Goal: Task Accomplishment & Management: Complete application form

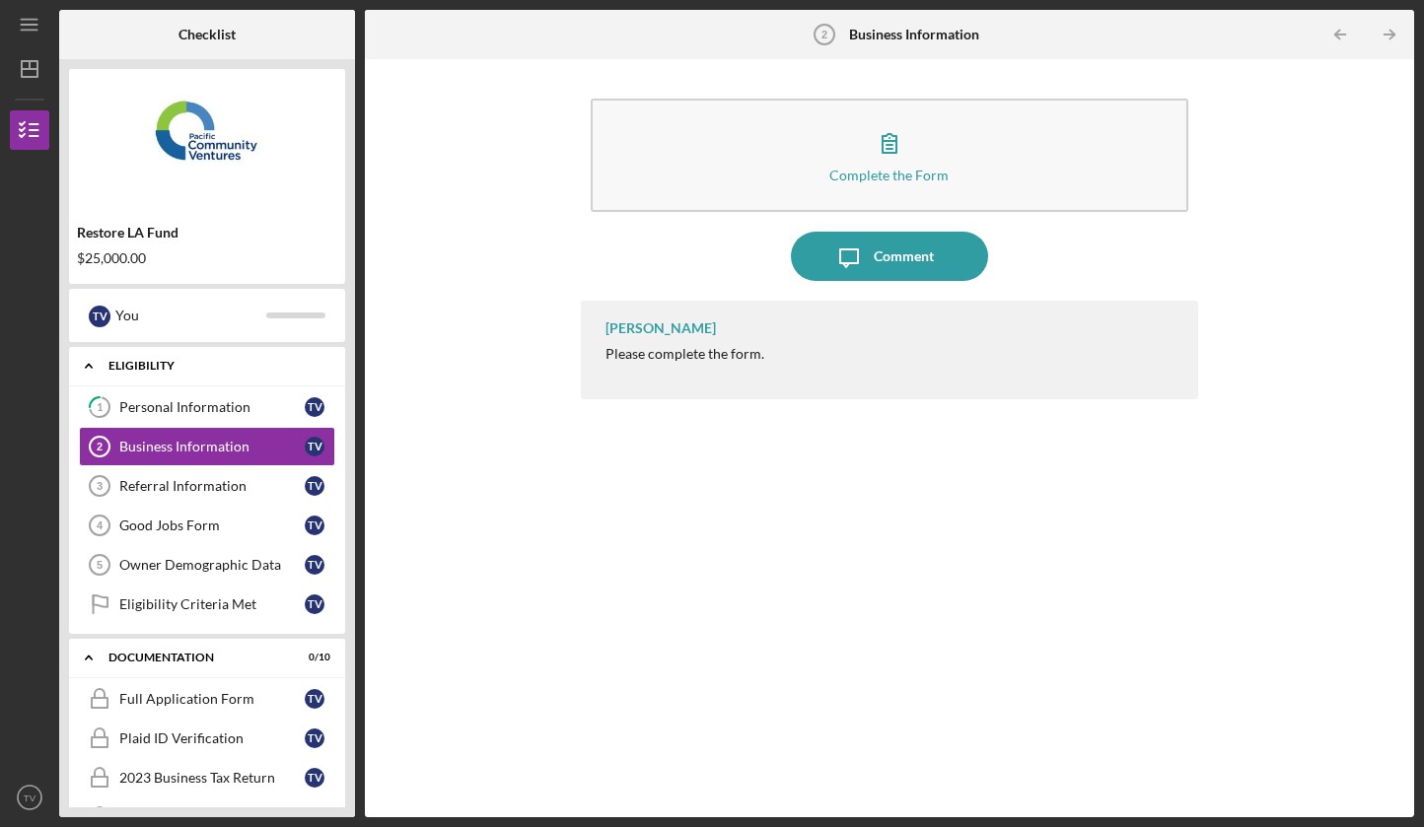
click at [128, 359] on div "Icon/Expander Eligibility 0 / 6" at bounding box center [207, 366] width 276 height 40
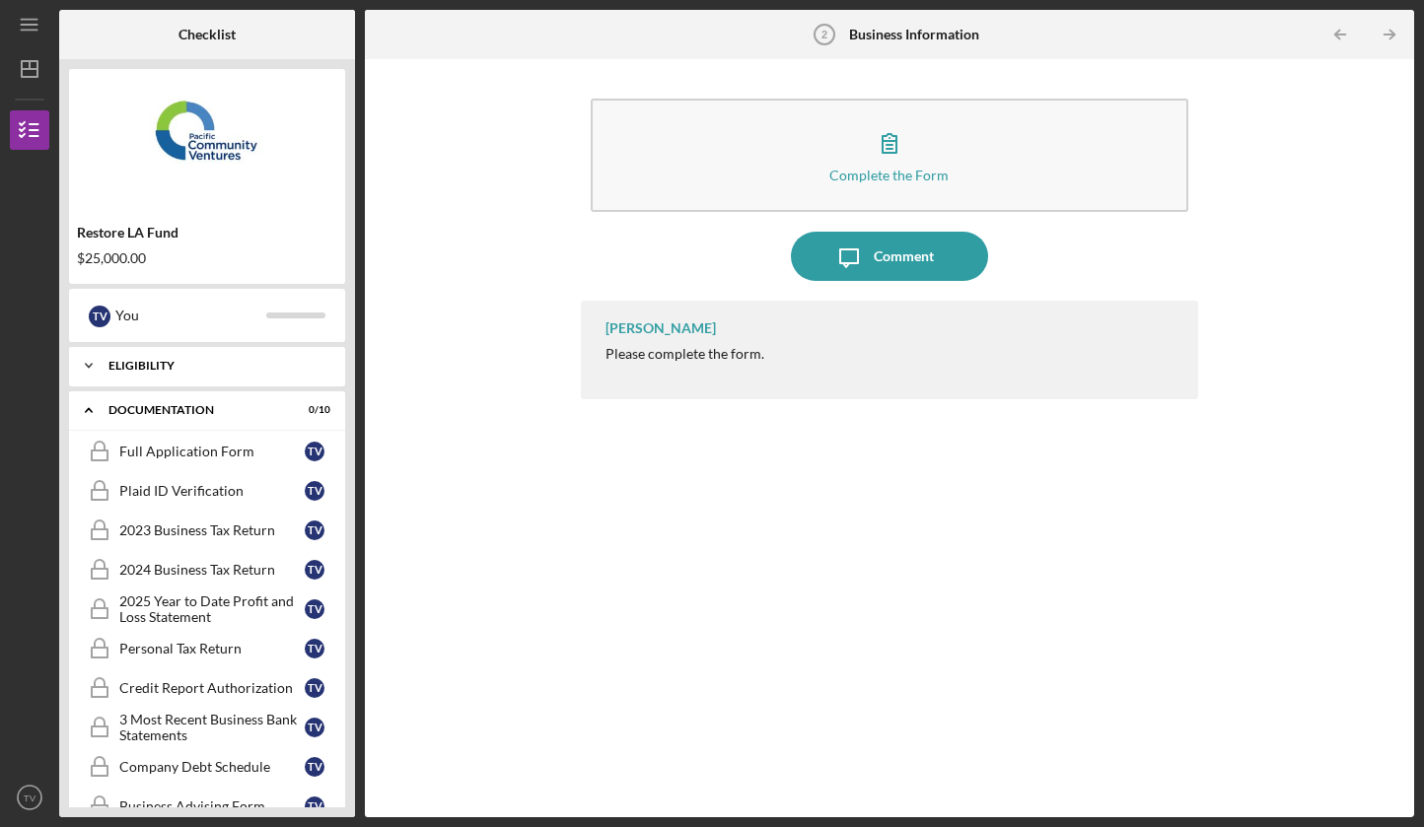
click at [128, 359] on div "Icon/Expander Eligibility 0 / 6" at bounding box center [207, 365] width 276 height 39
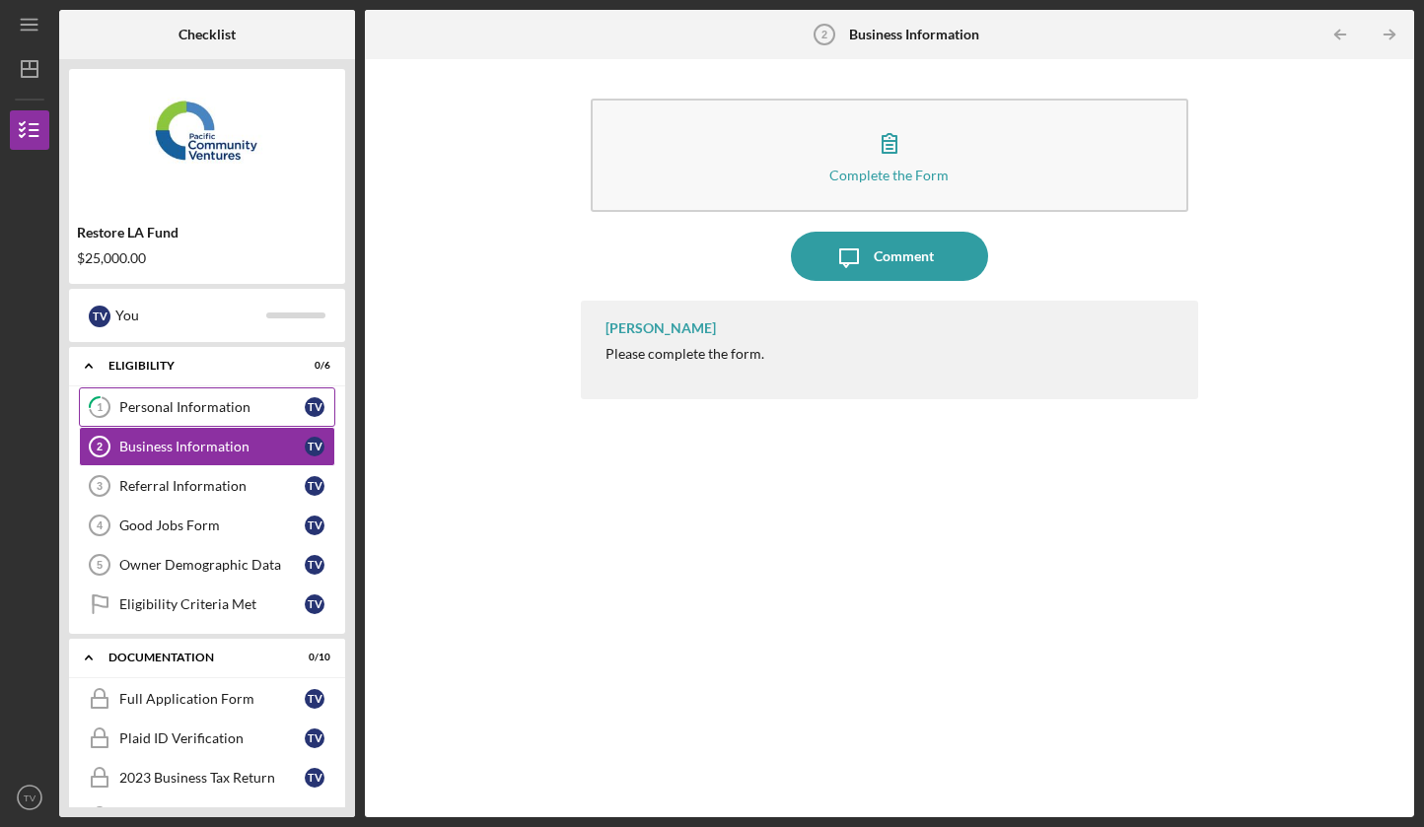
click at [159, 407] on div "Personal Information" at bounding box center [211, 407] width 185 height 16
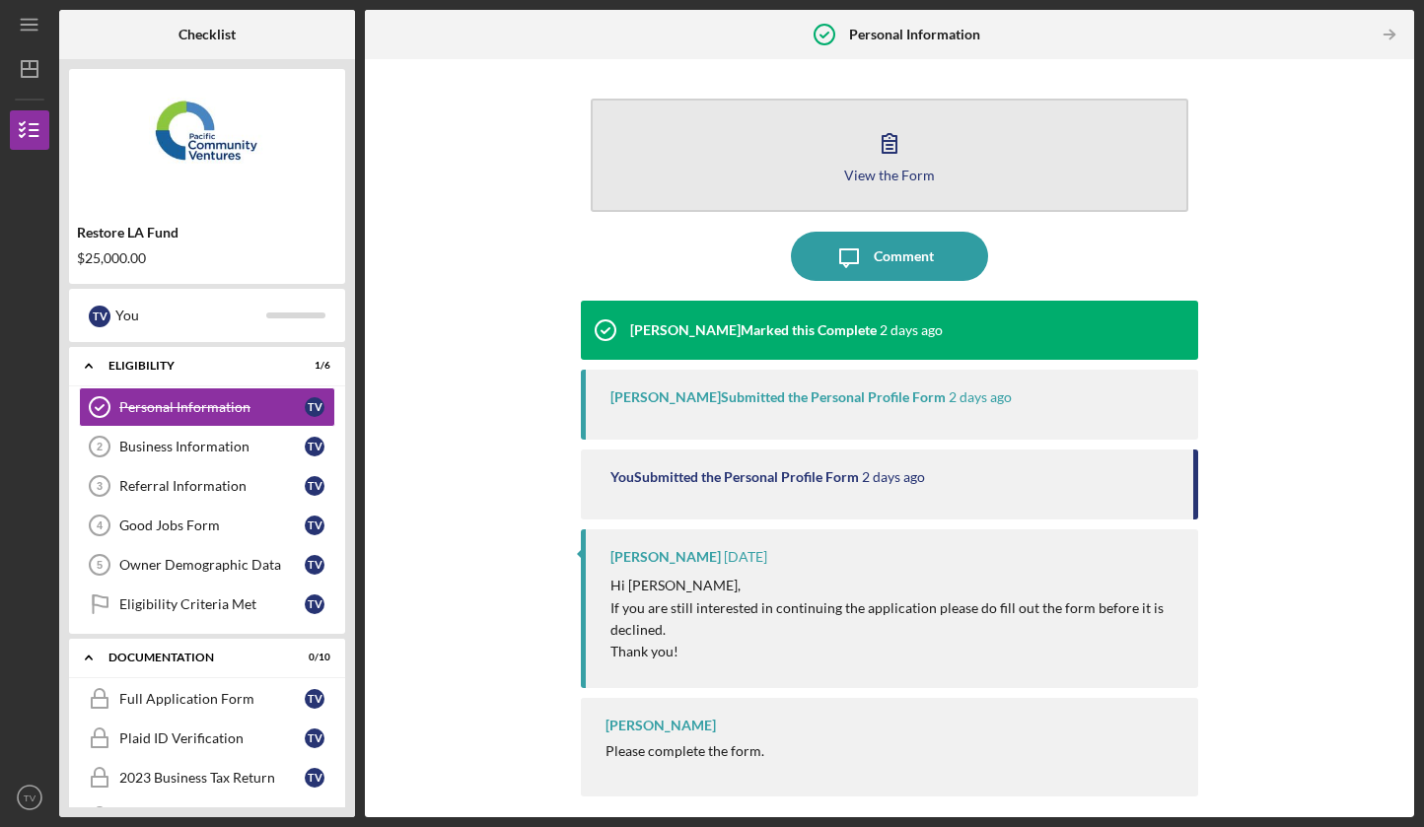
click at [861, 138] on button "View the Form Form" at bounding box center [890, 155] width 598 height 113
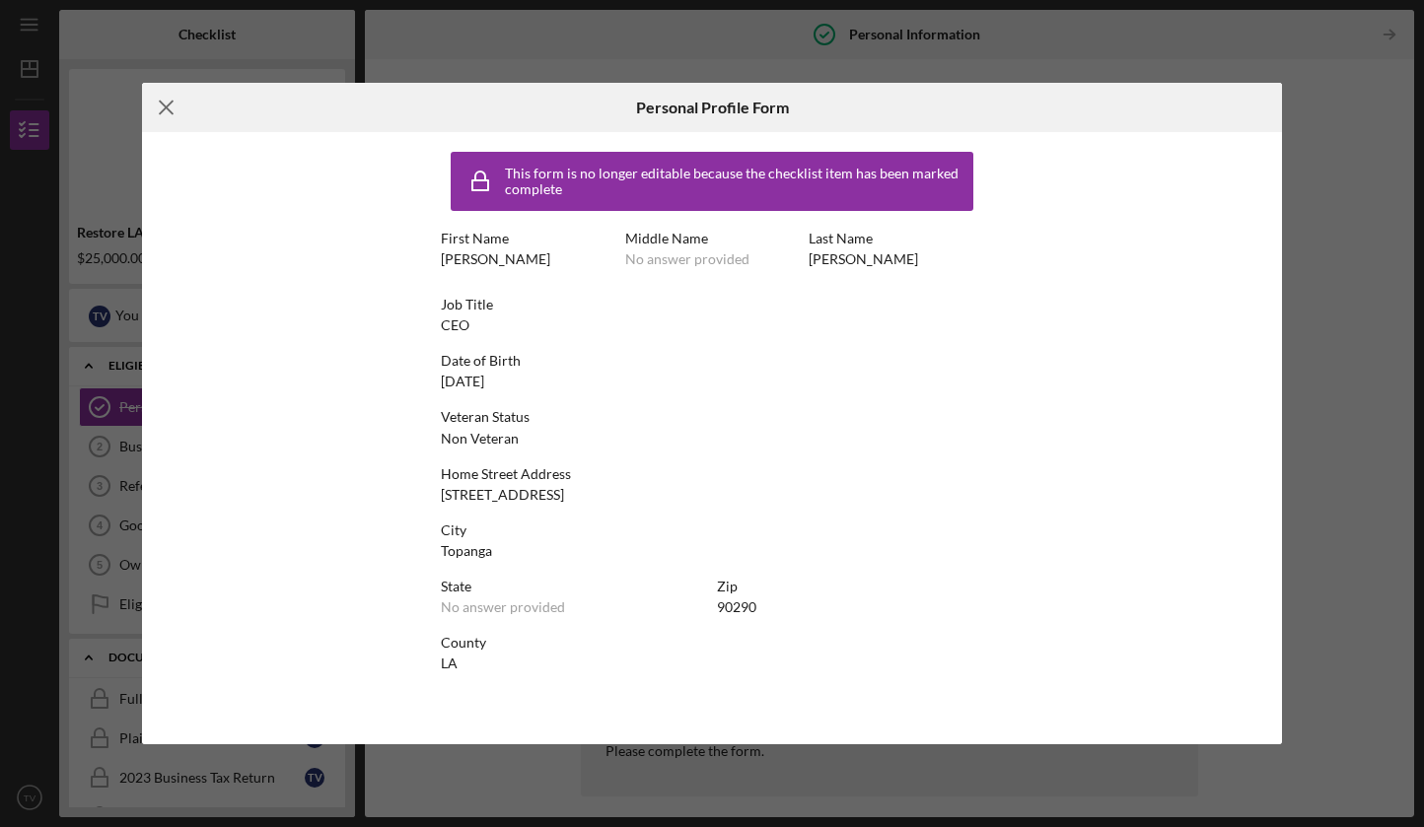
click at [164, 108] on icon "Icon/Menu Close" at bounding box center [166, 107] width 49 height 49
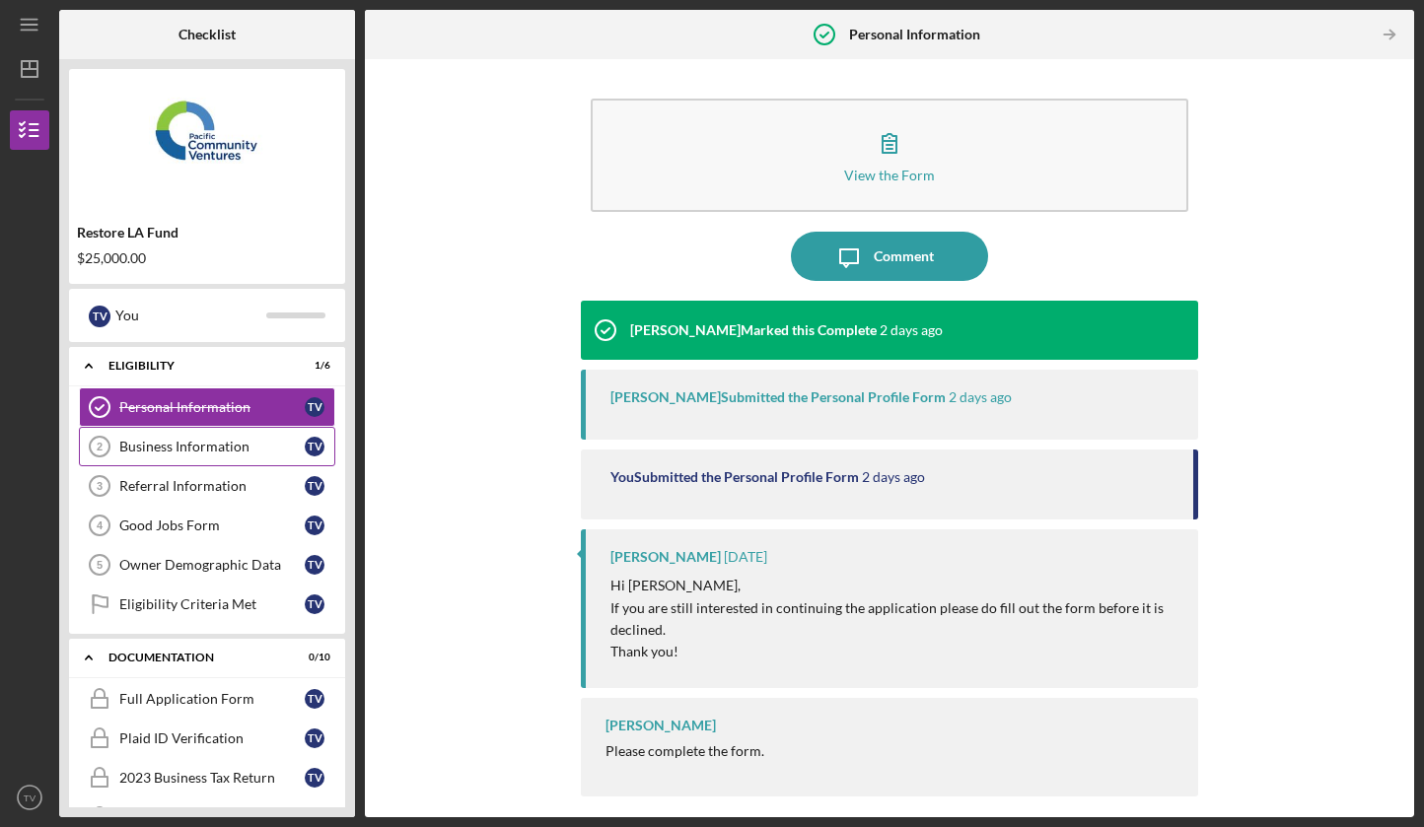
click at [212, 452] on div "Business Information" at bounding box center [211, 447] width 185 height 16
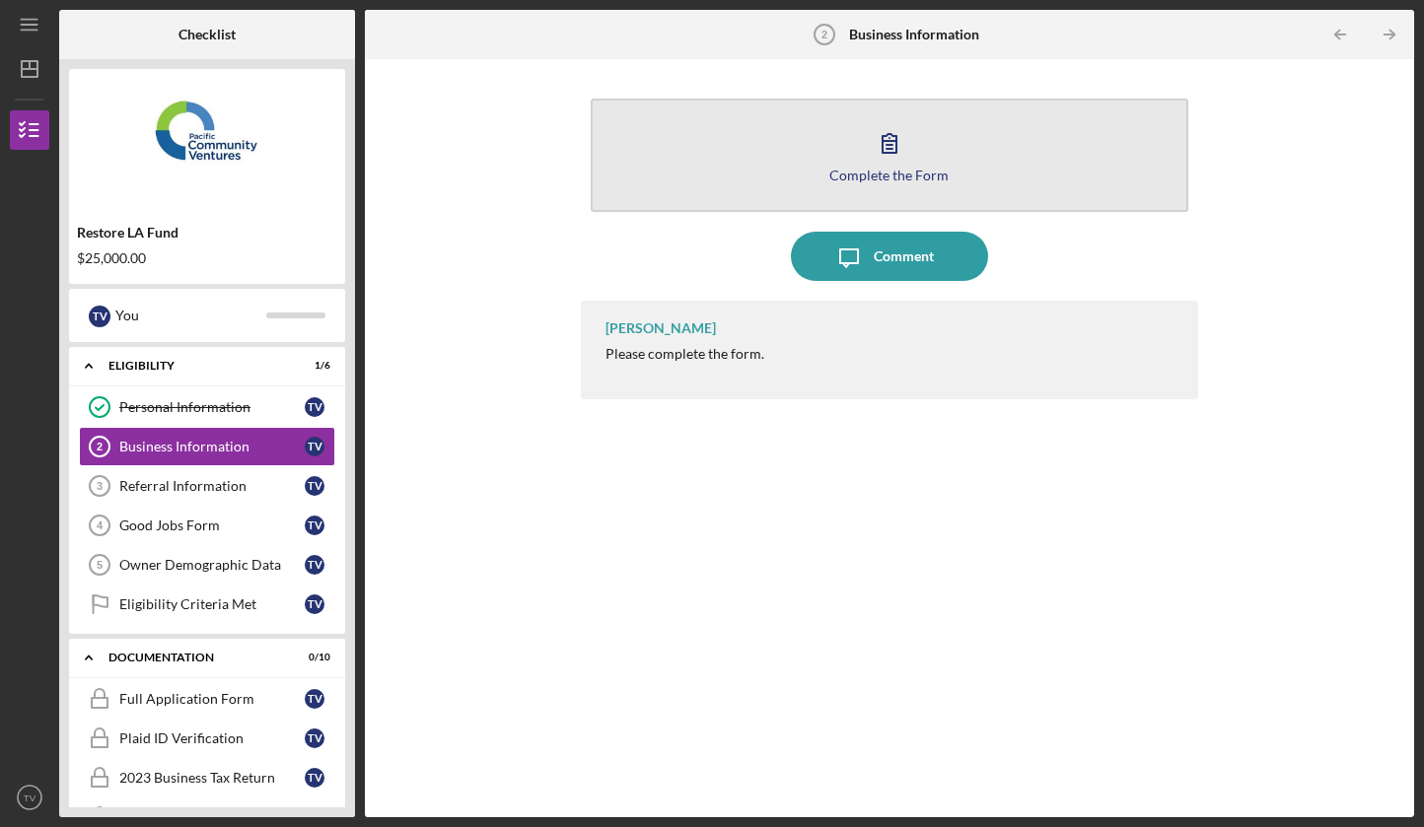
click at [874, 158] on icon "button" at bounding box center [889, 142] width 49 height 49
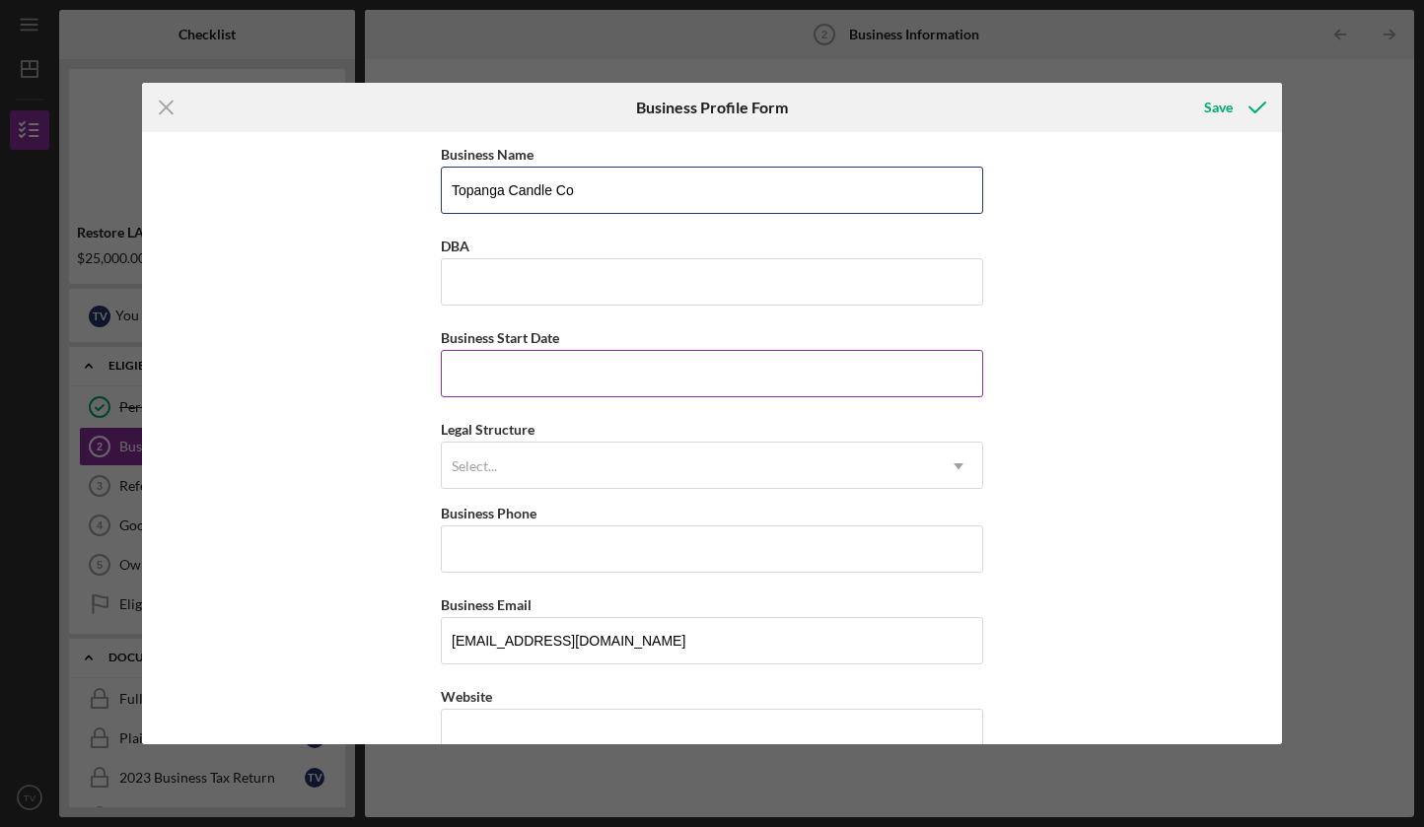
type input "Topanga Candle Co"
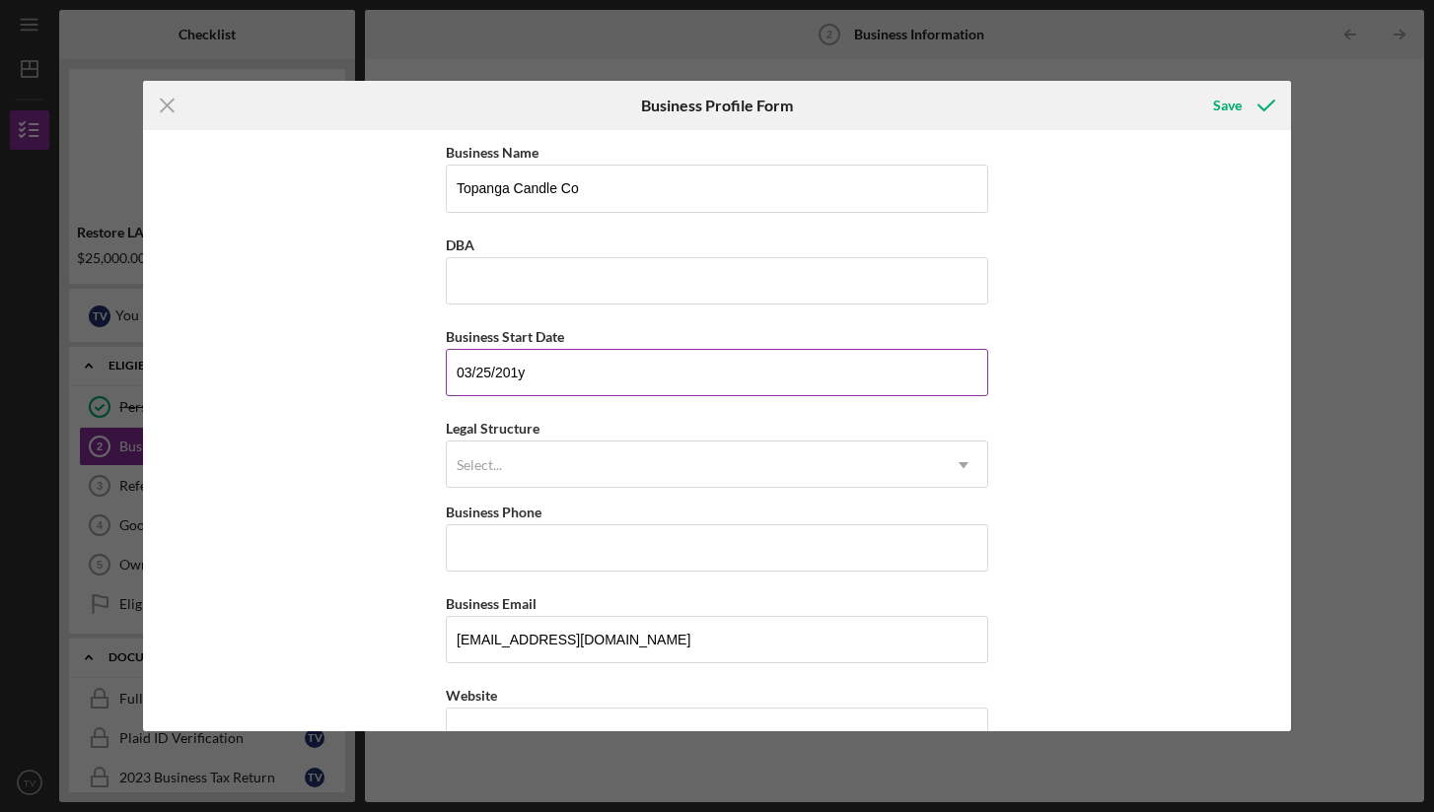
type input "[DATE]"
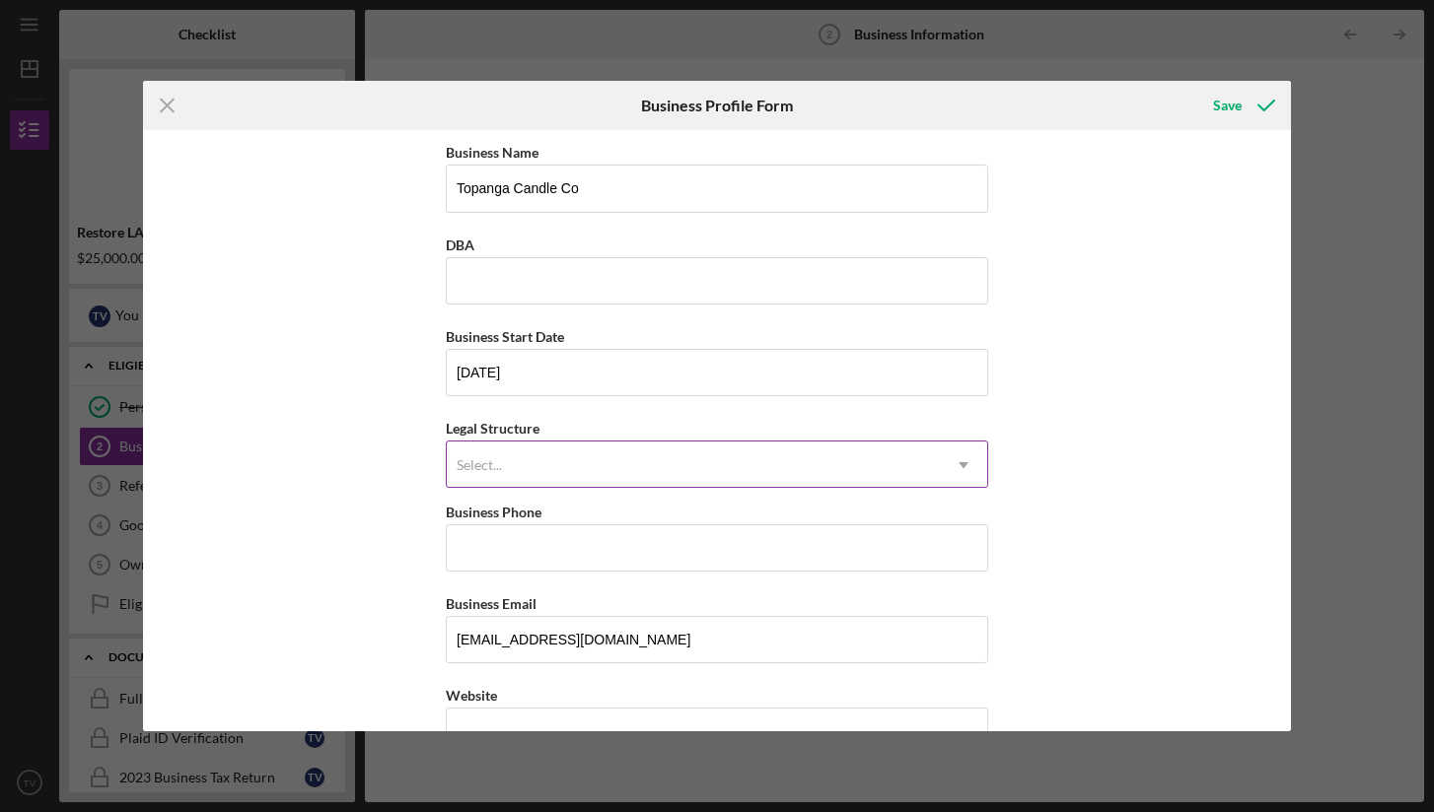
click at [530, 463] on div "Select..." at bounding box center [693, 465] width 493 height 45
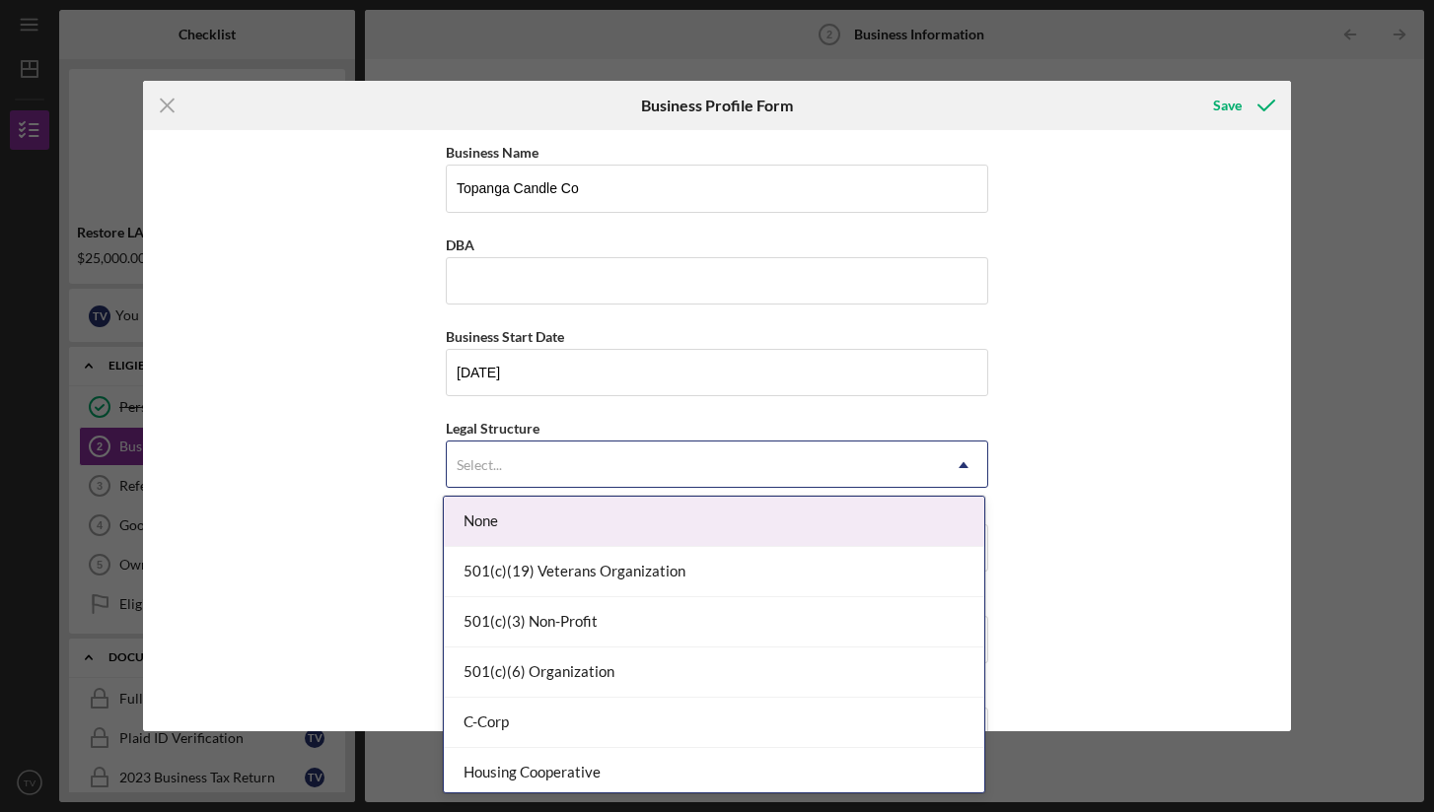
click at [530, 463] on div "Select..." at bounding box center [693, 465] width 493 height 45
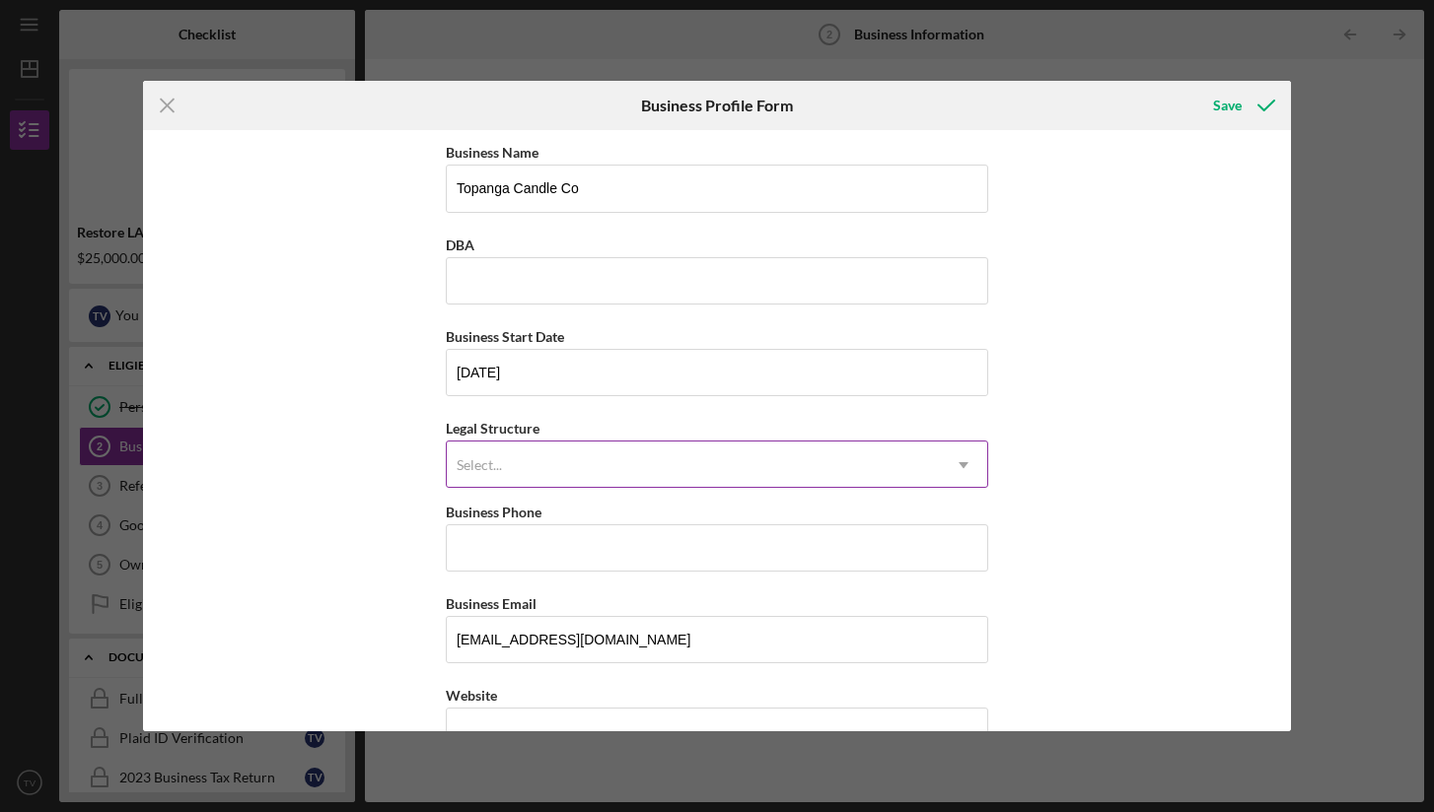
scroll to position [9, 0]
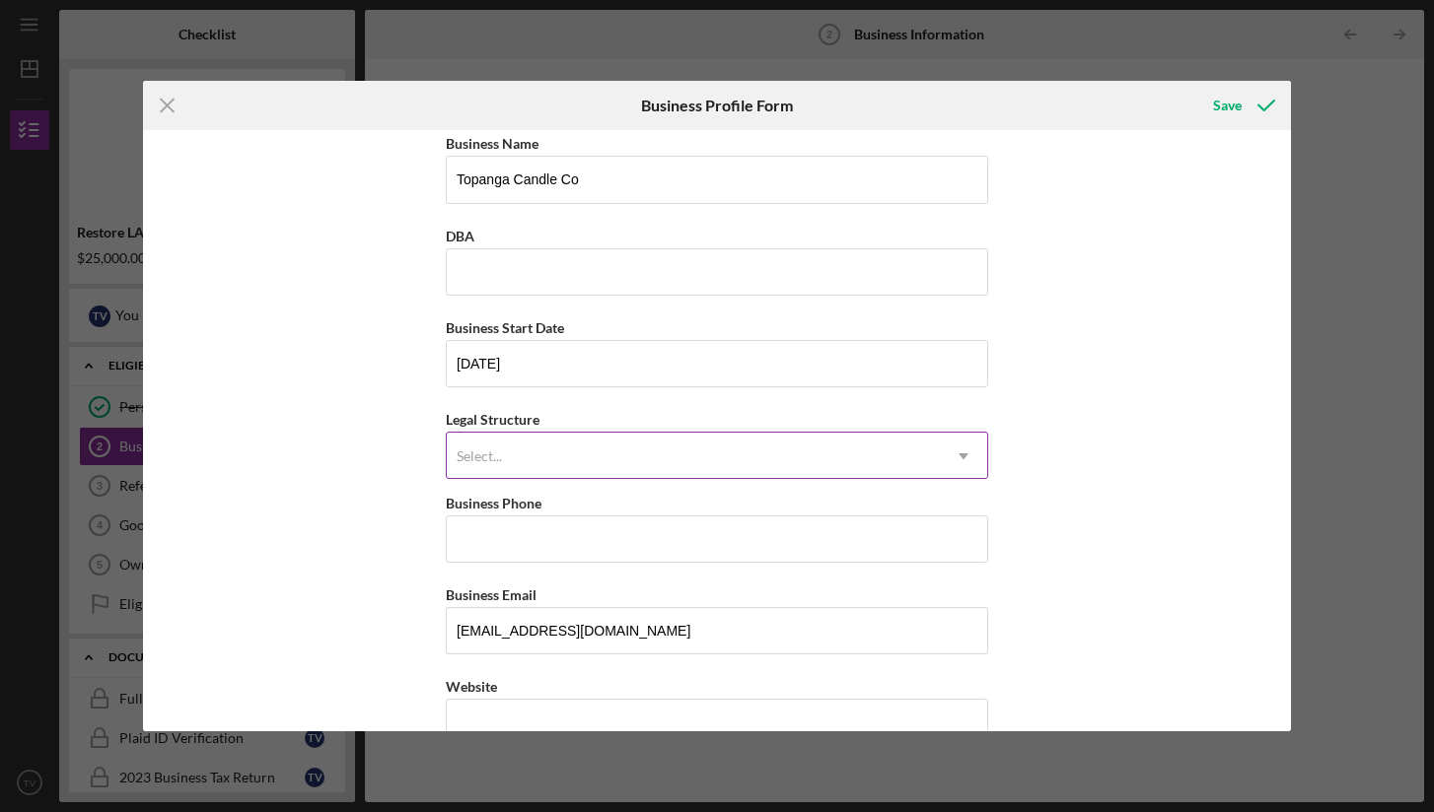
click at [530, 463] on div "Select..." at bounding box center [693, 456] width 493 height 45
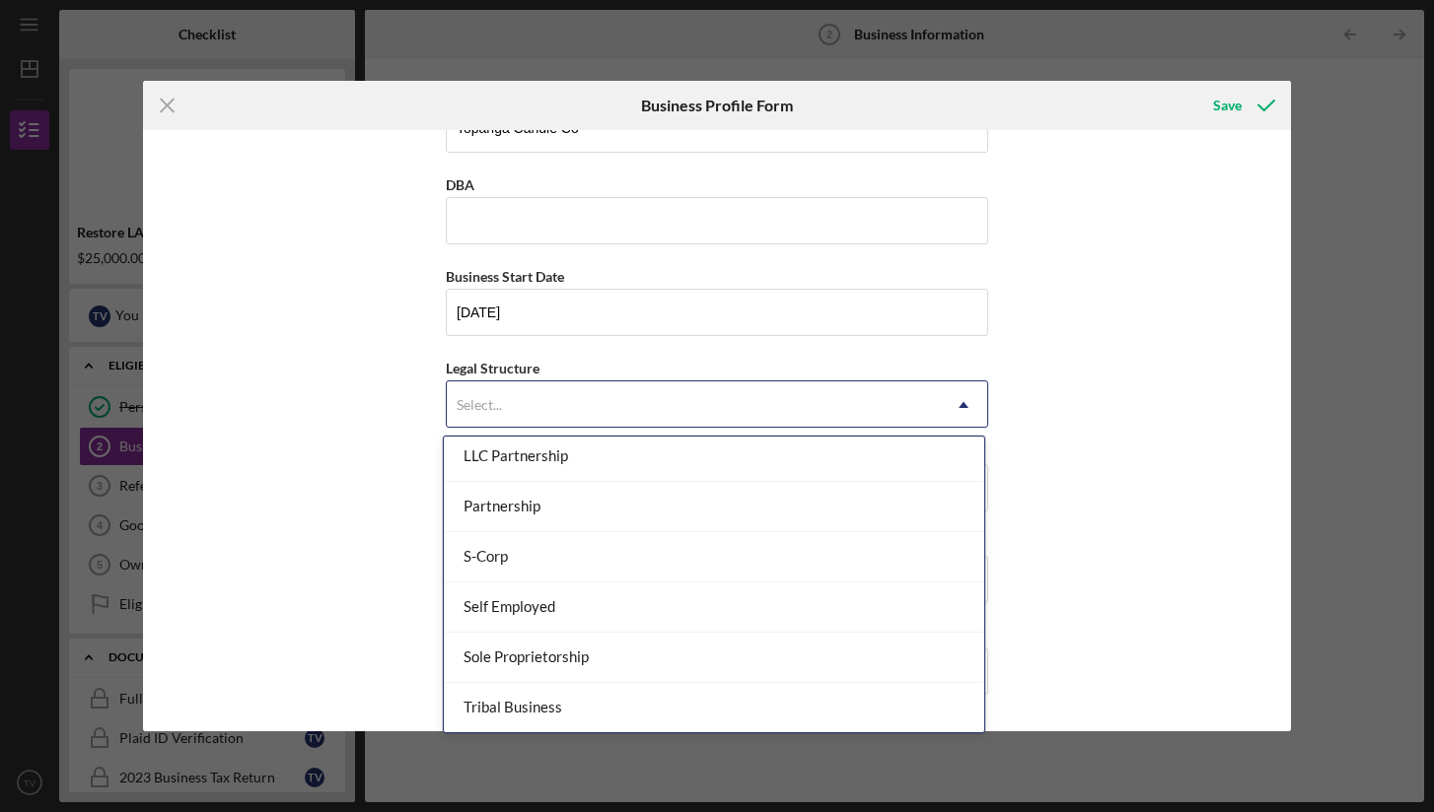
scroll to position [411, 0]
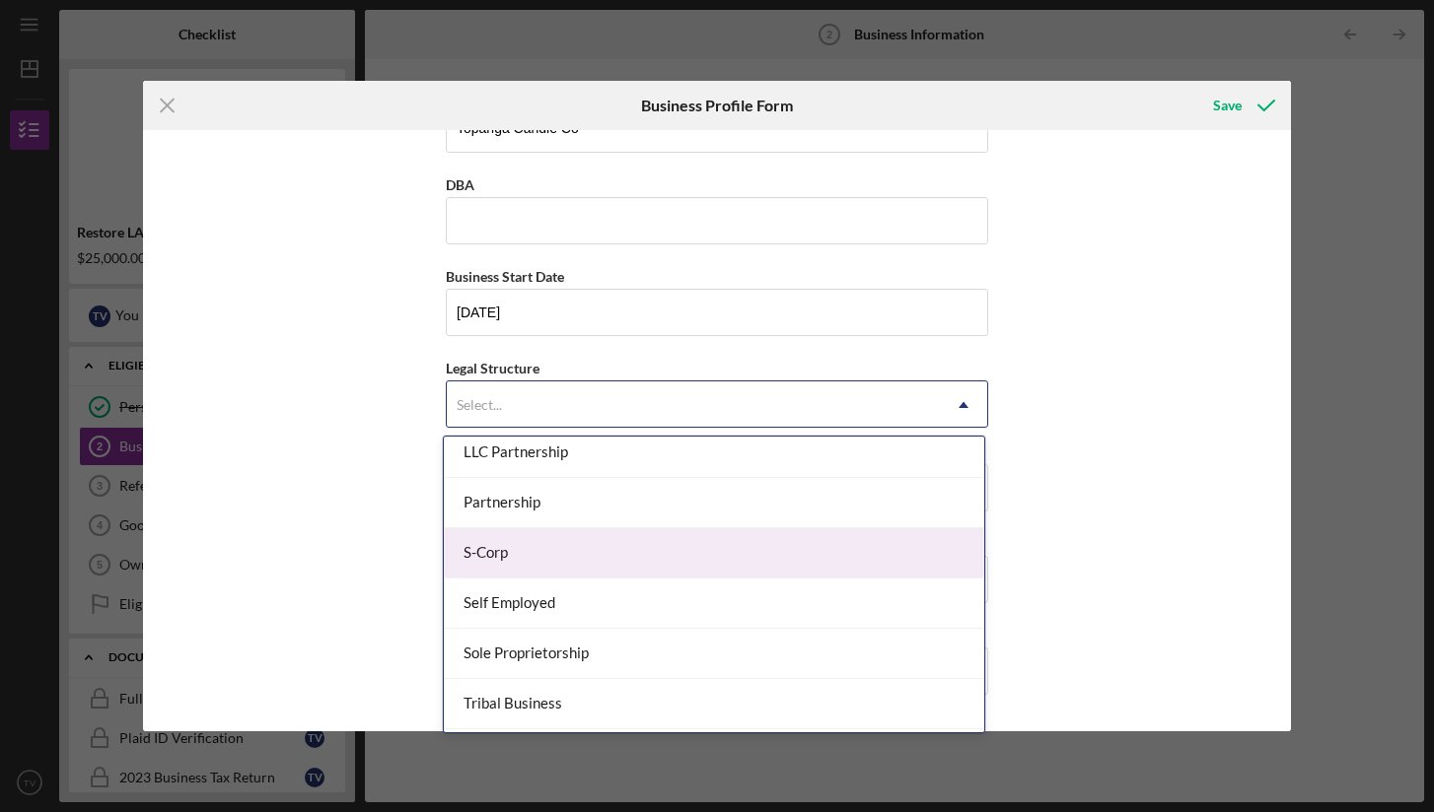
click at [534, 556] on div "S-Corp" at bounding box center [714, 554] width 540 height 50
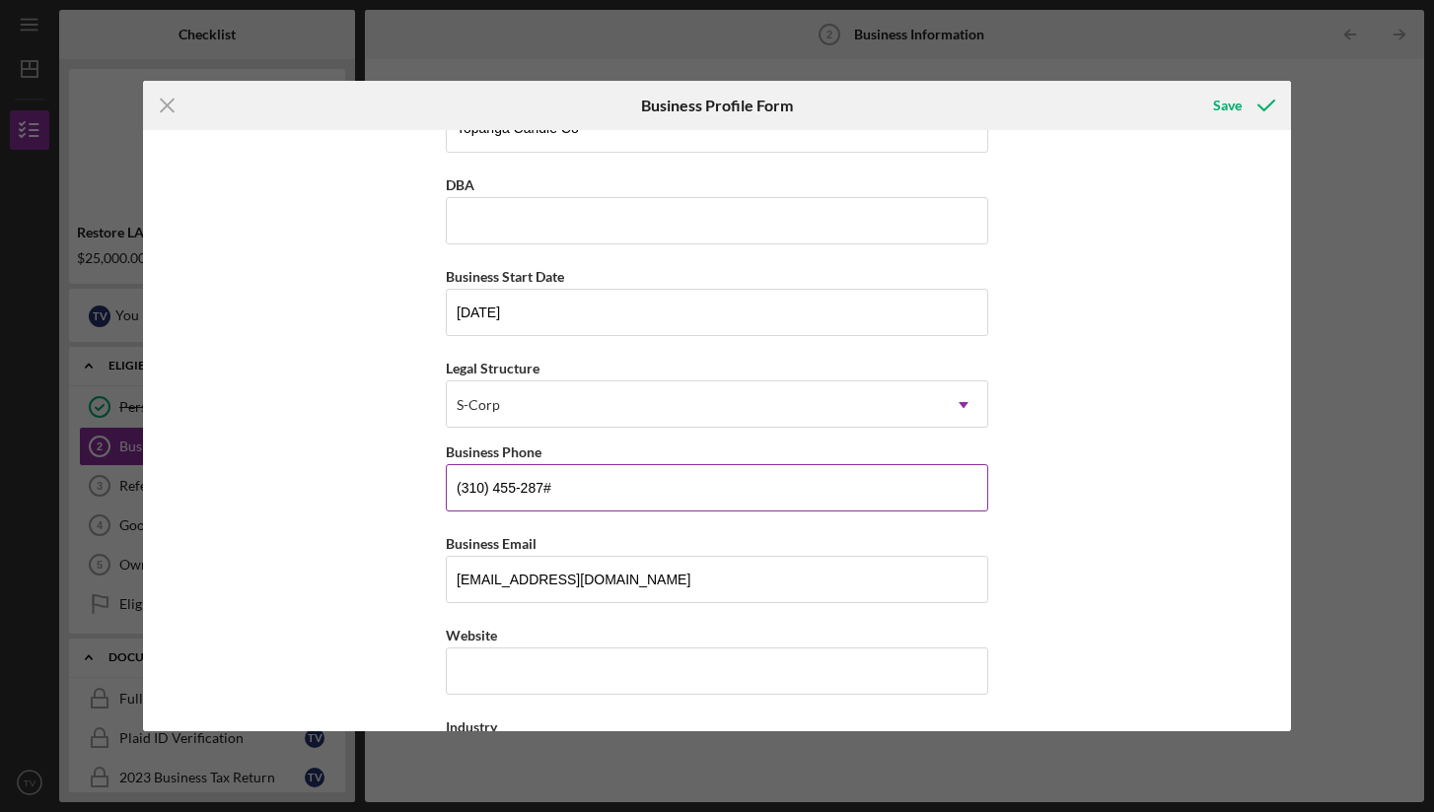
type input "[PHONE_NUMBER]"
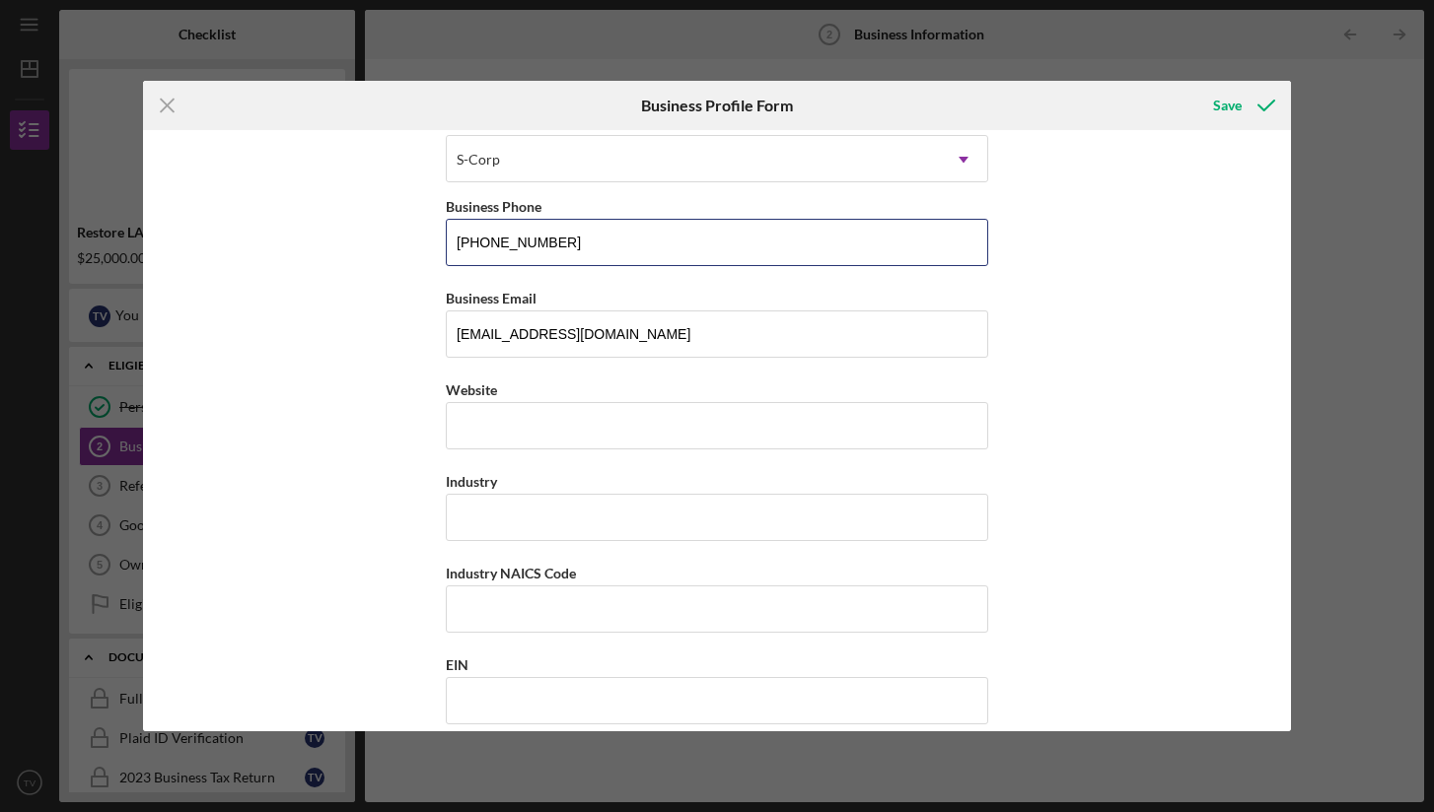
scroll to position [454, 0]
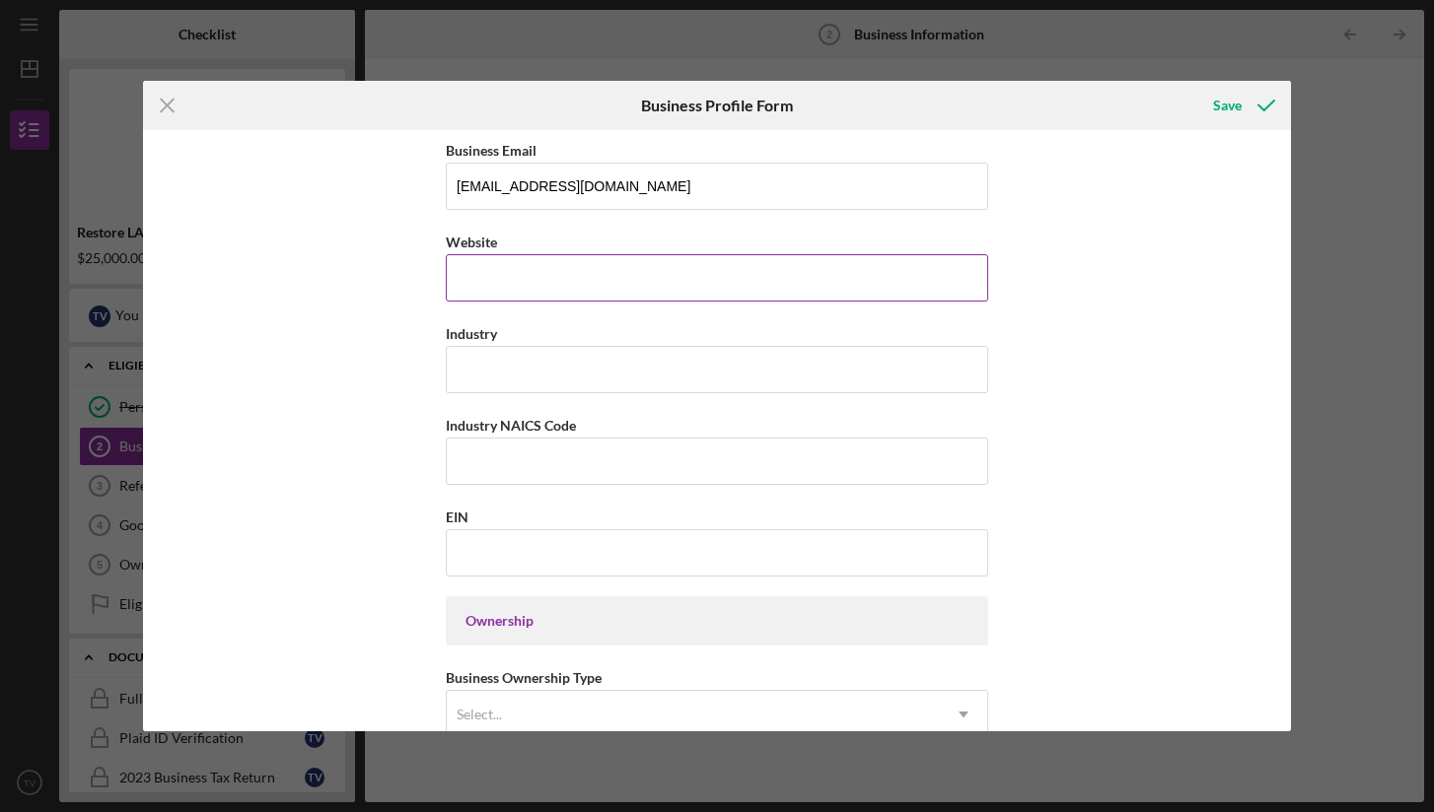
click at [505, 292] on input "Website" at bounding box center [717, 277] width 542 height 47
type input "[DOMAIN_NAME]"
click at [479, 372] on input "Industry" at bounding box center [717, 369] width 542 height 47
click at [477, 462] on input "Industry NAICS Code" at bounding box center [717, 461] width 542 height 47
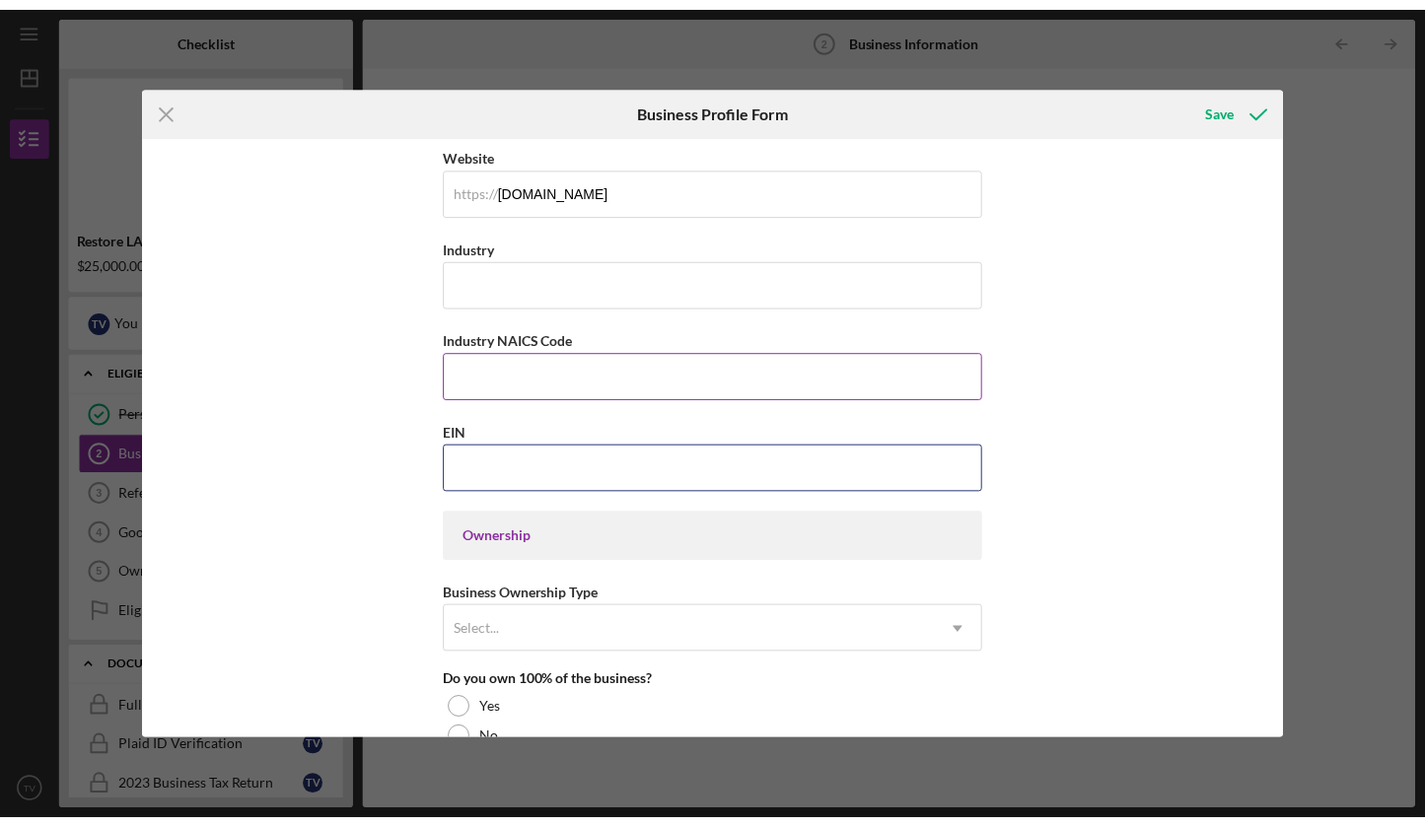
scroll to position [547, 0]
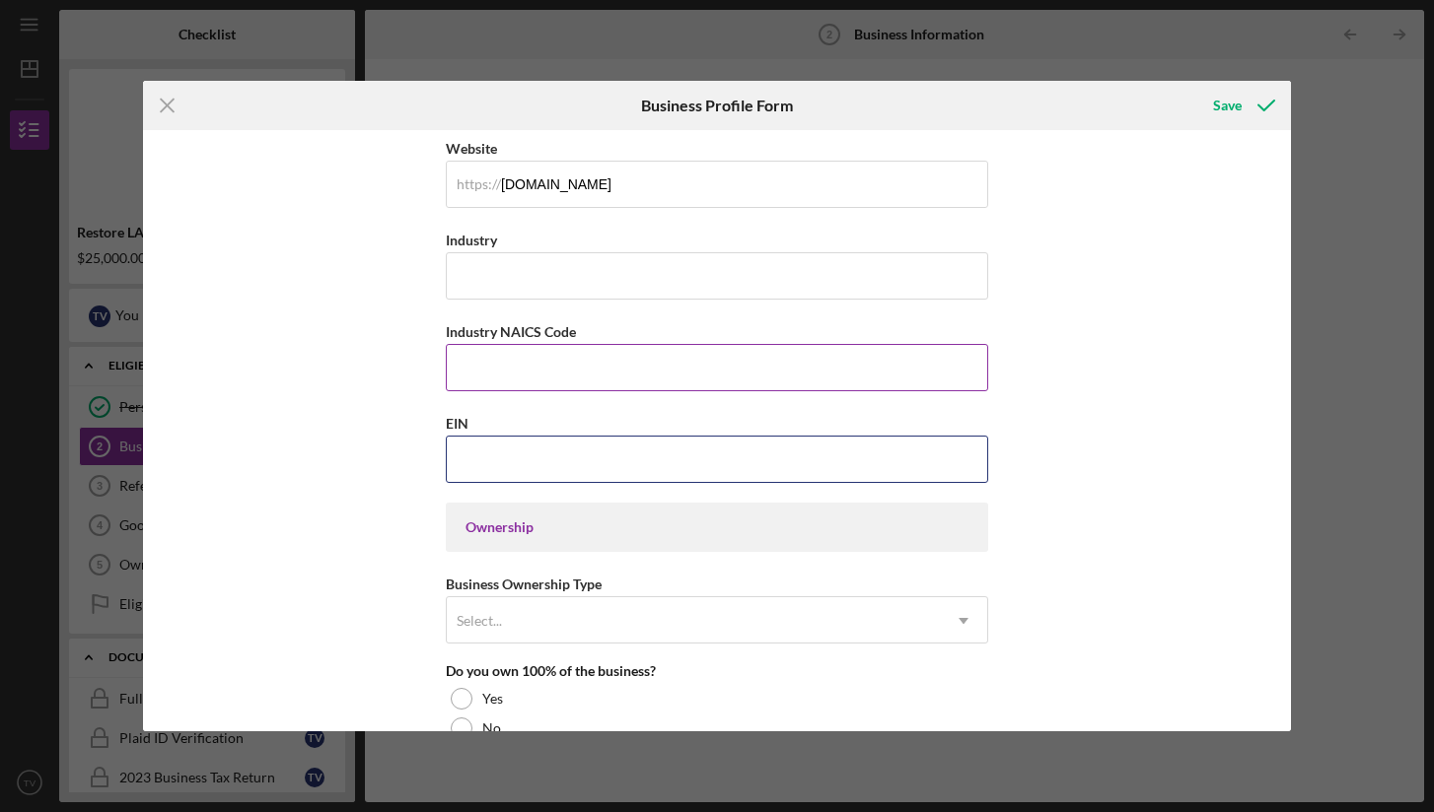
click at [477, 462] on input "EIN" at bounding box center [717, 459] width 542 height 47
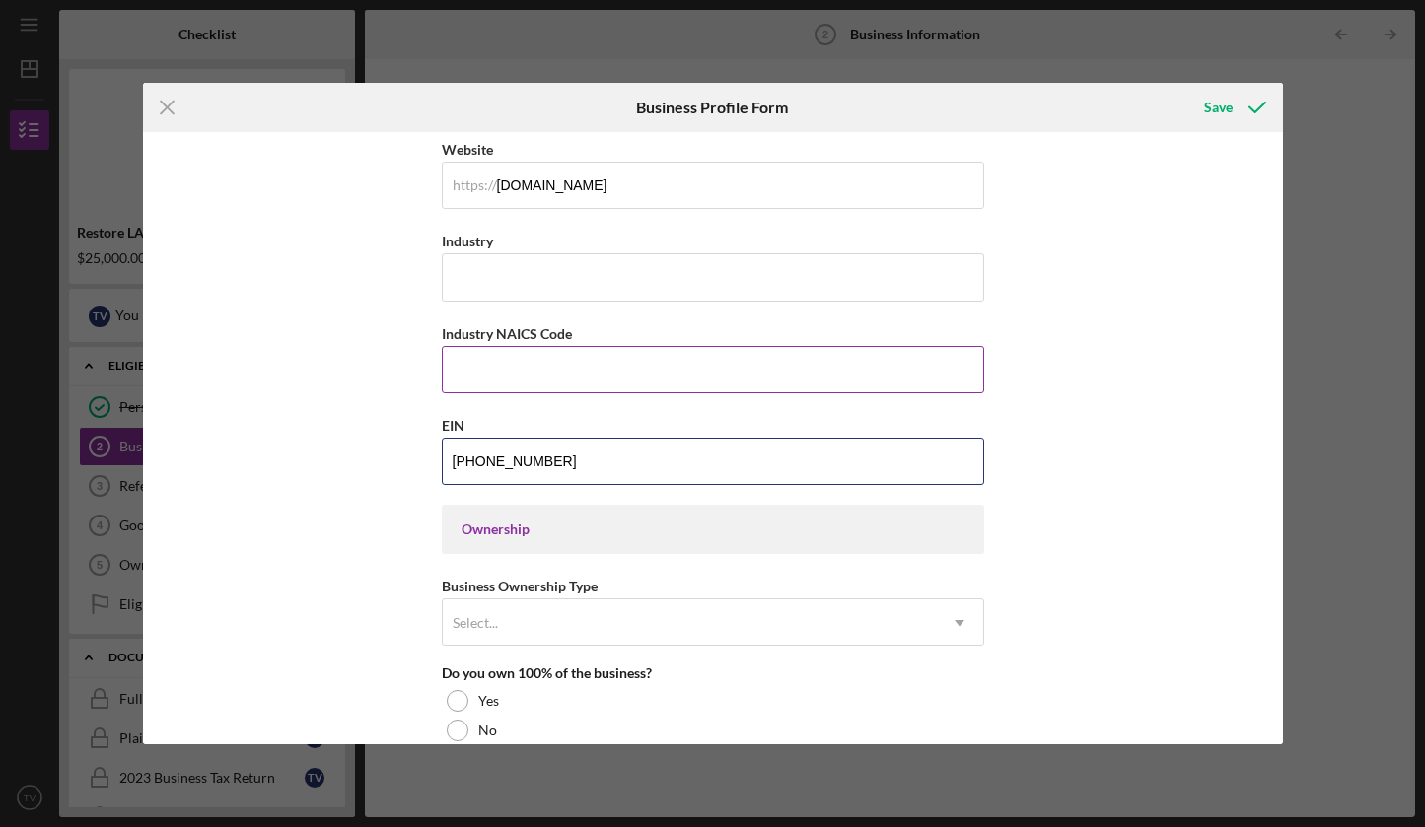
type input "[US_EMPLOYER_IDENTIFICATION_NUMBER]"
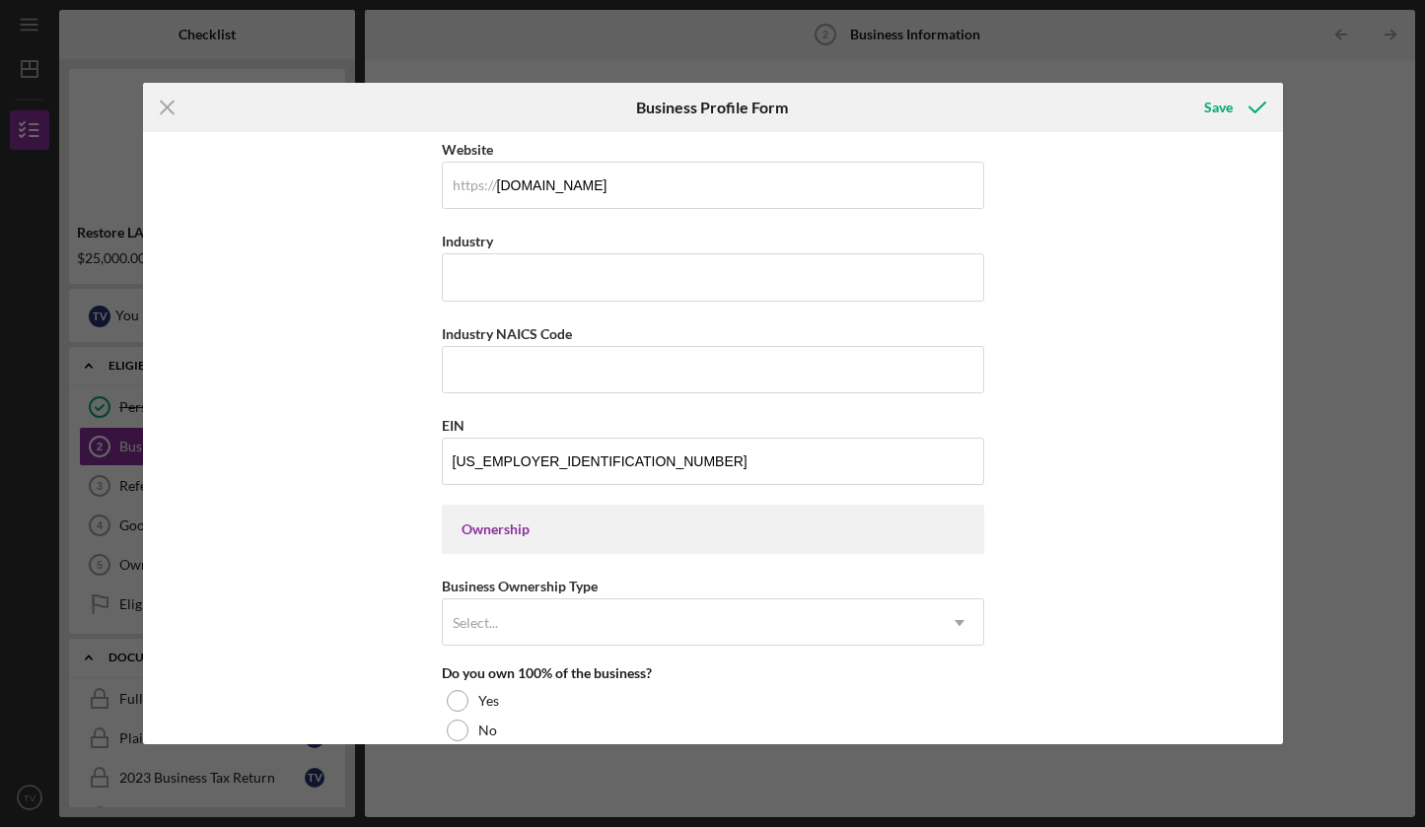
click at [404, 525] on div "Business Name Topanga Candle Co DBA Business Start Date [DATE] Legal Structure …" at bounding box center [713, 438] width 1140 height 612
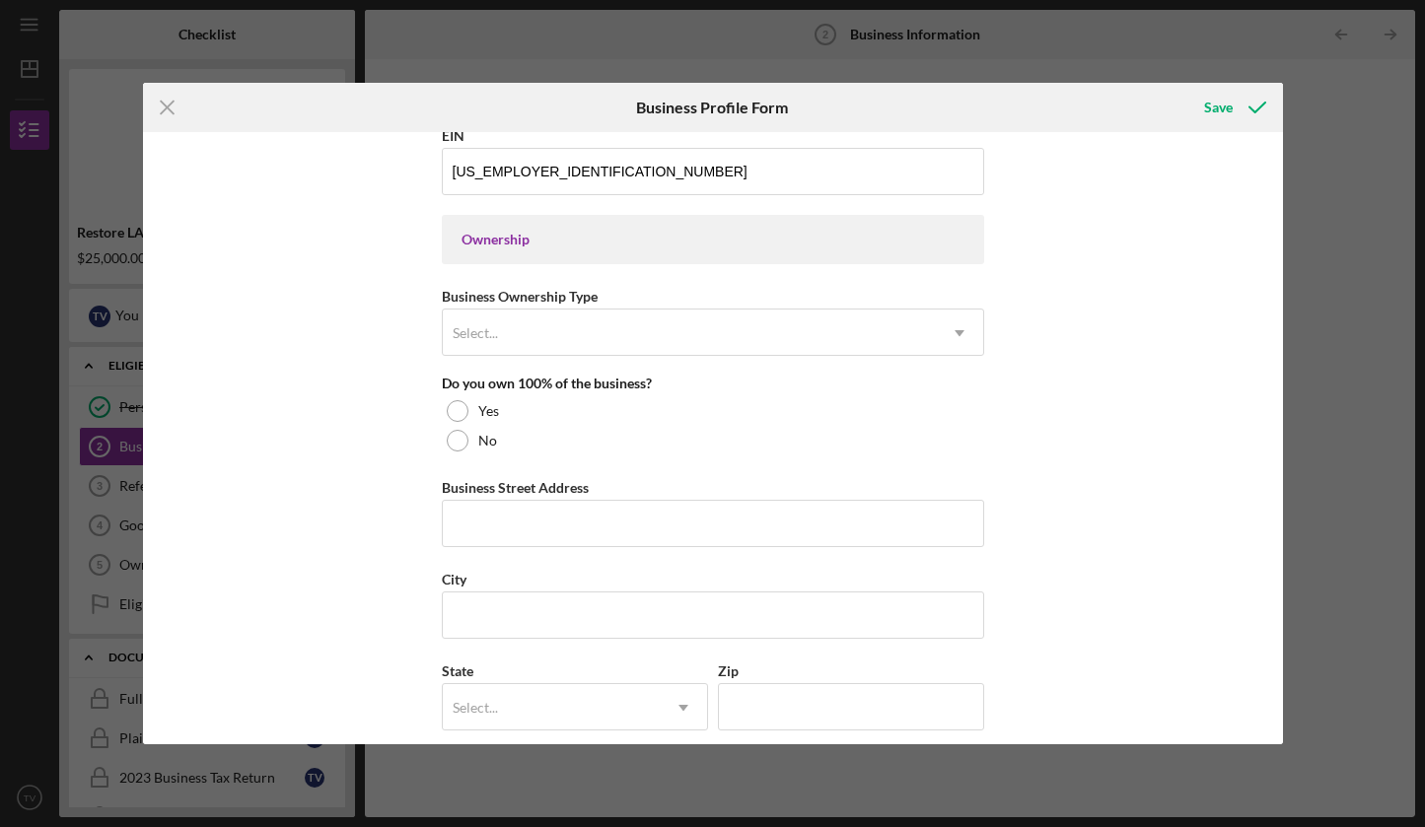
scroll to position [845, 0]
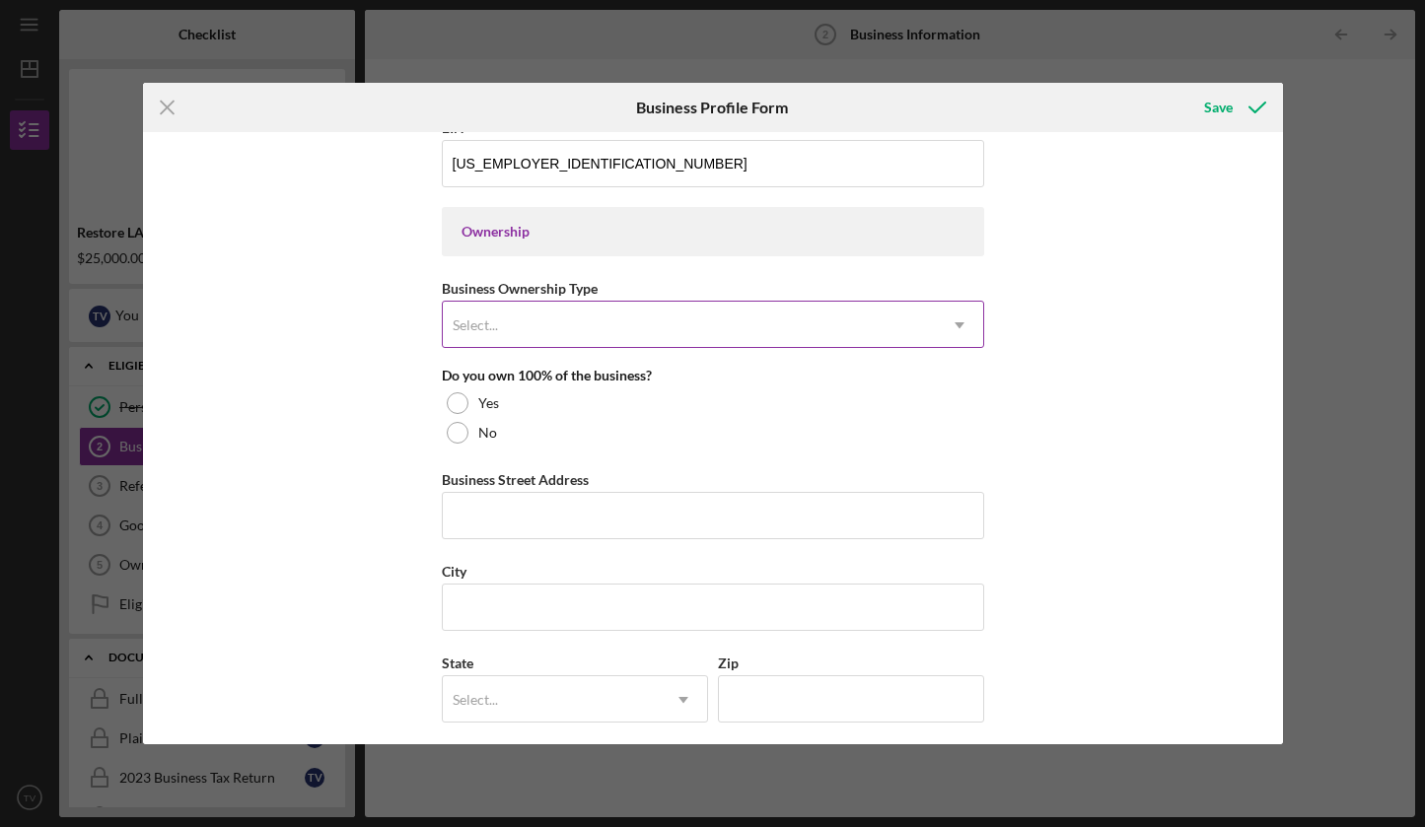
click at [469, 329] on div "Select..." at bounding box center [475, 326] width 45 height 16
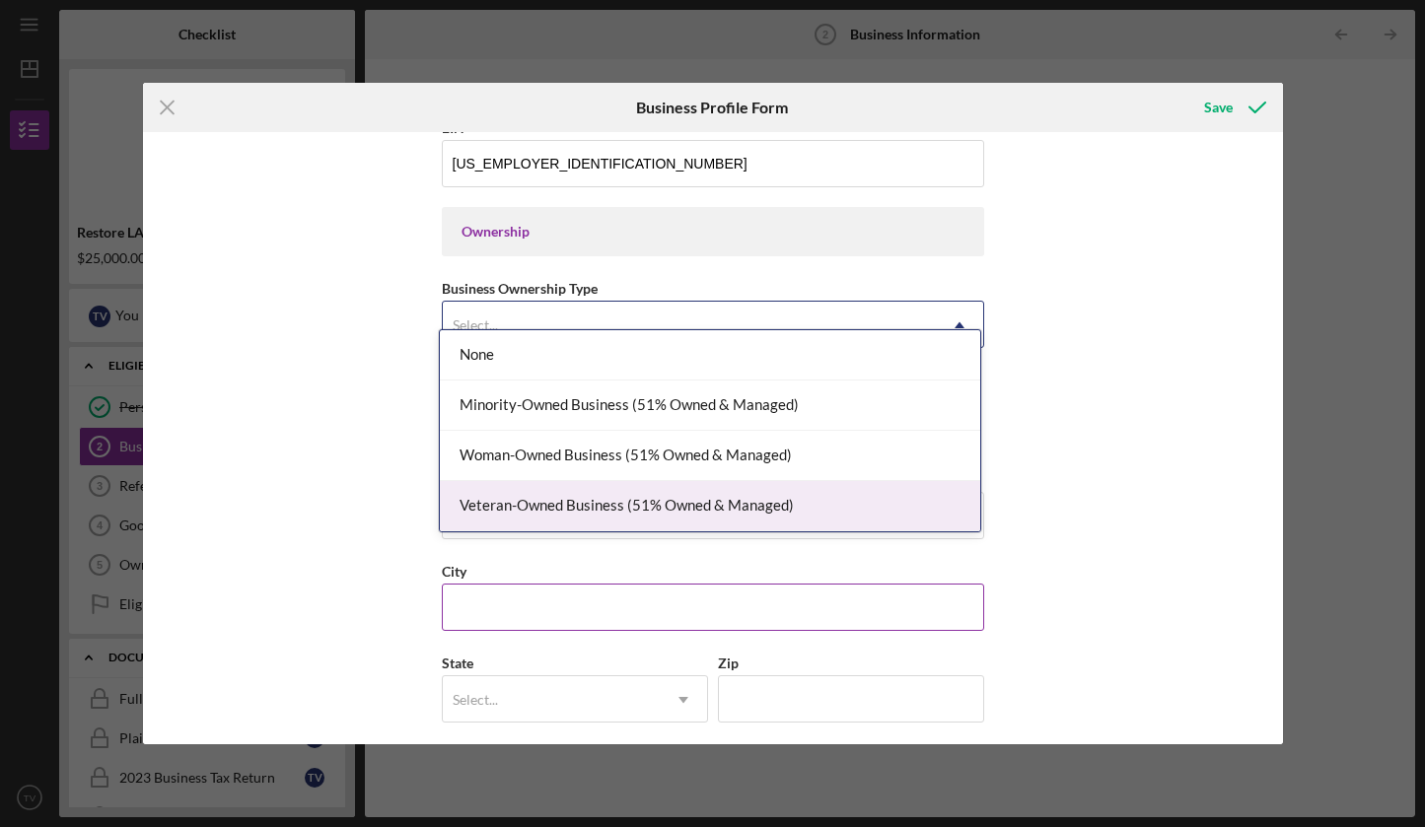
scroll to position [877, 0]
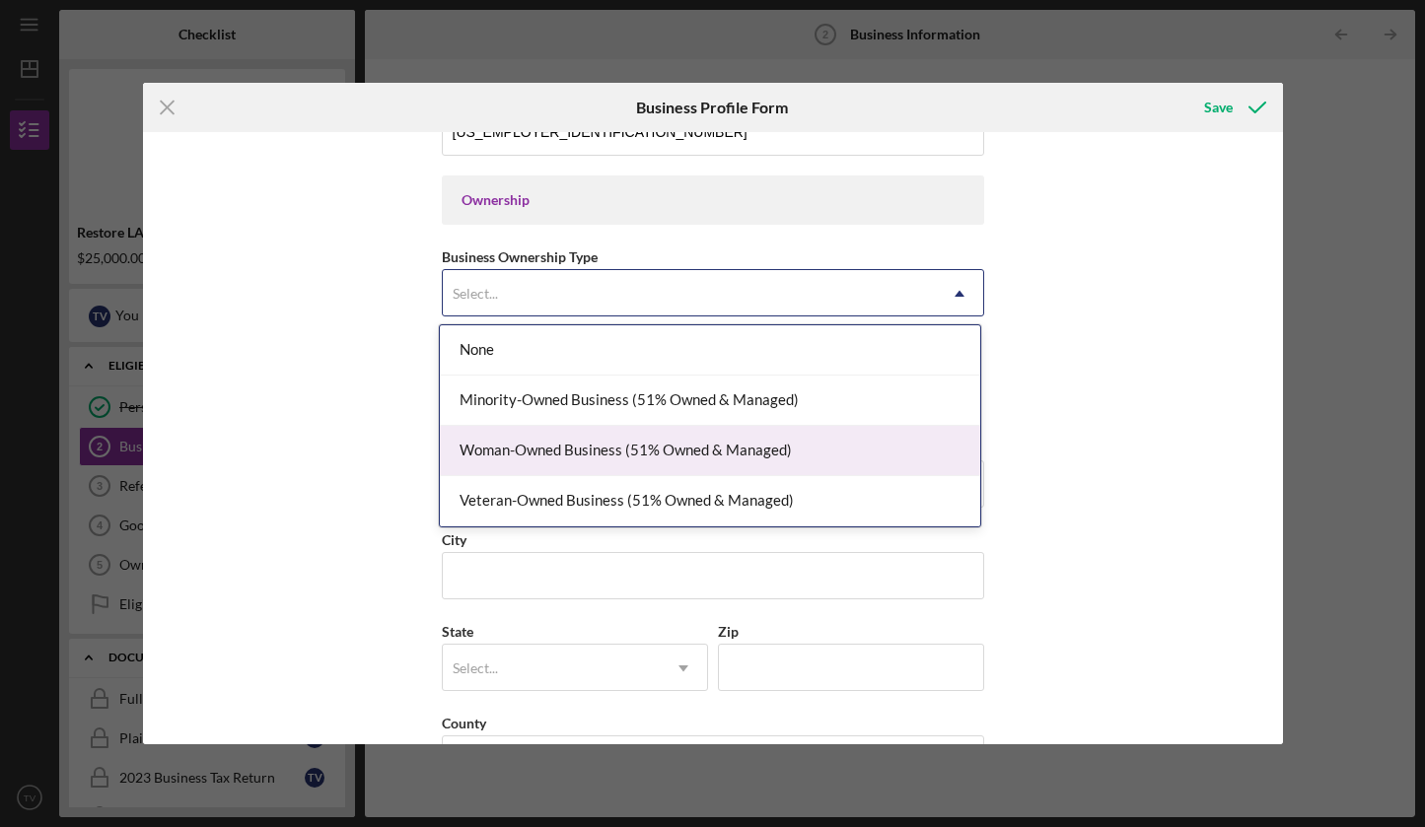
click at [569, 447] on div "Woman-Owned Business (51% Owned & Managed)" at bounding box center [710, 451] width 540 height 50
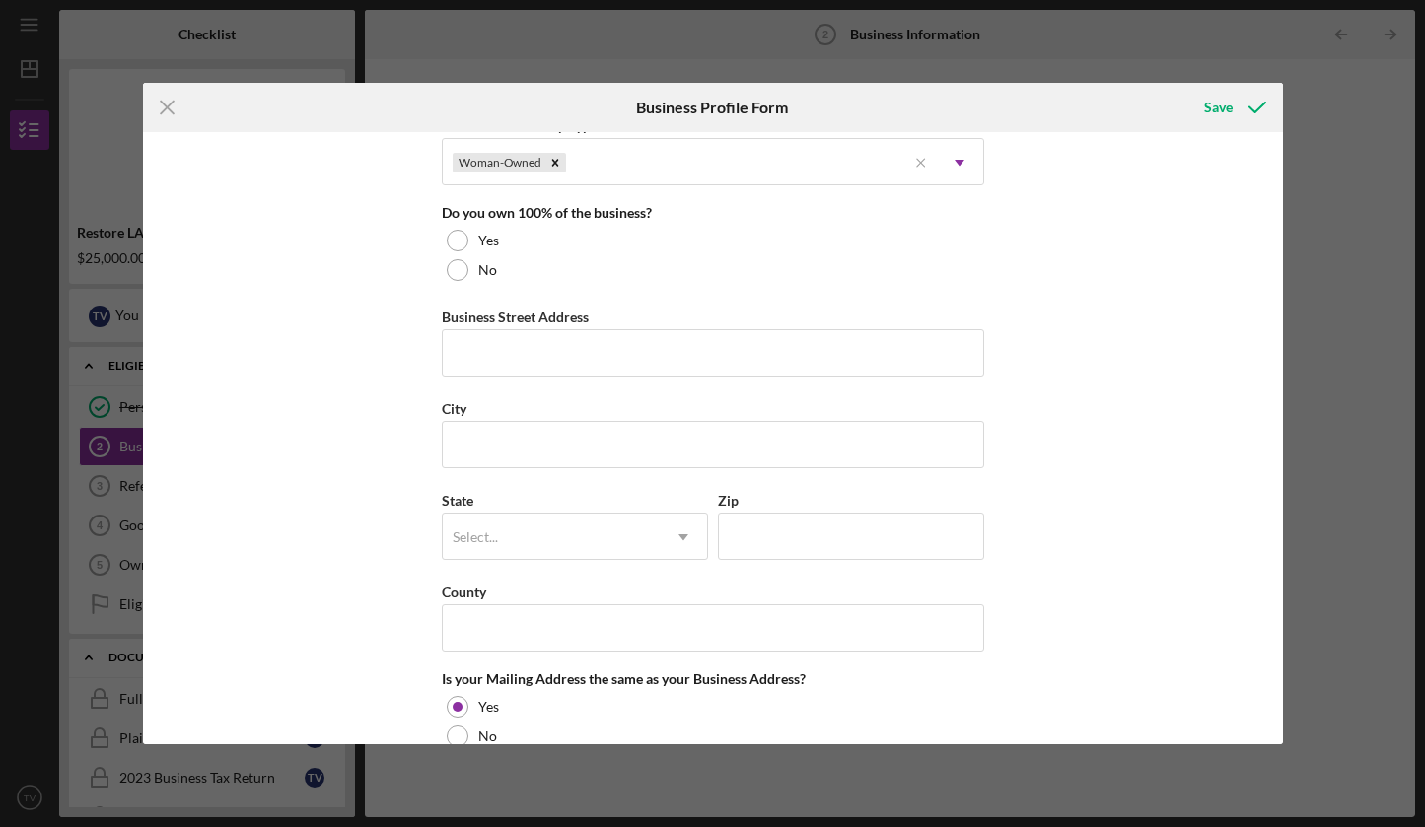
scroll to position [1010, 0]
click at [455, 266] on div at bounding box center [458, 268] width 22 height 22
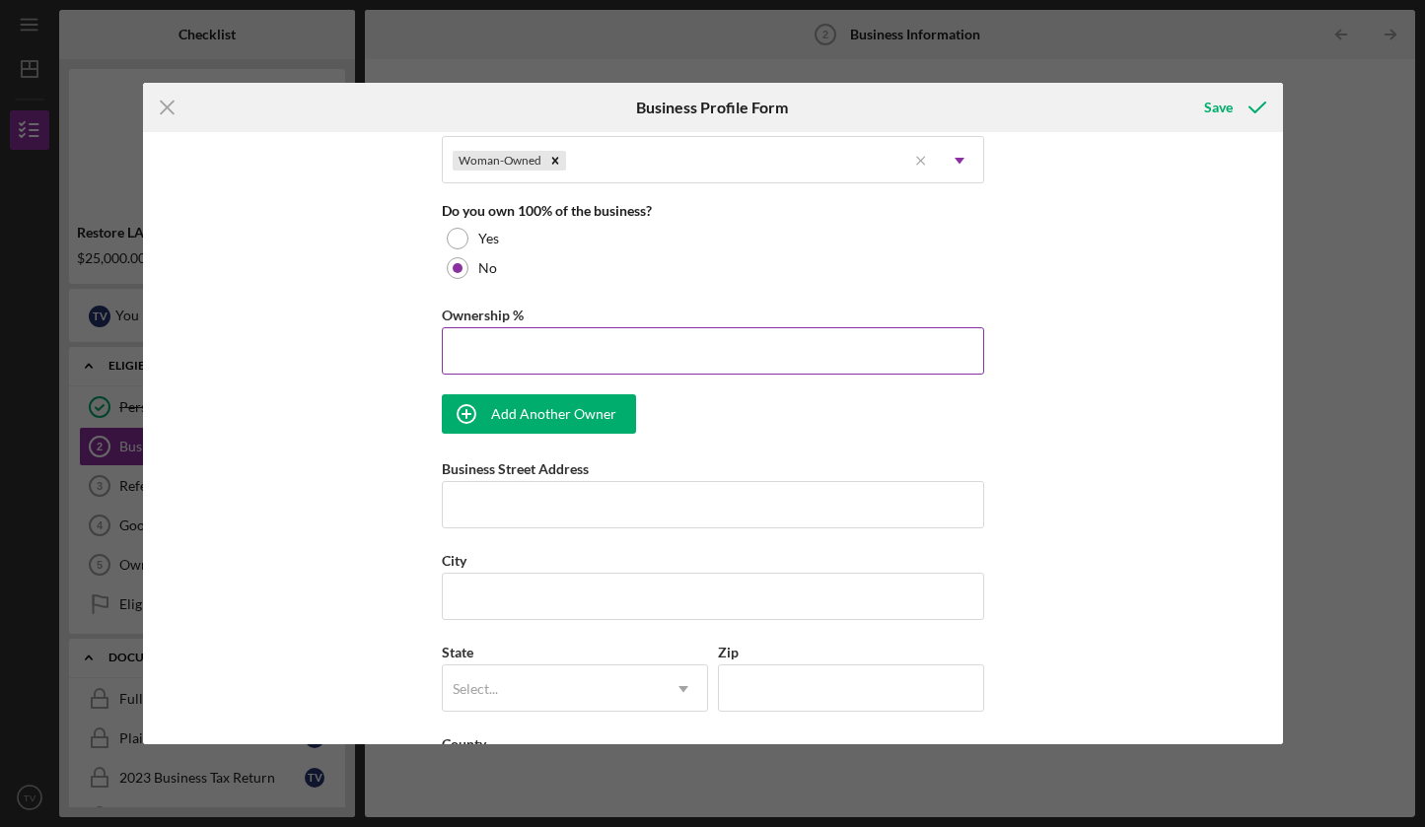
click at [478, 350] on input "Ownership %" at bounding box center [713, 350] width 542 height 47
type input "50.00%"
click at [669, 418] on div "Business Name Topanga Candle Co DBA Business Start Date [DATE] Legal Structure …" at bounding box center [713, 207] width 542 height 2151
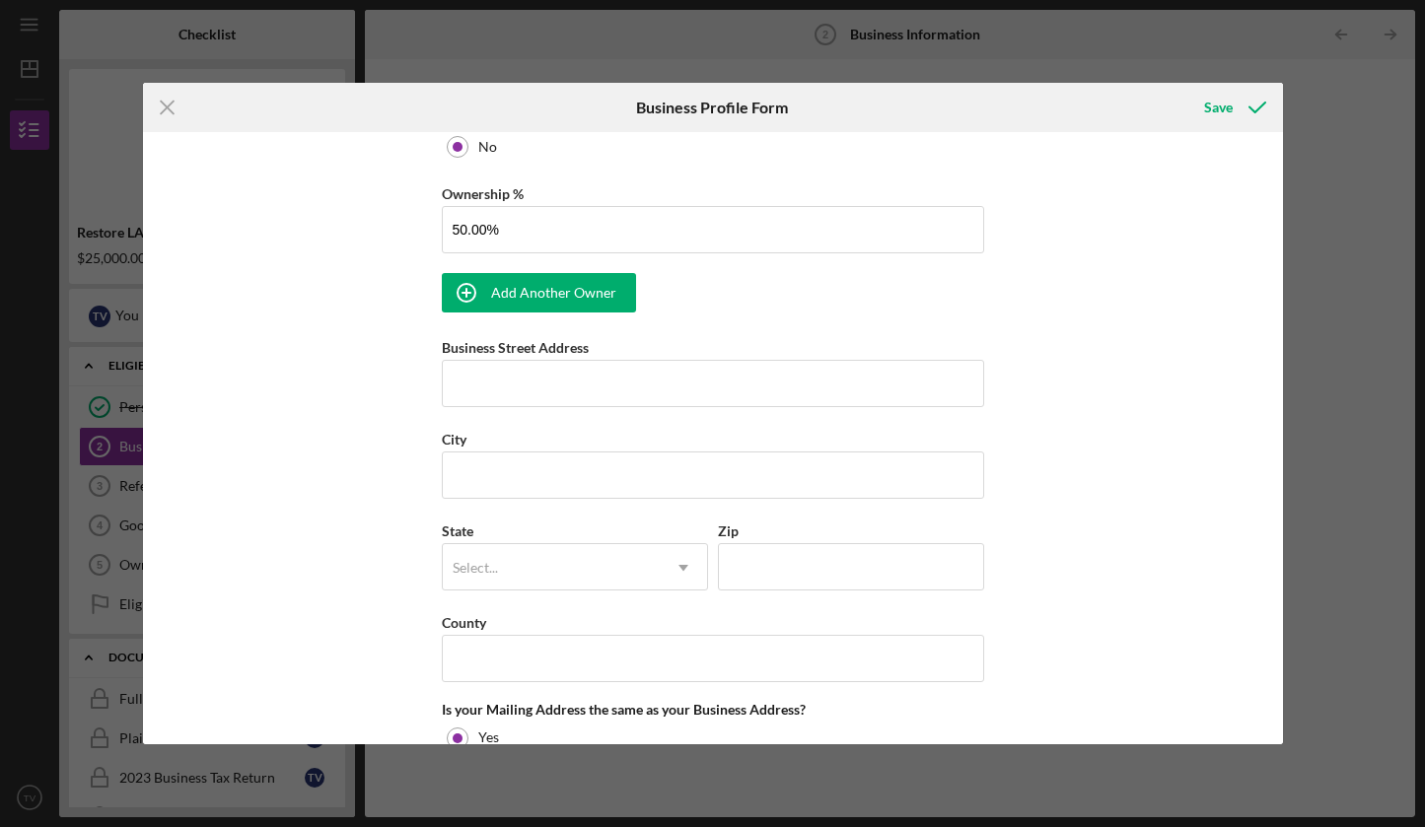
scroll to position [1161, 0]
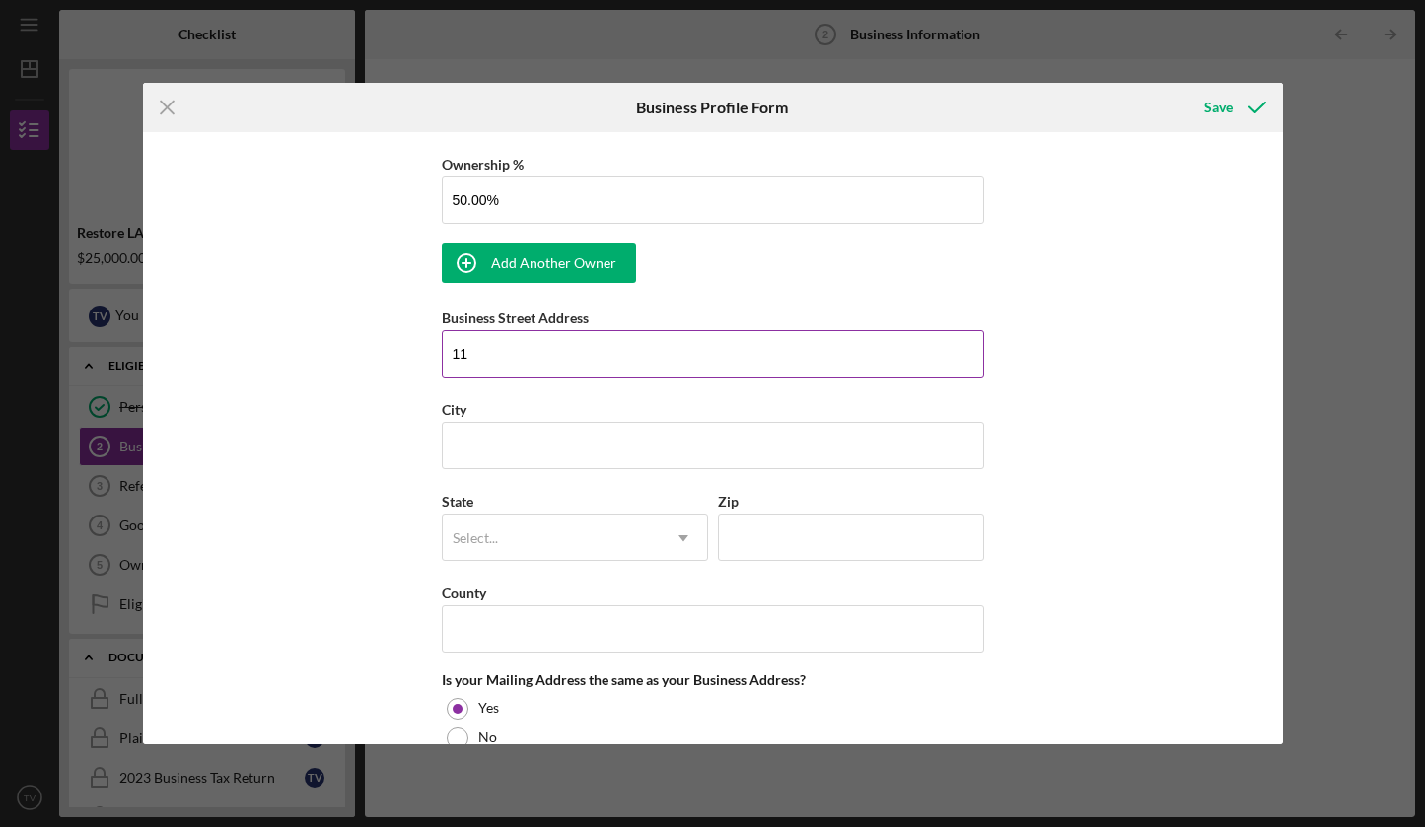
type input "115"
type input "[PERSON_NAME]"
type input "[STREET_ADDRESS]"
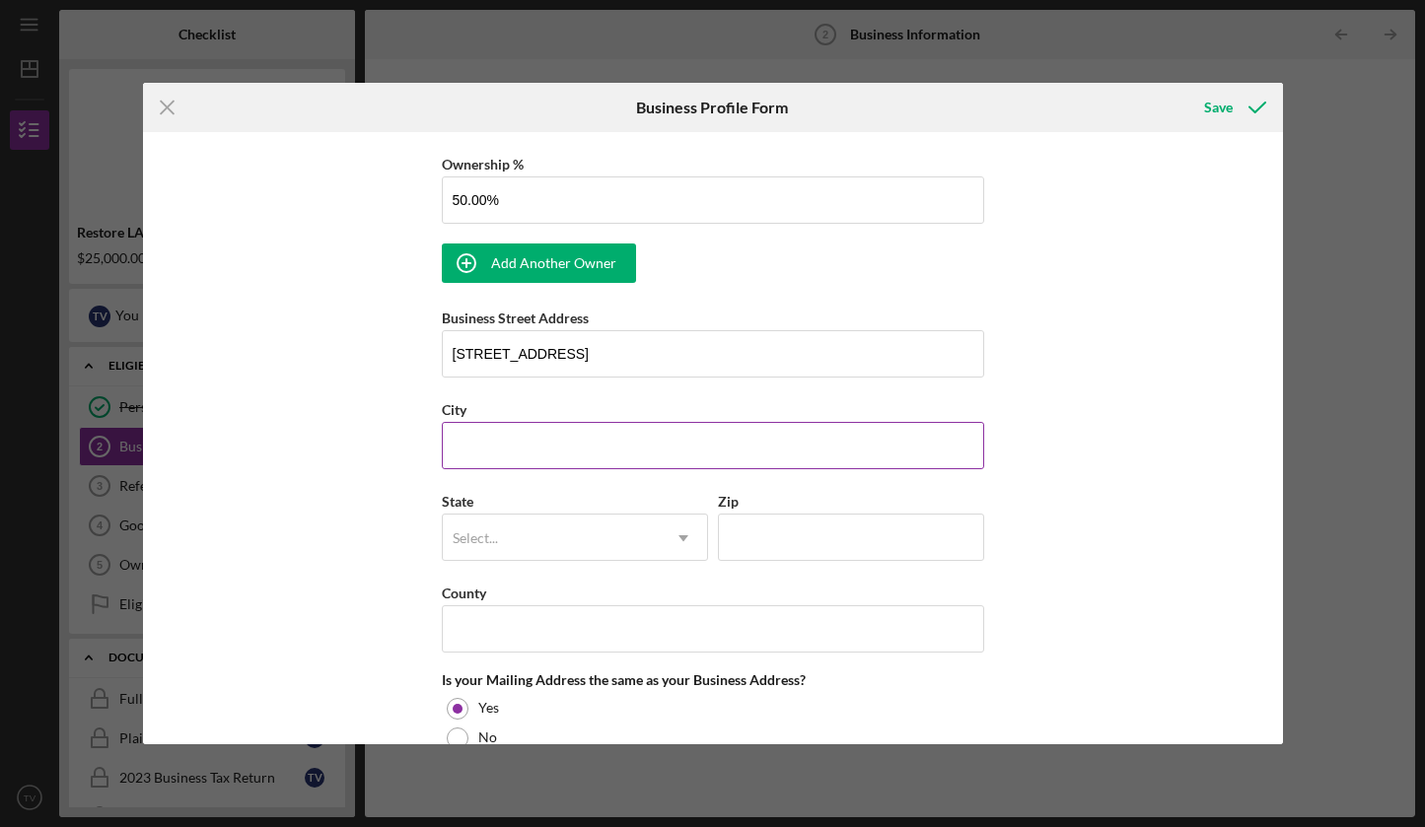
type input "Topanga"
type input "CA"
type input "90290"
type input "[PERSON_NAME]"
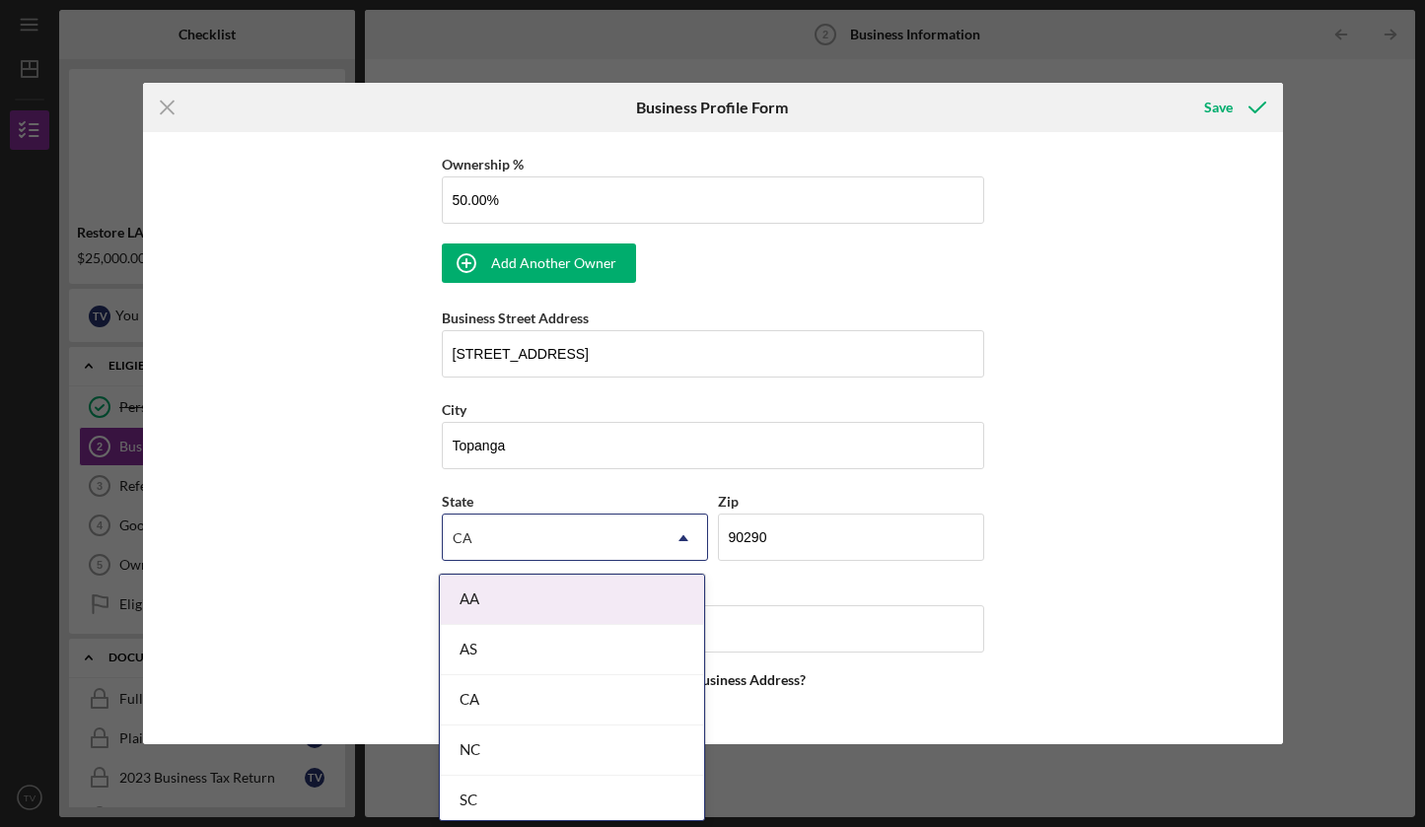
click at [1142, 505] on div "Business Name Topanga Candle Co DBA [PERSON_NAME] Business Start Date [DATE] Le…" at bounding box center [713, 438] width 1140 height 612
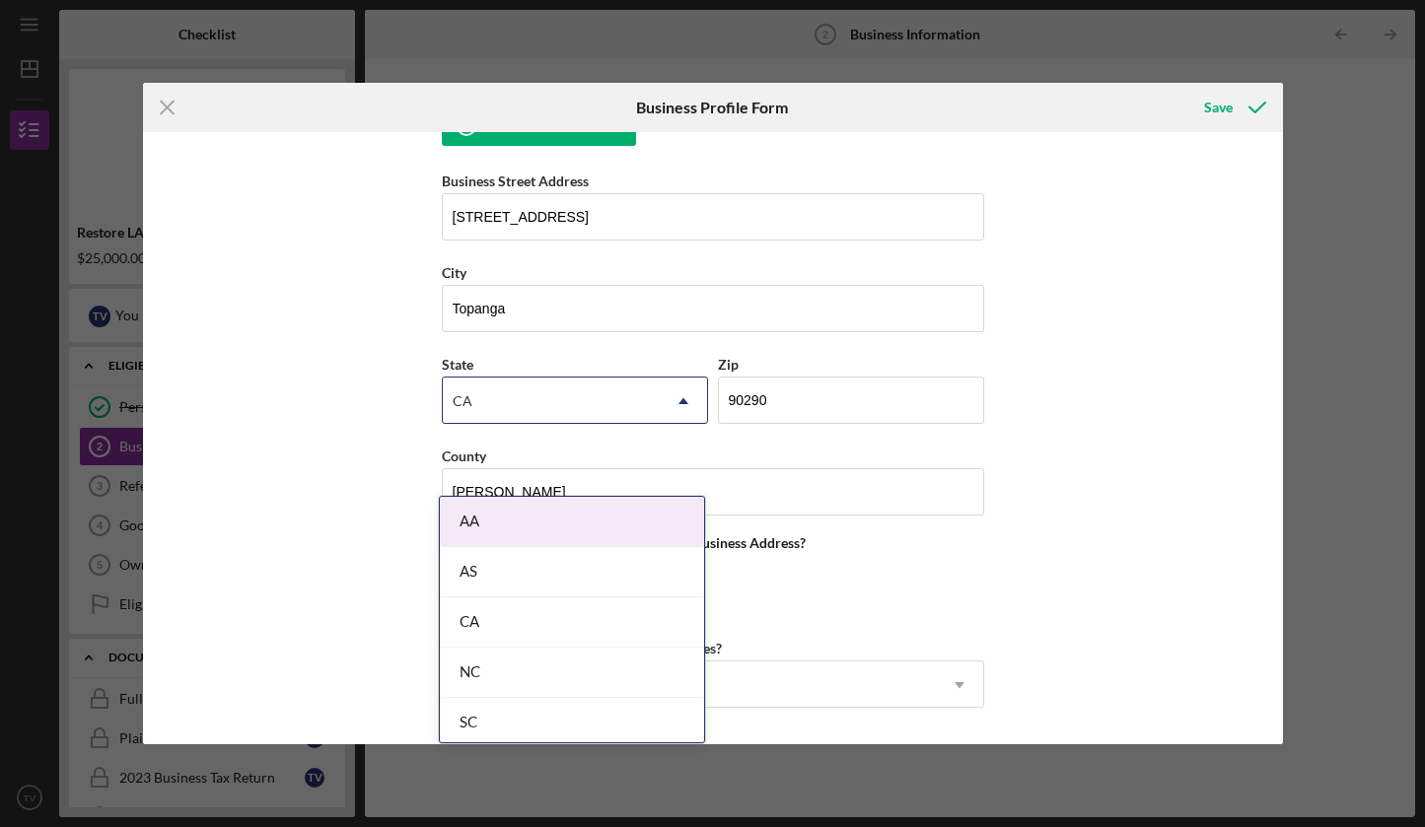
scroll to position [1301, 0]
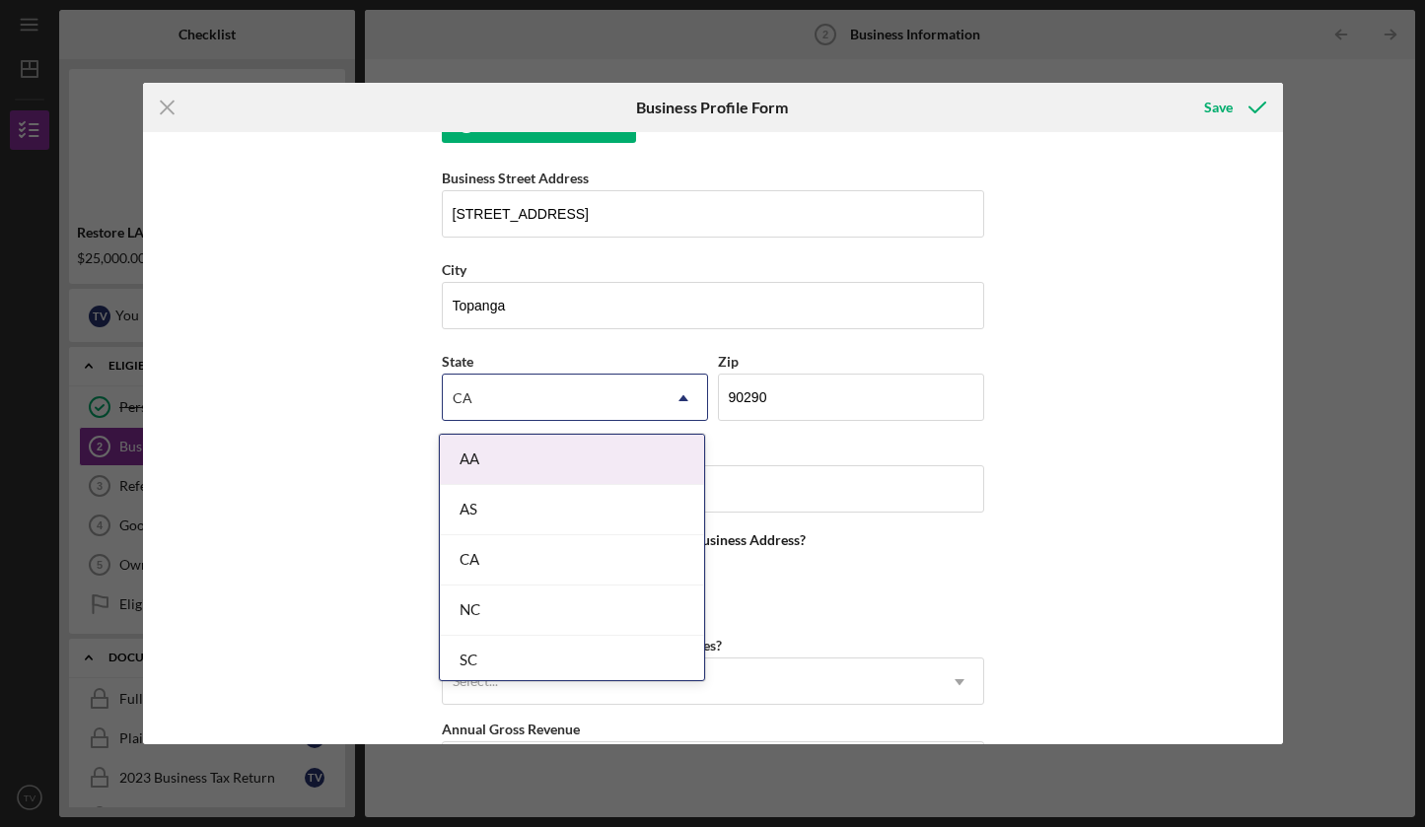
click at [1142, 505] on div "Business Name Topanga Candle Co DBA [PERSON_NAME] Business Start Date [DATE] Le…" at bounding box center [713, 438] width 1140 height 612
click at [1104, 516] on div "Business Name Topanga Candle Co DBA [PERSON_NAME] Business Start Date [DATE] Le…" at bounding box center [713, 438] width 1140 height 612
click at [559, 401] on div "CA" at bounding box center [551, 398] width 217 height 45
click at [559, 401] on div at bounding box center [551, 398] width 217 height 45
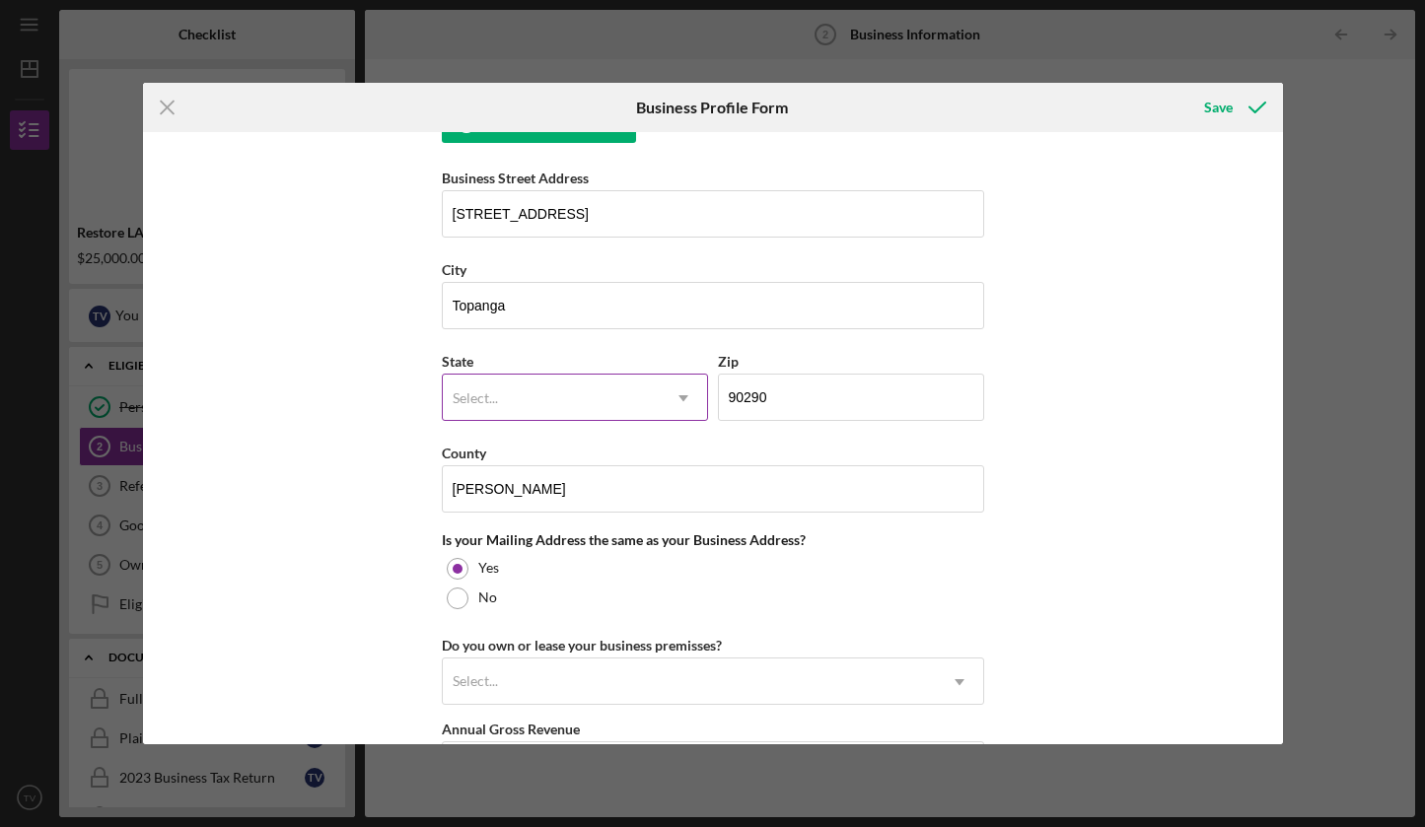
click at [613, 409] on div "Select..." at bounding box center [551, 398] width 217 height 45
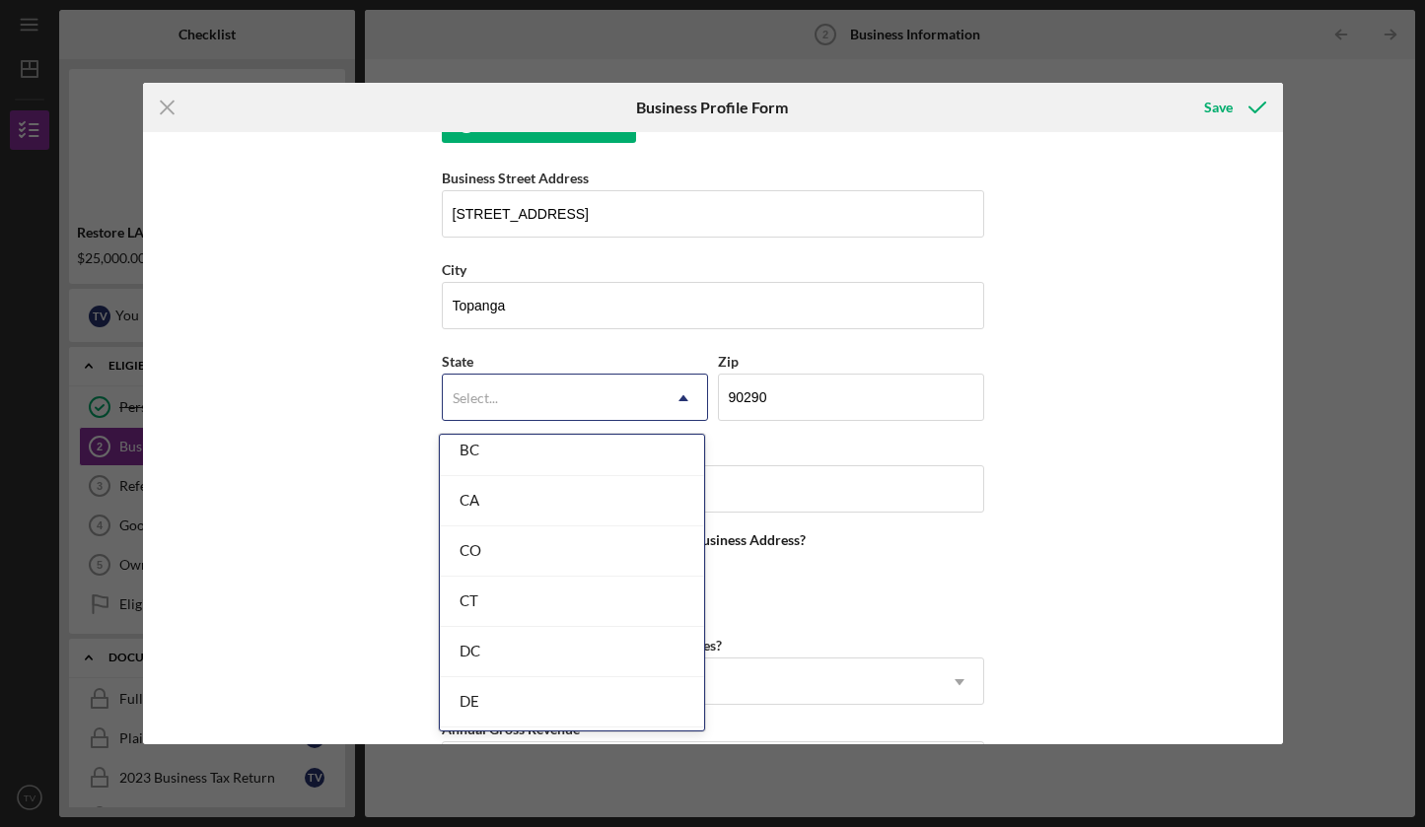
scroll to position [533, 0]
click at [531, 484] on div "CA" at bounding box center [572, 480] width 264 height 50
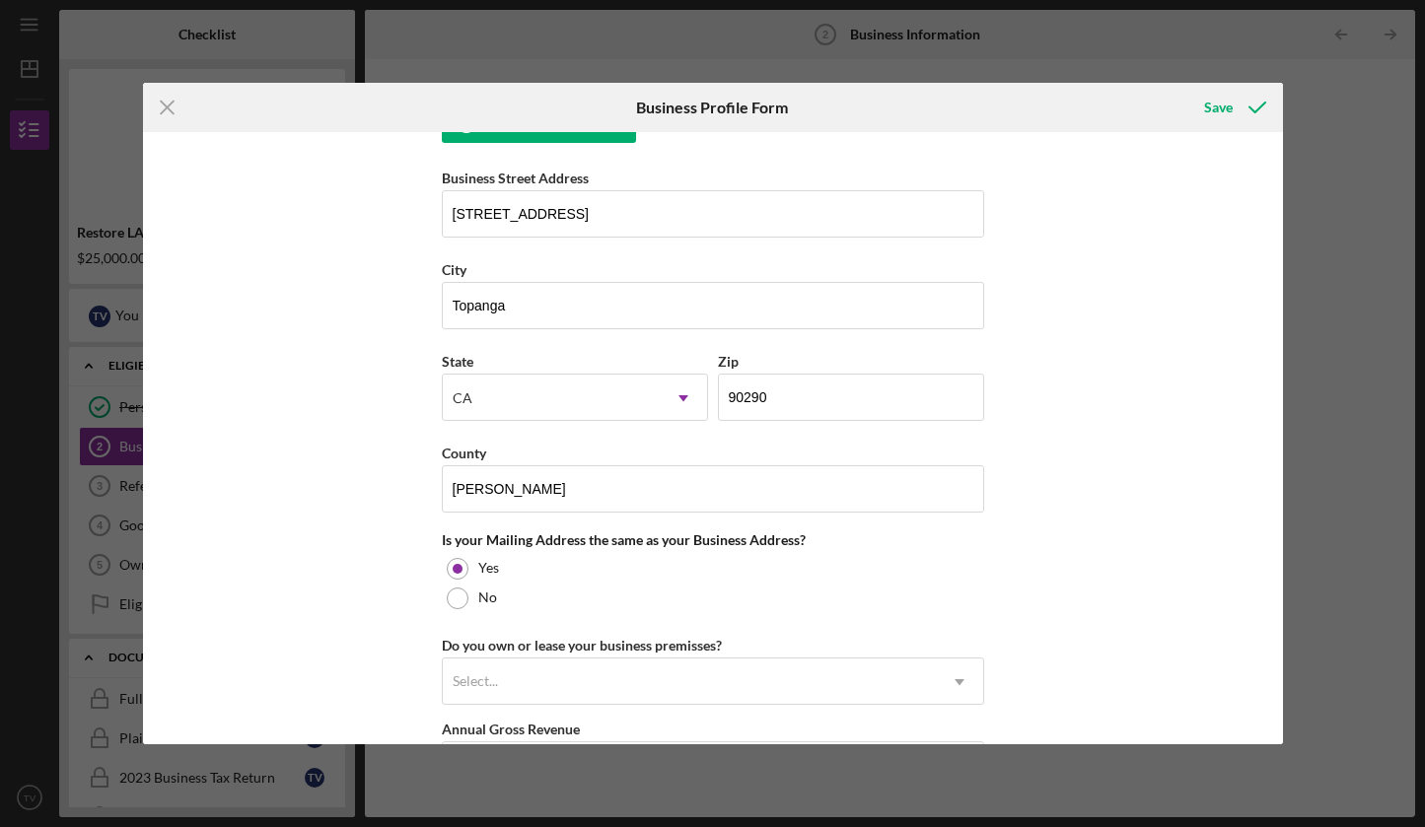
click at [401, 498] on div "Business Name Topanga Candle Co DBA [PERSON_NAME] Business Start Date [DATE] Le…" at bounding box center [713, 438] width 1140 height 612
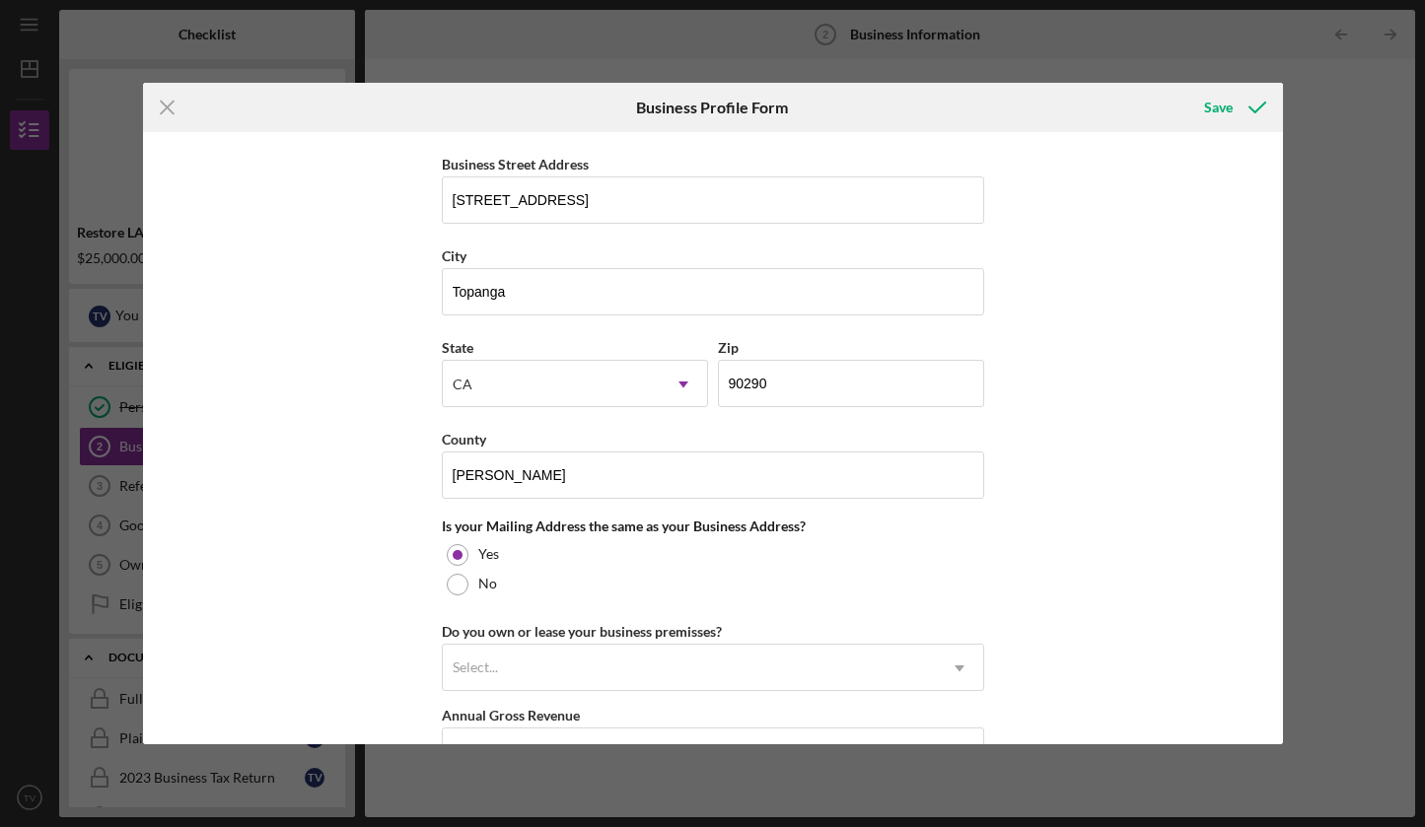
scroll to position [1329, 0]
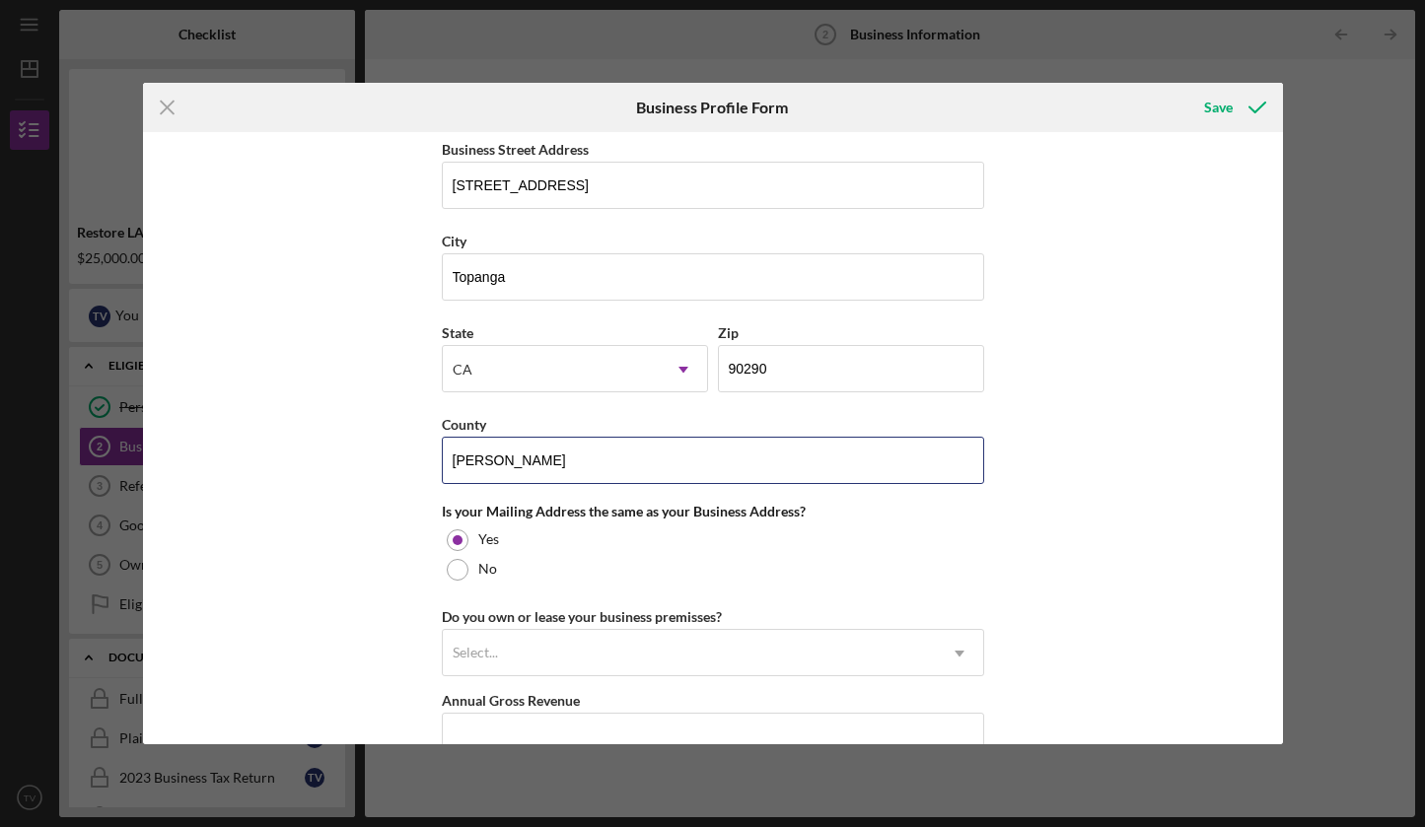
drag, startPoint x: 526, startPoint y: 466, endPoint x: 428, endPoint y: 463, distance: 97.7
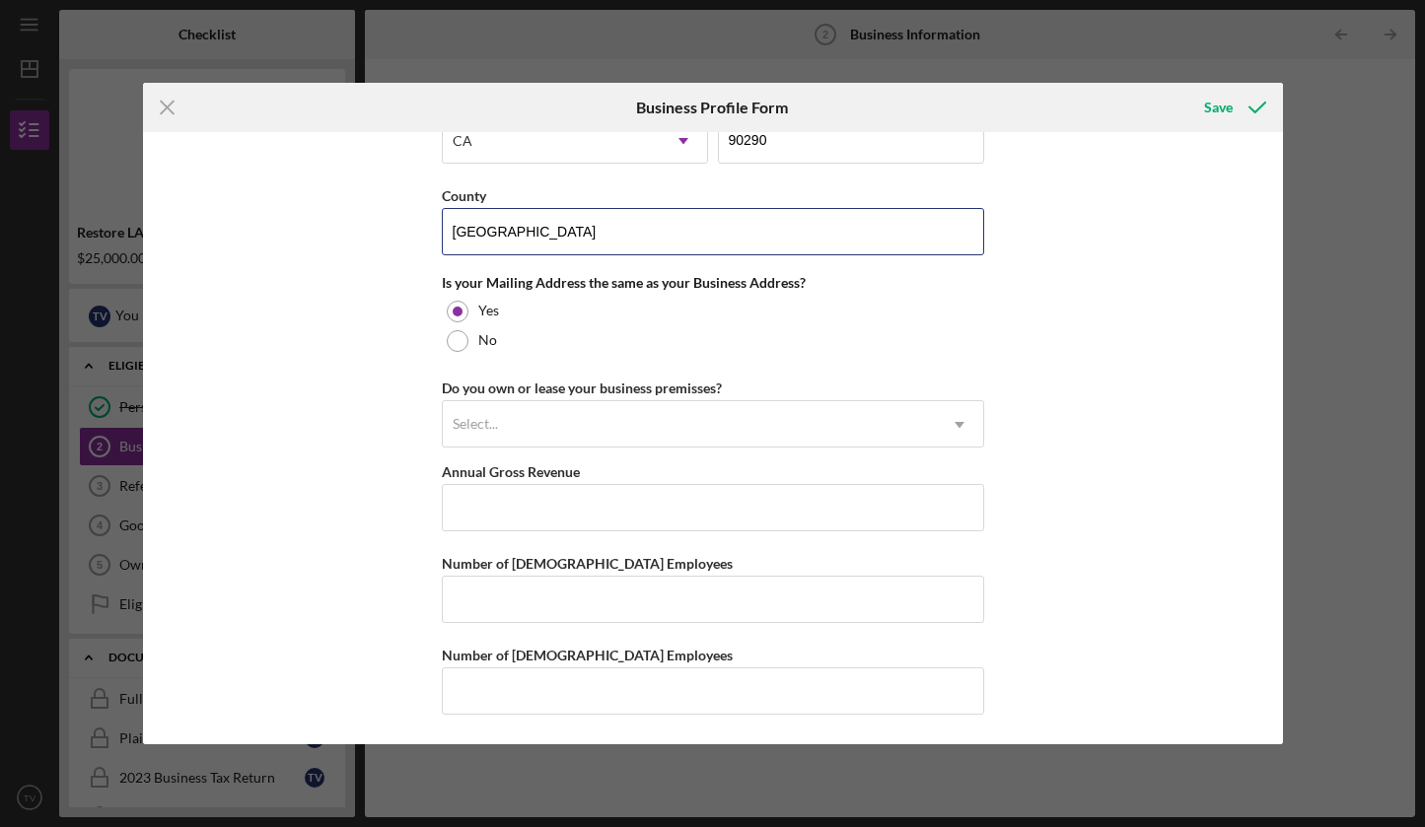
scroll to position [1563, 0]
type input "[GEOGRAPHIC_DATA]"
click at [490, 409] on div "Select..." at bounding box center [689, 424] width 493 height 45
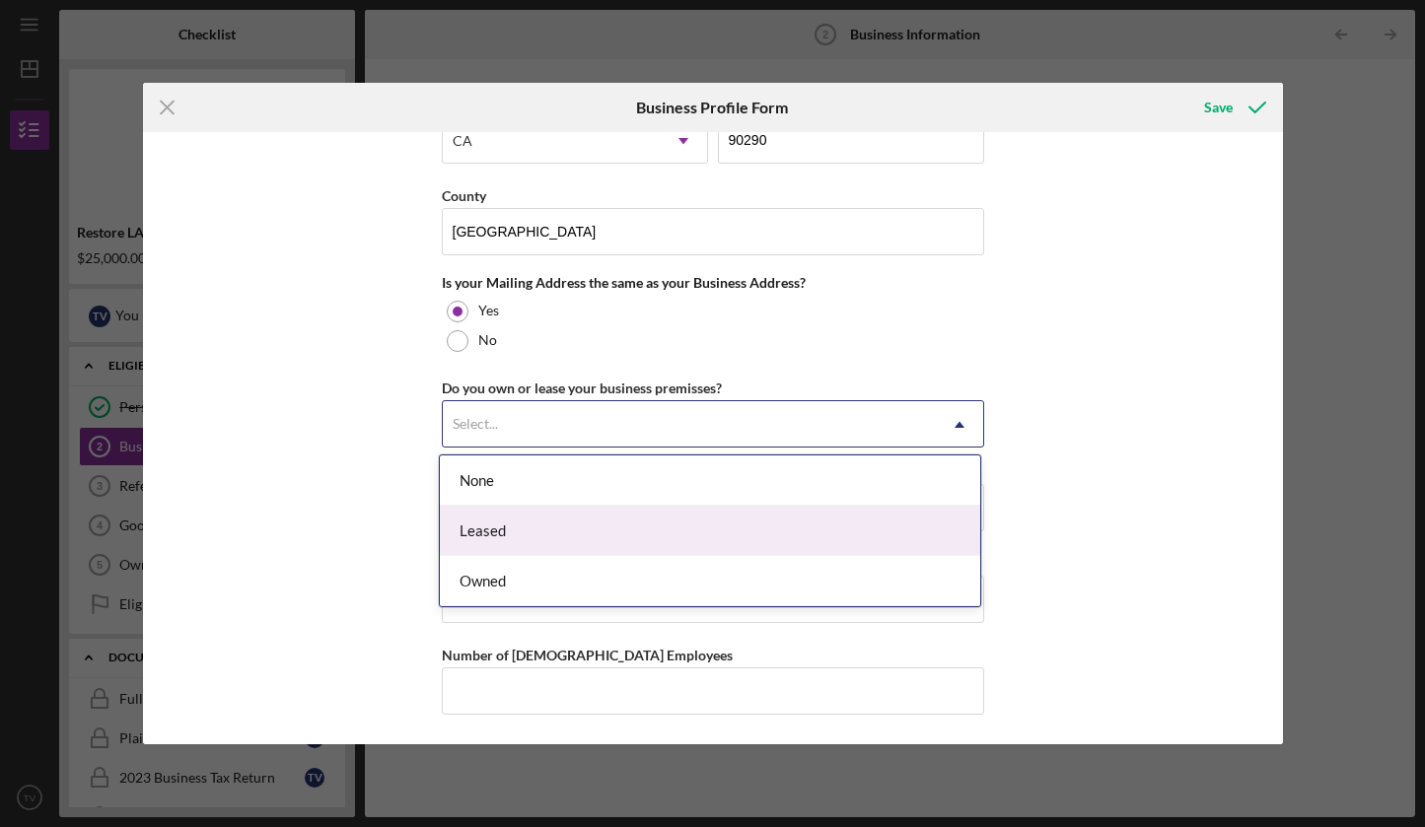
click at [491, 525] on div "Leased" at bounding box center [710, 531] width 540 height 50
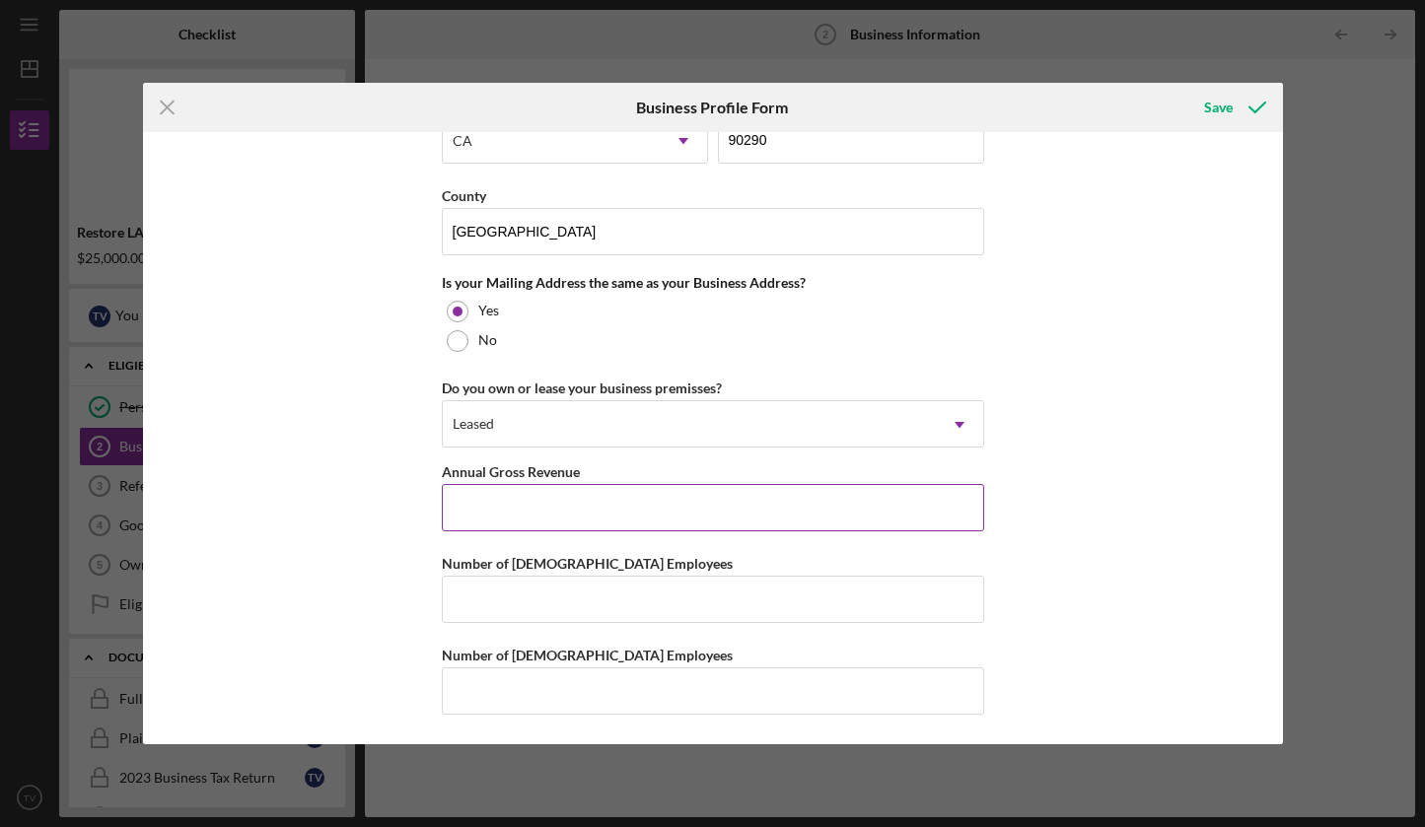
click at [590, 507] on input "Annual Gross Revenue" at bounding box center [713, 507] width 542 height 47
type input "$49,000"
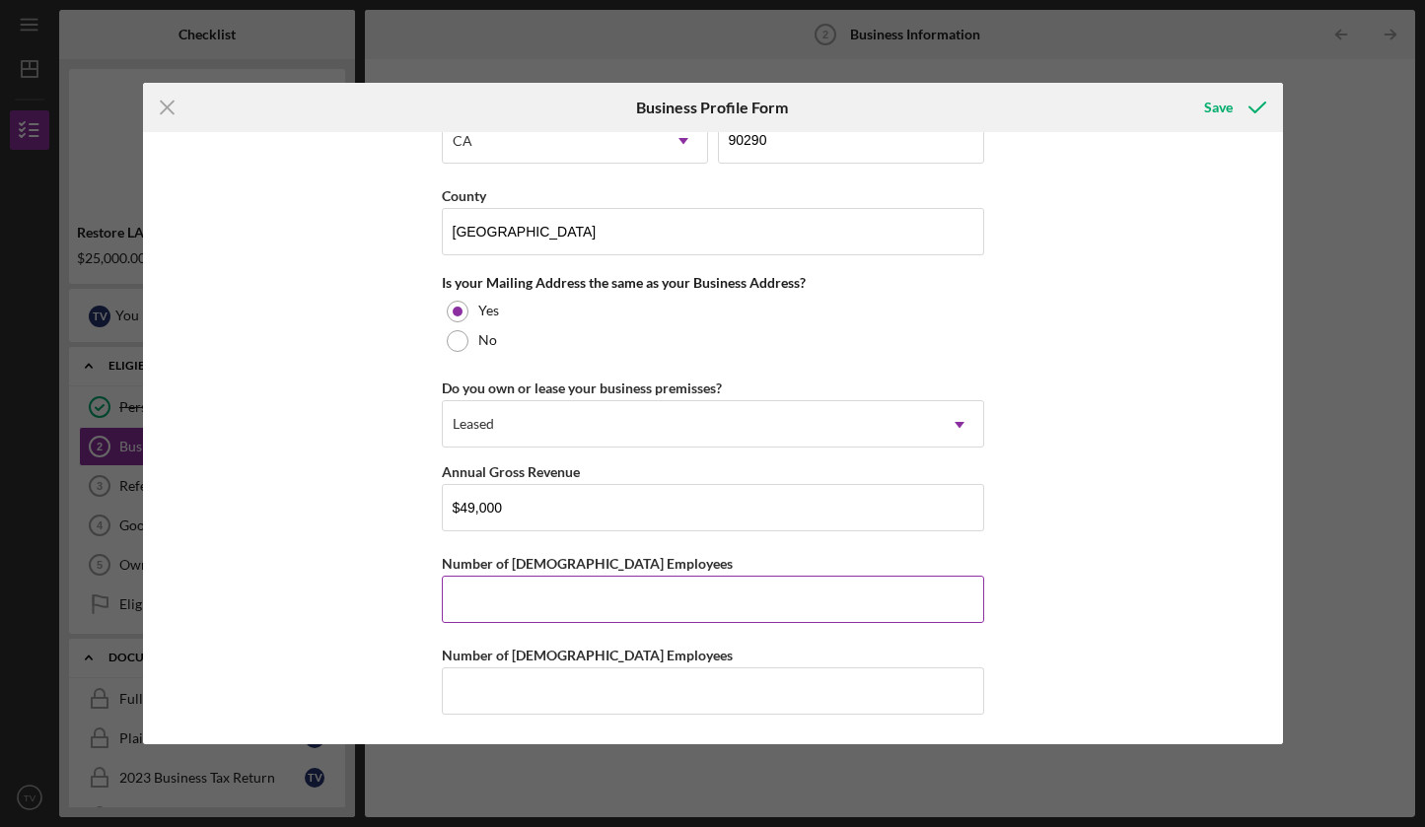
click at [556, 599] on input "Number of [DEMOGRAPHIC_DATA] Employees" at bounding box center [713, 599] width 542 height 47
type input "1"
click at [533, 697] on input "Number of [DEMOGRAPHIC_DATA] Employees" at bounding box center [713, 691] width 542 height 47
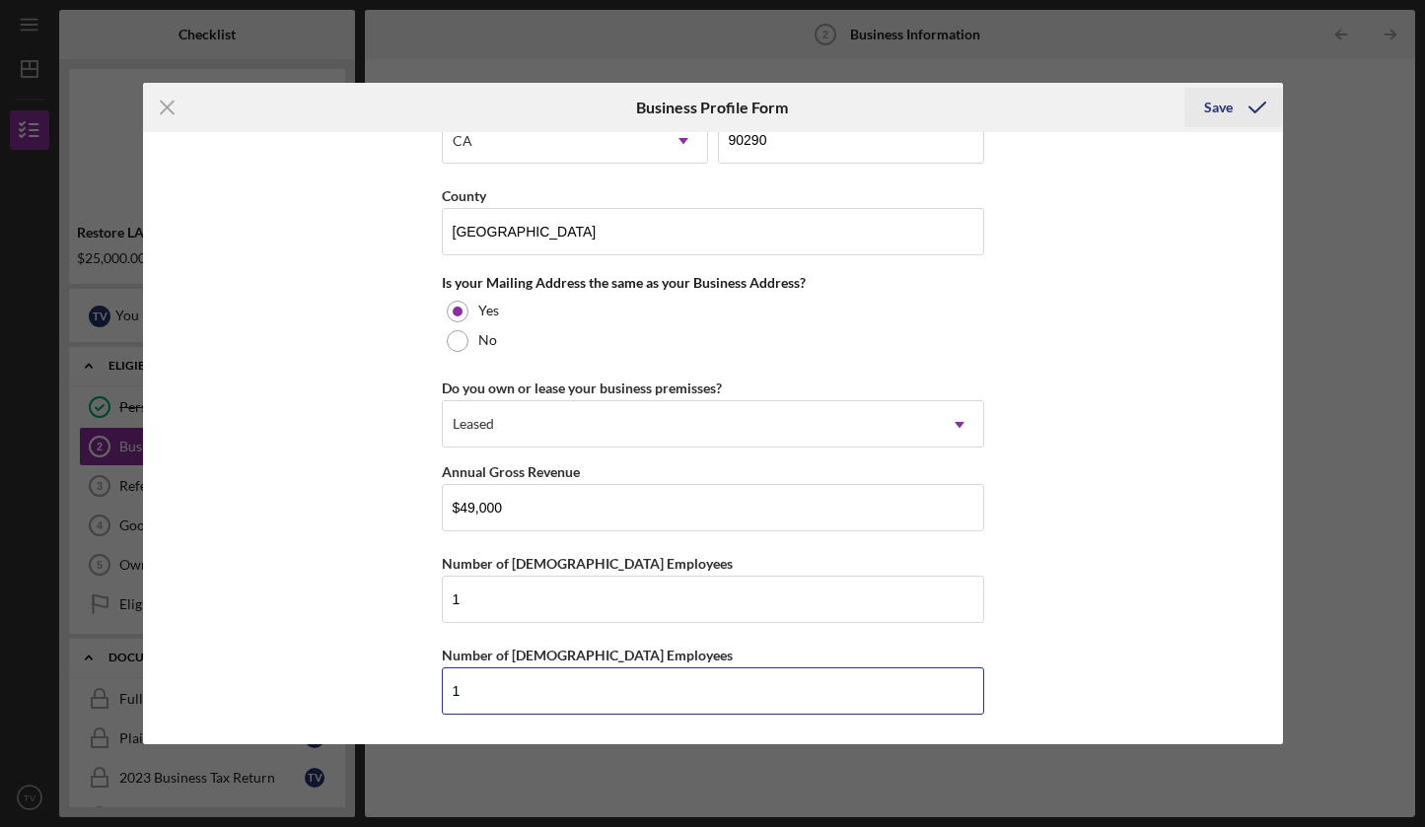
type input "1"
click at [1222, 106] on div "Save" at bounding box center [1218, 107] width 29 height 39
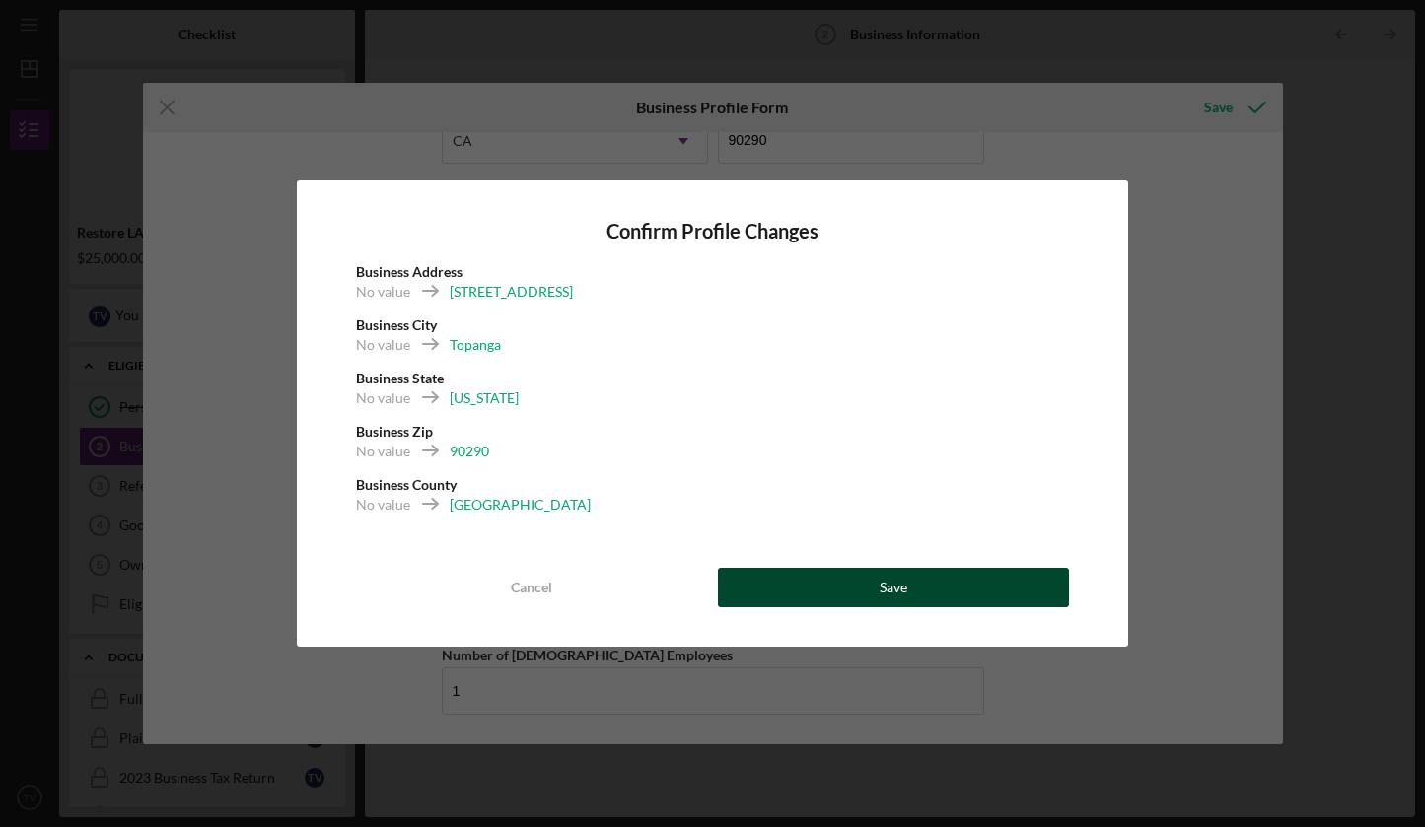
click at [901, 587] on div "Save" at bounding box center [894, 587] width 28 height 39
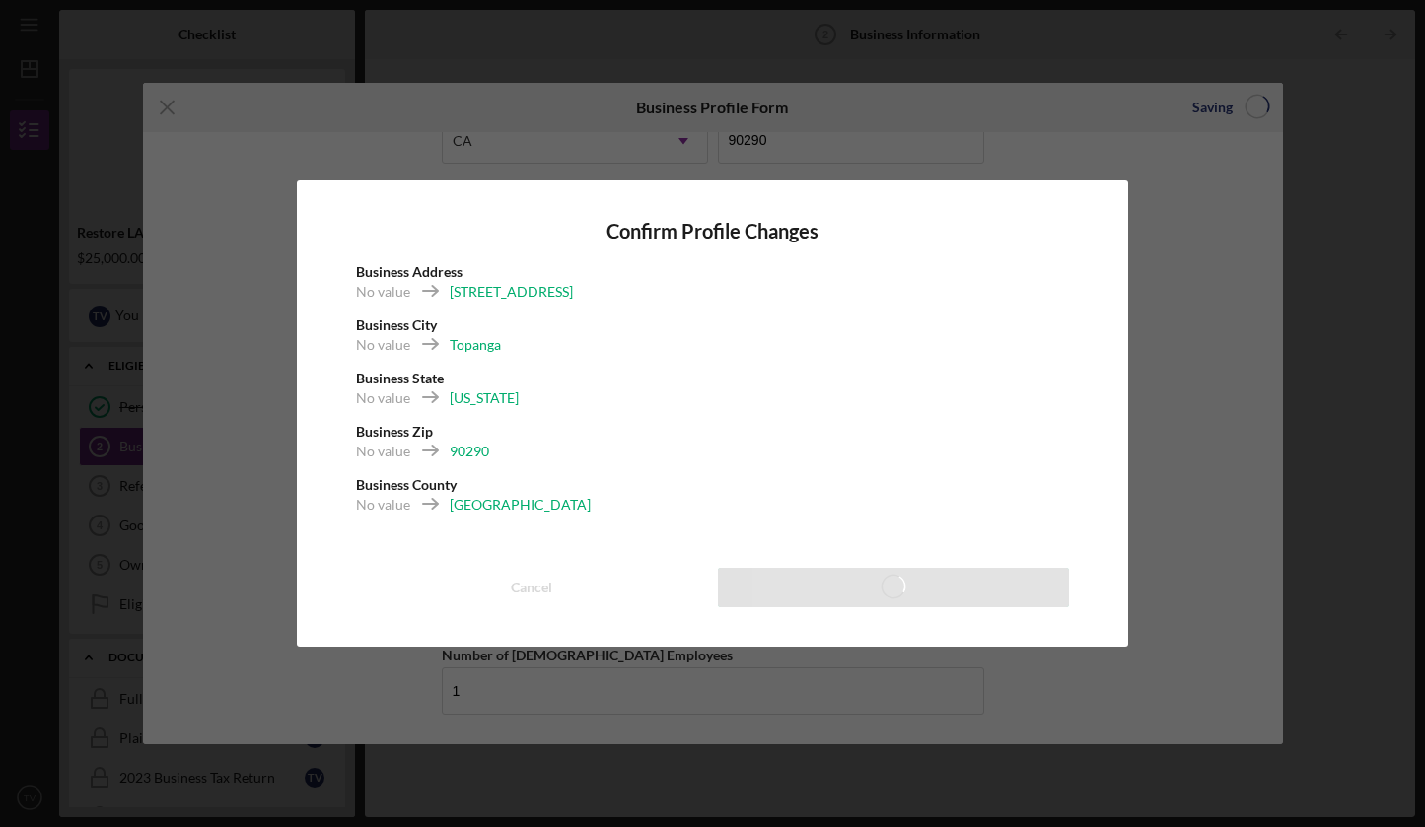
scroll to position [1404, 0]
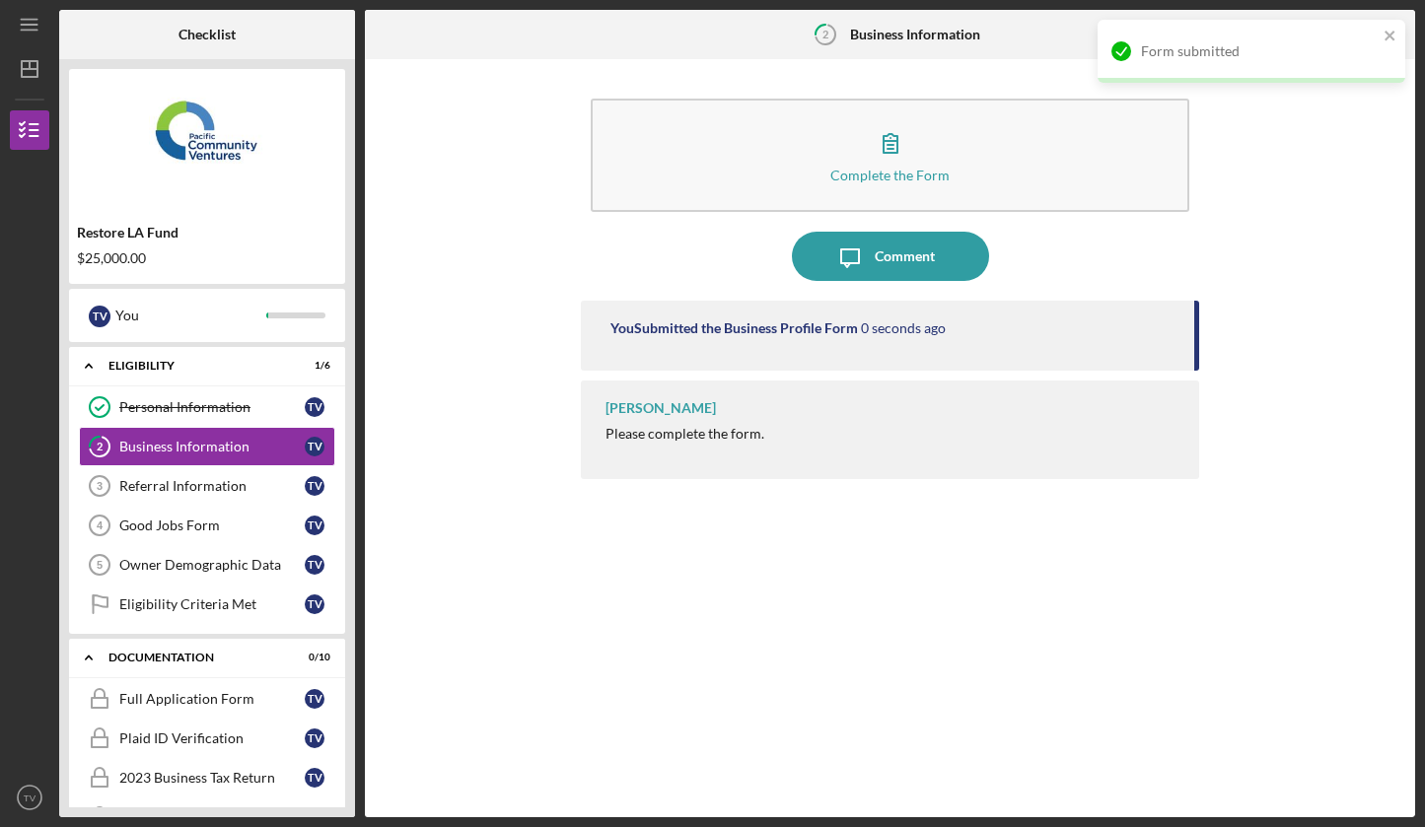
click at [901, 587] on div "You Submitted the Business Profile Form 0 seconds ago [PERSON_NAME] Please comp…" at bounding box center [890, 544] width 618 height 487
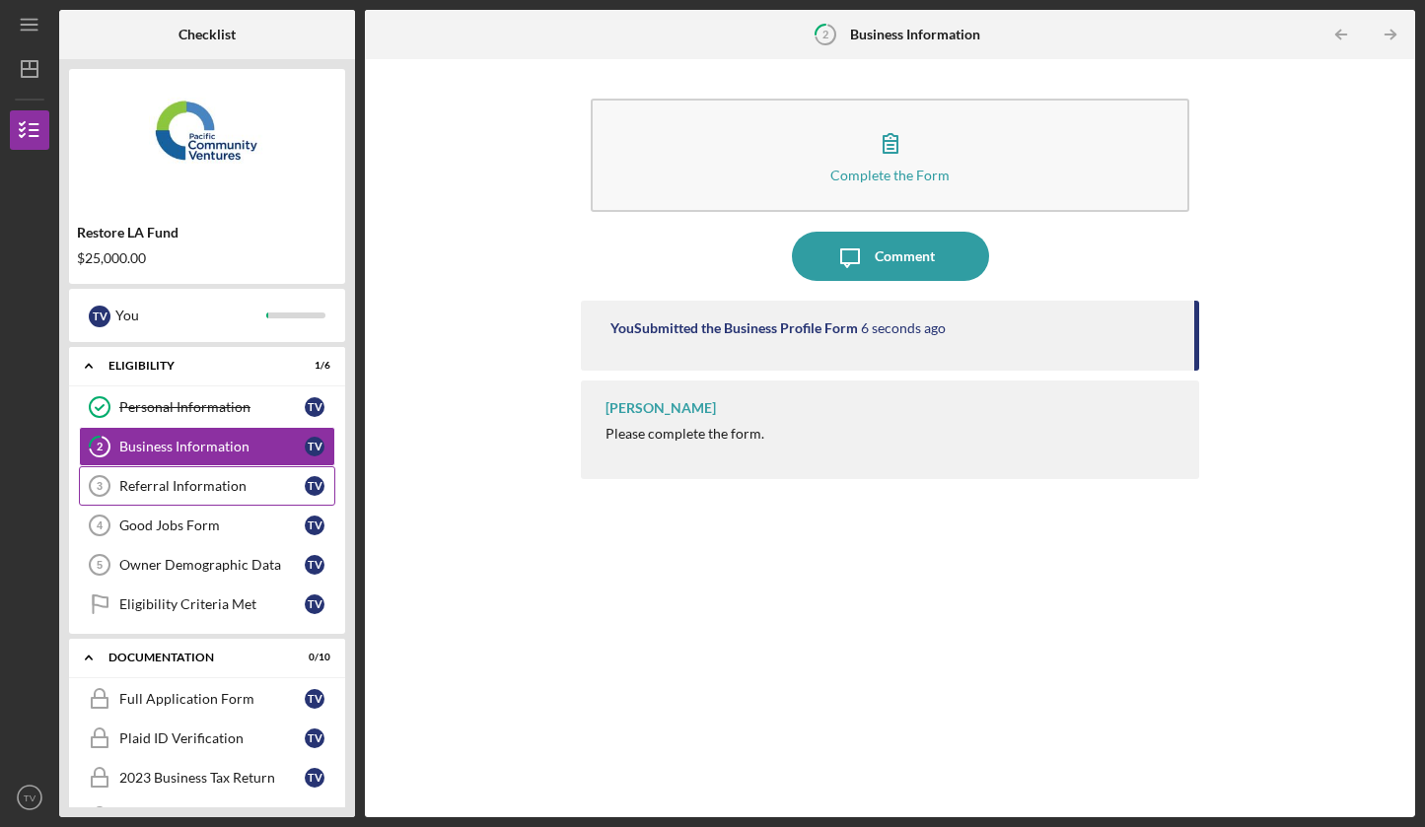
click at [174, 469] on link "Referral Information 3 Referral Information T V" at bounding box center [207, 485] width 256 height 39
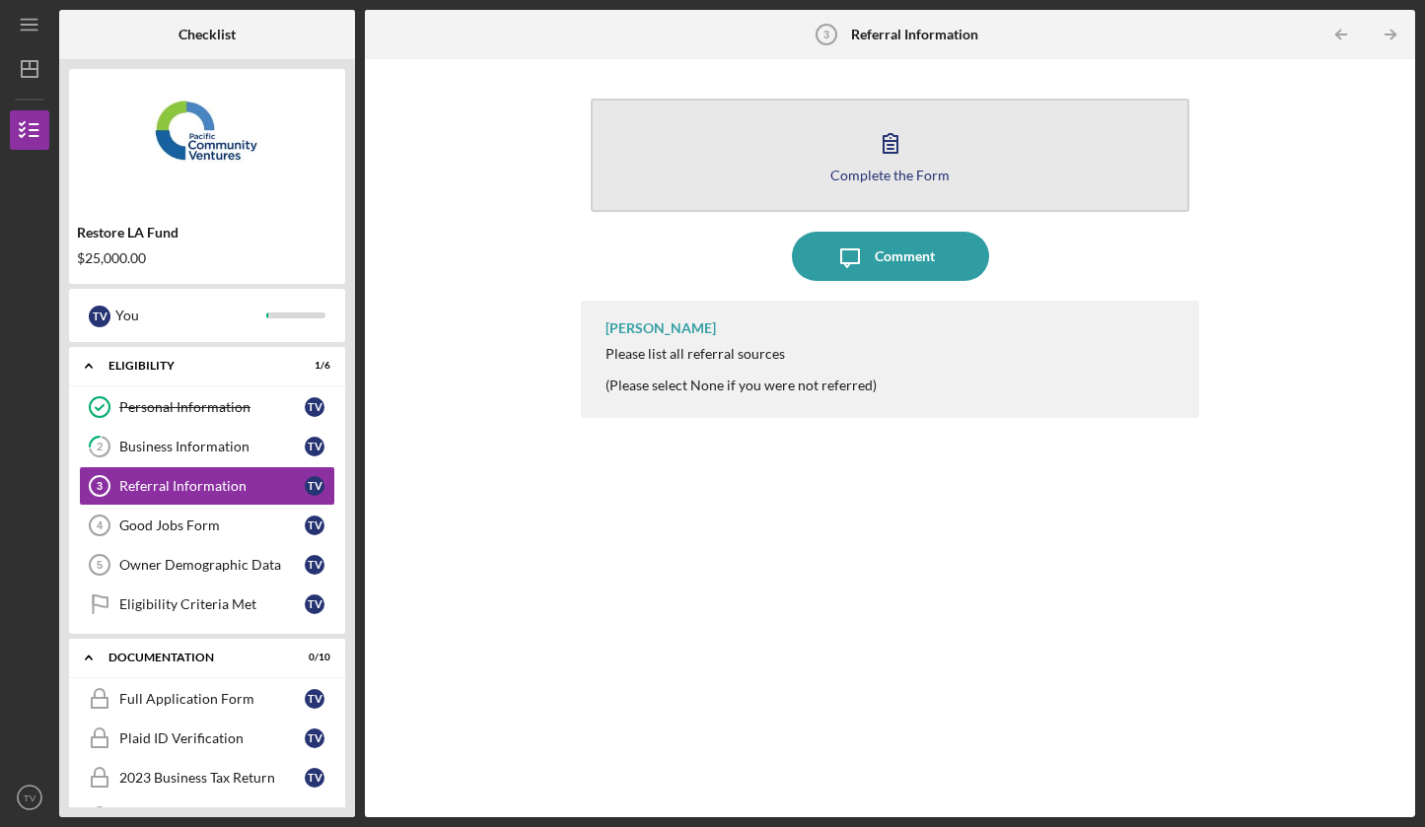
click at [739, 154] on button "Complete the Form Form" at bounding box center [890, 155] width 599 height 113
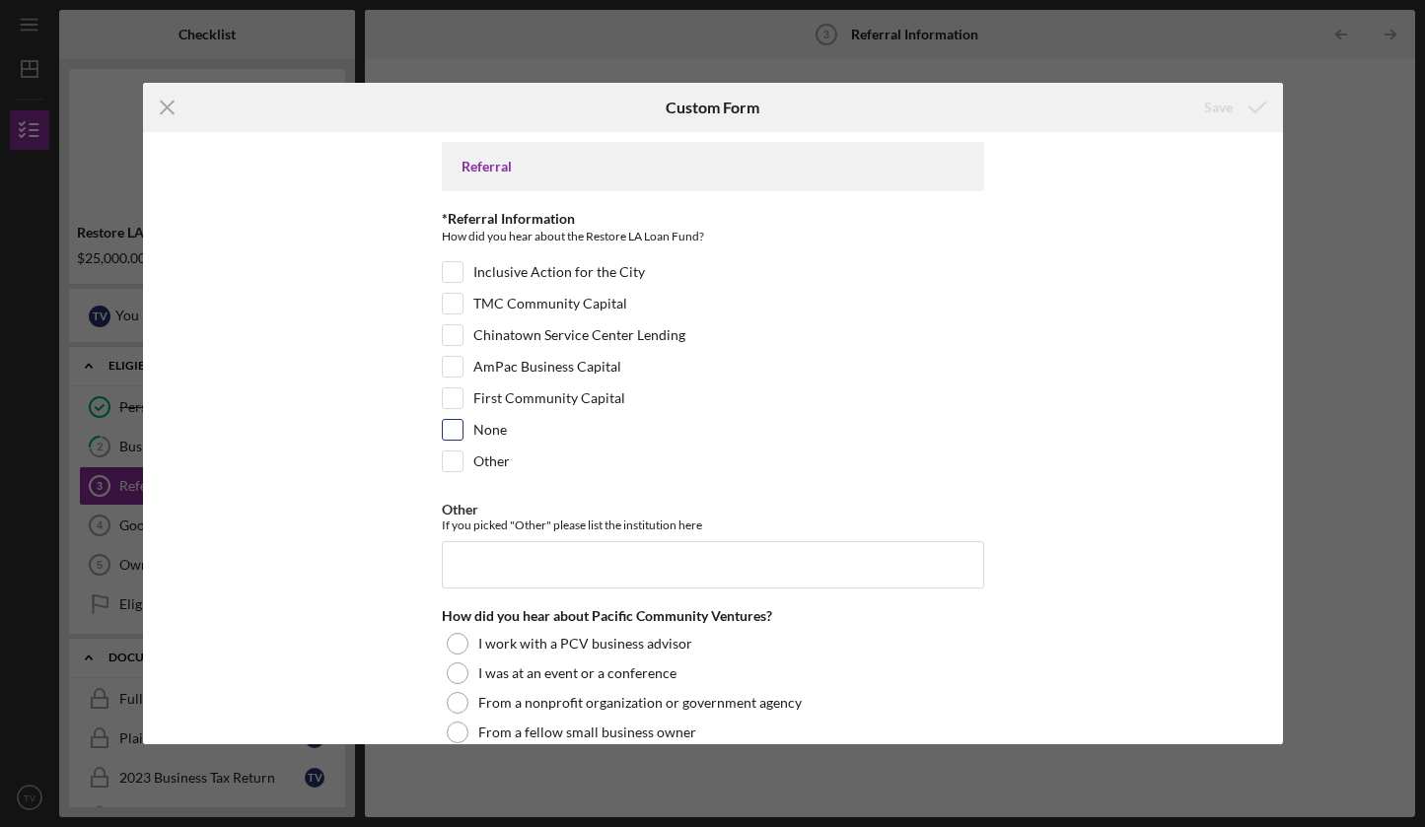
click at [454, 431] on input "None" at bounding box center [453, 430] width 20 height 20
checkbox input "true"
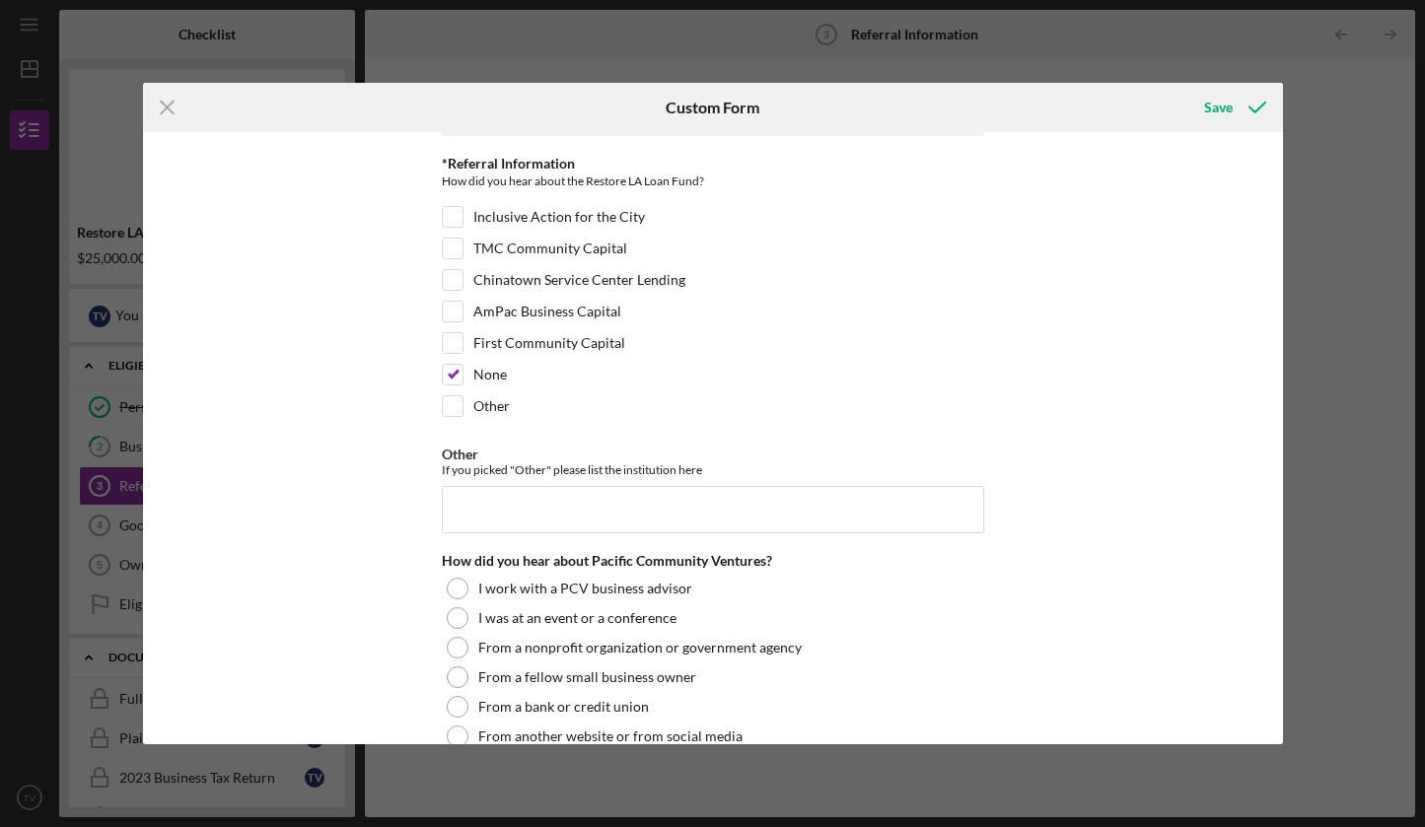
scroll to position [34, 0]
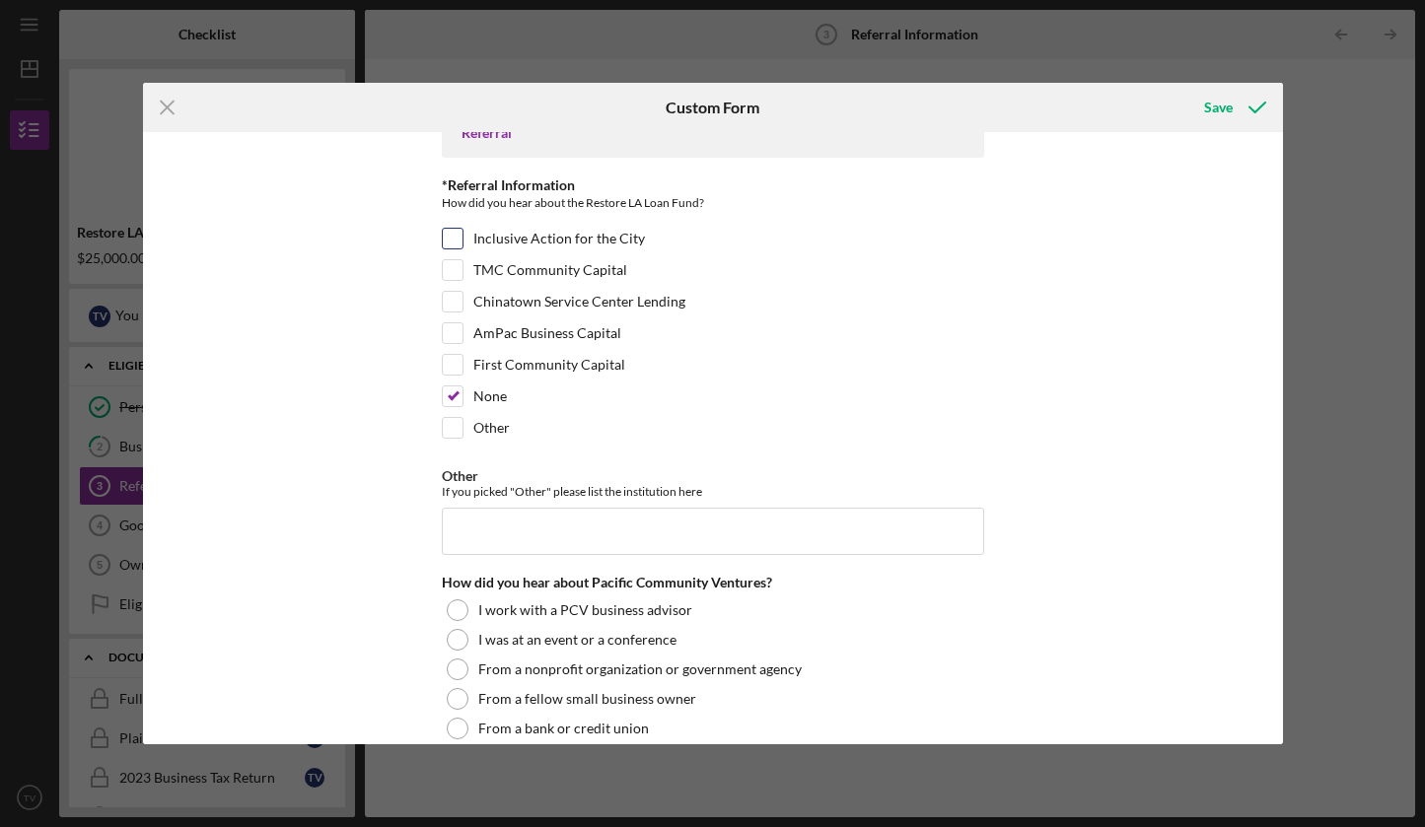
click at [455, 240] on input "Inclusive Action for the City" at bounding box center [453, 239] width 20 height 20
checkbox input "true"
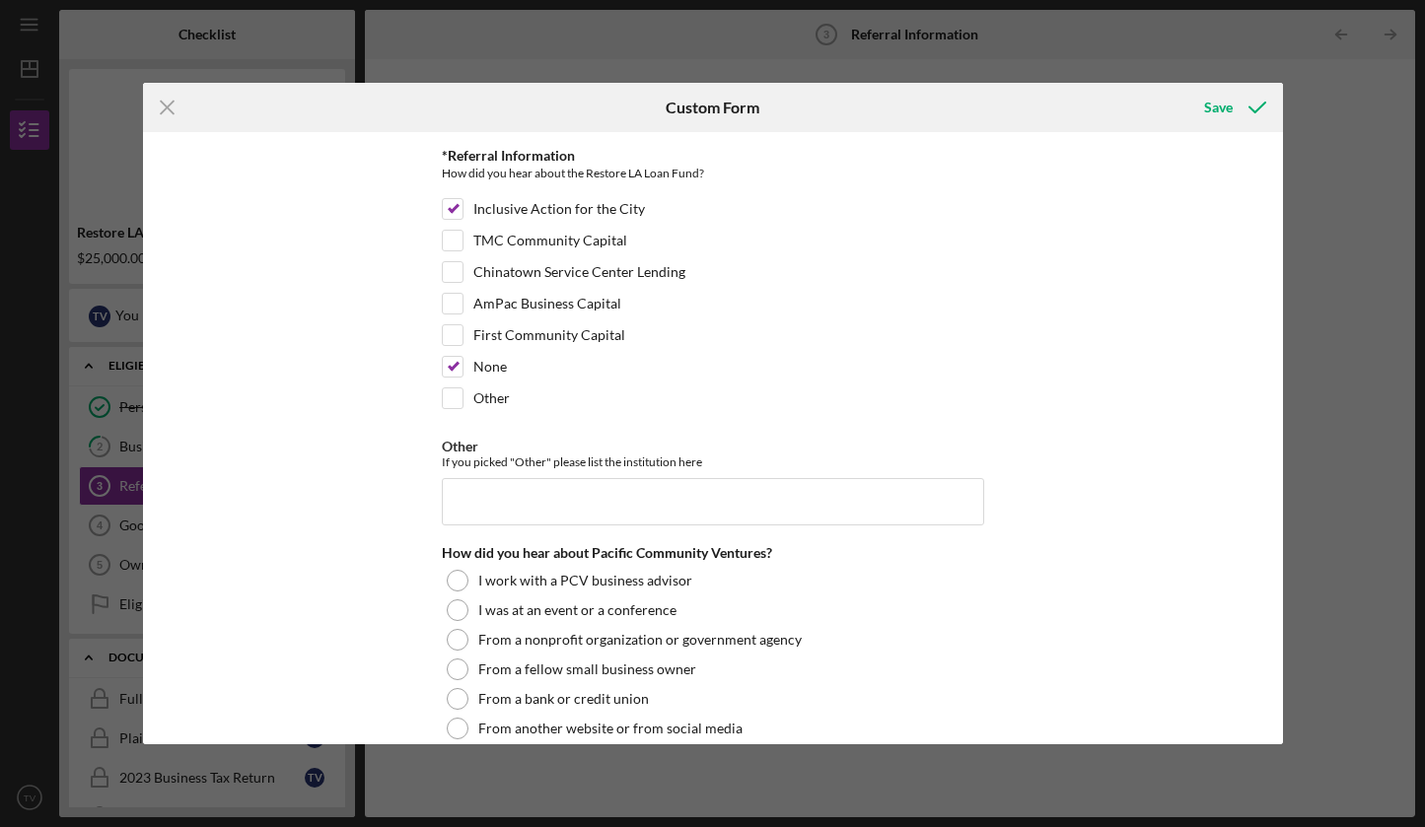
scroll to position [63, 0]
click at [453, 371] on input "None" at bounding box center [453, 367] width 20 height 20
checkbox input "false"
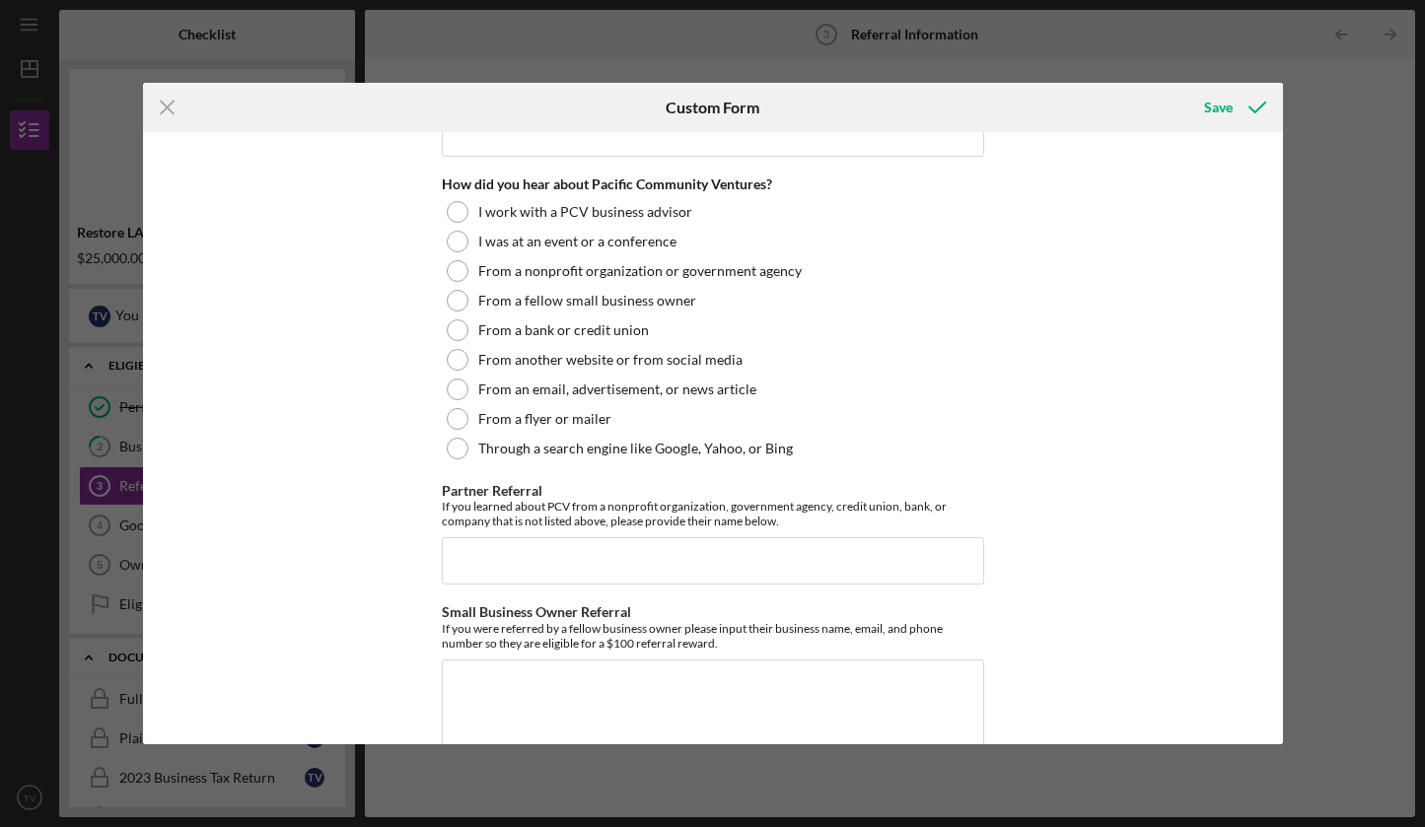
scroll to position [428, 0]
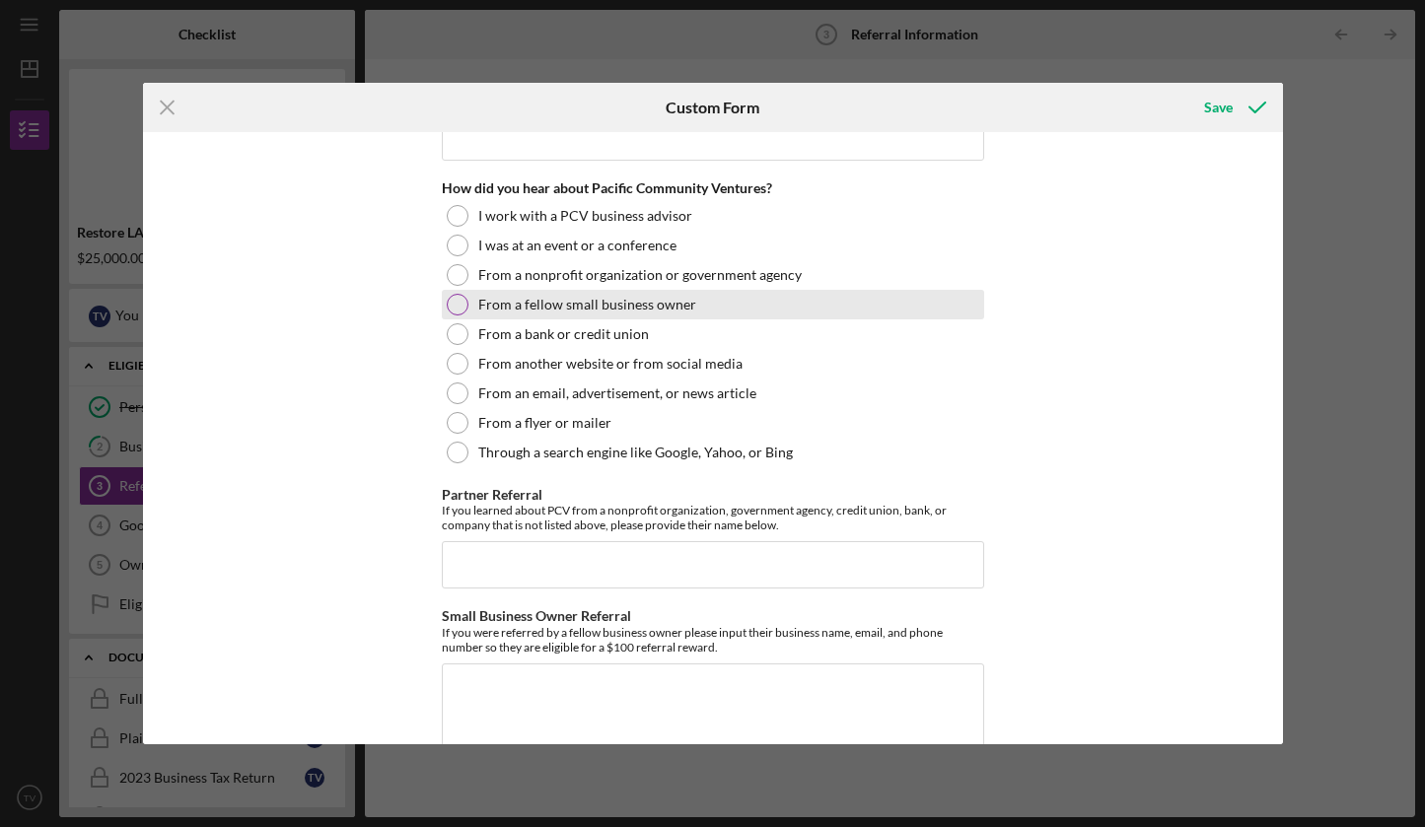
click at [450, 309] on div at bounding box center [458, 305] width 22 height 22
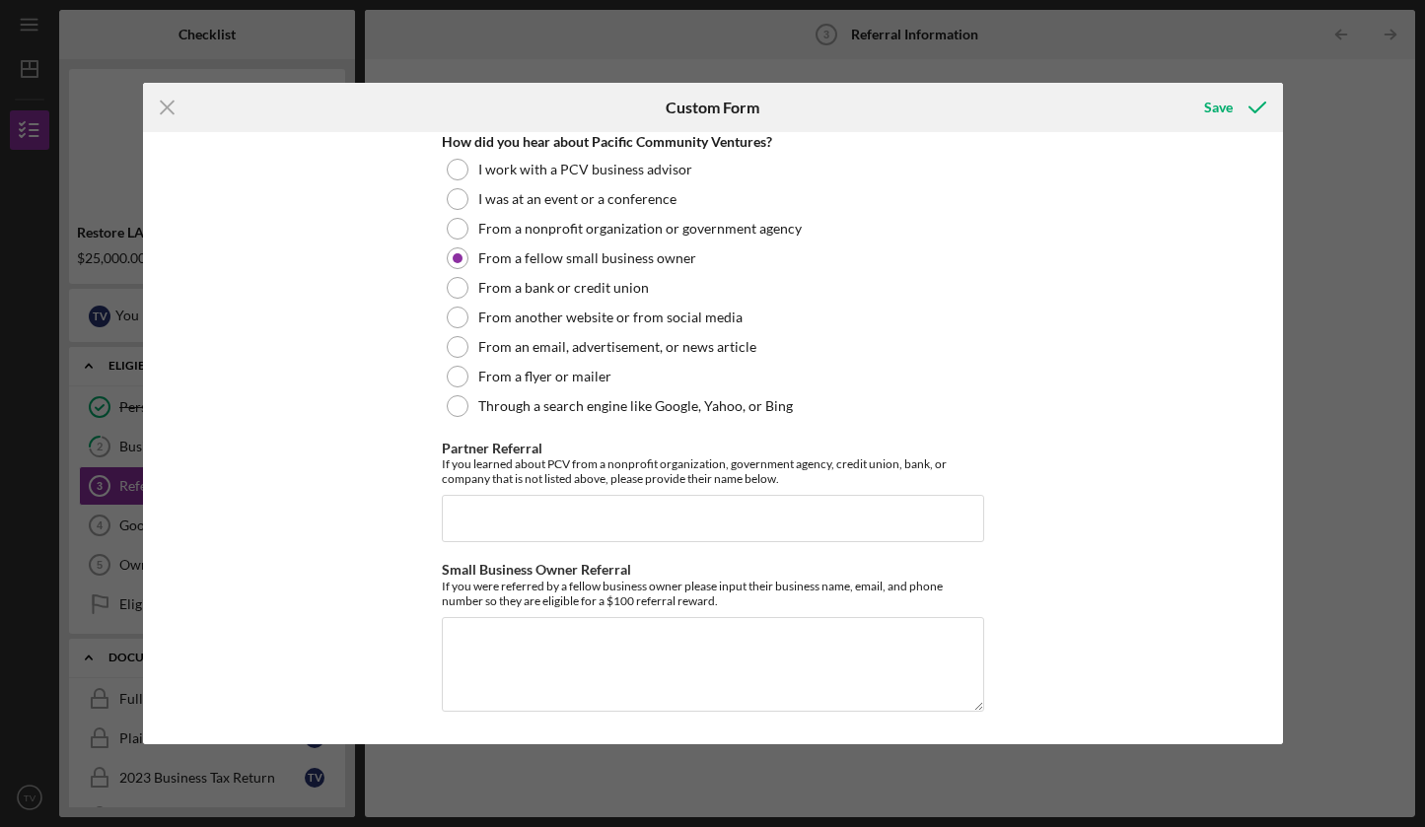
scroll to position [473, 0]
click at [491, 639] on textarea "Small Business Owner Referral" at bounding box center [713, 665] width 542 height 95
type textarea "b"
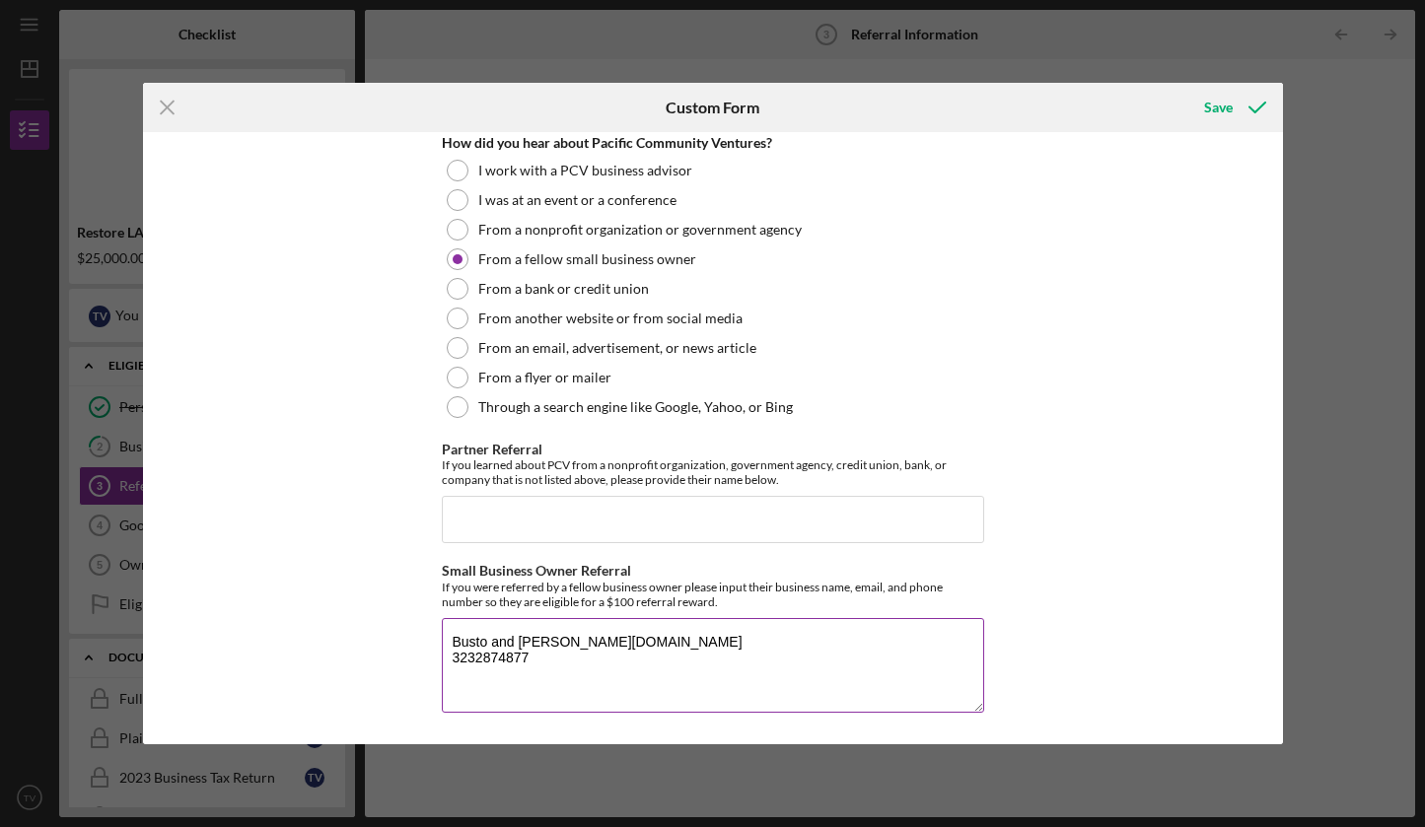
type textarea "Busto and [PERSON_NAME][DOMAIN_NAME] 3232874877"
click at [939, 588] on div "If you were referred by a fellow business owner please input their business nam…" at bounding box center [713, 595] width 542 height 30
click at [972, 586] on div "If you were referred by a fellow business owner please input their business nam…" at bounding box center [713, 595] width 542 height 30
click at [1214, 101] on div "Save" at bounding box center [1218, 107] width 29 height 39
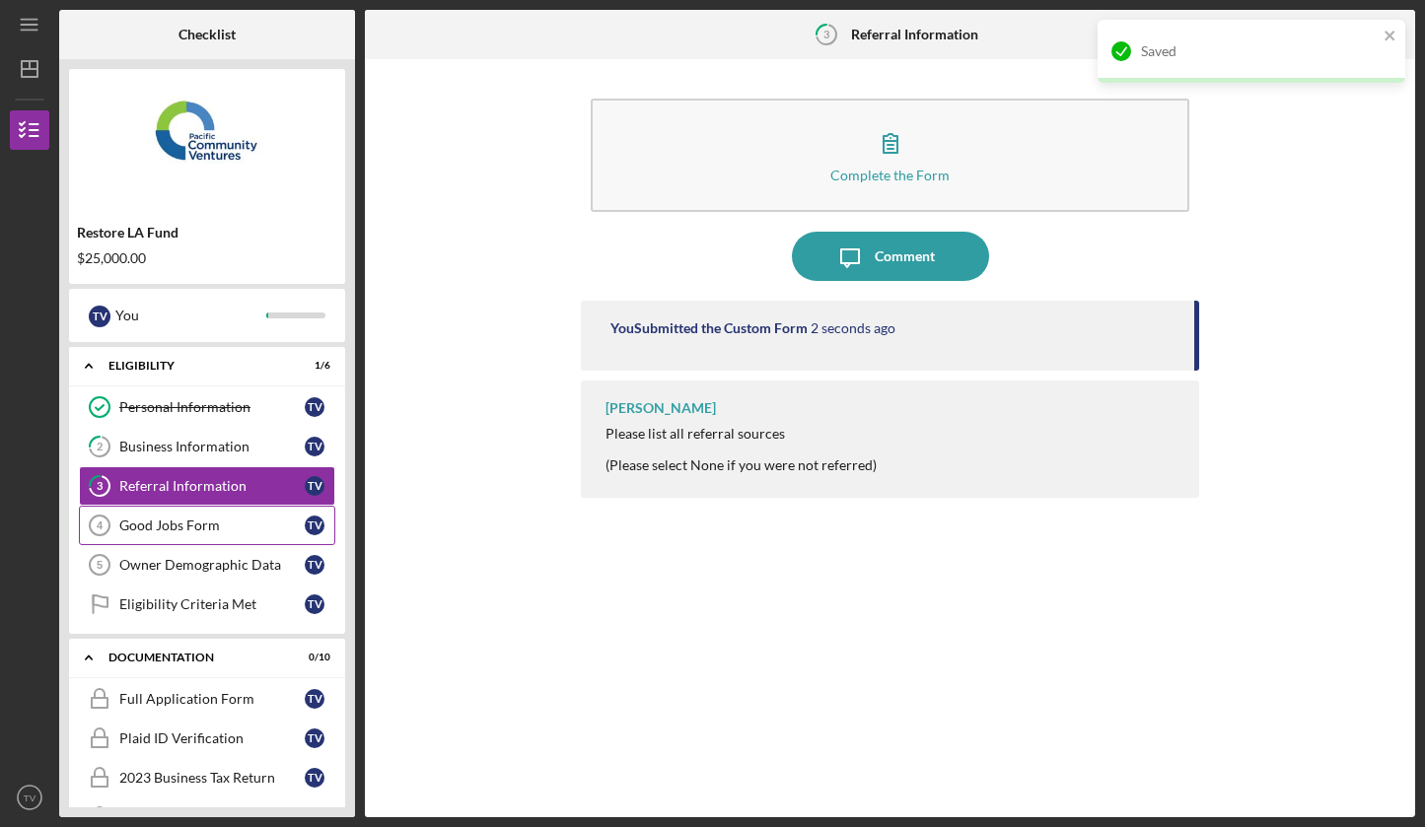
click at [181, 523] on div "Good Jobs Form" at bounding box center [211, 526] width 185 height 16
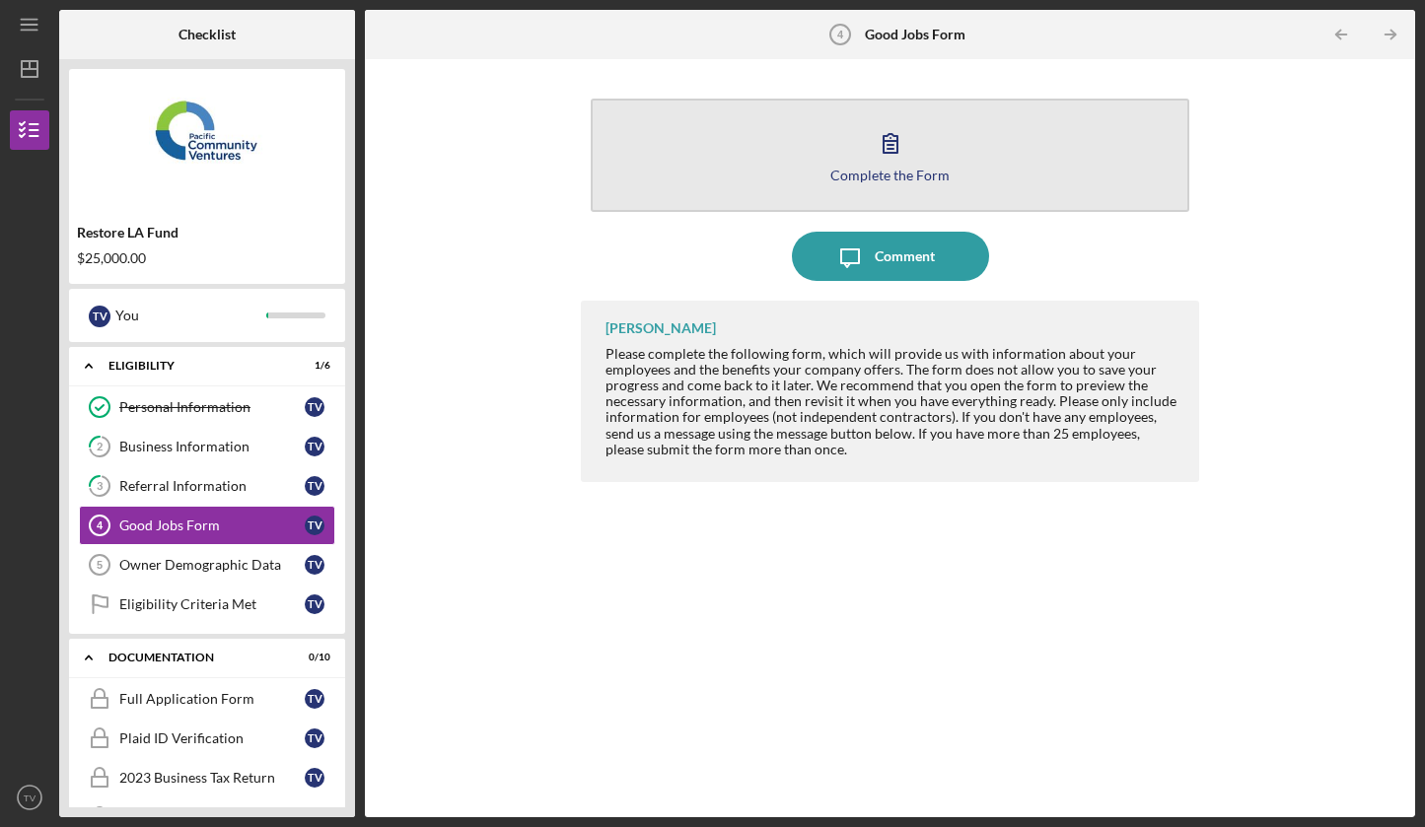
click at [849, 147] on button "Complete the Form Form" at bounding box center [890, 155] width 599 height 113
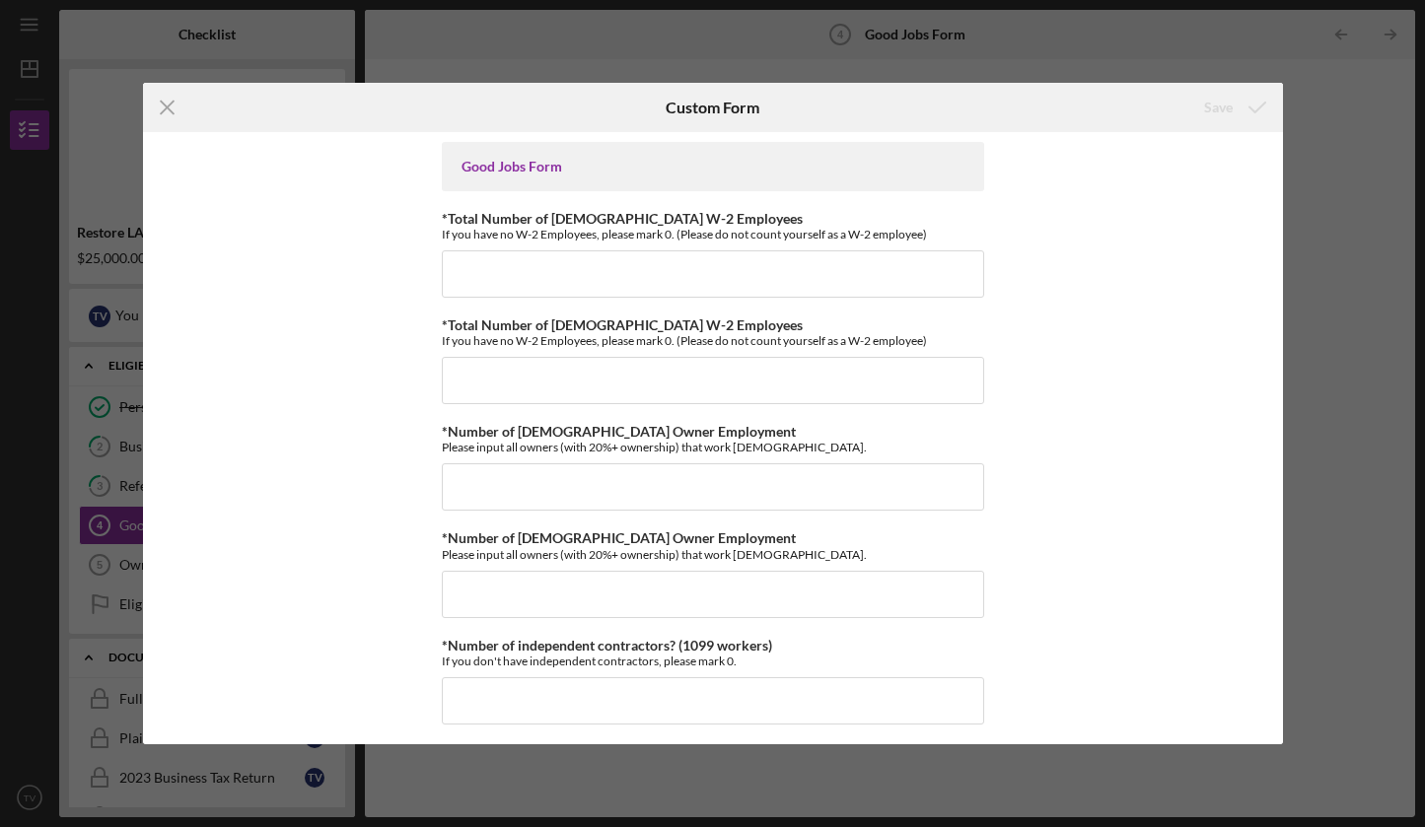
click at [376, 244] on div "Good Jobs Form *Total Number of [DEMOGRAPHIC_DATA] W-2 Employees If you have no…" at bounding box center [713, 438] width 1140 height 612
click at [493, 272] on input "*Total Number of [DEMOGRAPHIC_DATA] W-2 Employees" at bounding box center [713, 273] width 542 height 47
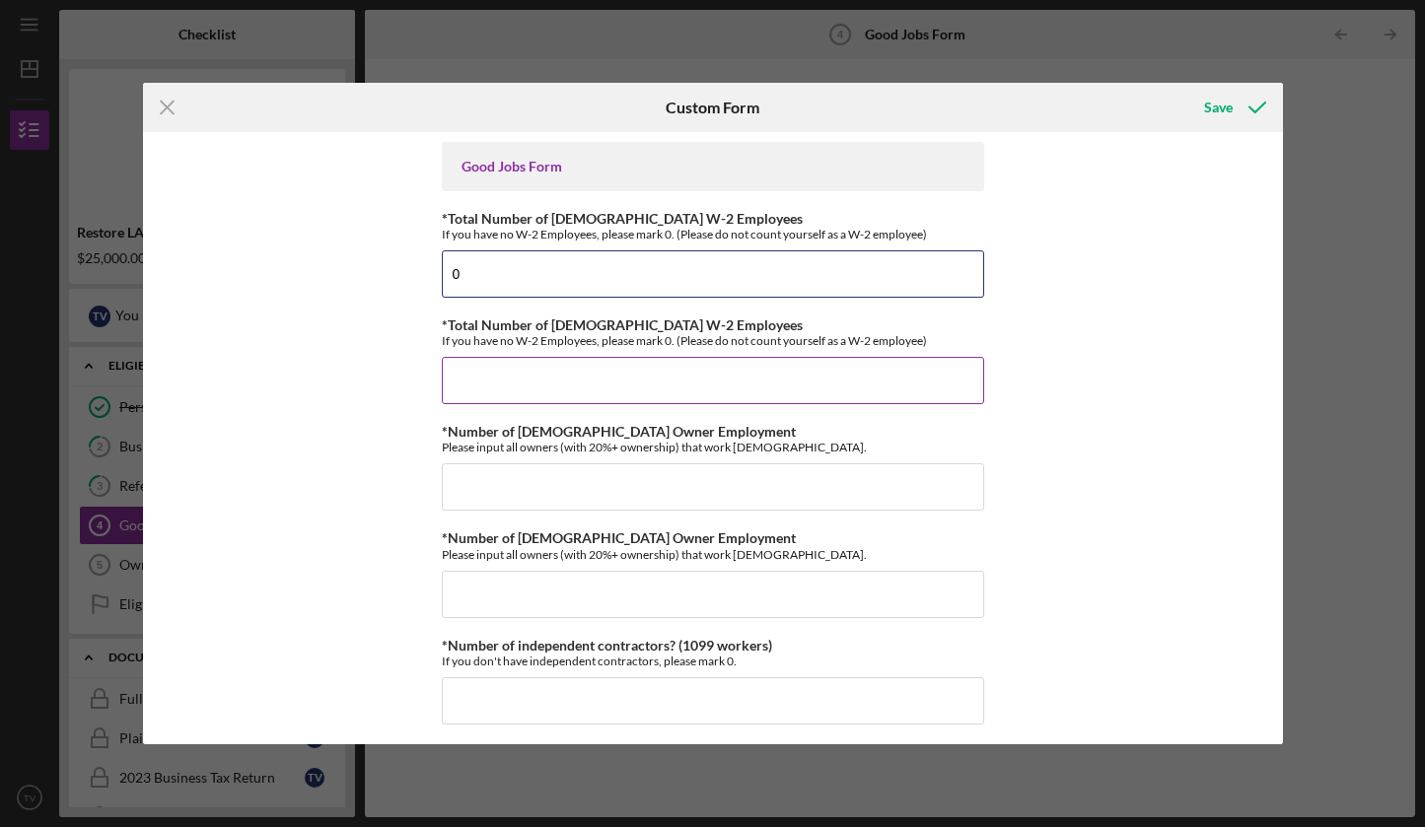
type input "0"
click at [524, 379] on input "*Total Number of [DEMOGRAPHIC_DATA] W-2 Employees" at bounding box center [713, 380] width 542 height 47
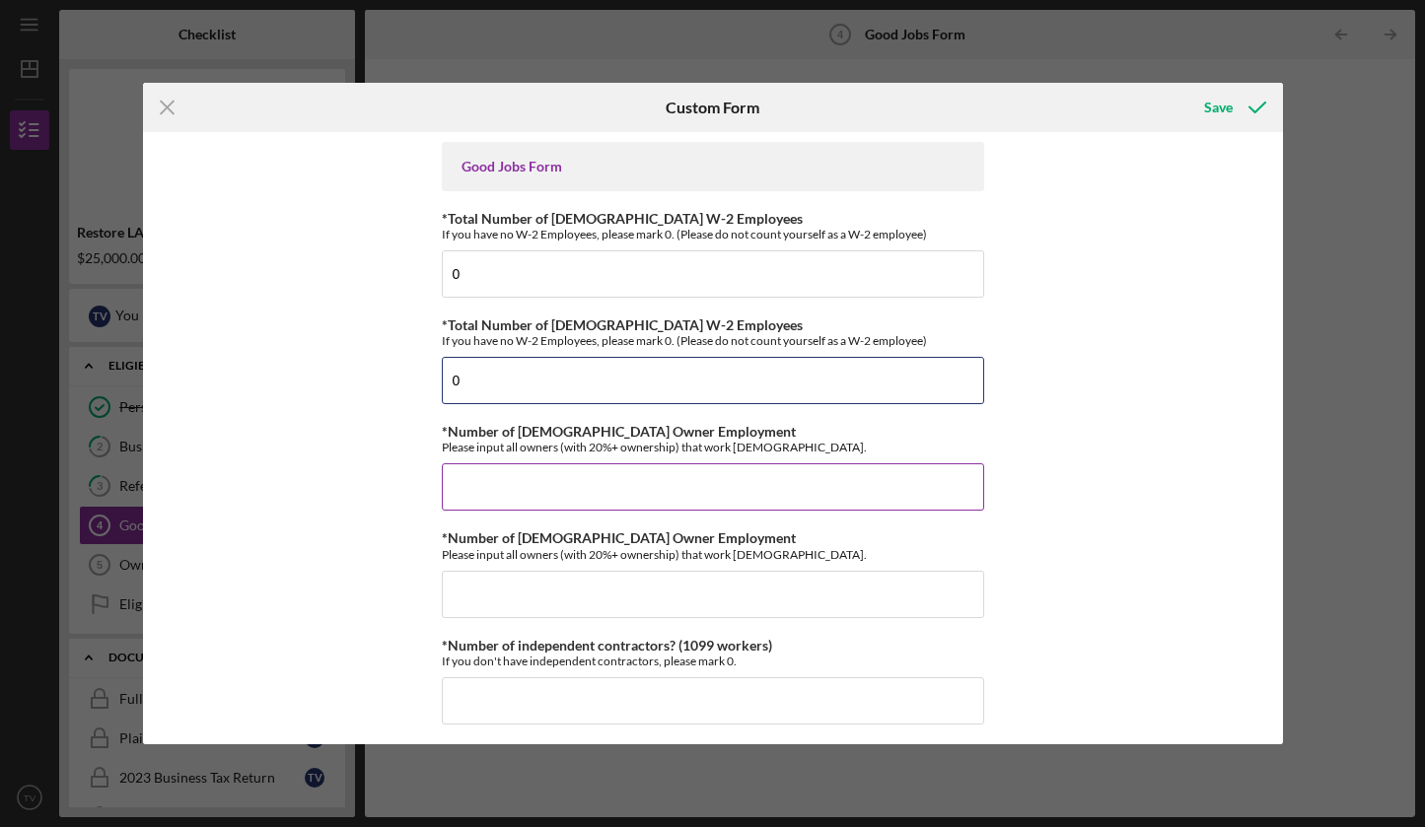
type input "0"
click at [510, 479] on input "*Number of [DEMOGRAPHIC_DATA] Owner Employment" at bounding box center [713, 486] width 542 height 47
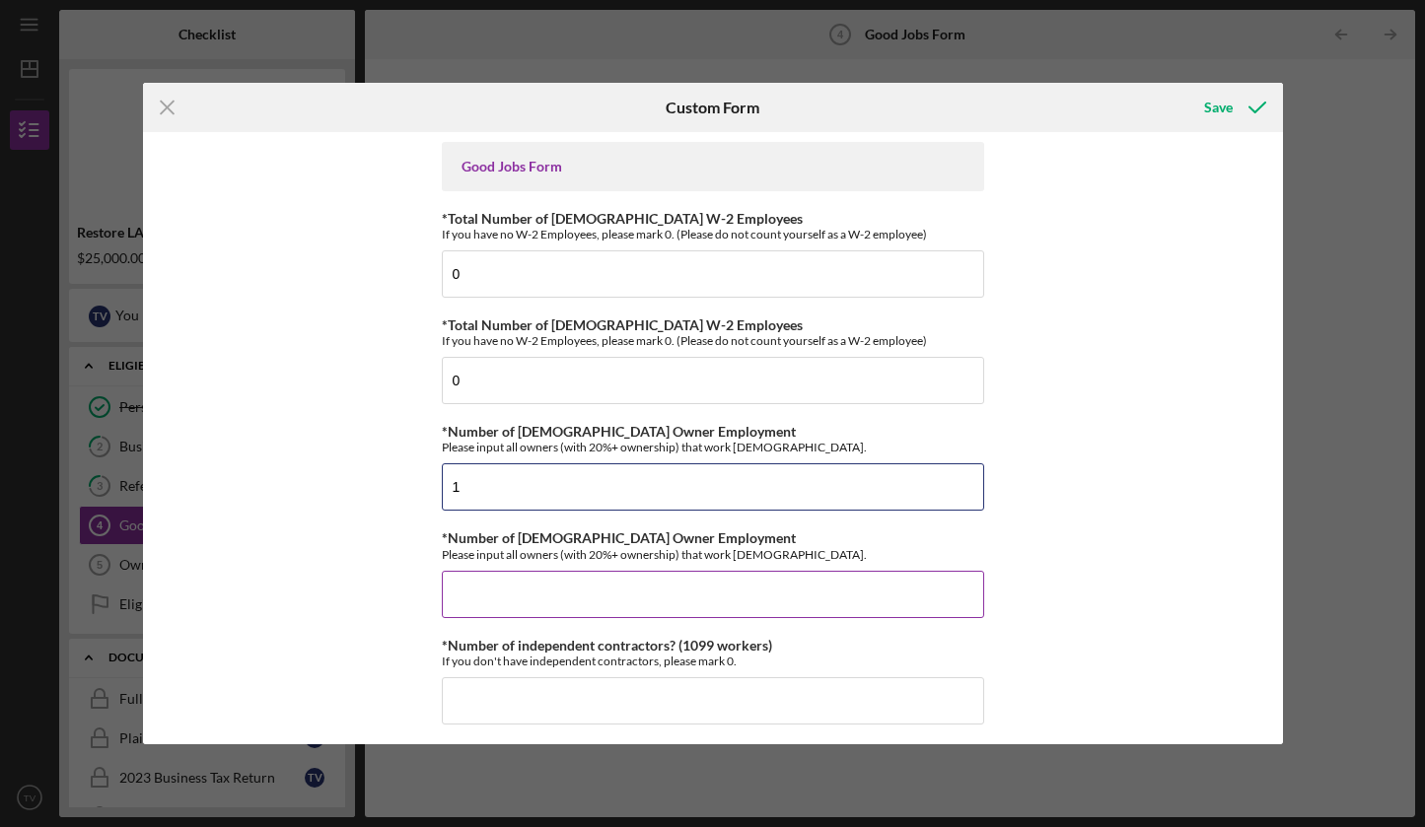
type input "1"
click at [524, 598] on input "*Number of [DEMOGRAPHIC_DATA] Owner Employment" at bounding box center [713, 594] width 542 height 47
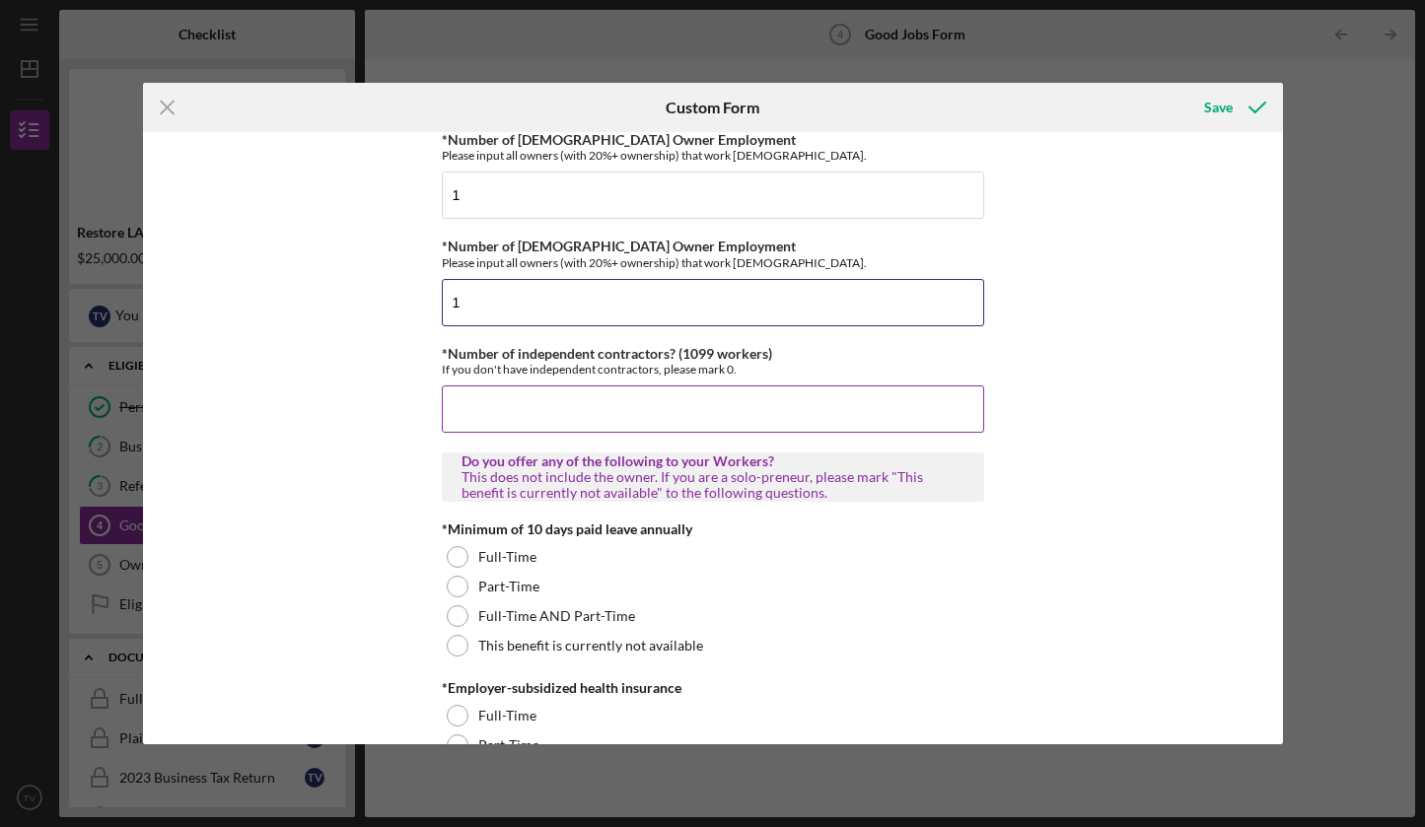
scroll to position [304, 0]
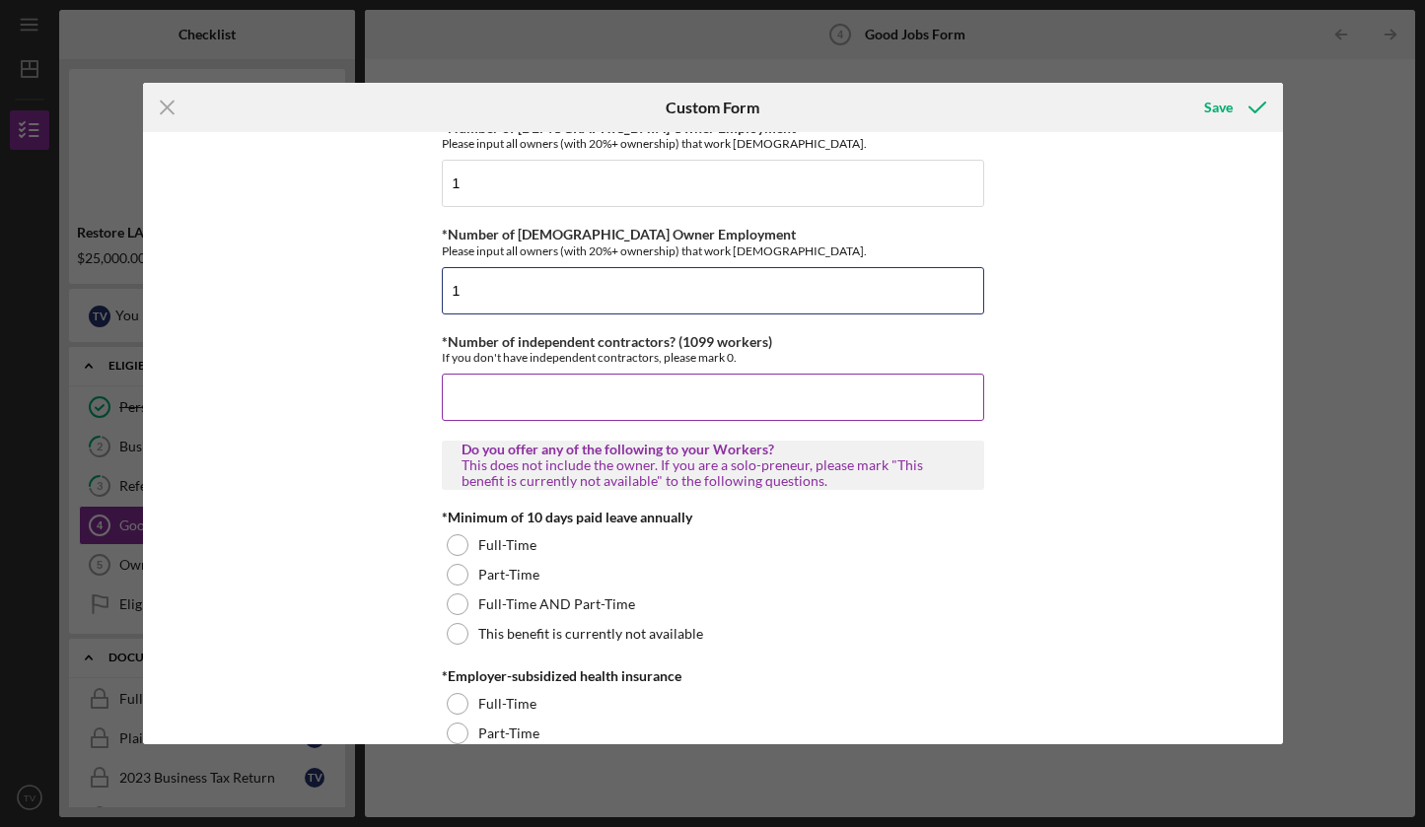
type input "1"
click at [548, 398] on input "*Number of independent contractors? (1099 workers)" at bounding box center [713, 397] width 542 height 47
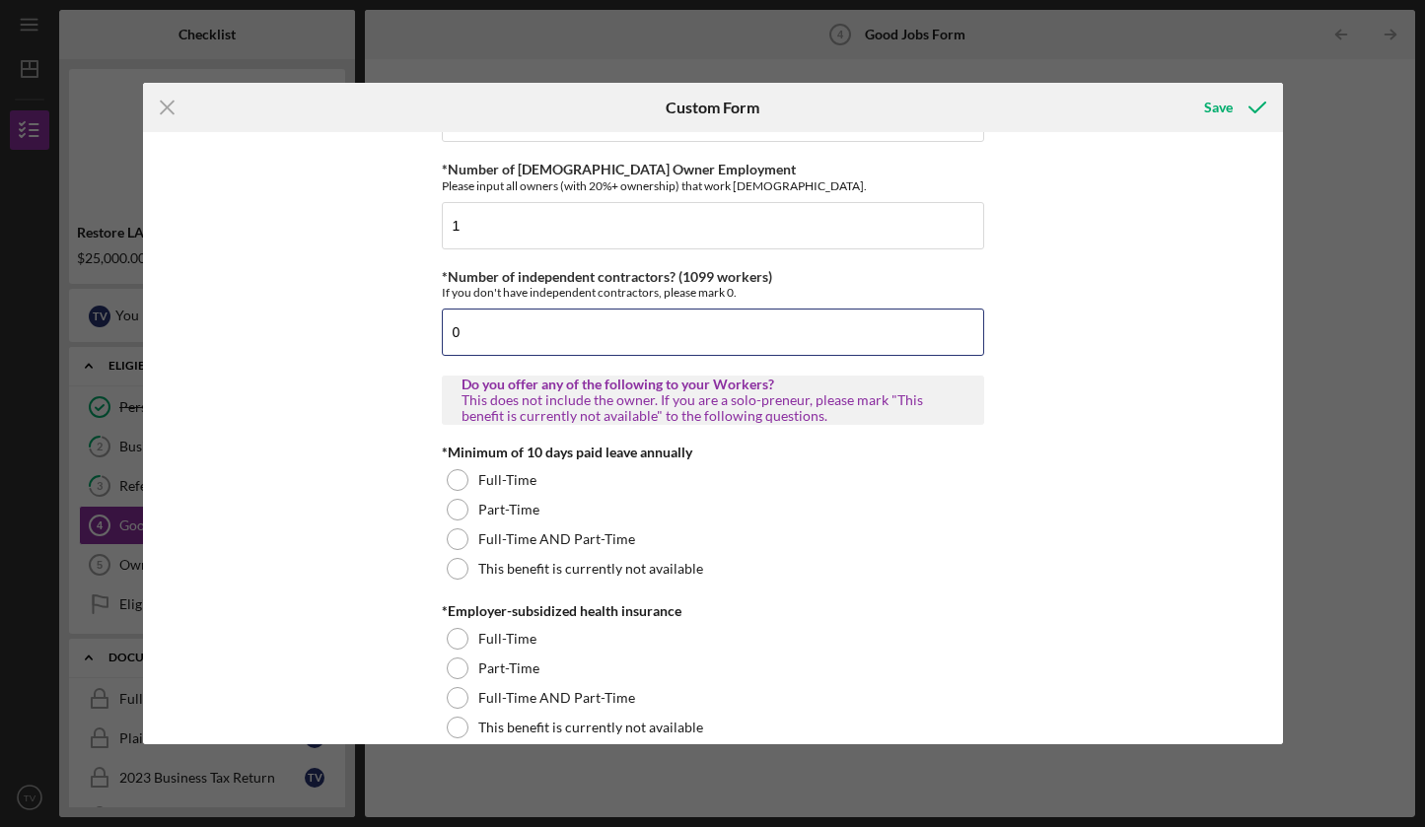
scroll to position [371, 0]
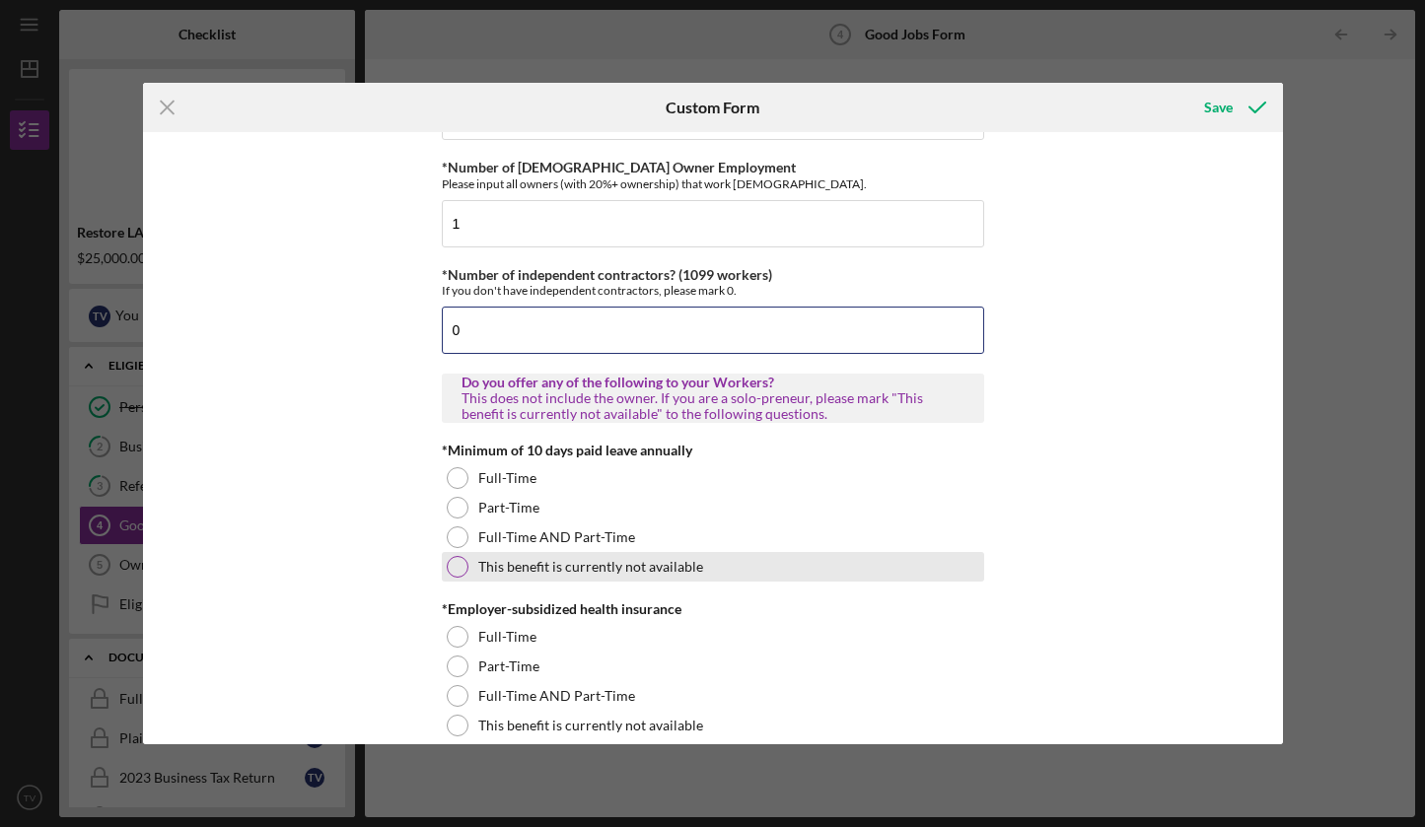
type input "0"
click at [452, 574] on div at bounding box center [458, 567] width 22 height 22
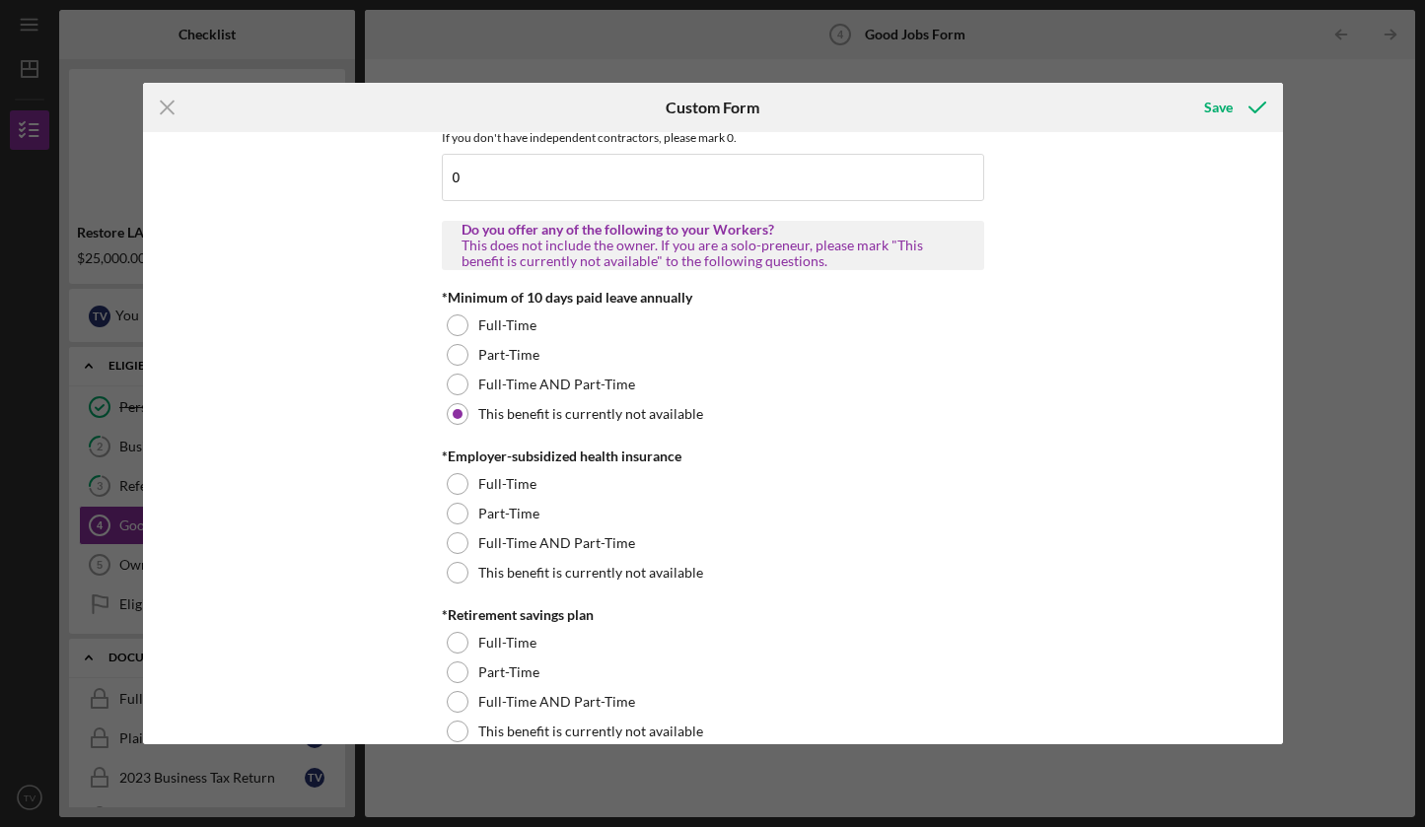
scroll to position [527, 0]
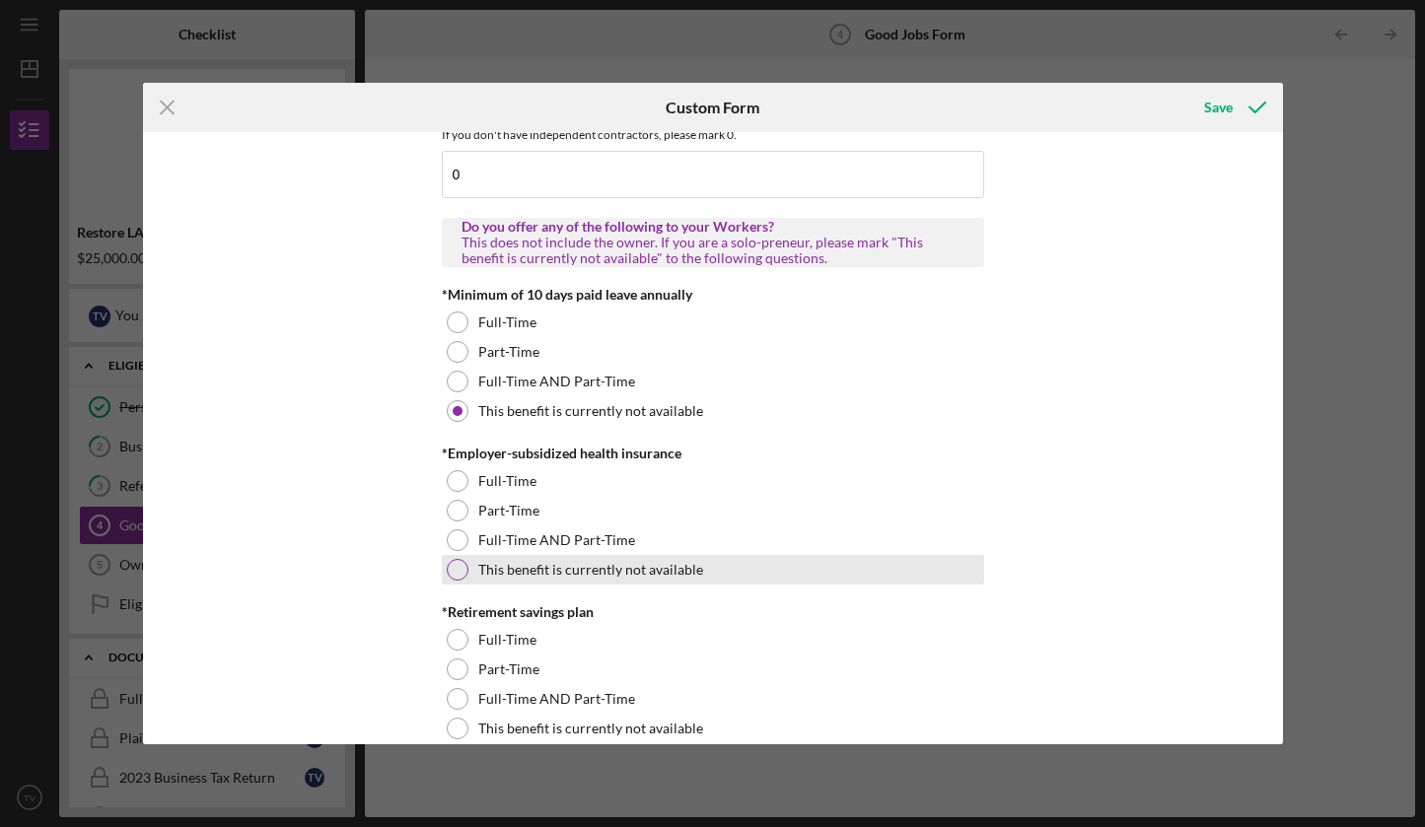
click at [453, 565] on div at bounding box center [458, 570] width 22 height 22
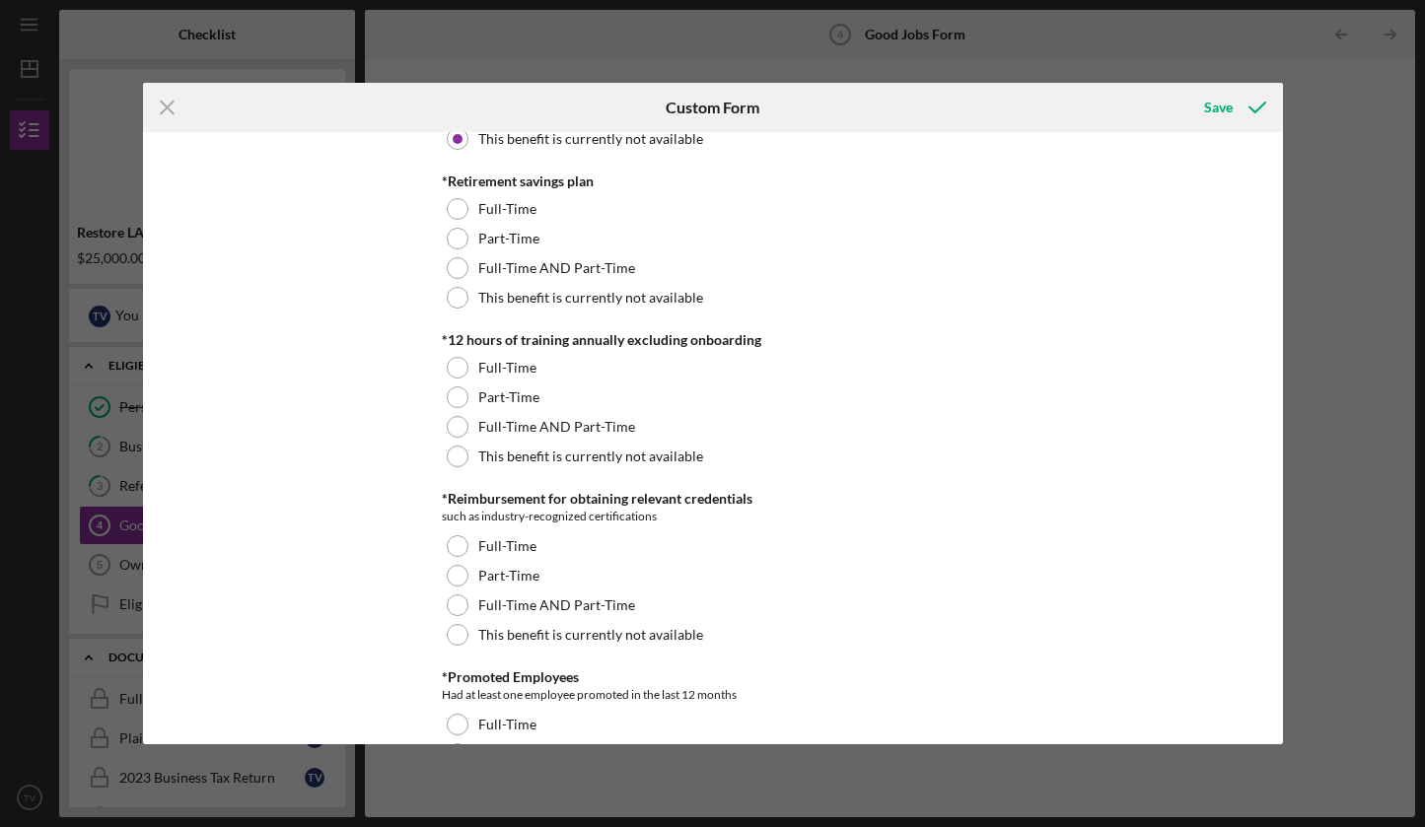
scroll to position [952, 0]
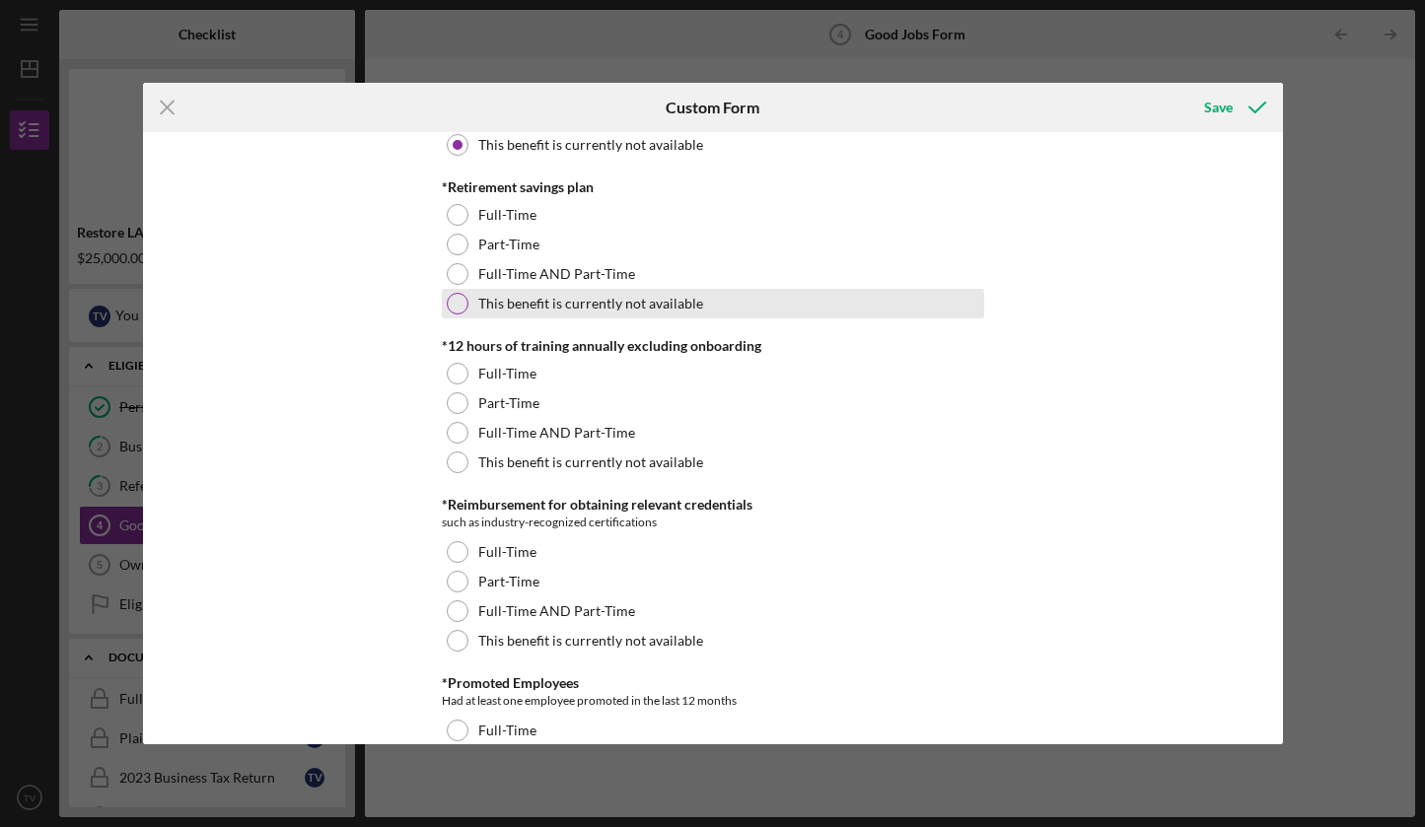
click at [454, 308] on div at bounding box center [458, 304] width 22 height 22
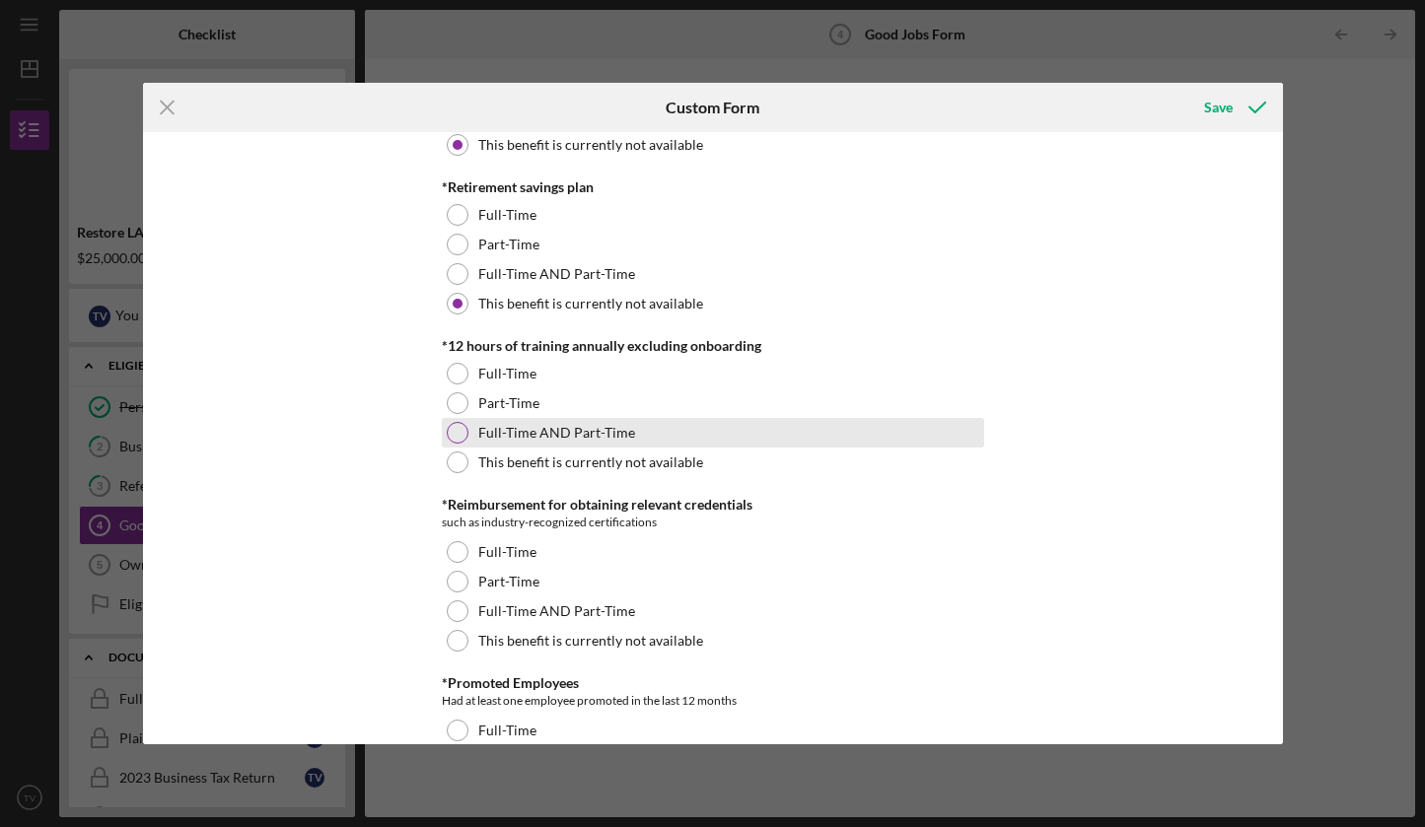
click at [455, 436] on div at bounding box center [458, 433] width 22 height 22
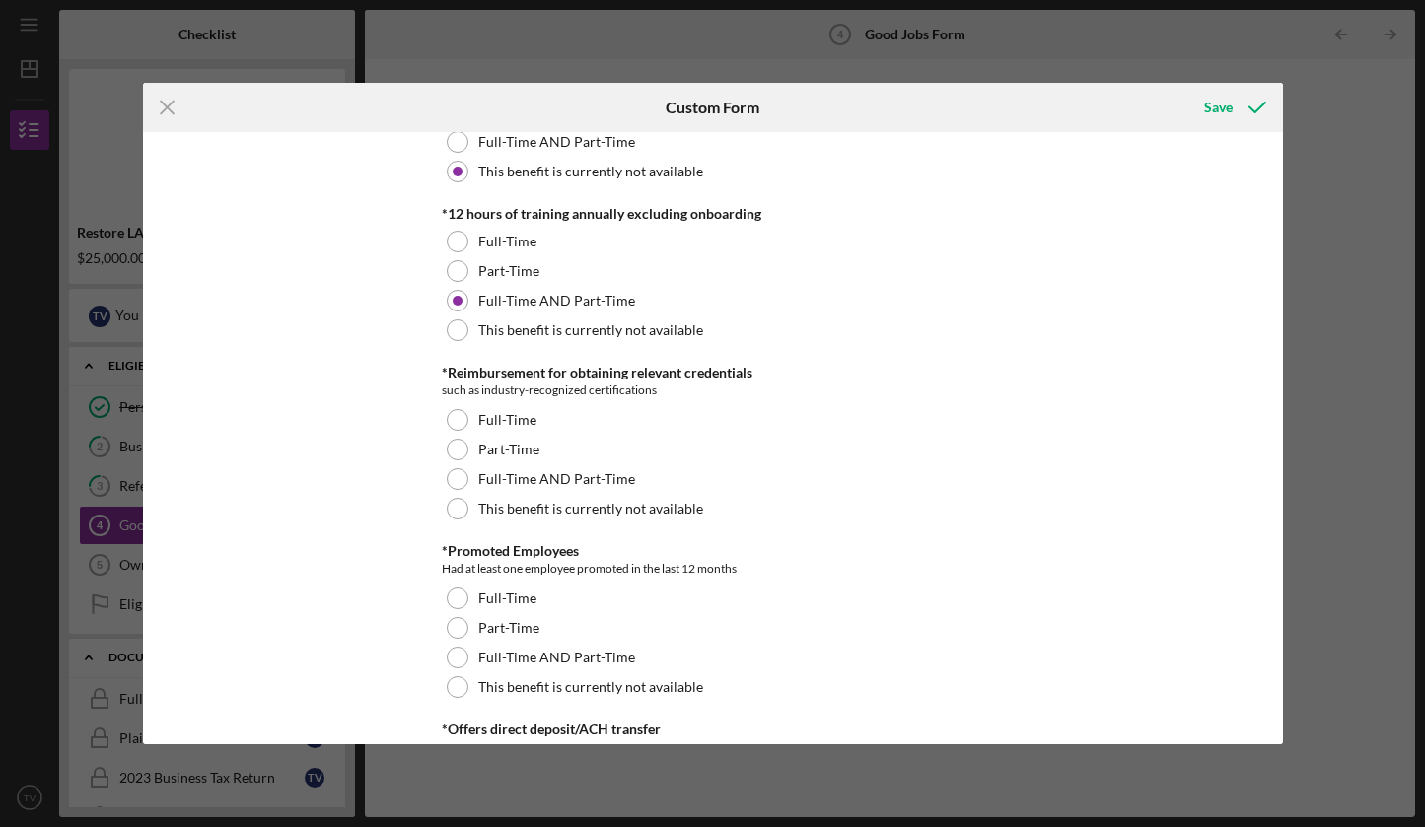
scroll to position [1090, 0]
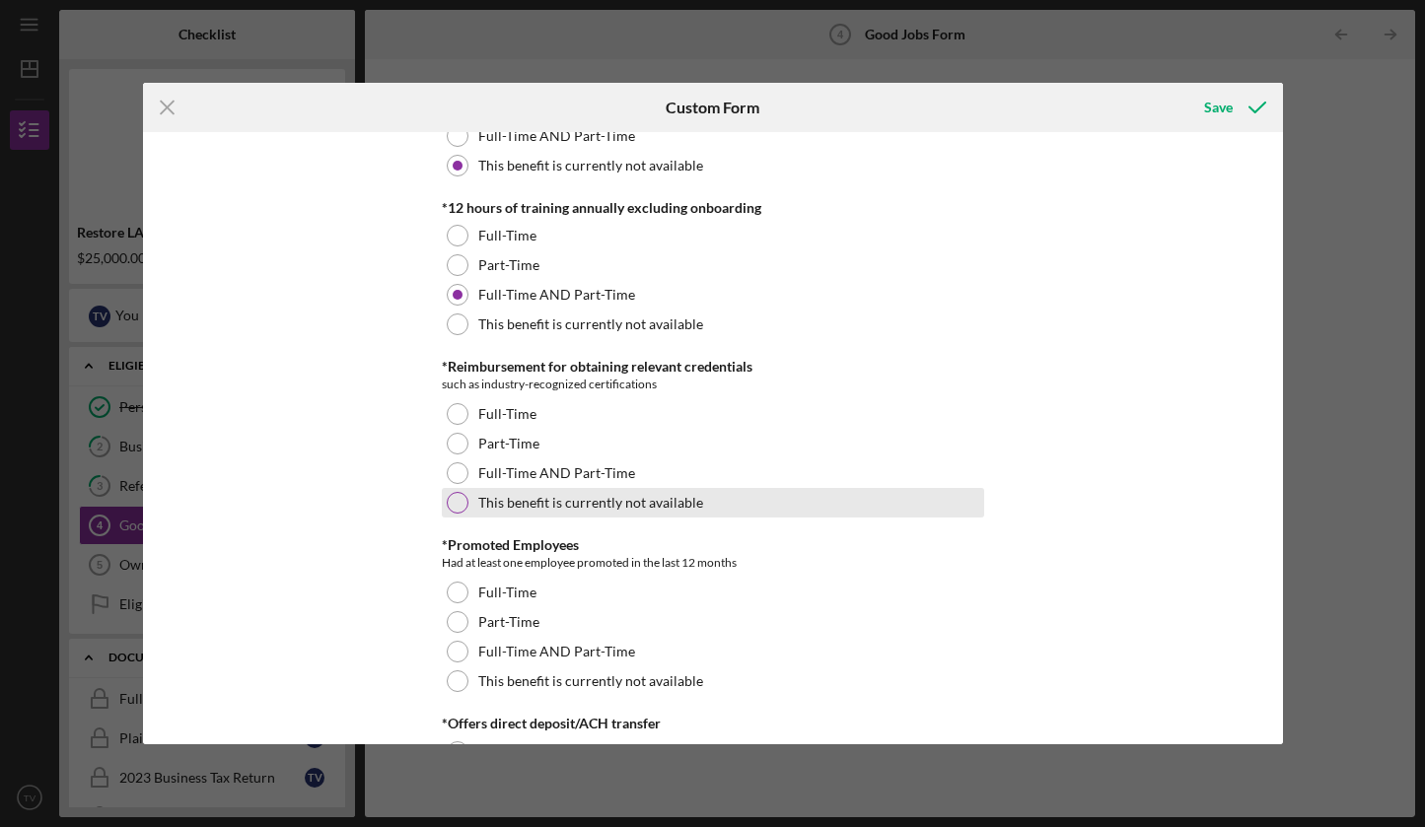
click at [448, 499] on div at bounding box center [458, 503] width 22 height 22
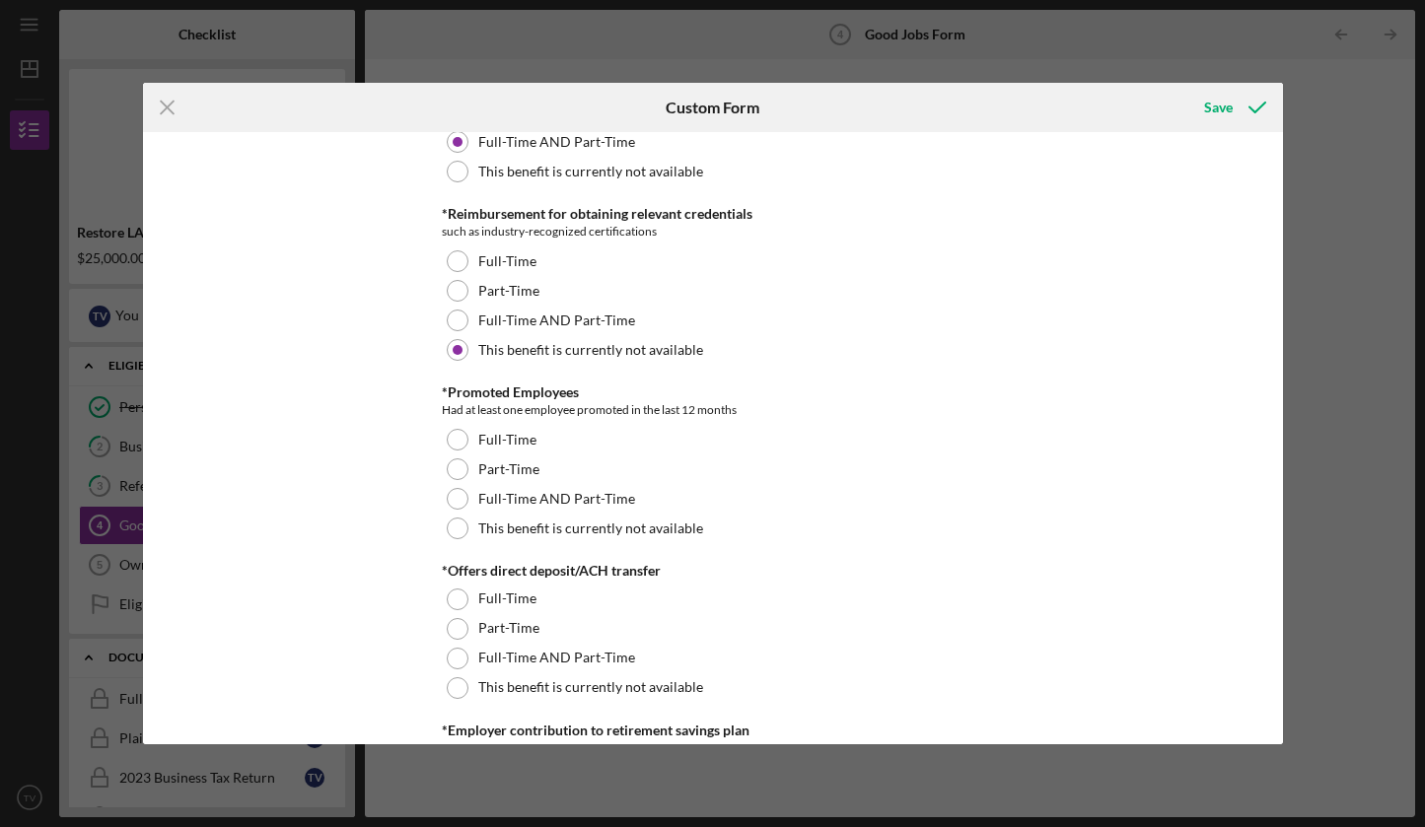
scroll to position [1243, 0]
click at [458, 496] on div at bounding box center [458, 498] width 22 height 22
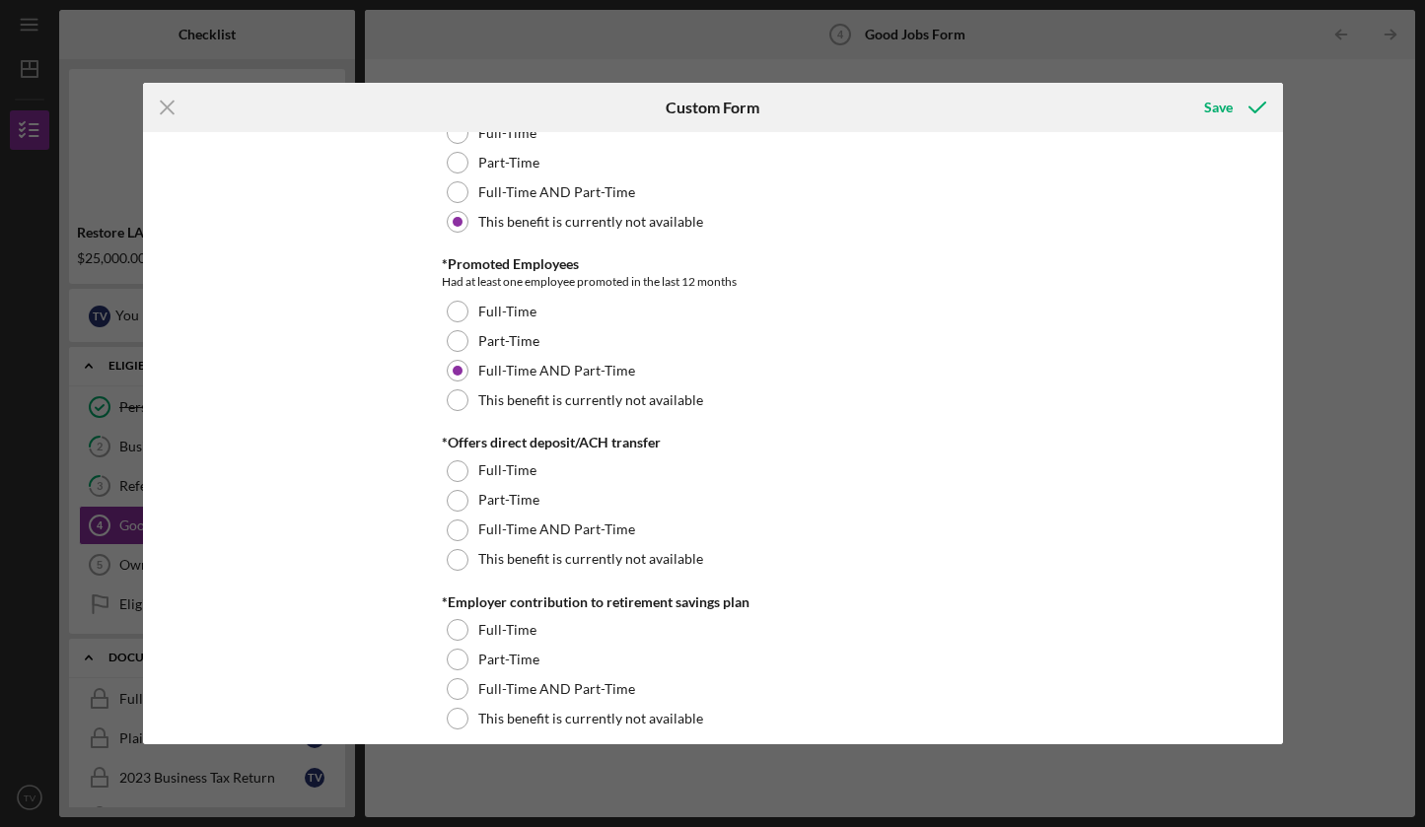
scroll to position [1381, 0]
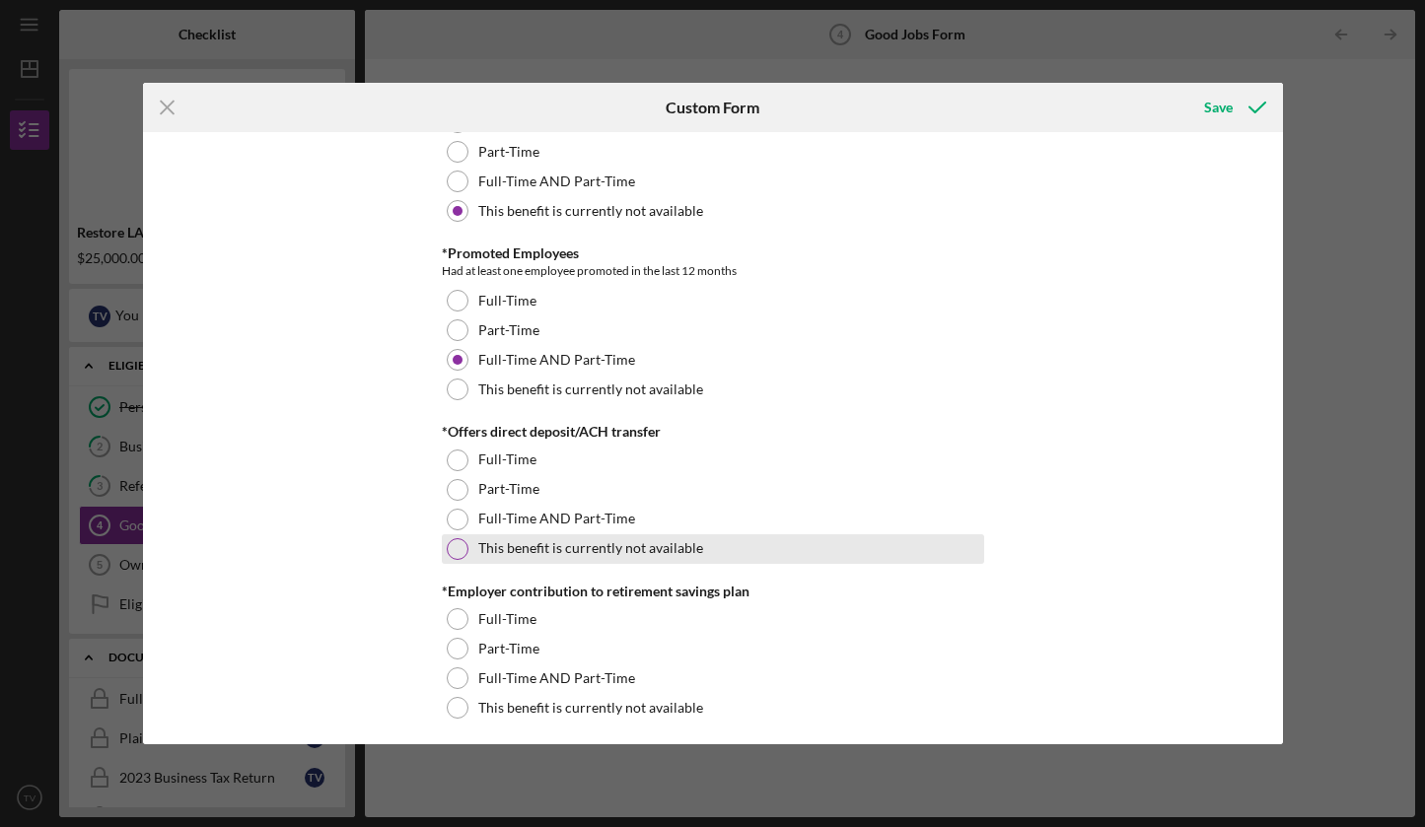
click at [451, 556] on div at bounding box center [458, 549] width 22 height 22
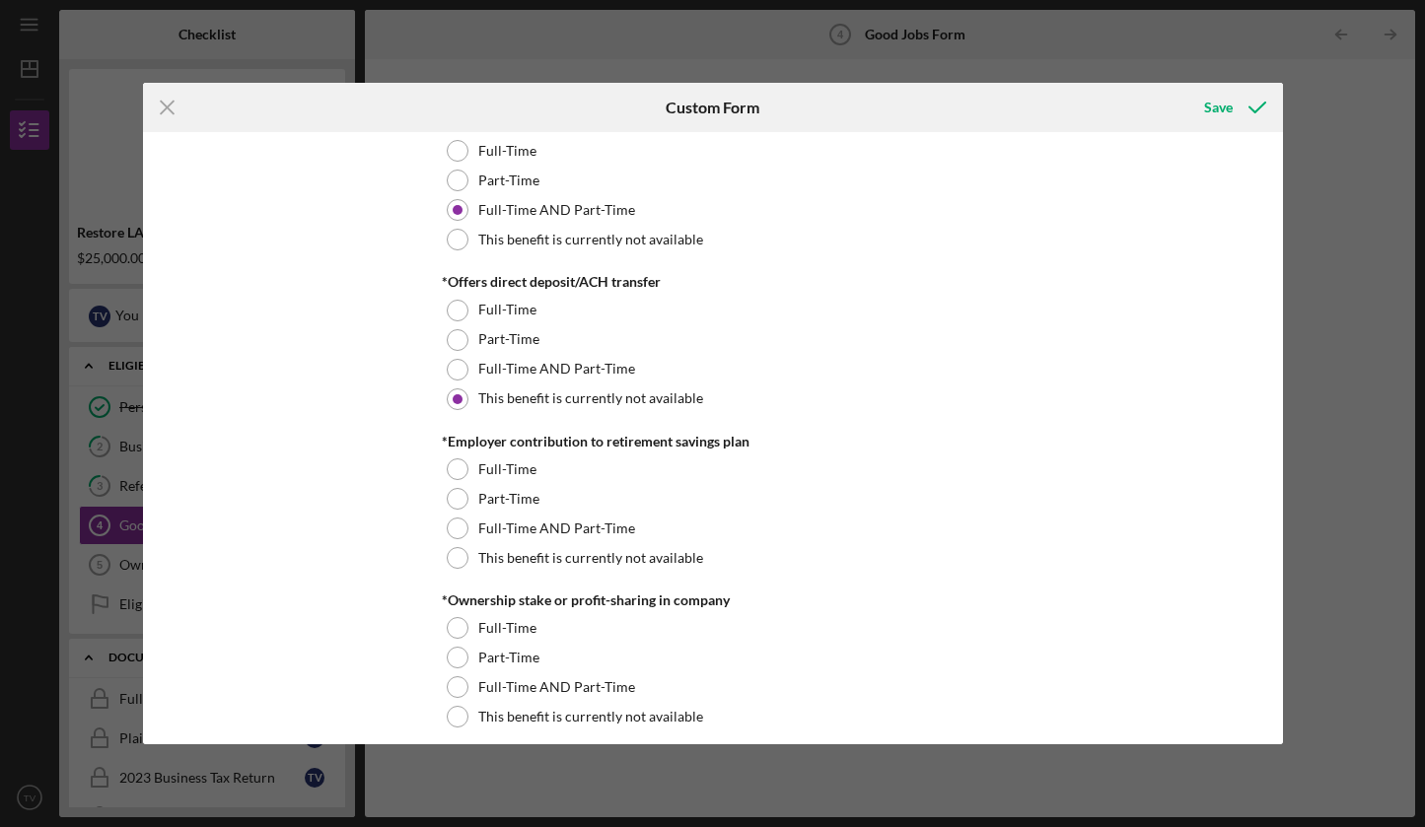
scroll to position [1537, 0]
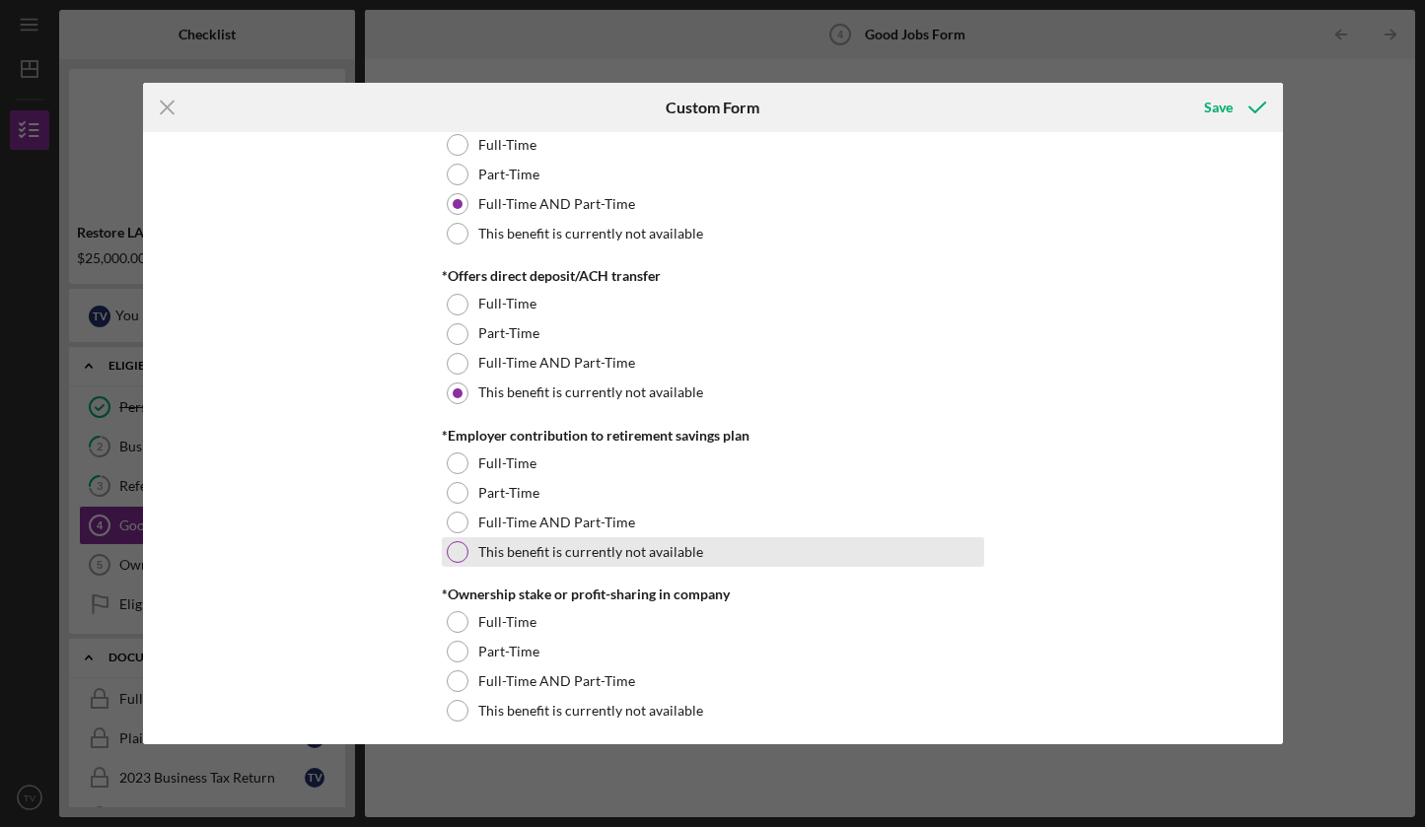
click at [455, 553] on div at bounding box center [458, 552] width 22 height 22
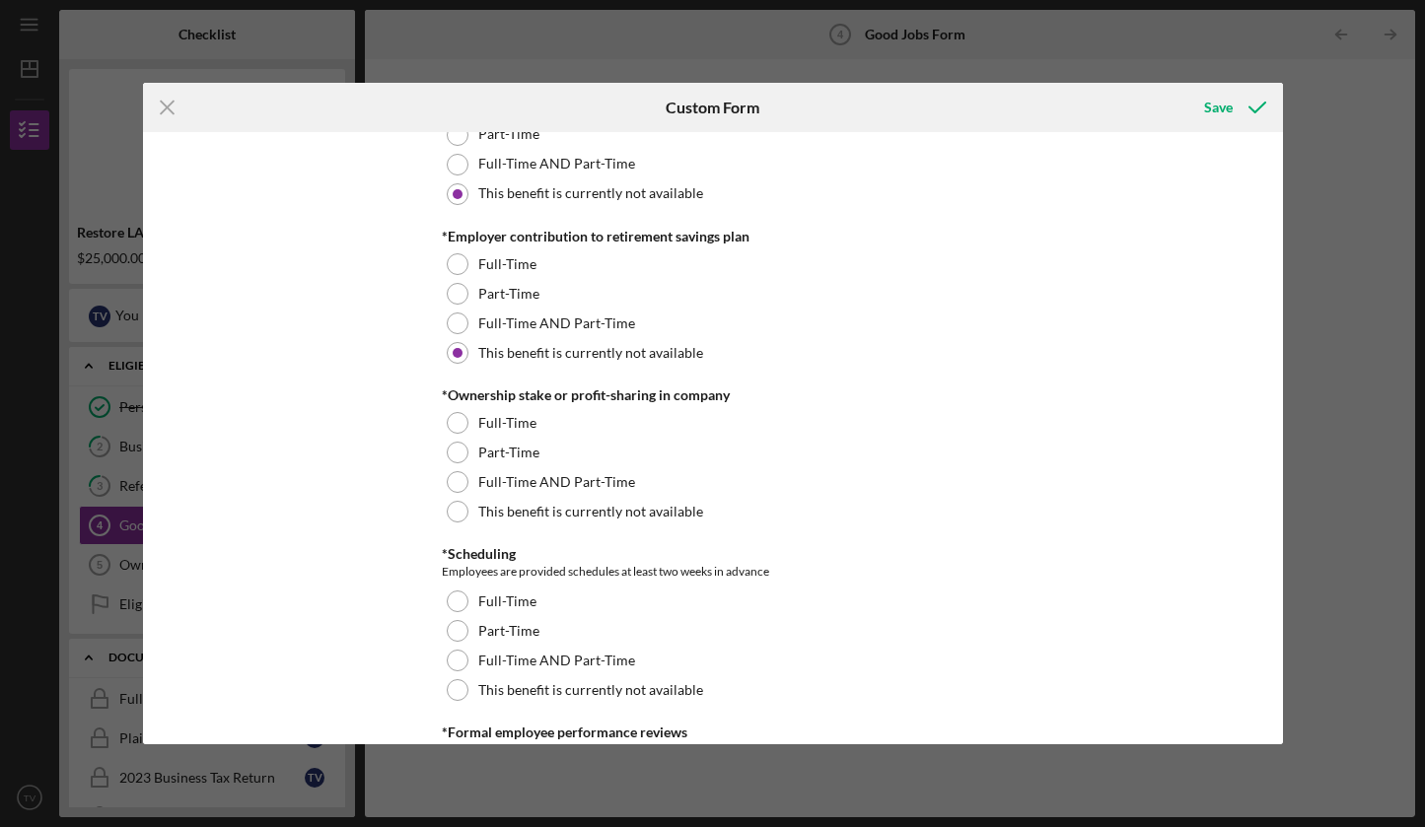
scroll to position [1737, 0]
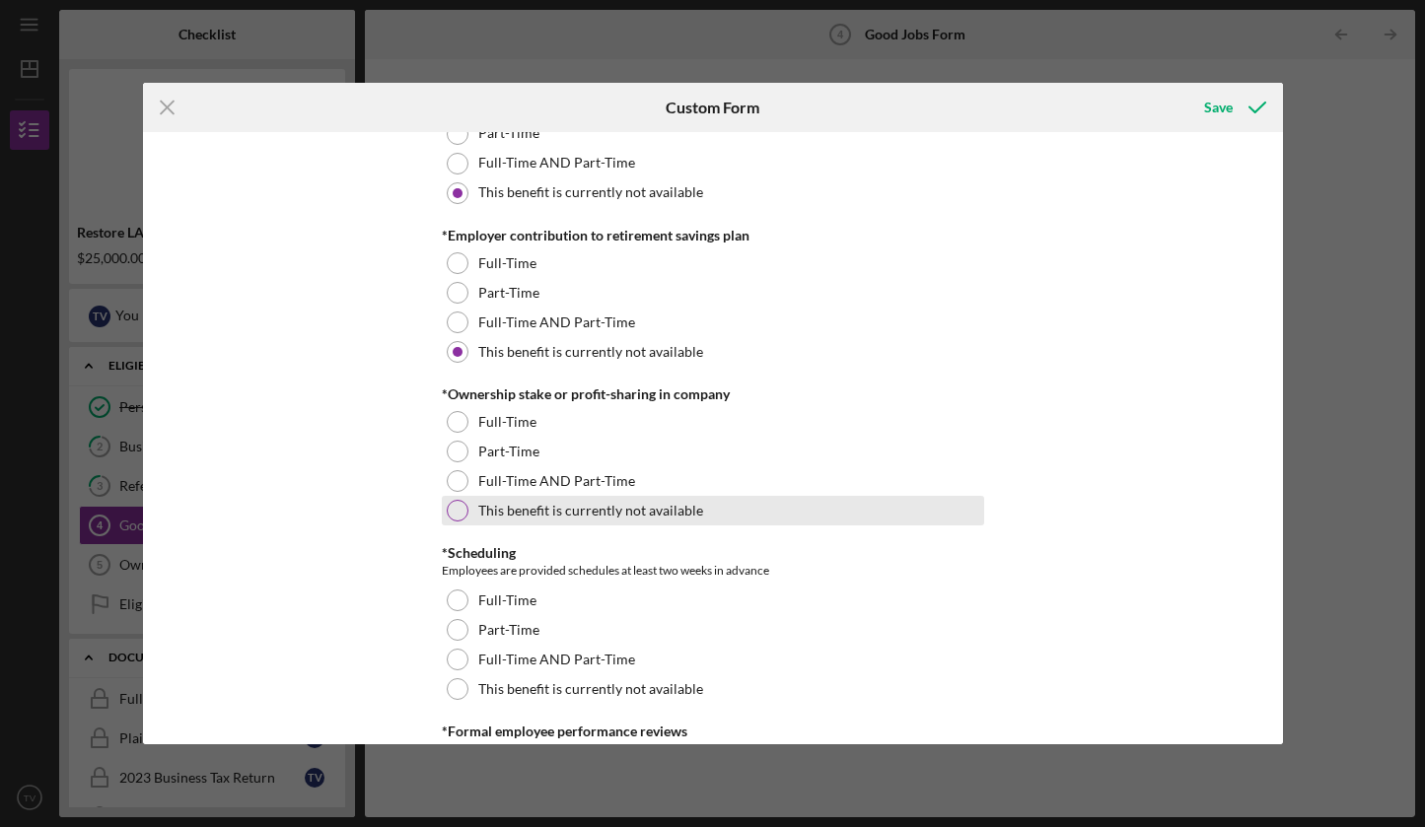
click at [455, 511] on div at bounding box center [458, 511] width 22 height 22
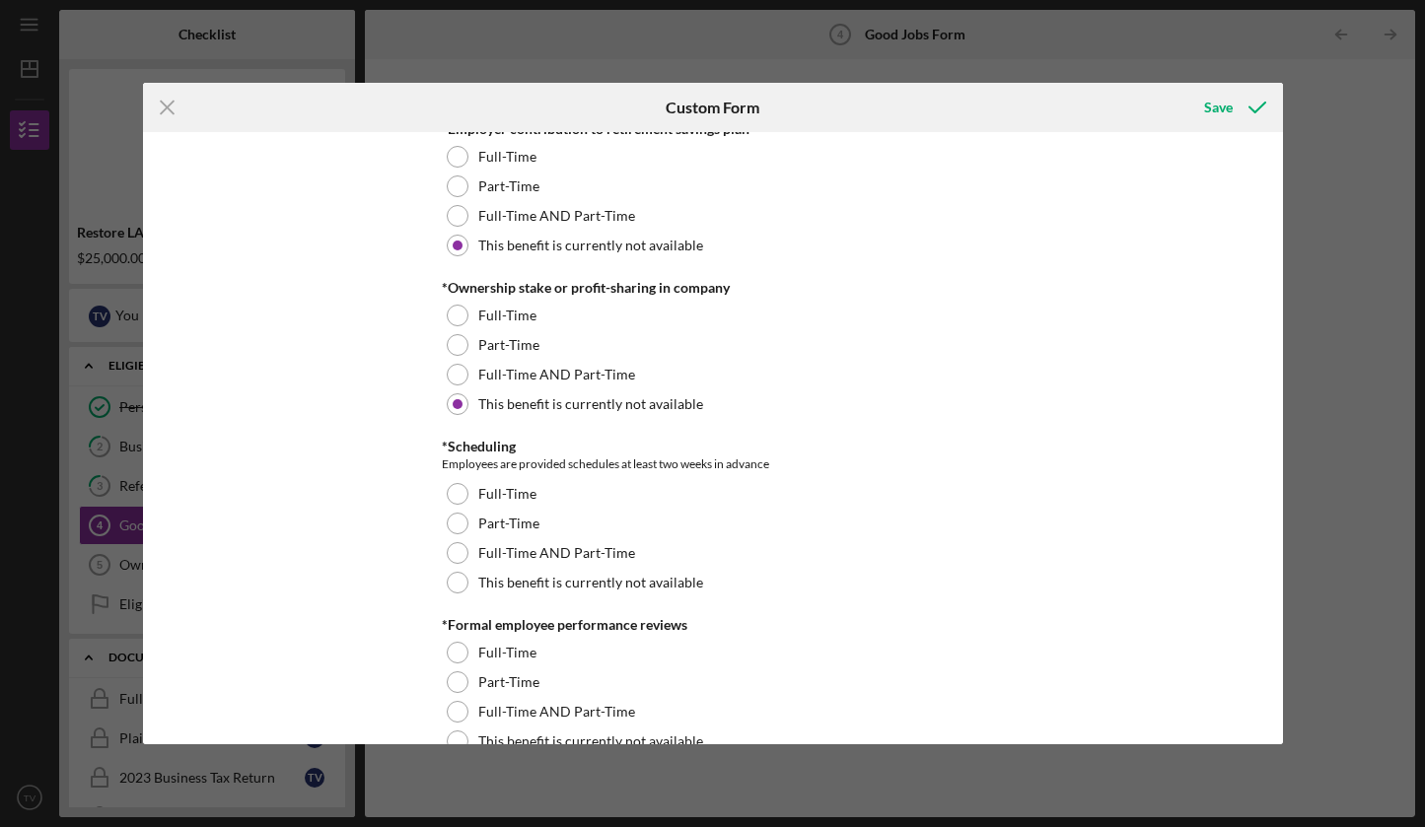
scroll to position [1845, 0]
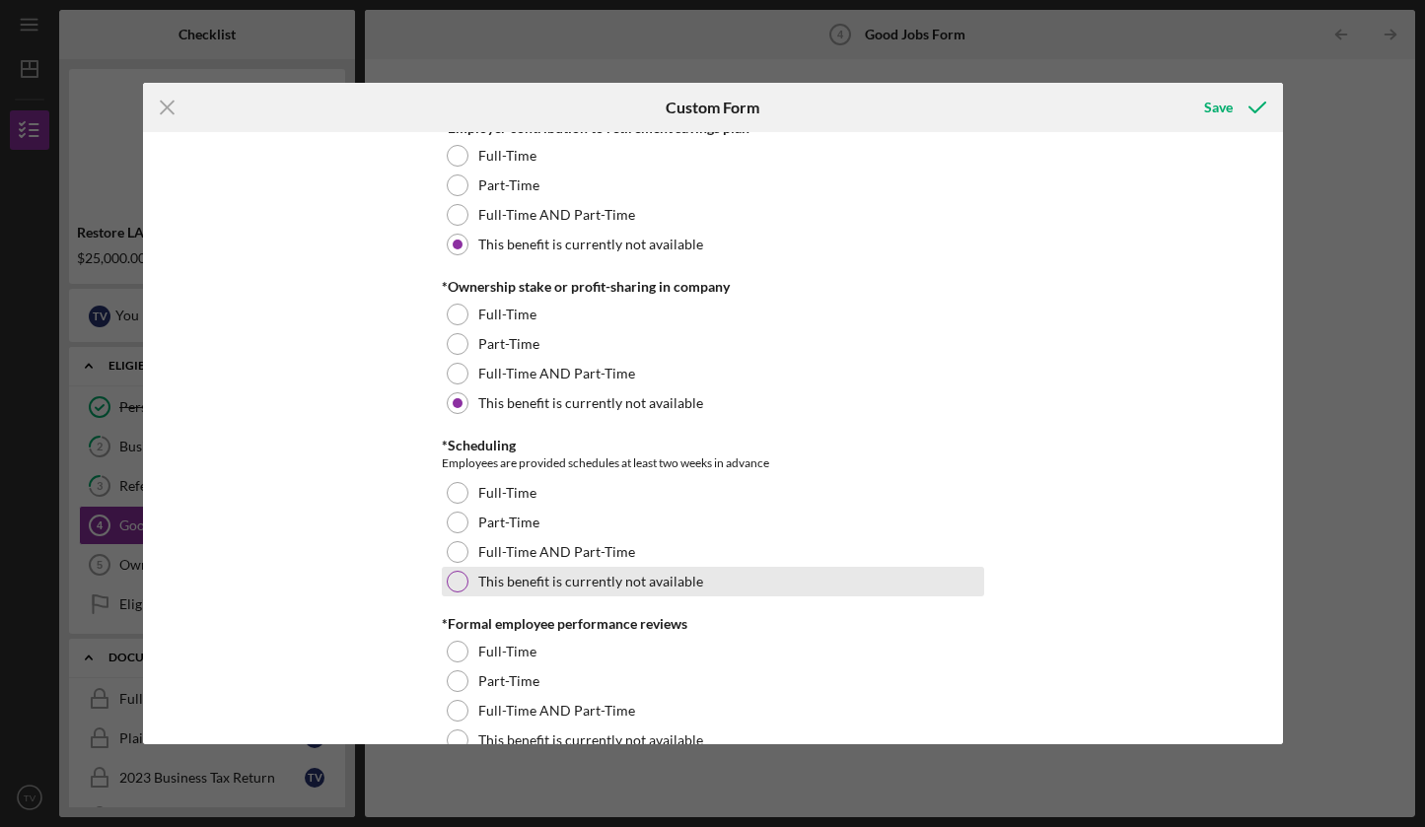
click at [452, 576] on div at bounding box center [458, 582] width 22 height 22
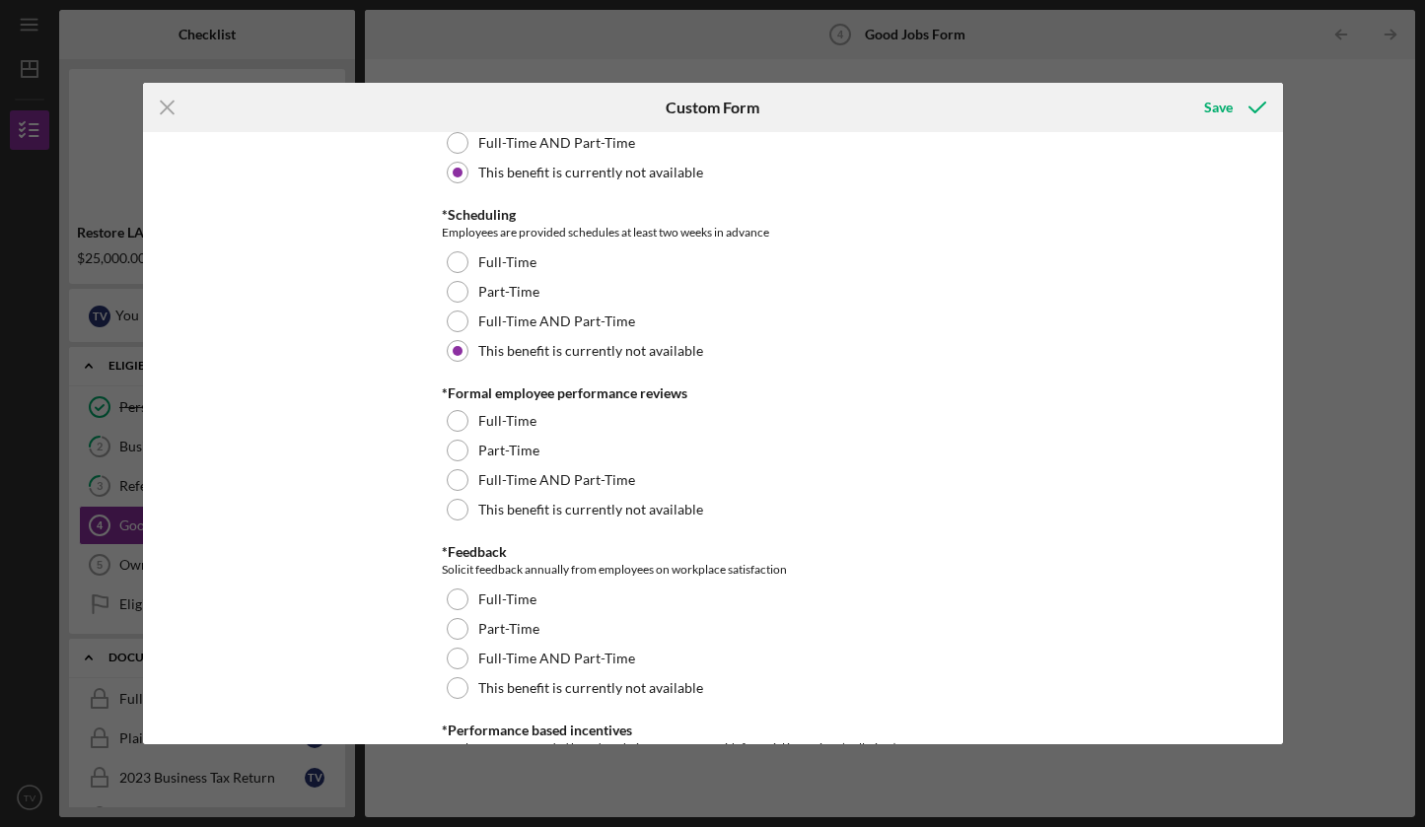
scroll to position [2077, 0]
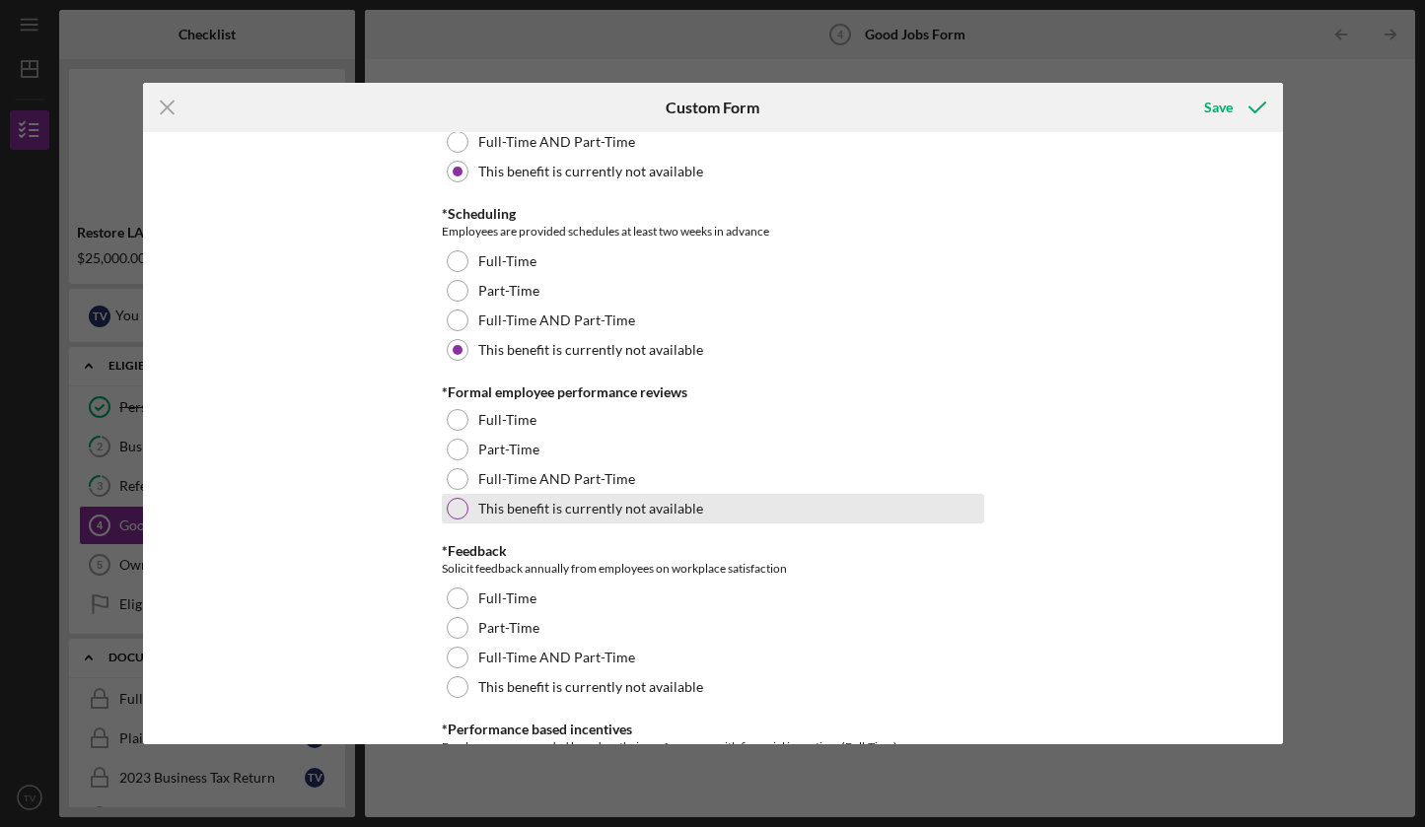
click at [454, 509] on div at bounding box center [458, 509] width 22 height 22
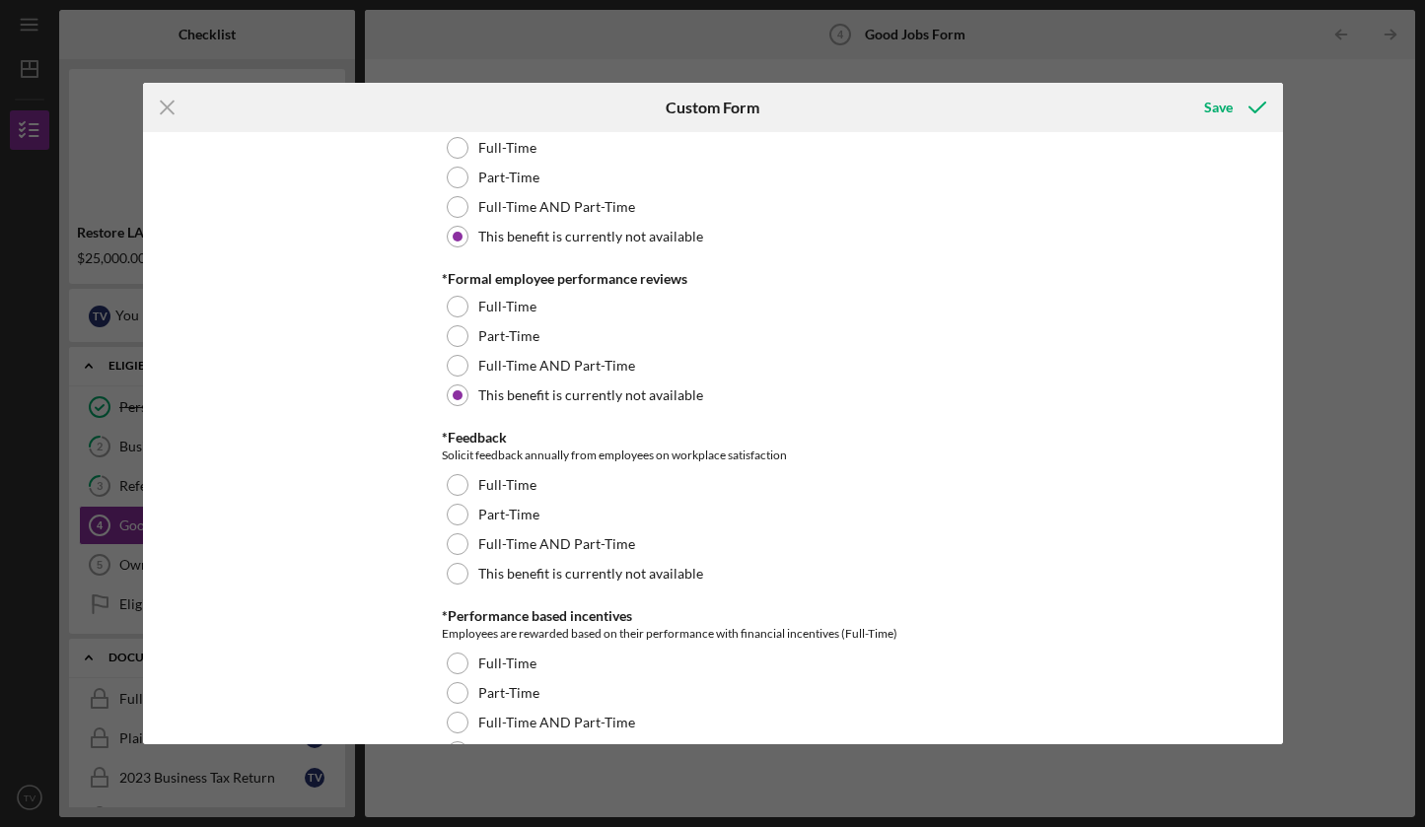
scroll to position [2192, 0]
click at [460, 544] on div at bounding box center [458, 542] width 22 height 22
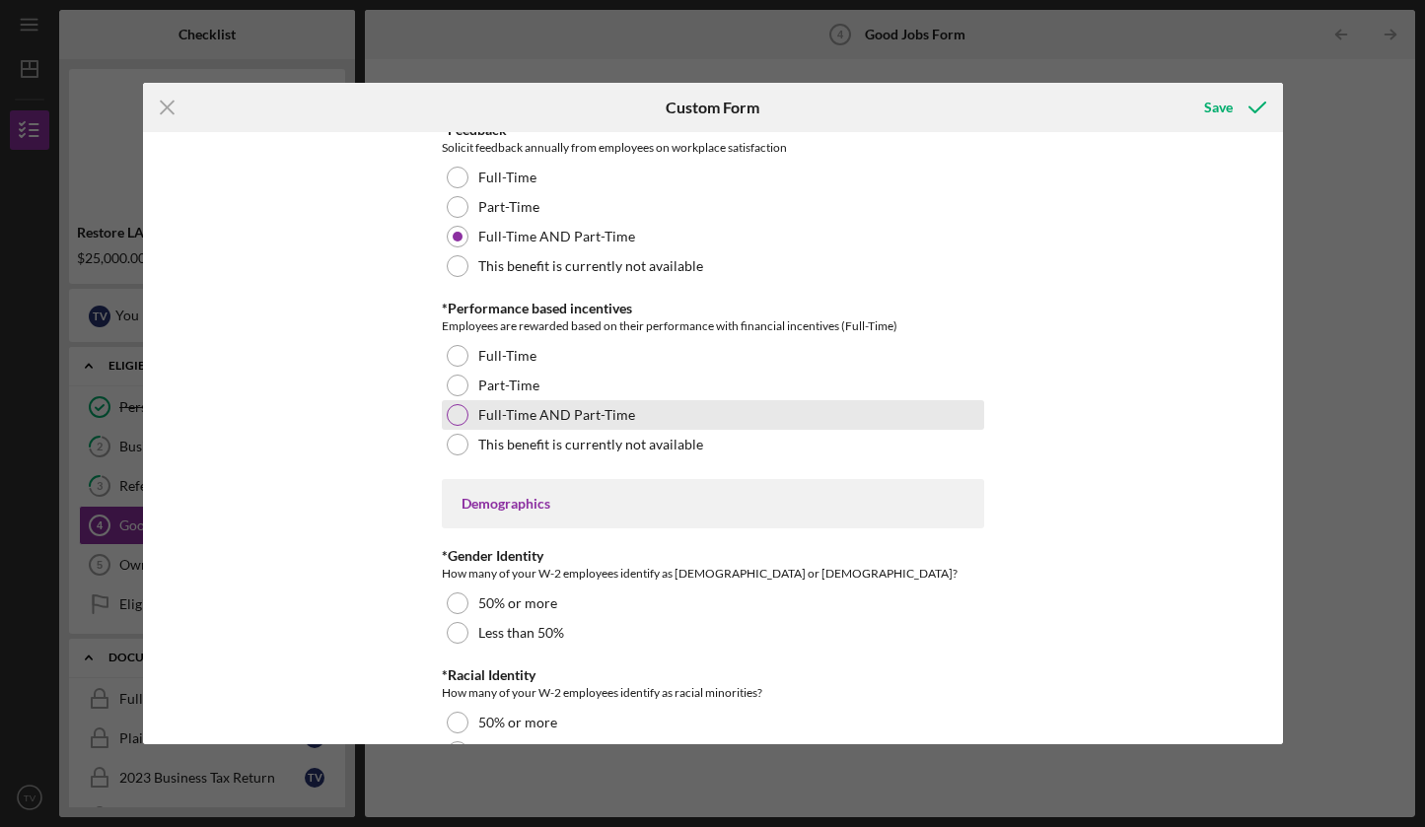
scroll to position [2499, 0]
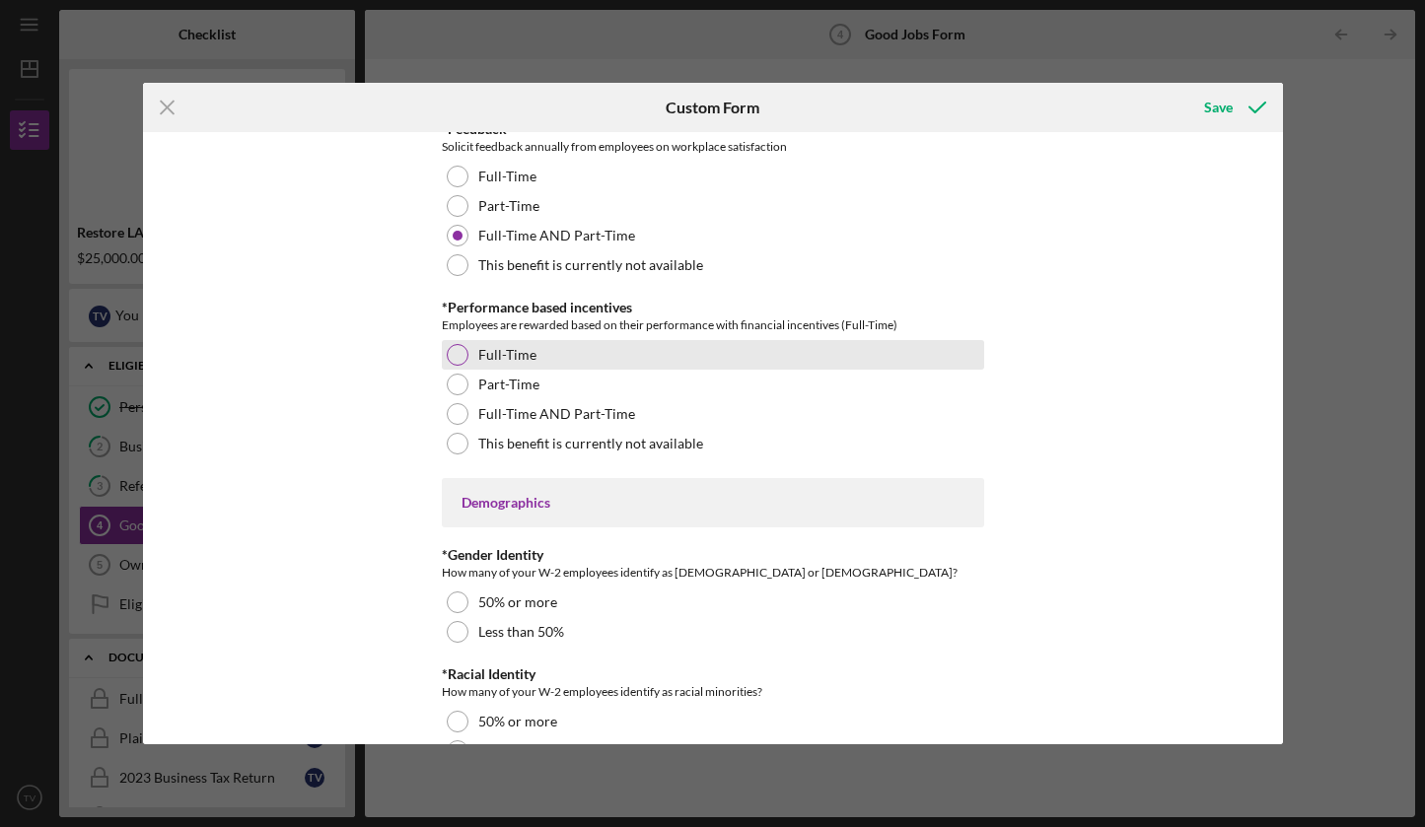
click at [452, 366] on div "Full-Time" at bounding box center [713, 355] width 542 height 30
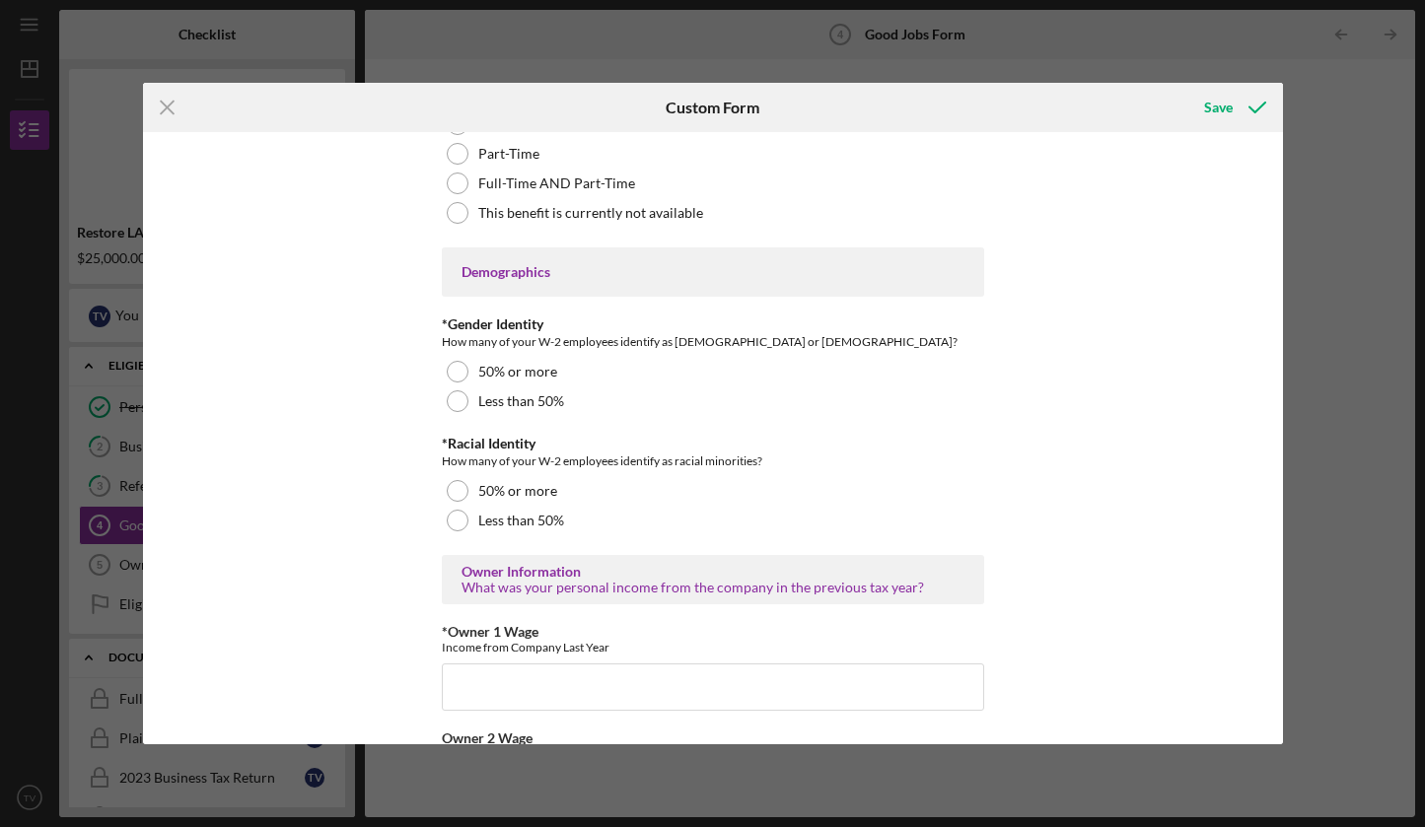
scroll to position [2758, 0]
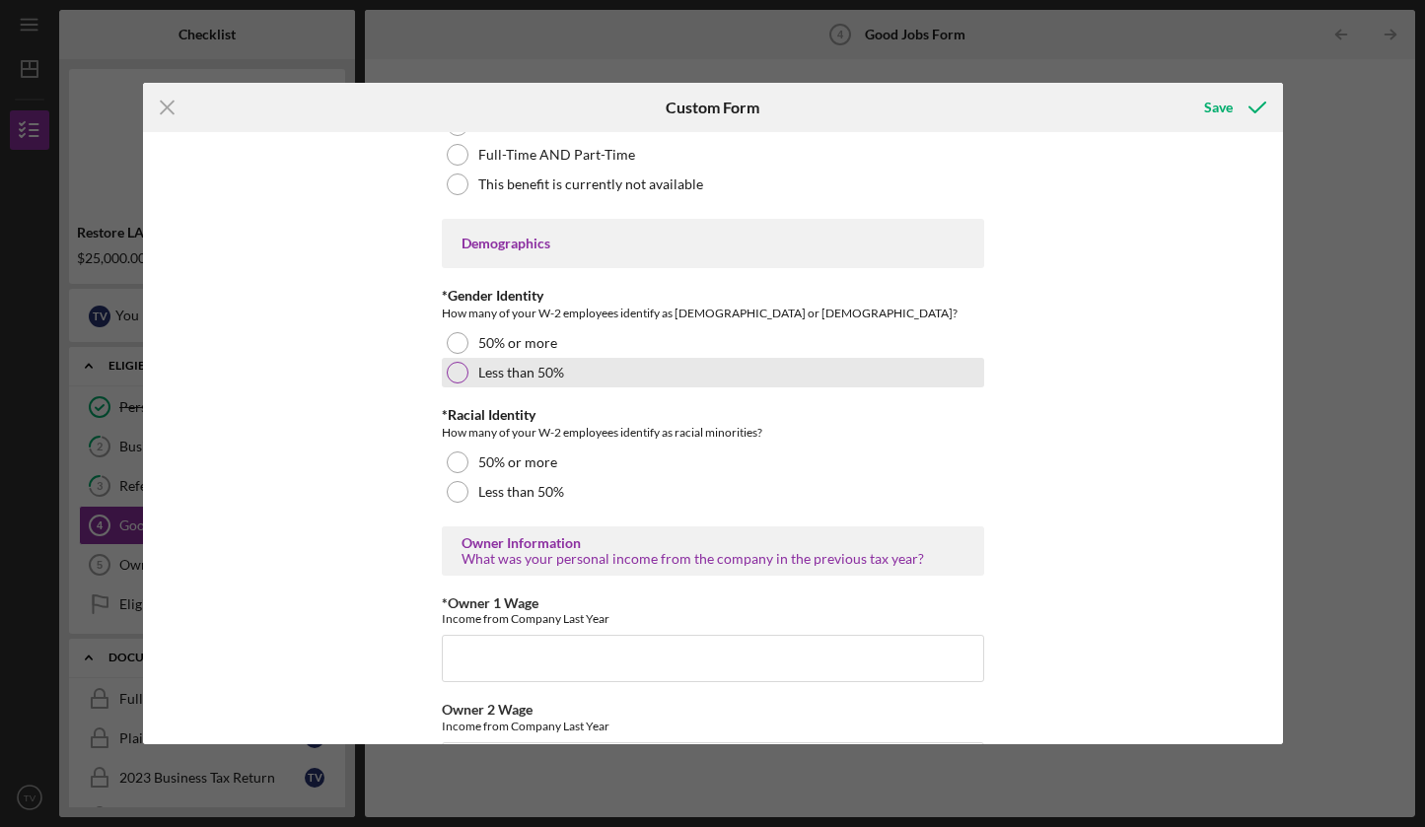
click at [457, 373] on div at bounding box center [458, 373] width 22 height 22
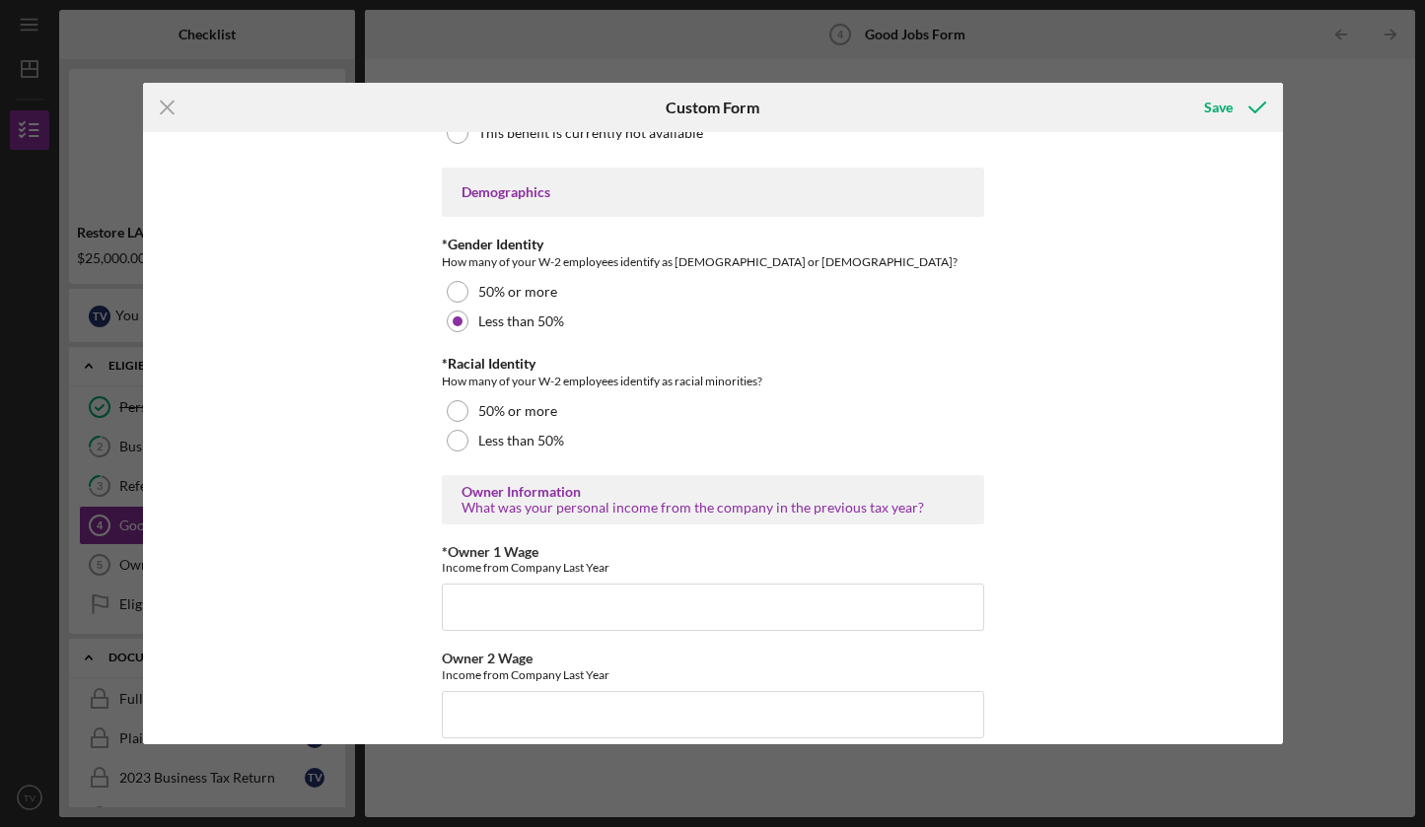
scroll to position [2810, 0]
click at [451, 445] on div at bounding box center [458, 440] width 22 height 22
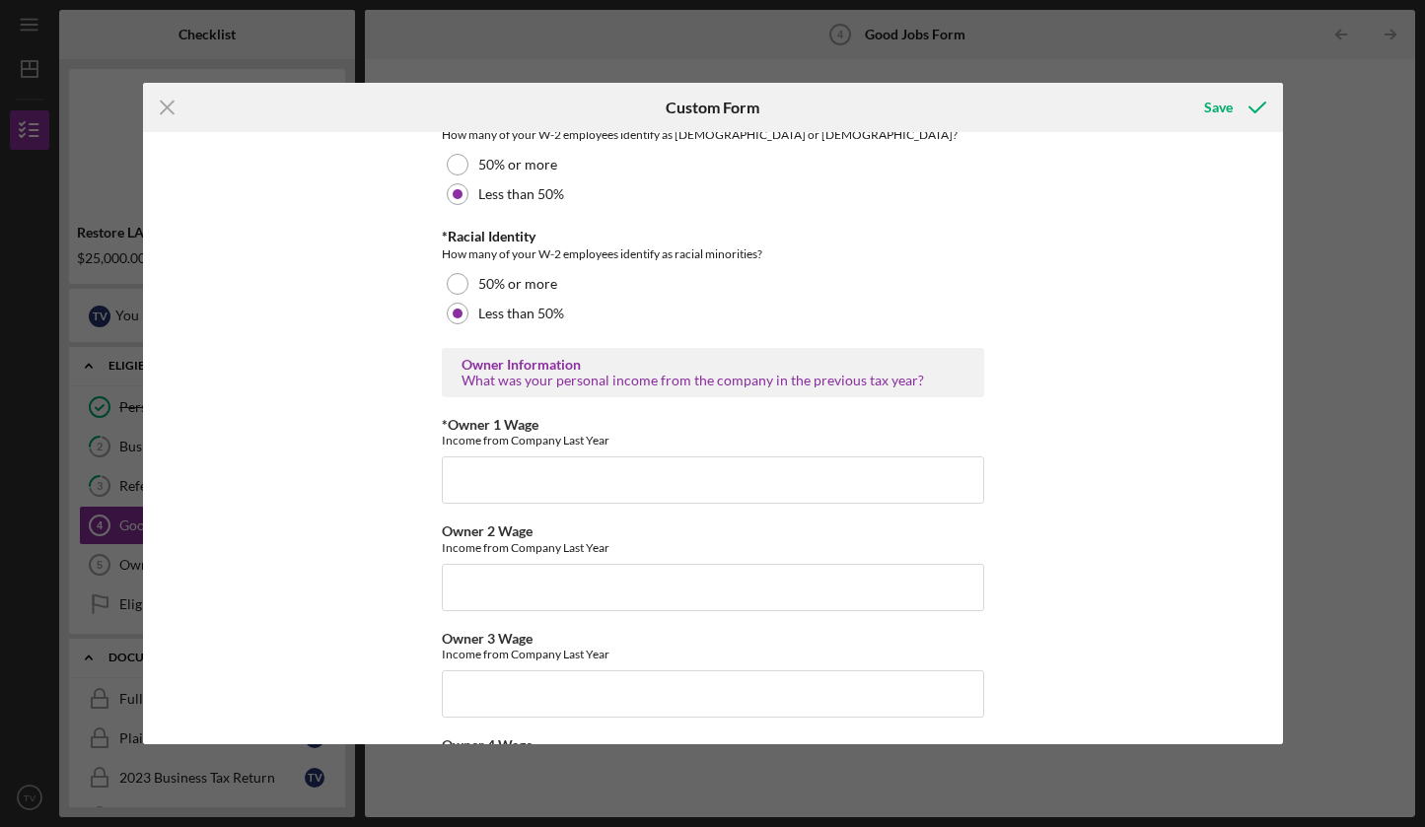
scroll to position [3087, 0]
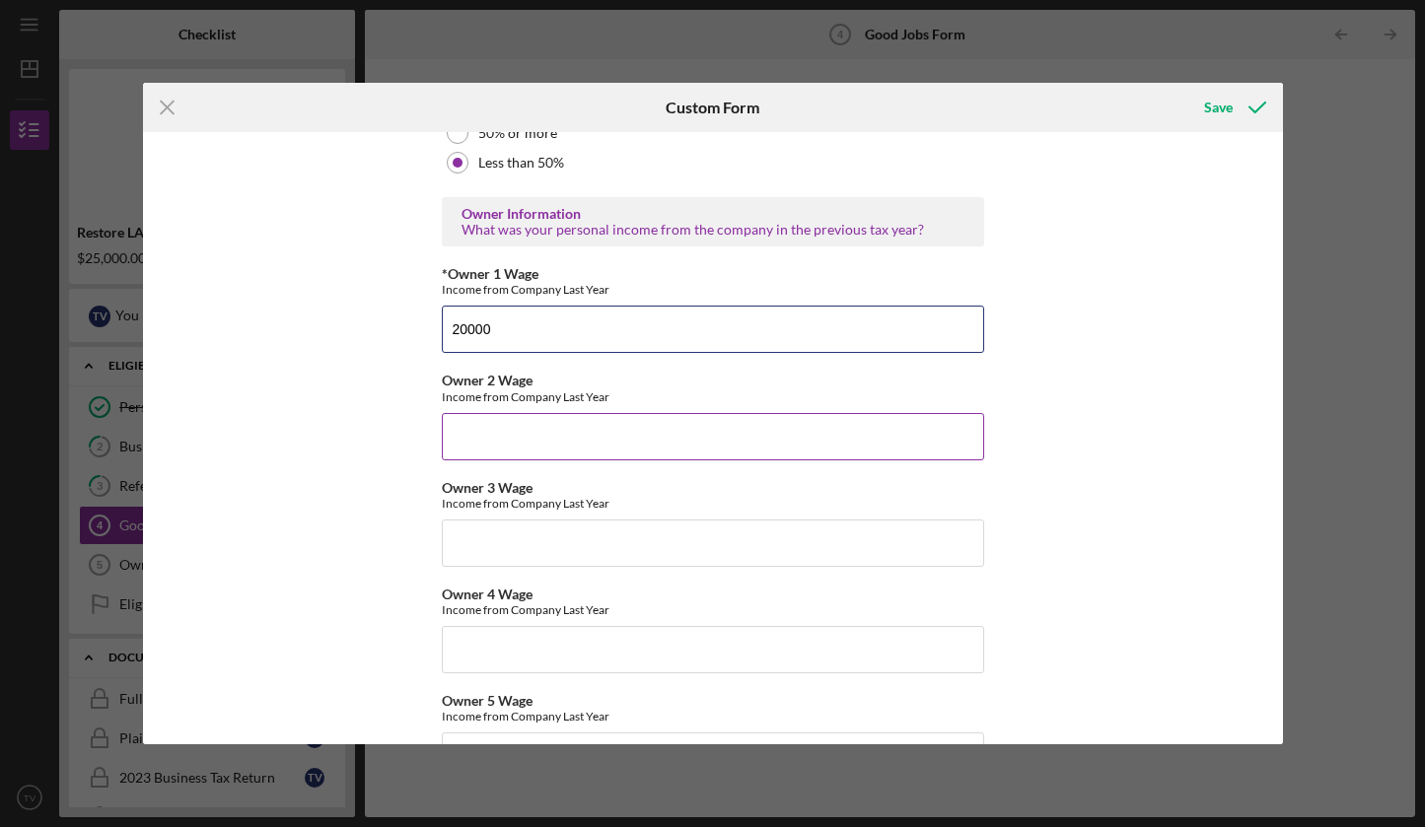
type input "20000"
type input "$0"
click at [408, 523] on div "Good Jobs Form *Total Number of [DEMOGRAPHIC_DATA] W-2 Employees If you have no…" at bounding box center [713, 438] width 1140 height 612
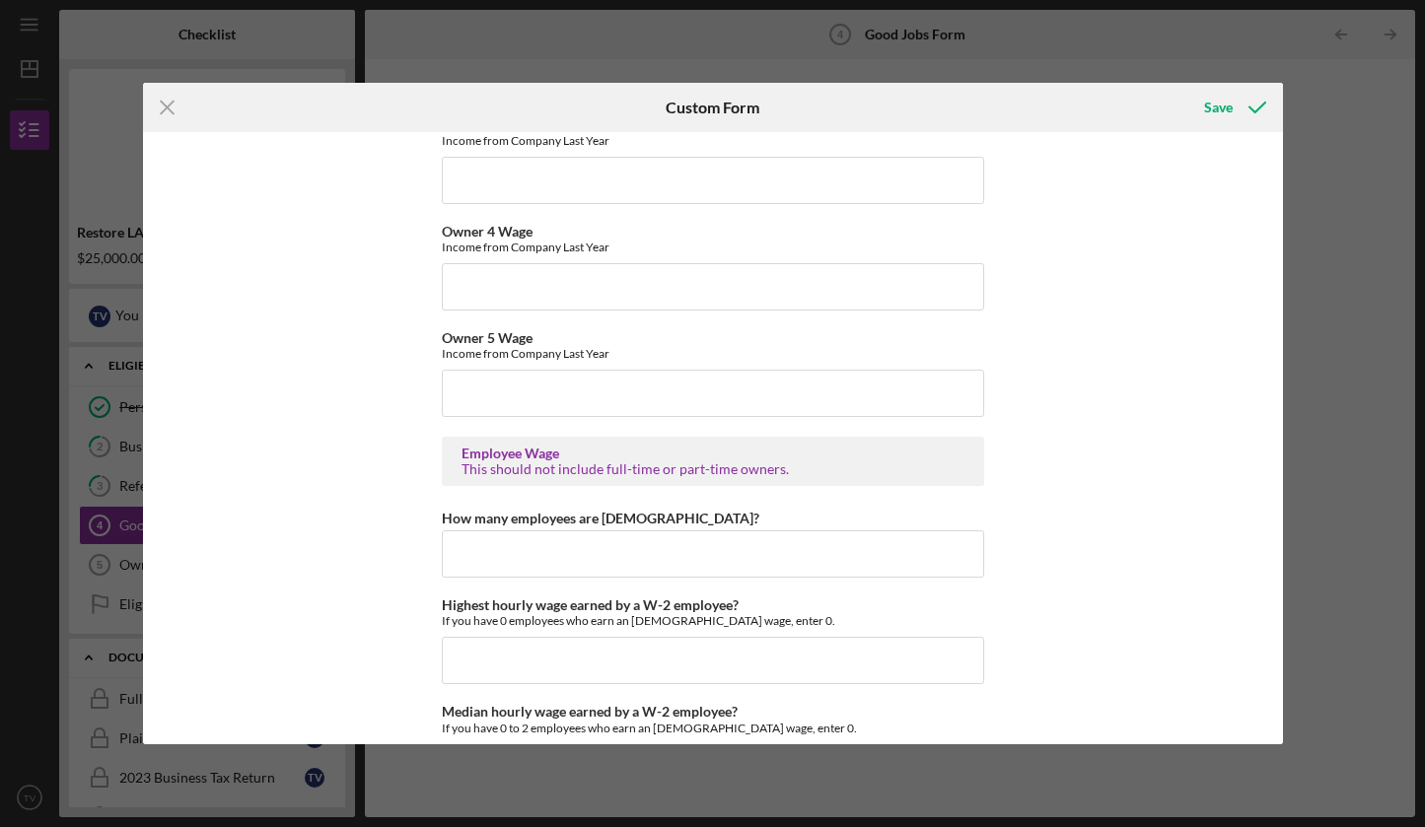
scroll to position [2968, 0]
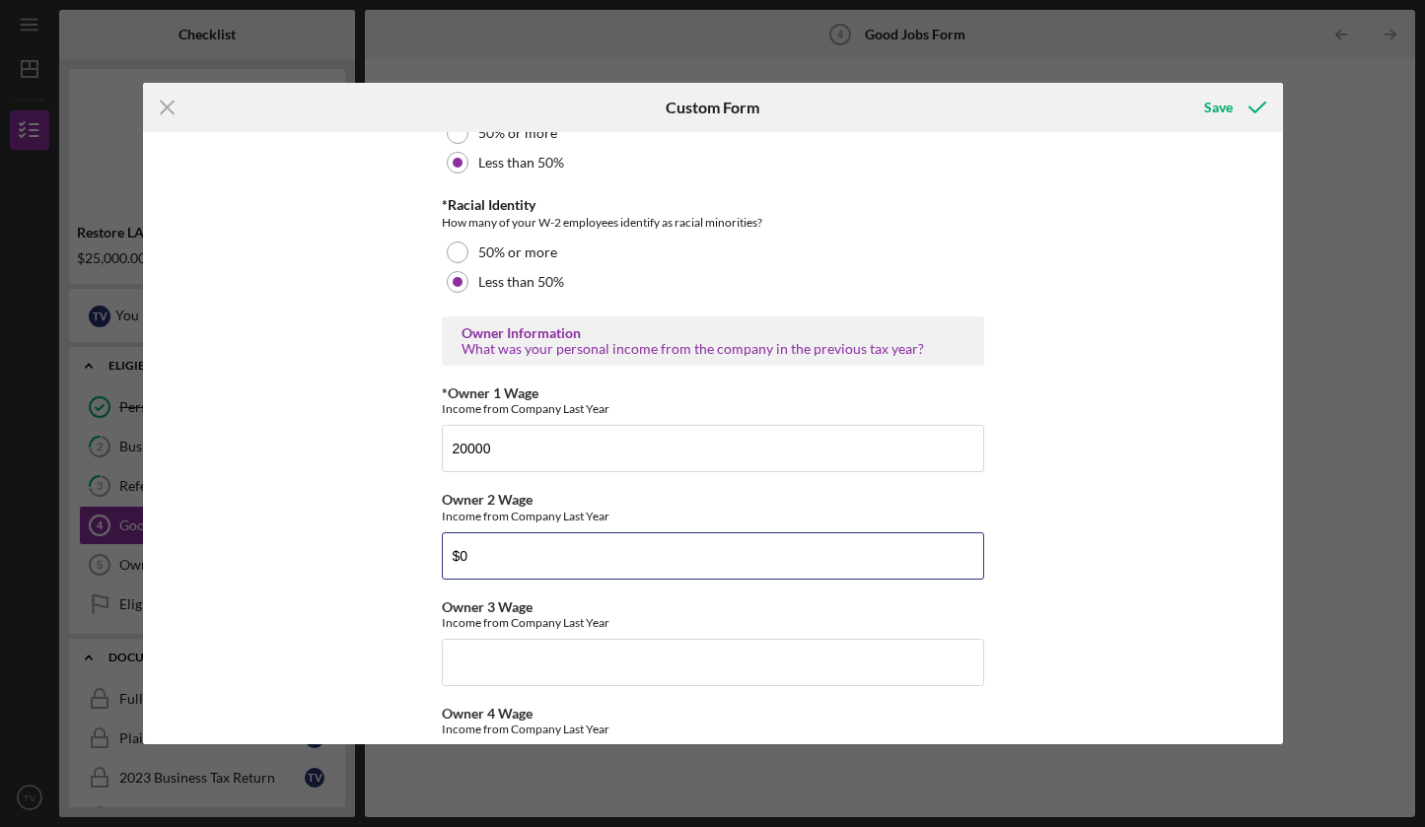
drag, startPoint x: 472, startPoint y: 560, endPoint x: 428, endPoint y: 556, distance: 44.5
click at [428, 556] on div "Good Jobs Form *Total Number of [DEMOGRAPHIC_DATA] W-2 Employees If you have no…" at bounding box center [713, 438] width 1140 height 612
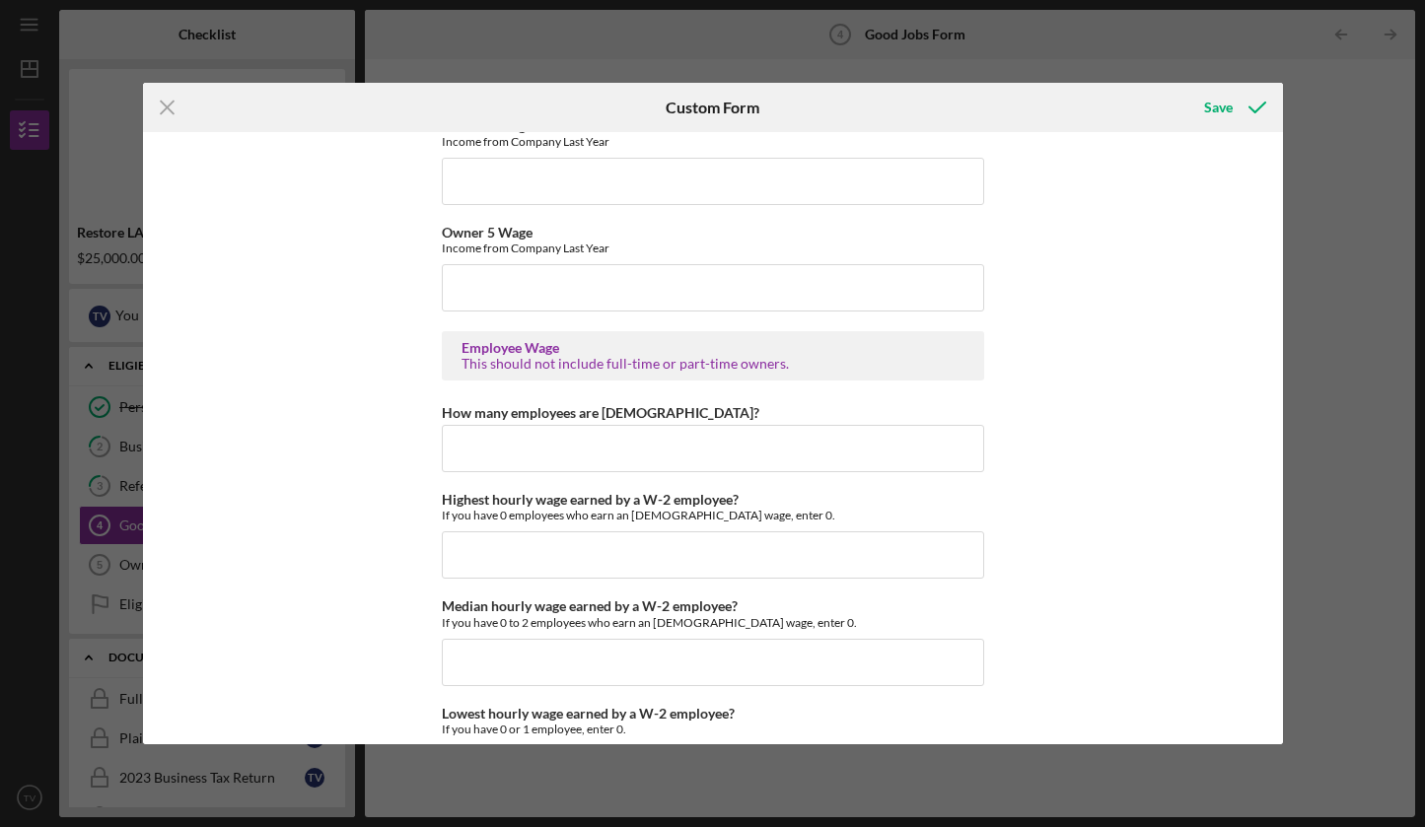
scroll to position [3557, 0]
click at [484, 444] on input "How many employees are [DEMOGRAPHIC_DATA]?" at bounding box center [713, 447] width 542 height 47
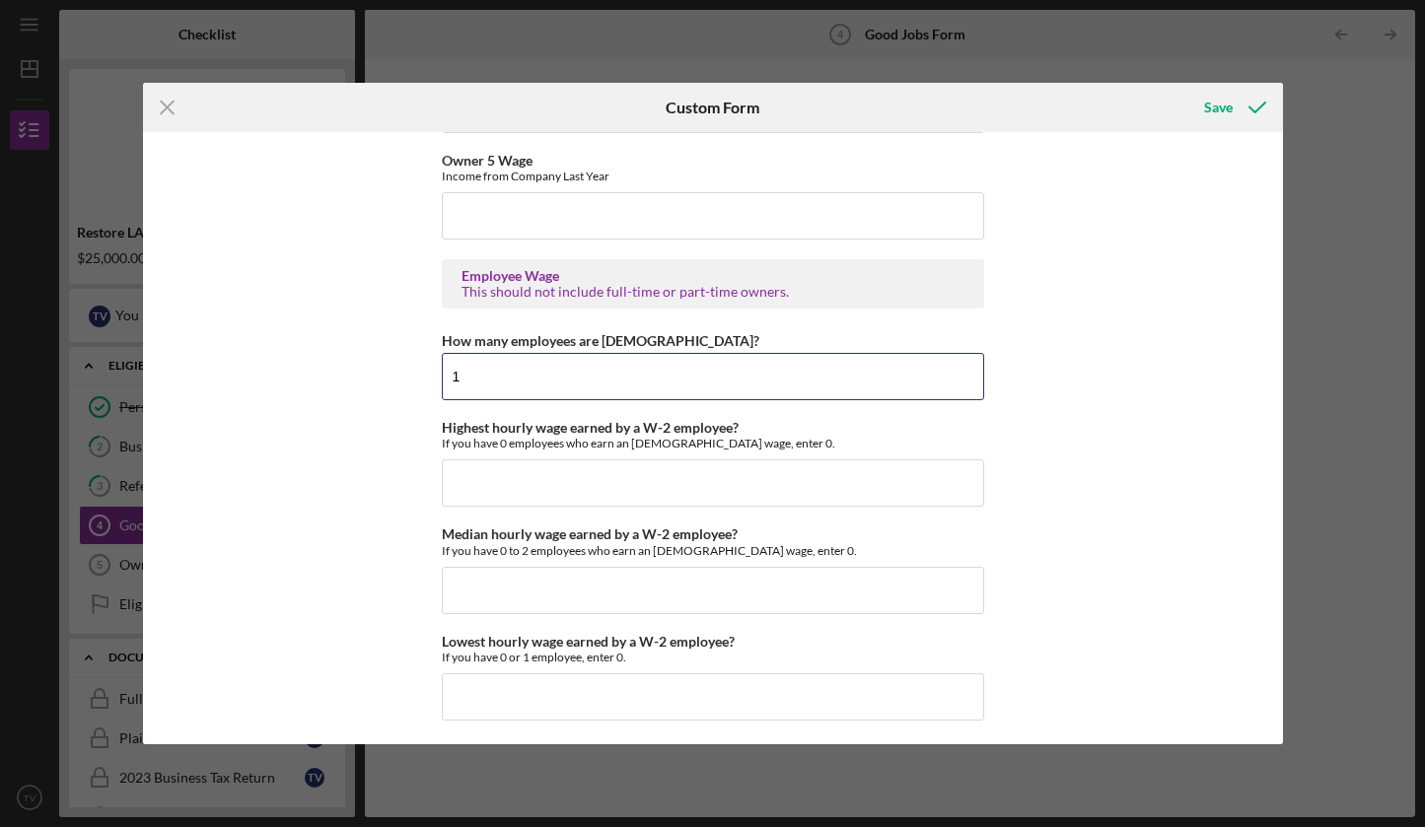
scroll to position [3632, 0]
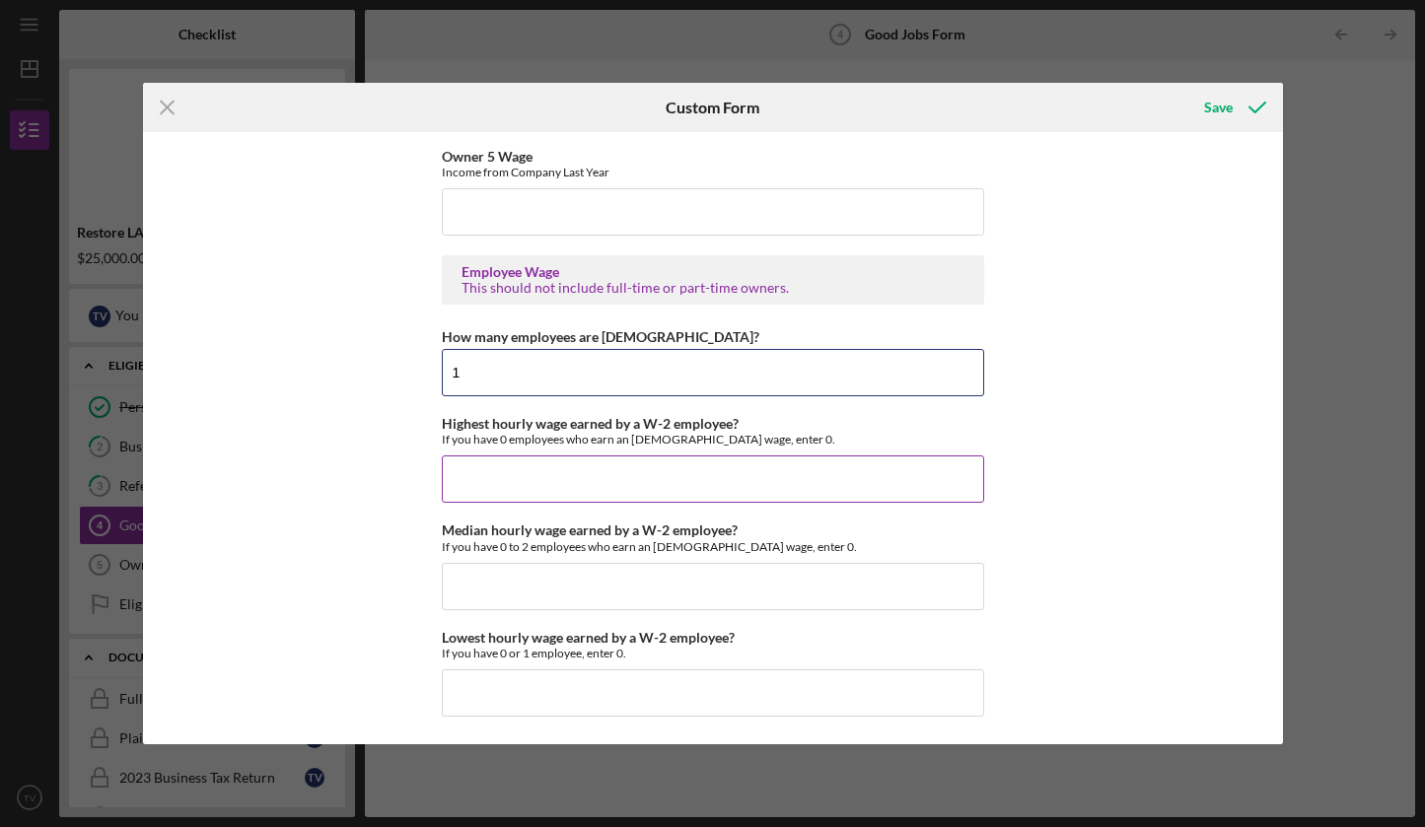
type input "1"
click at [480, 478] on input "Highest hourly wage earned by a W-2 employee?" at bounding box center [713, 479] width 542 height 47
type input "$0"
drag, startPoint x: 470, startPoint y: 376, endPoint x: 410, endPoint y: 373, distance: 60.2
click at [410, 373] on div "Good Jobs Form *Total Number of [DEMOGRAPHIC_DATA] W-2 Employees If you have no…" at bounding box center [713, 438] width 1140 height 612
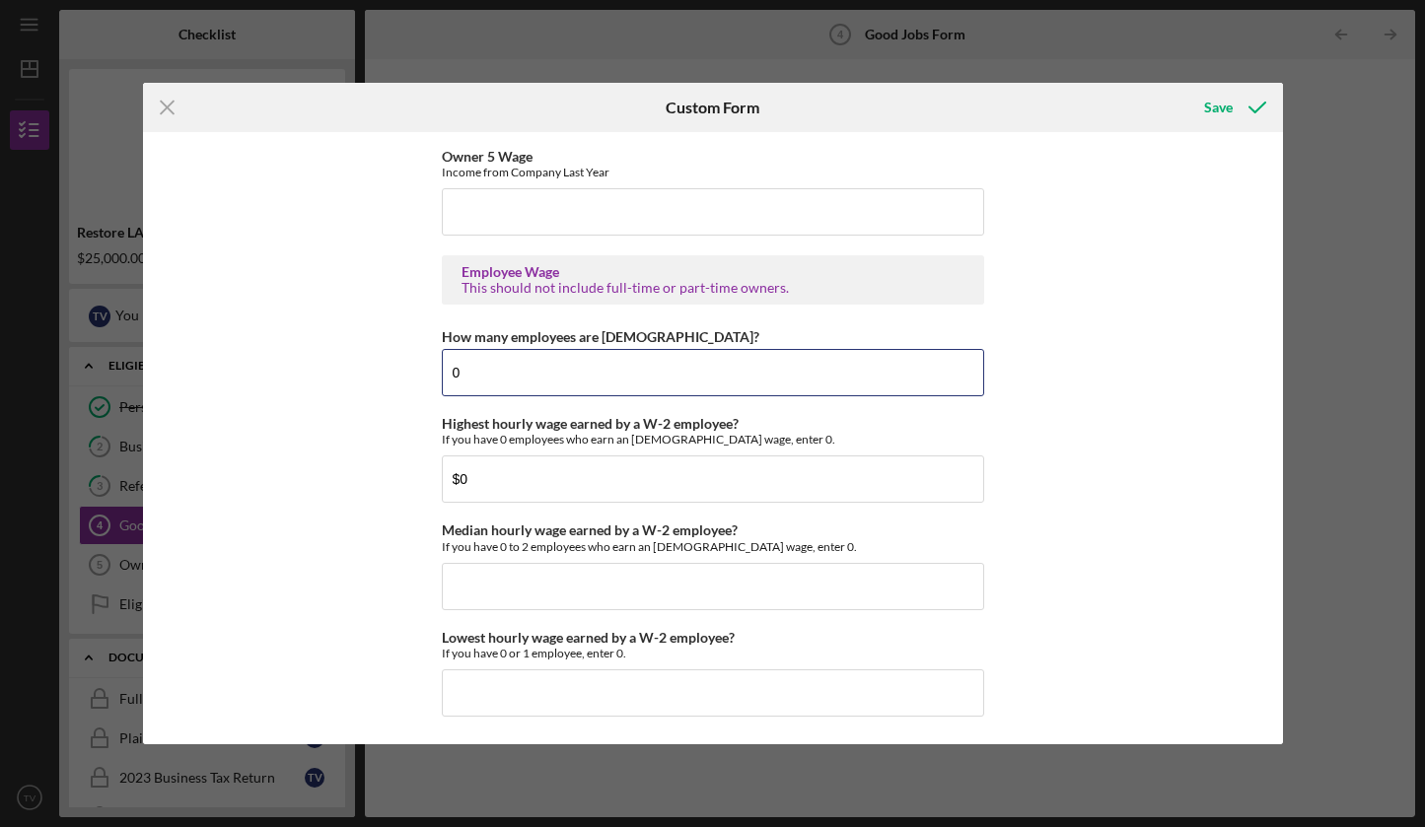
type input "0"
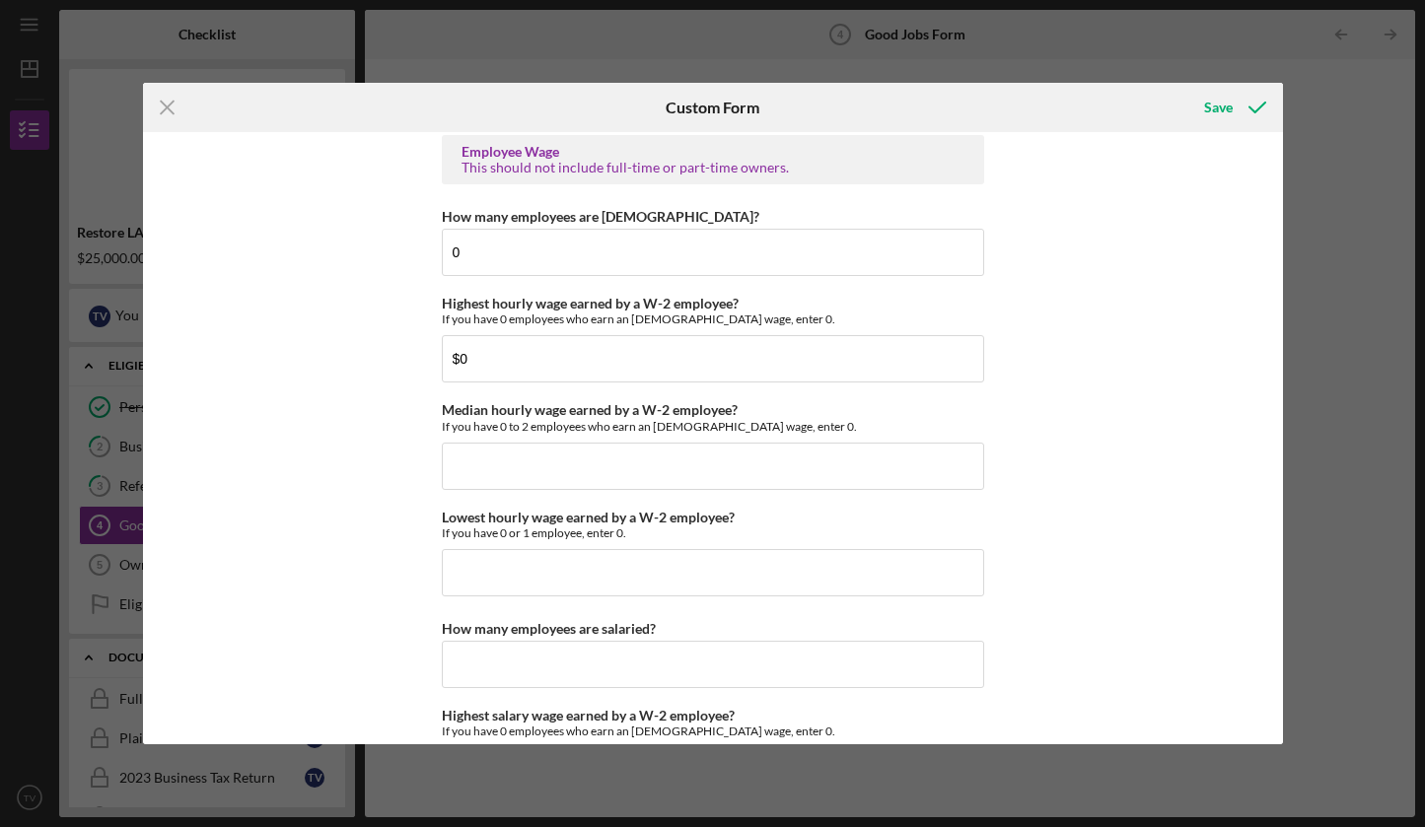
scroll to position [3753, 0]
click at [478, 472] on input "Median hourly wage earned by a W-2 employee?" at bounding box center [713, 465] width 542 height 47
type input "$0"
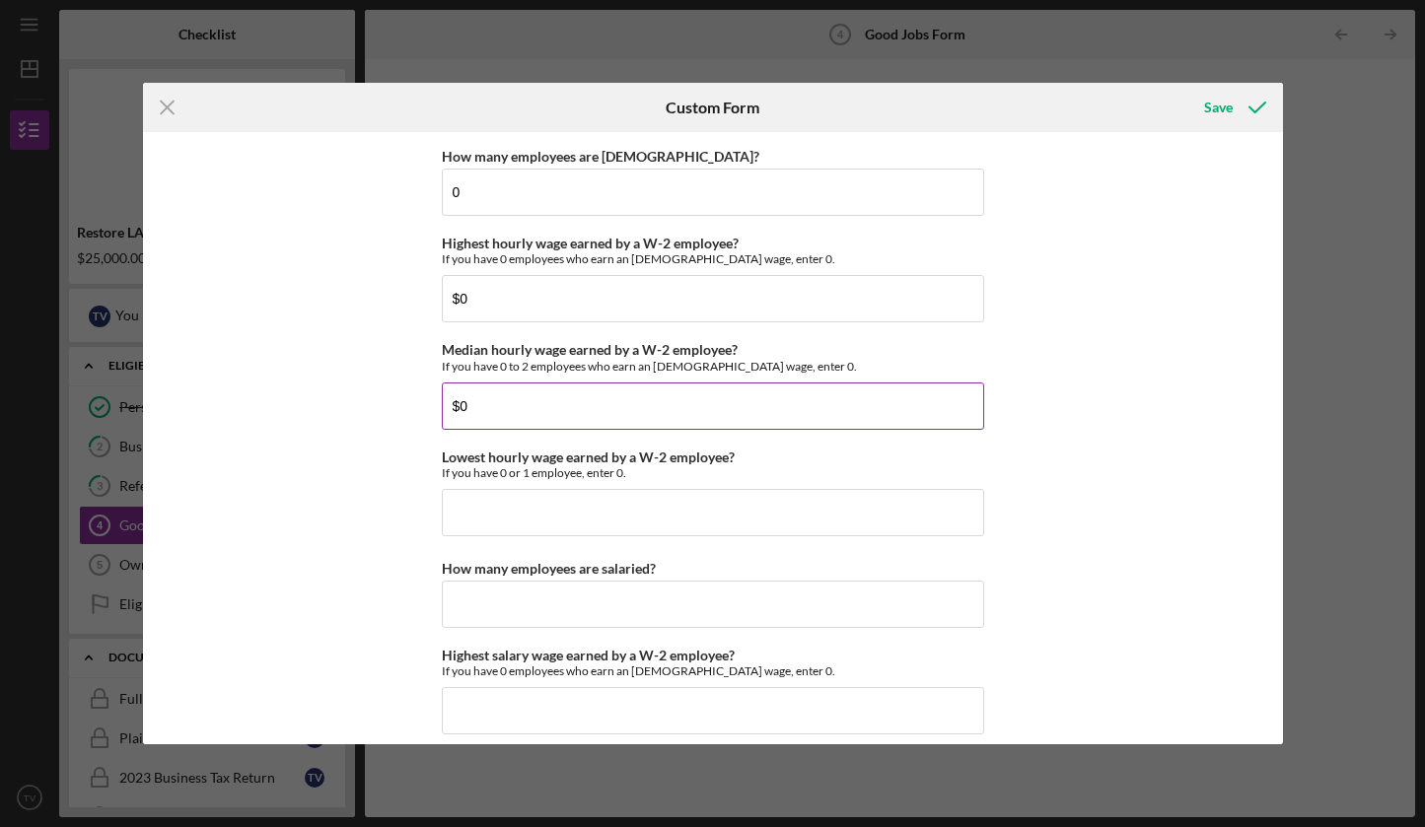
scroll to position [3814, 0]
click at [478, 498] on input "Lowest hourly wage earned by a W-2 employee?" at bounding box center [713, 510] width 542 height 47
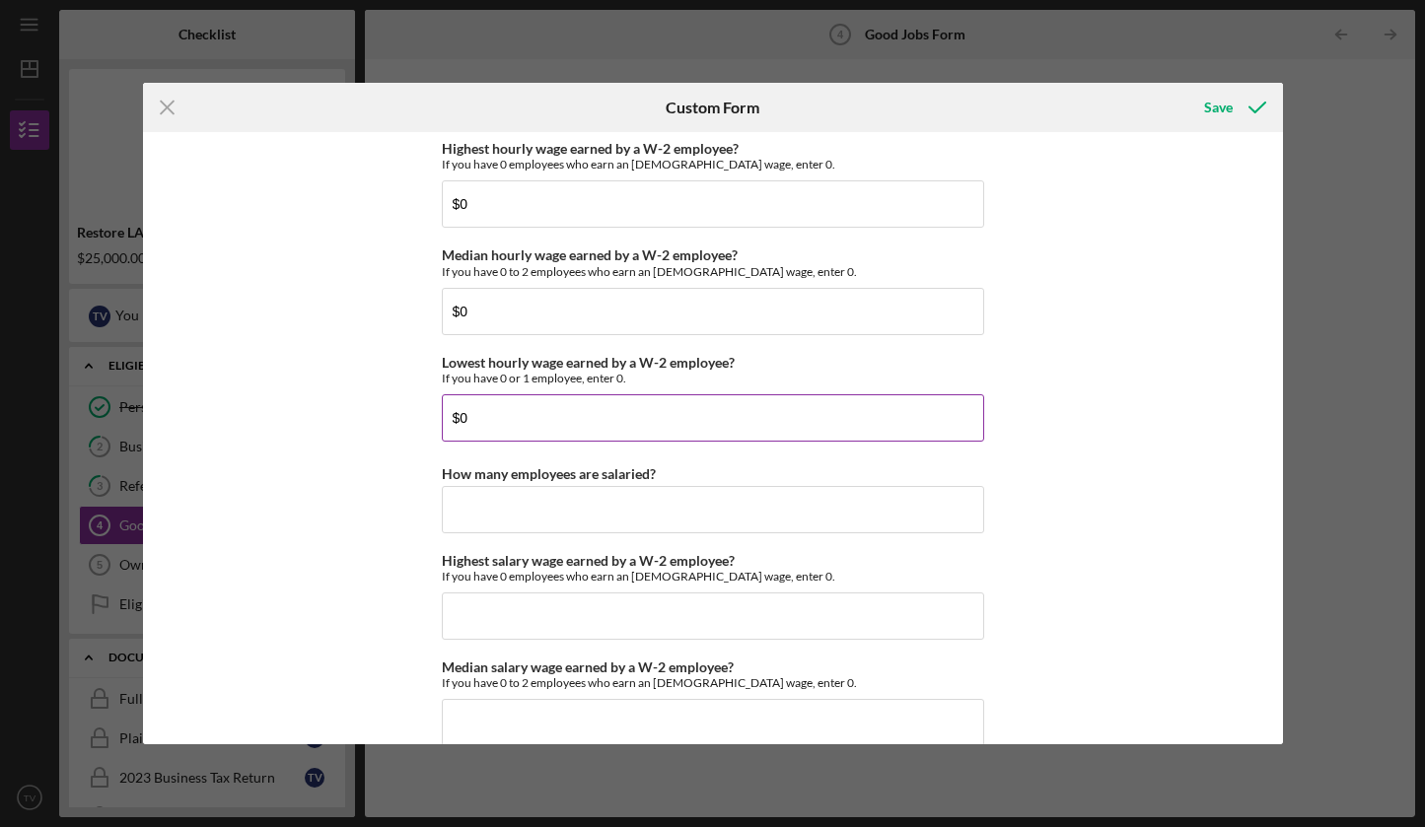
scroll to position [3910, 0]
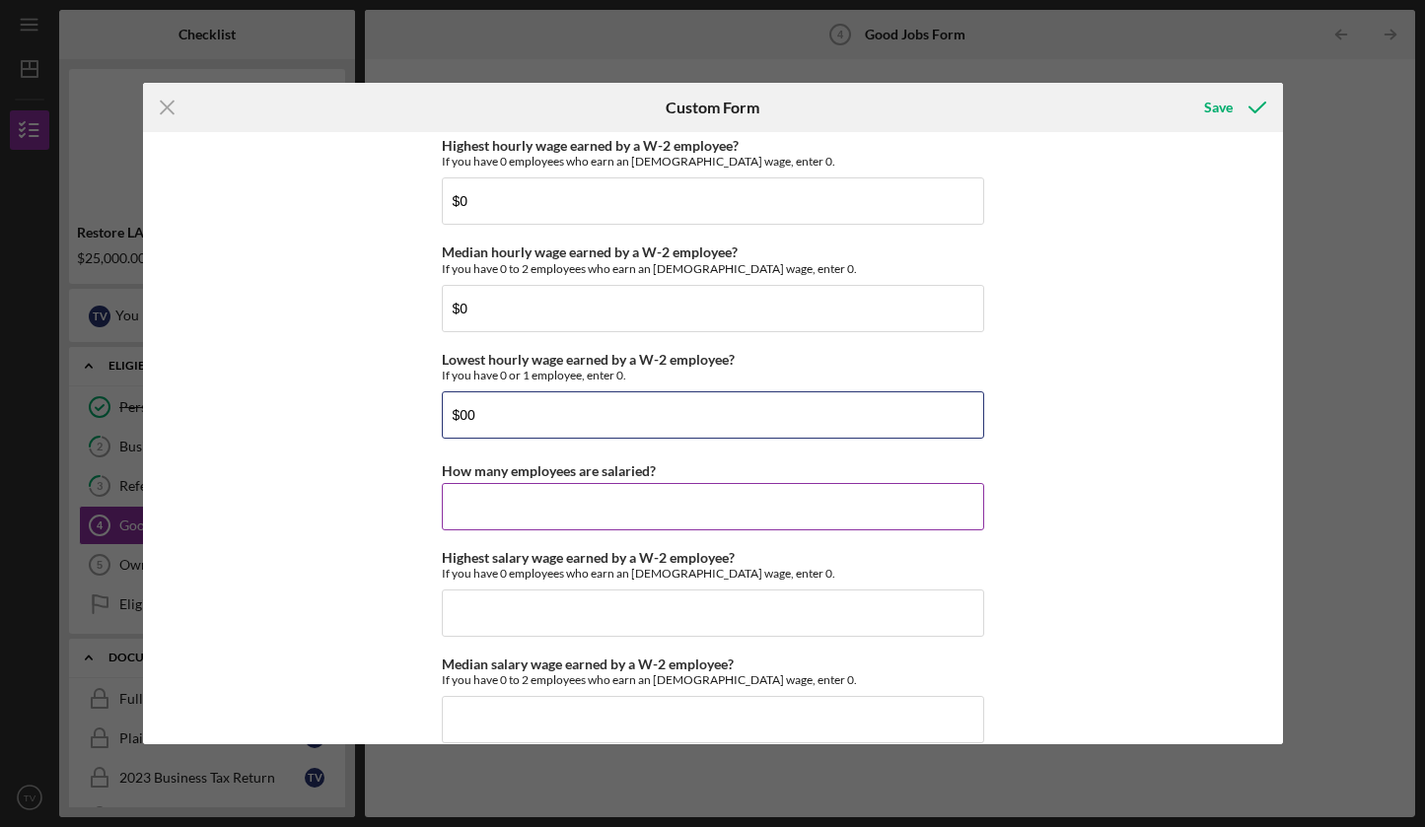
type input "$0"
click at [500, 499] on input "How many employees are salaried?" at bounding box center [713, 506] width 542 height 47
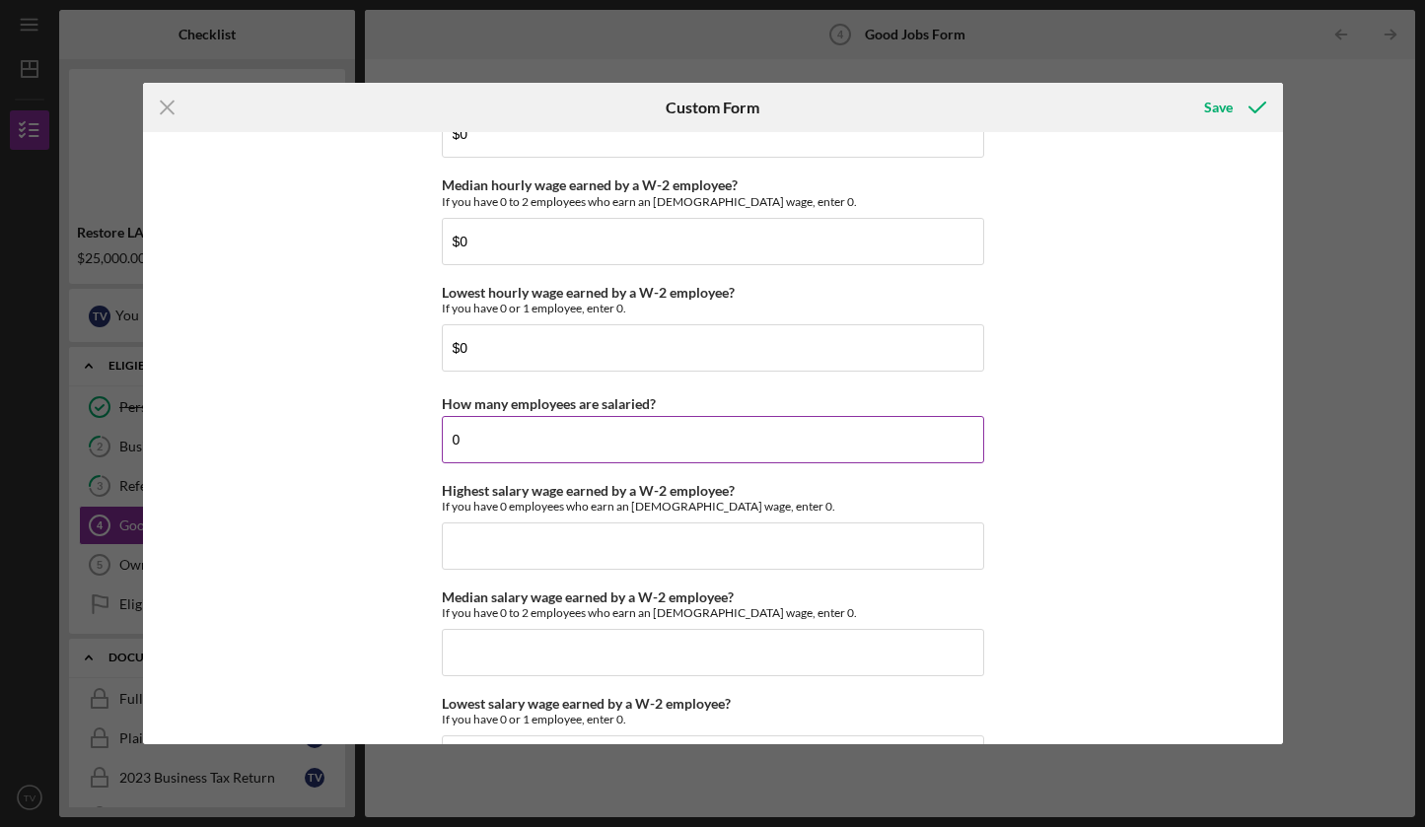
scroll to position [3983, 0]
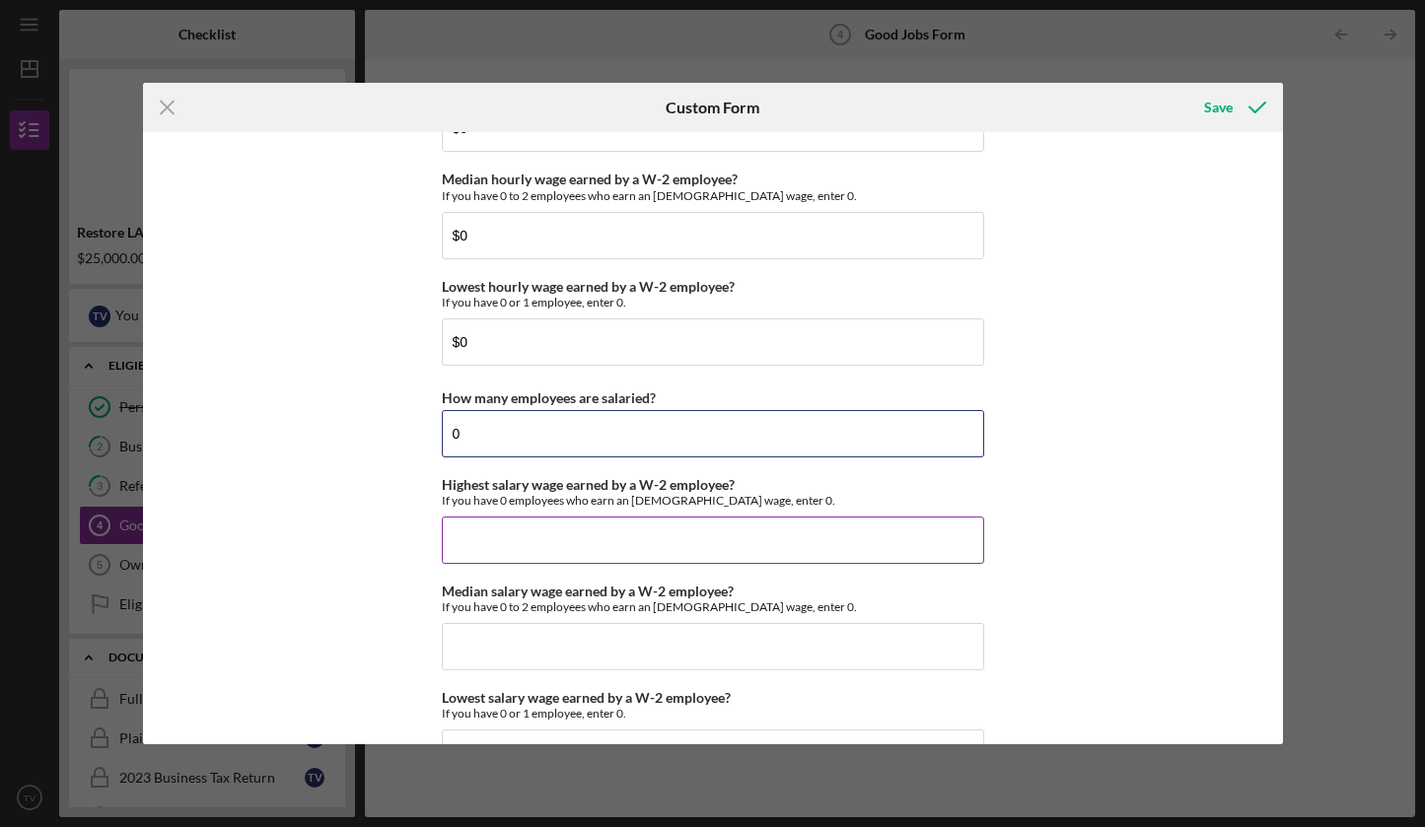
type input "0"
click at [500, 521] on input "Highest salary wage earned by a W-2 employee?" at bounding box center [713, 540] width 542 height 47
type input "$0"
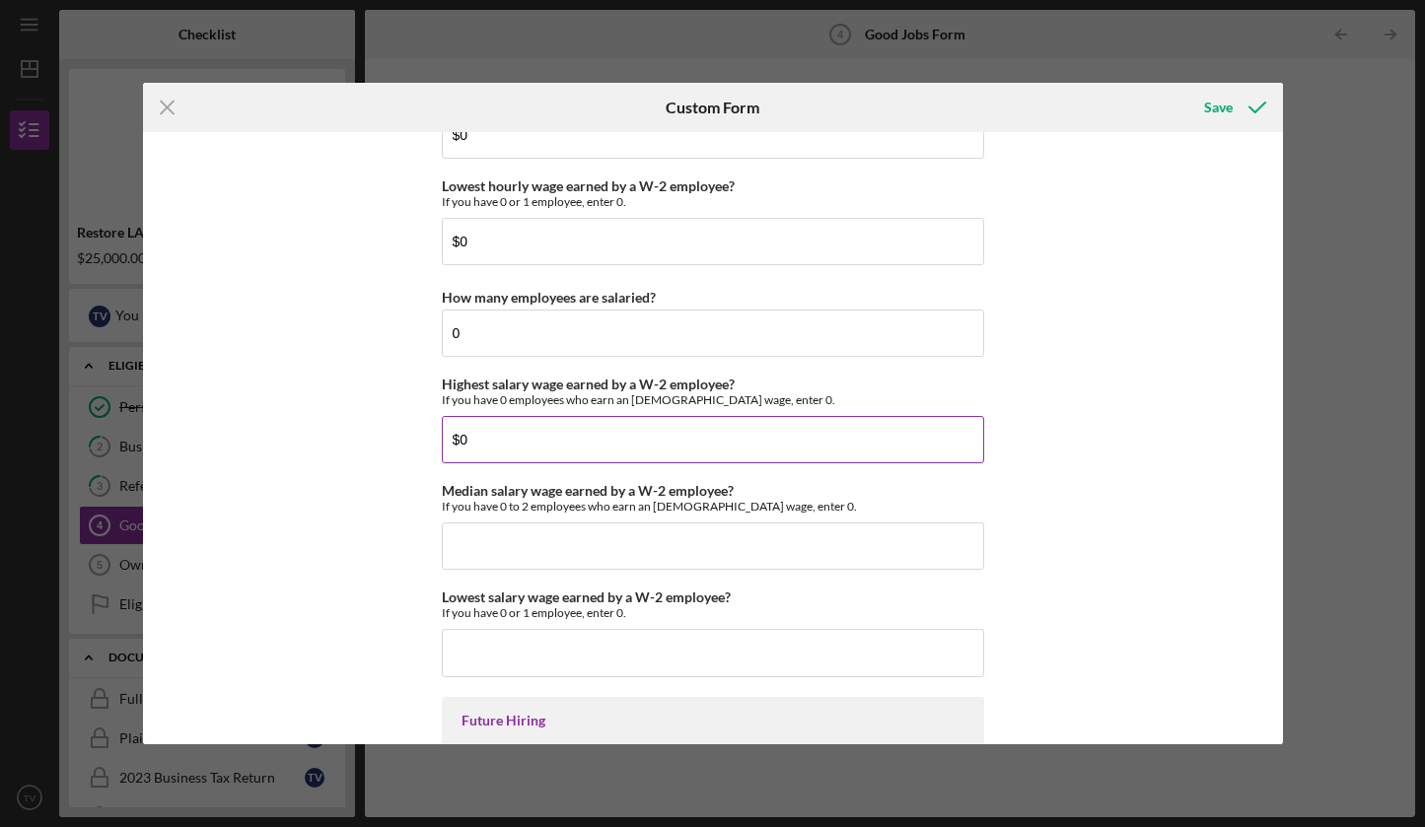
scroll to position [4106, 0]
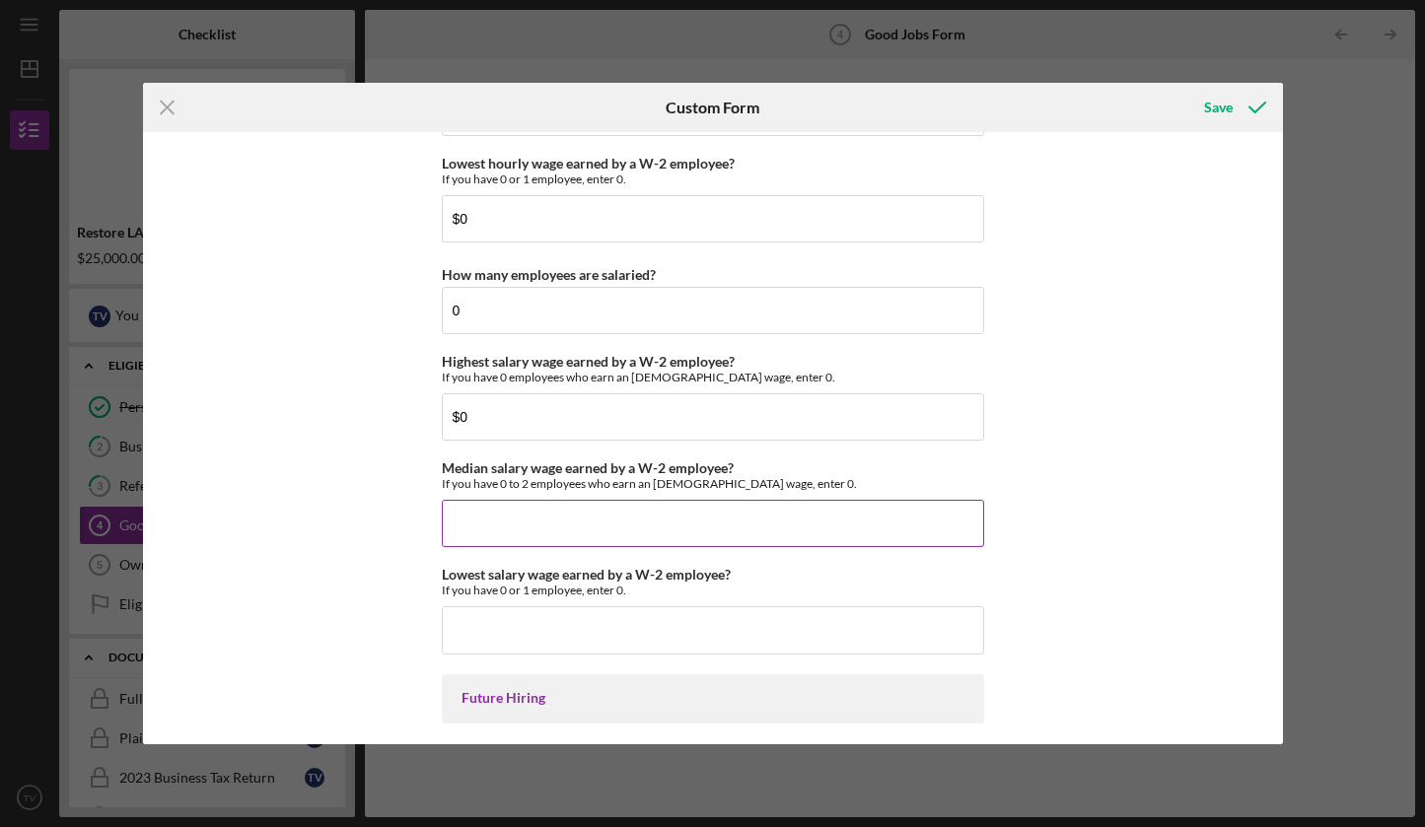
click at [478, 528] on input "Median salary wage earned by a W-2 employee?" at bounding box center [713, 523] width 542 height 47
type input "$0"
click at [478, 626] on input "Lowest salary wage earned by a W-2 employee?" at bounding box center [713, 629] width 542 height 47
type input "$0"
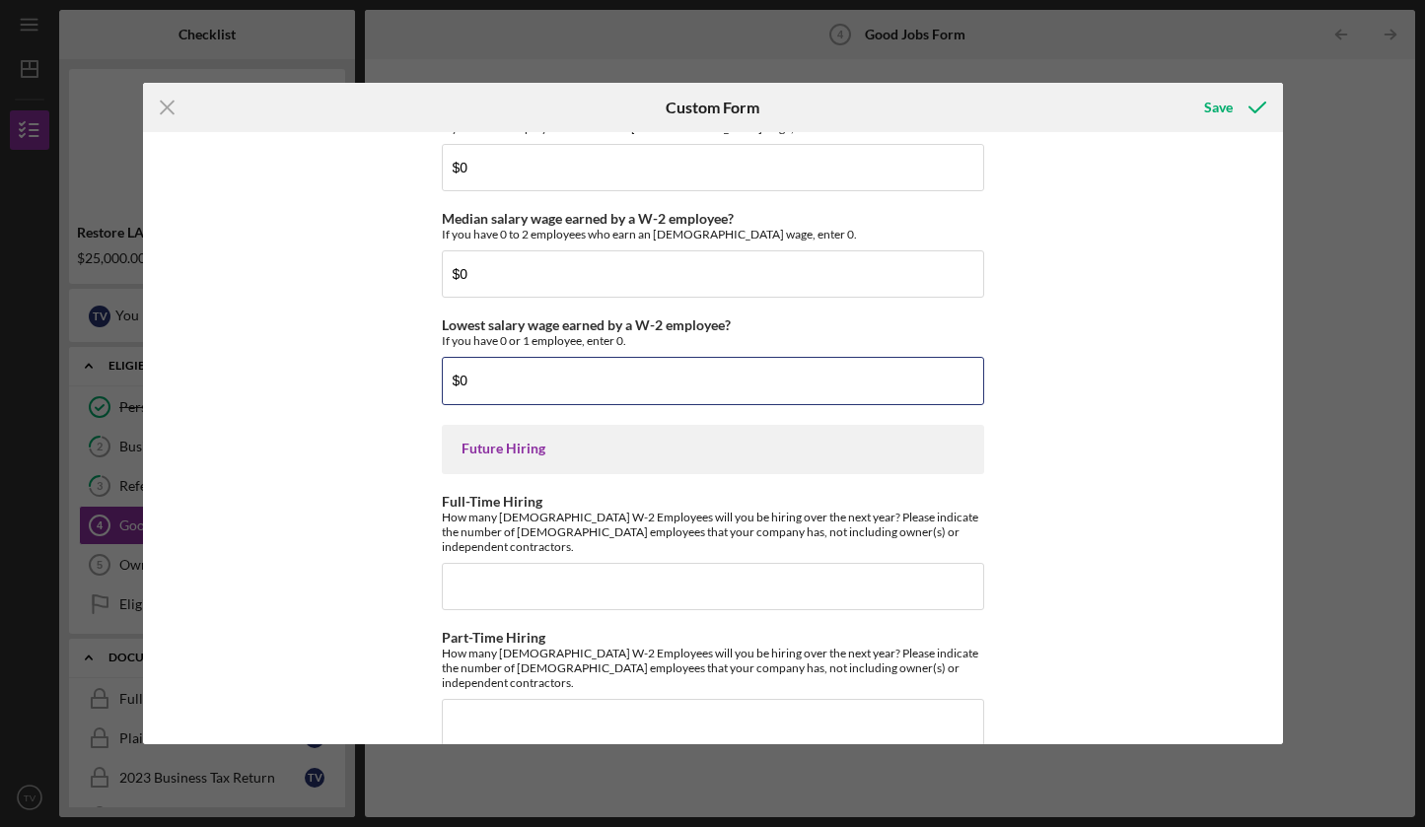
scroll to position [4354, 0]
click at [387, 596] on div "Good Jobs Form *Total Number of [DEMOGRAPHIC_DATA] W-2 Employees If you have no…" at bounding box center [713, 438] width 1140 height 612
type input "2"
click at [418, 591] on div "Good Jobs Form *Total Number of [DEMOGRAPHIC_DATA] W-2 Employees If you have no…" at bounding box center [713, 438] width 1140 height 612
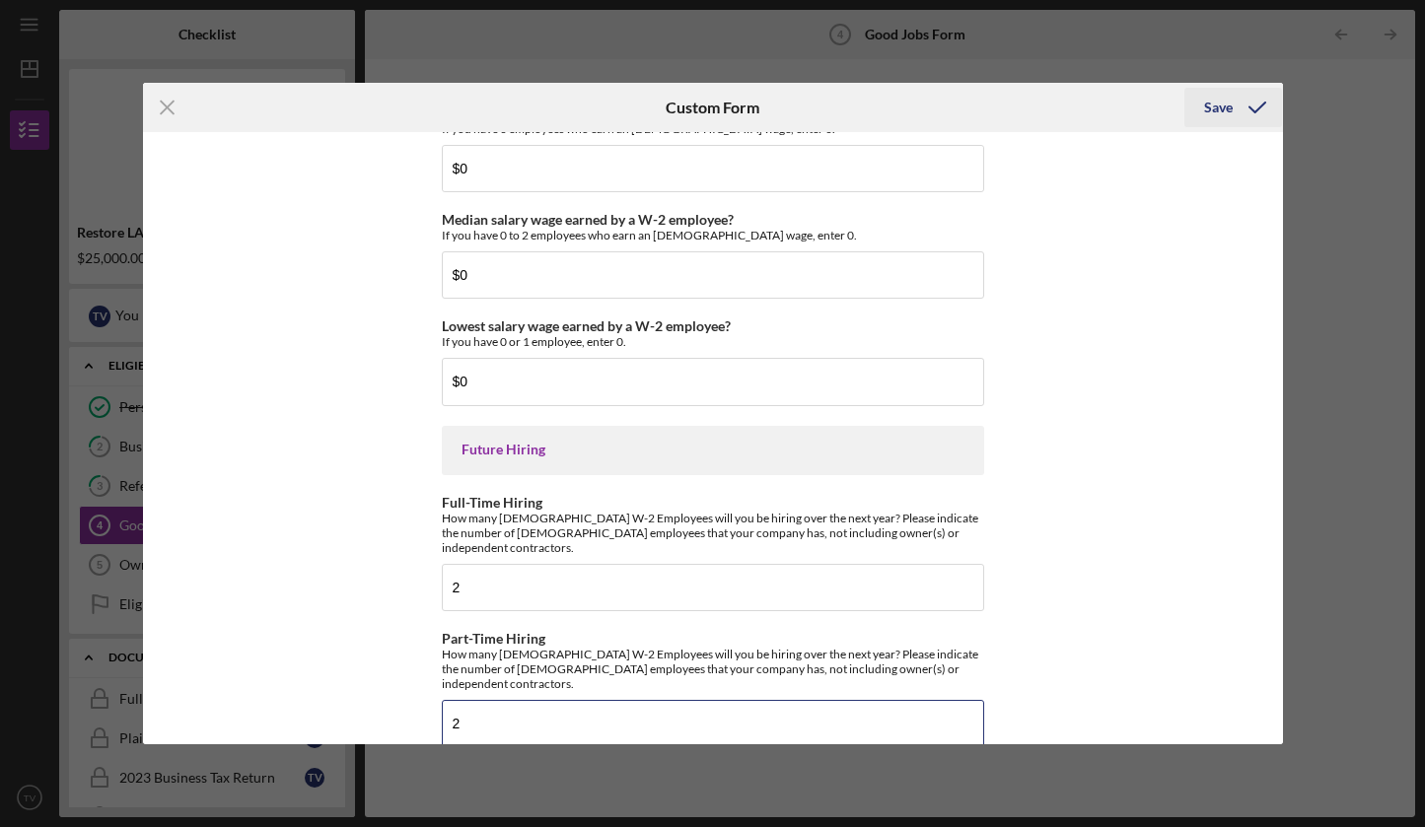
type input "2"
click at [1225, 105] on div "Save" at bounding box center [1218, 107] width 29 height 39
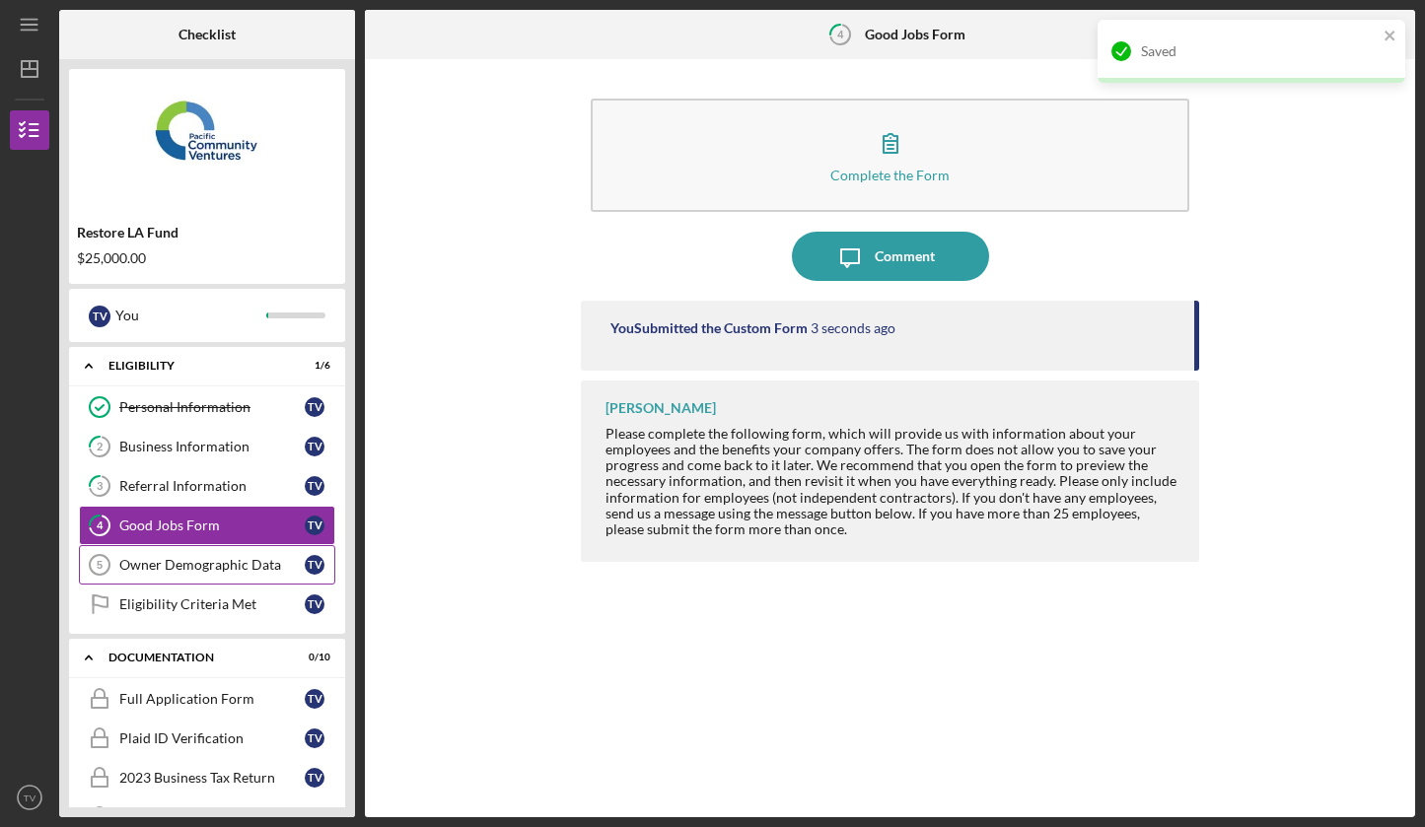
click at [237, 561] on div "Owner Demographic Data" at bounding box center [211, 565] width 185 height 16
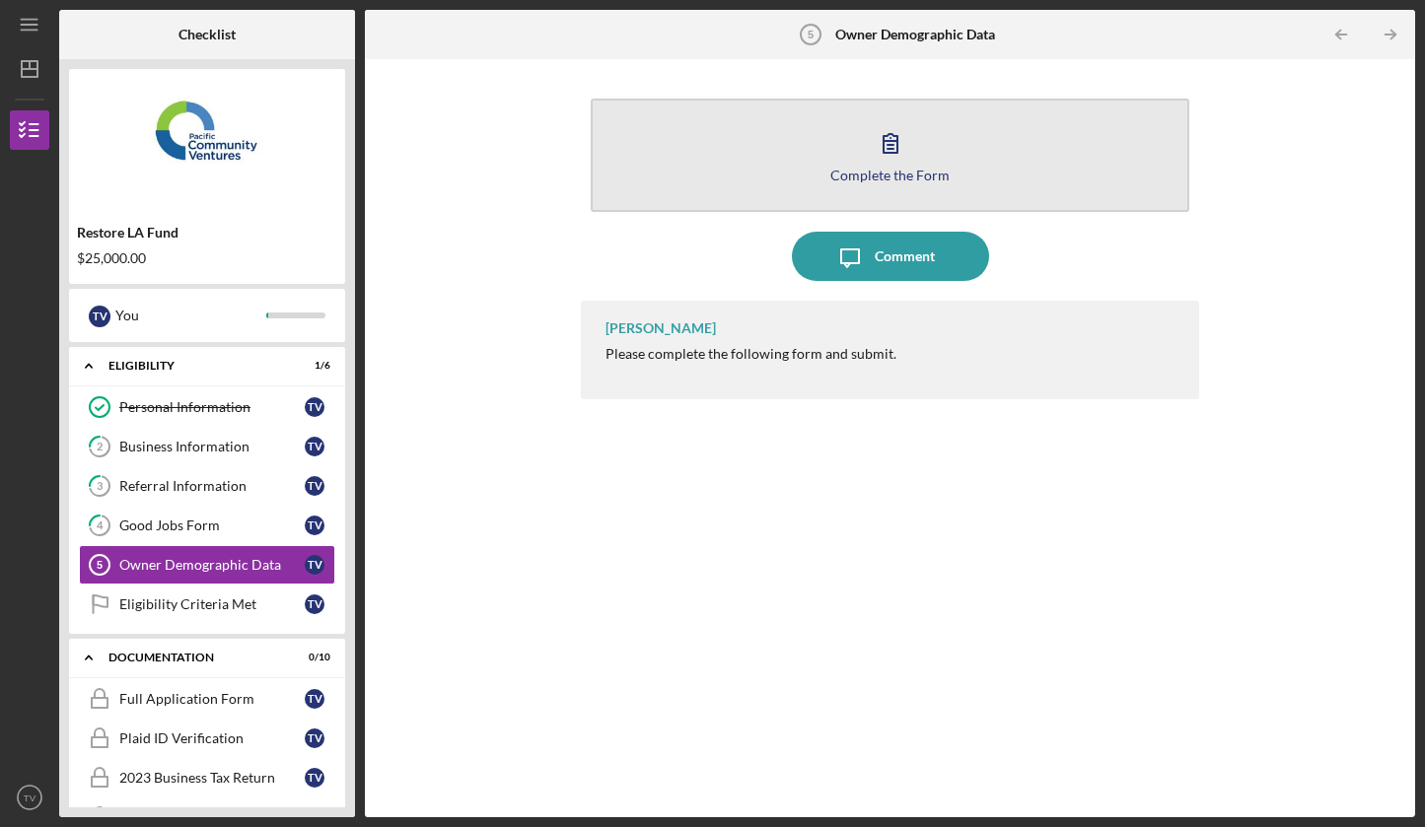
click at [872, 141] on icon "button" at bounding box center [890, 142] width 49 height 49
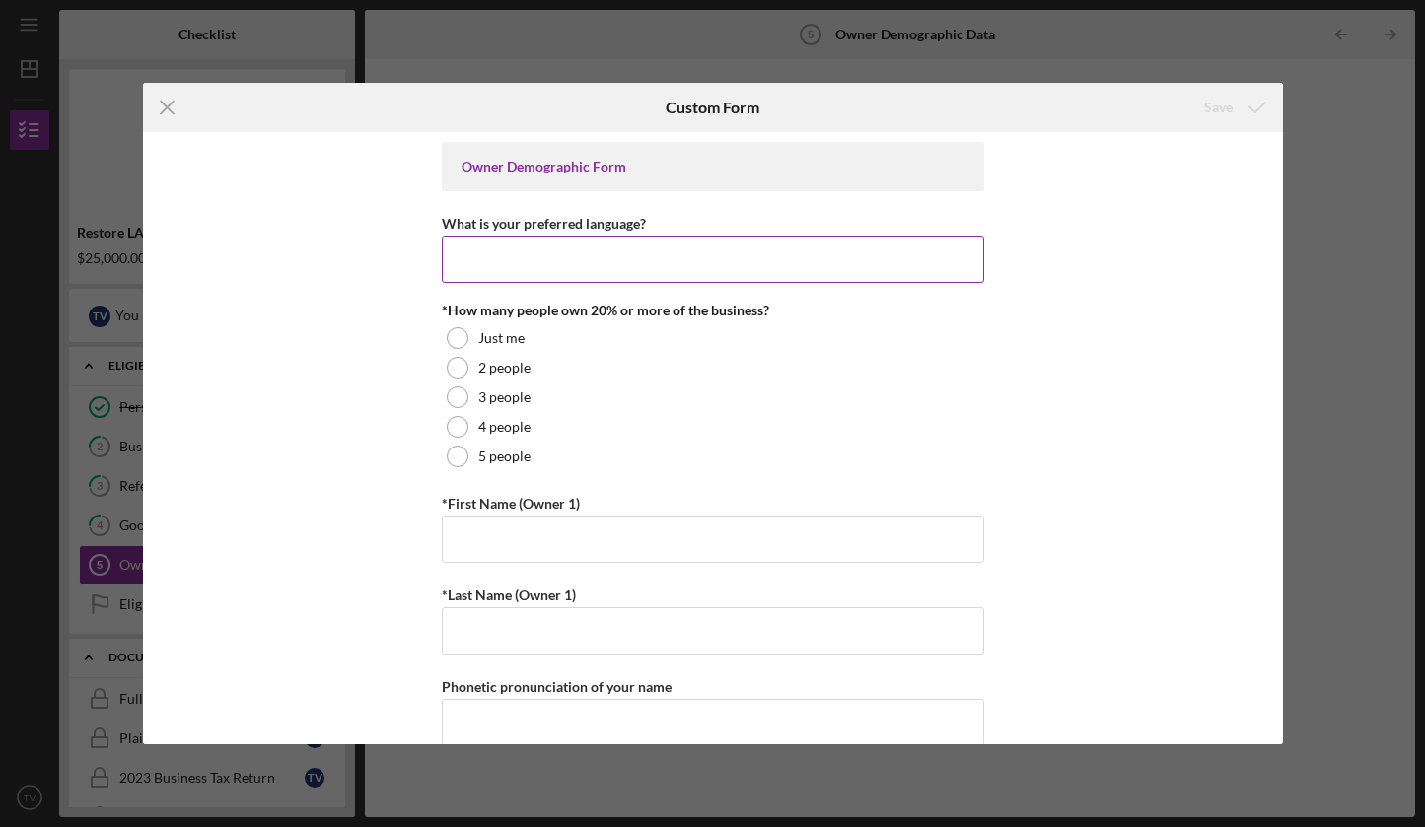
click at [614, 266] on input "What is your preferred language?" at bounding box center [713, 259] width 542 height 47
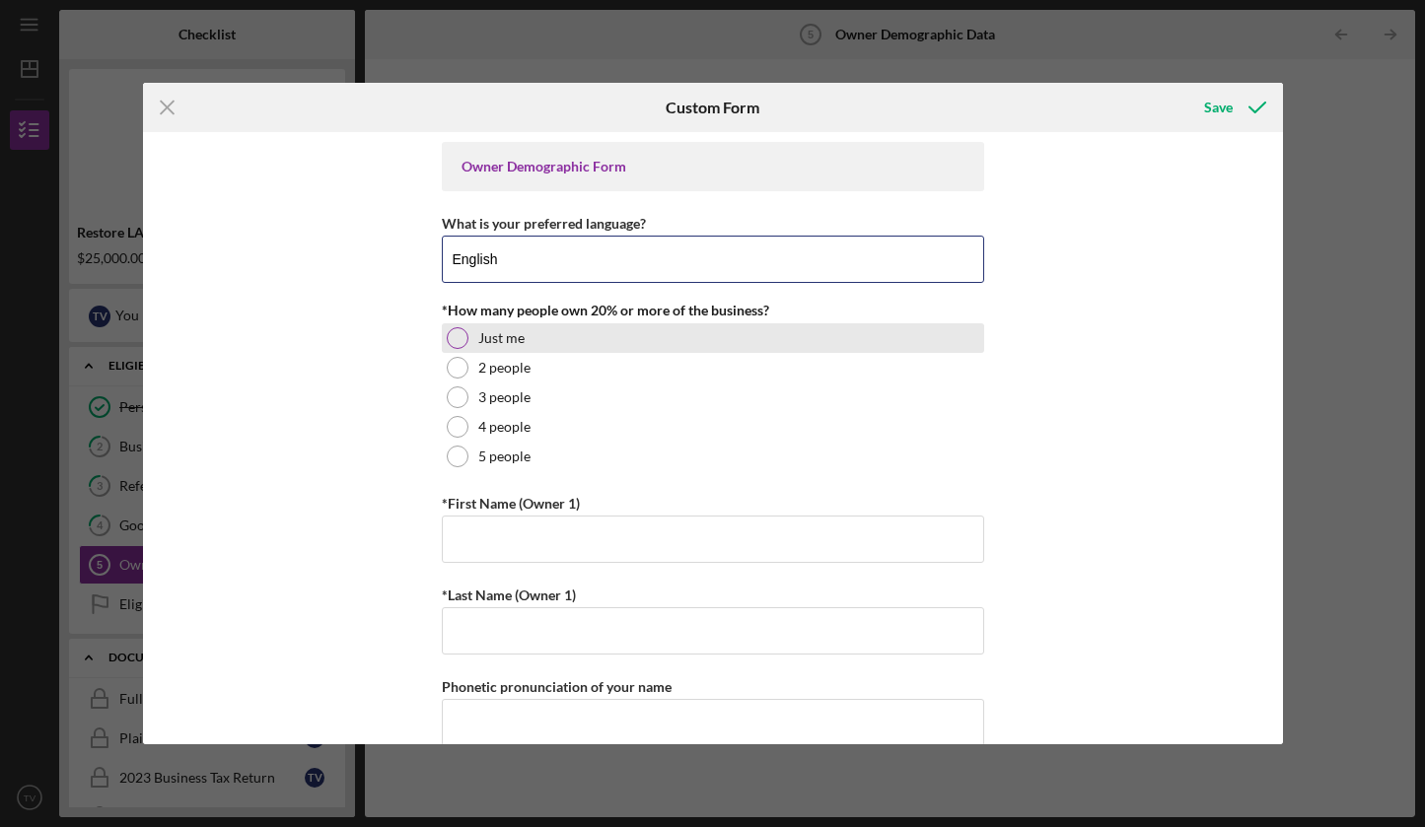
type input "English"
click at [456, 341] on div at bounding box center [458, 338] width 22 height 22
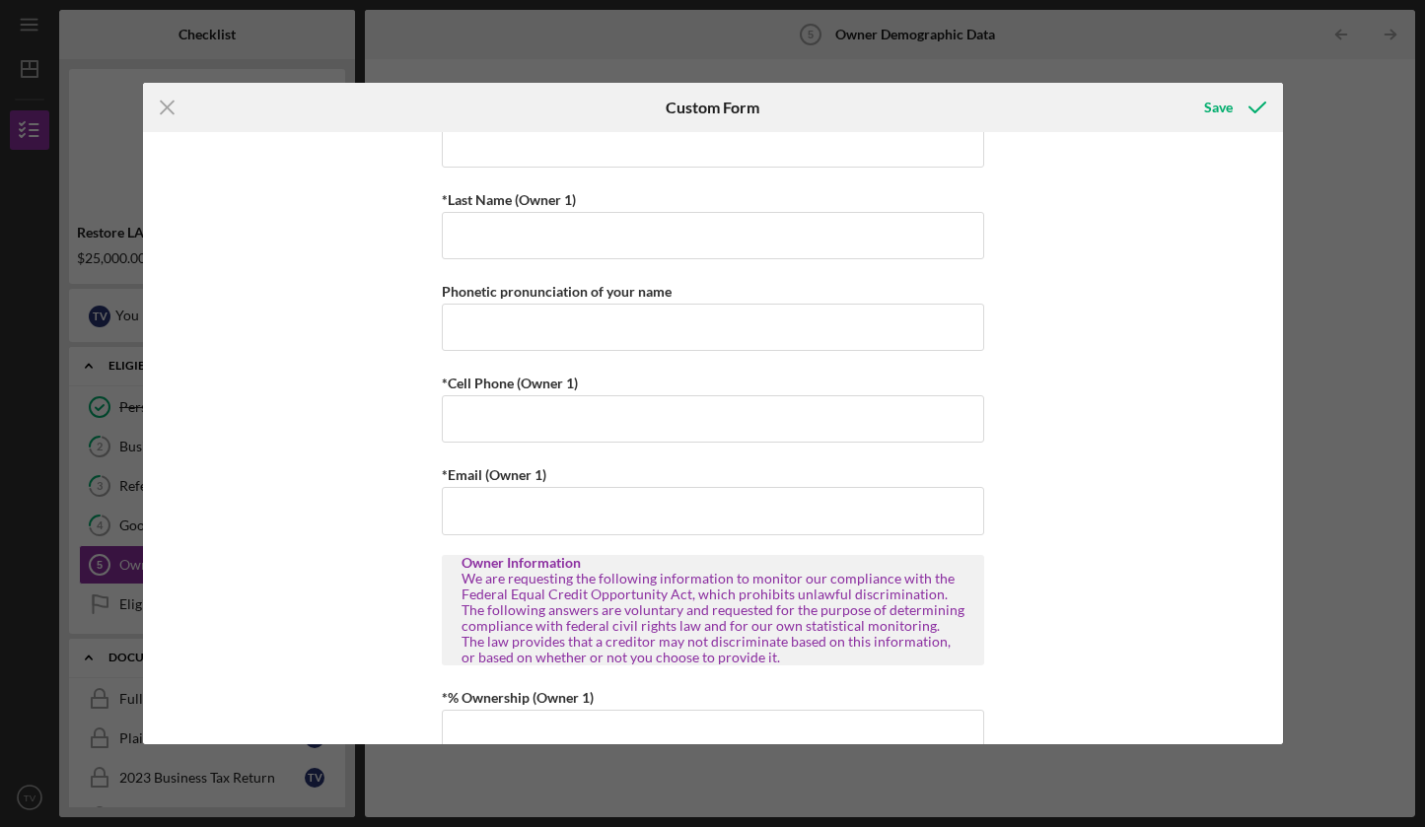
scroll to position [304, 0]
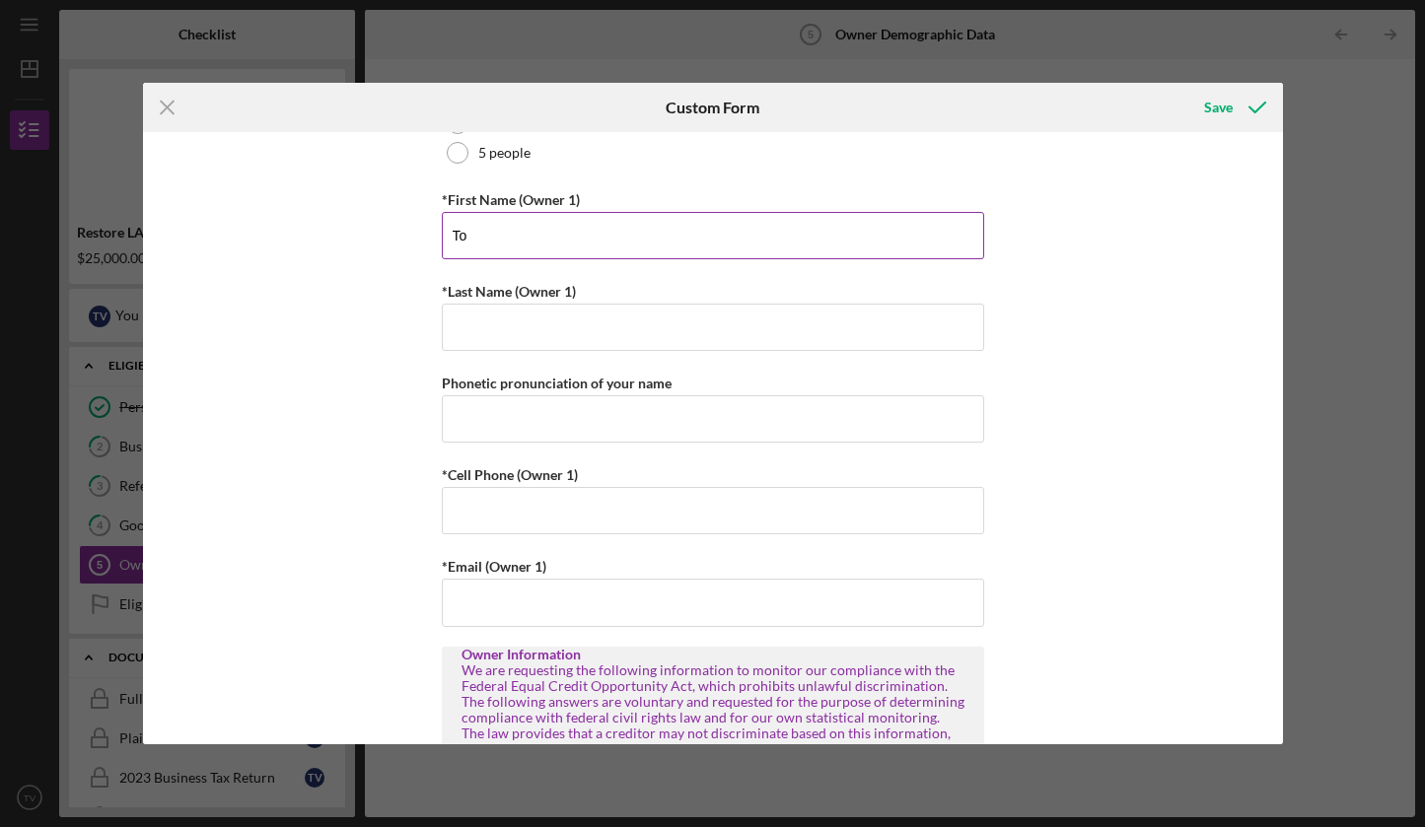
type input "[PERSON_NAME]"
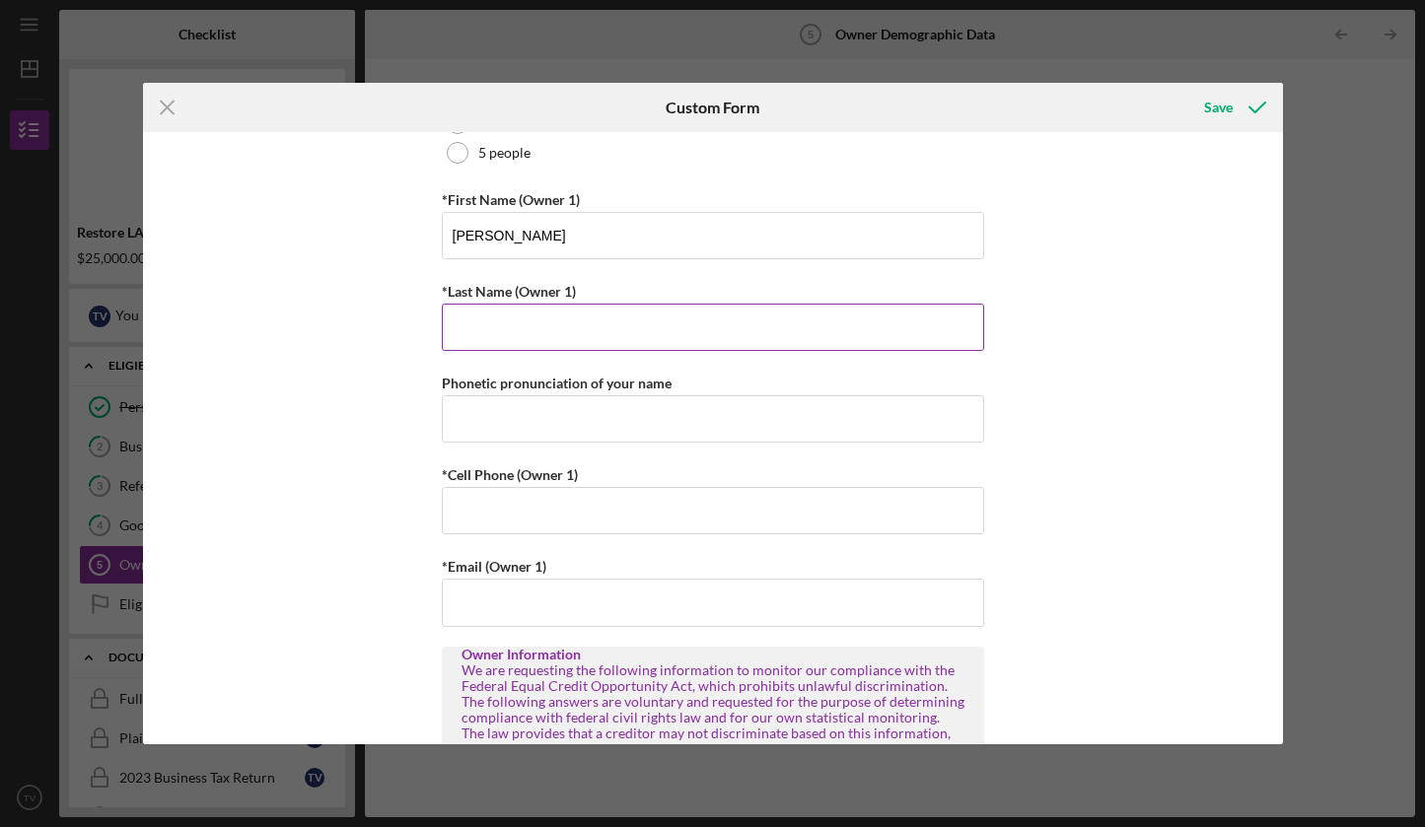
type input "[PERSON_NAME]"
type input "[EMAIL_ADDRESS][DOMAIN_NAME]"
type input "[PERSON_NAME]"
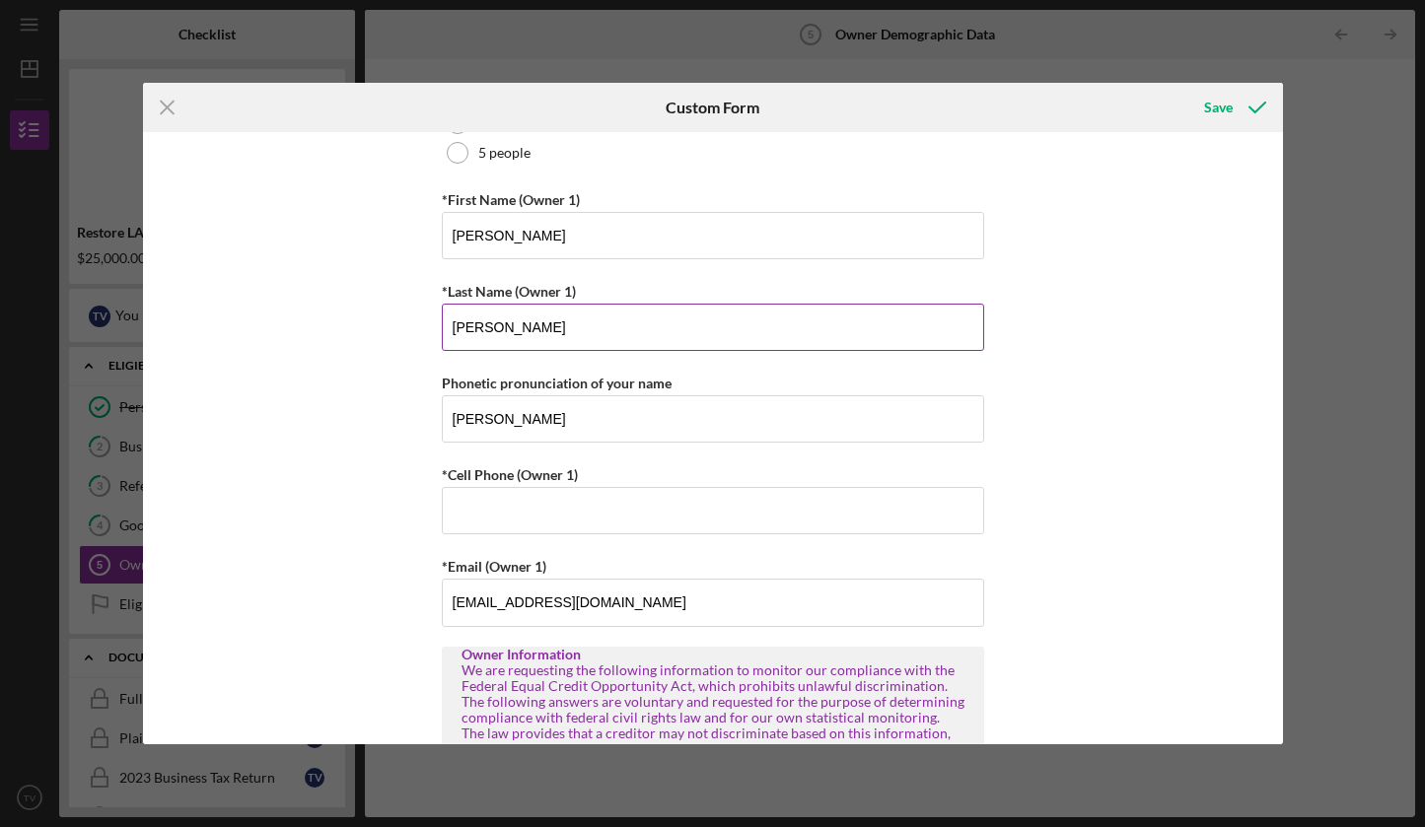
type input "[EMAIL_ADDRESS][DOMAIN_NAME]"
type input "[PERSON_NAME]"
type input "[EMAIL_ADDRESS][DOMAIN_NAME]"
type input "[PERSON_NAME]"
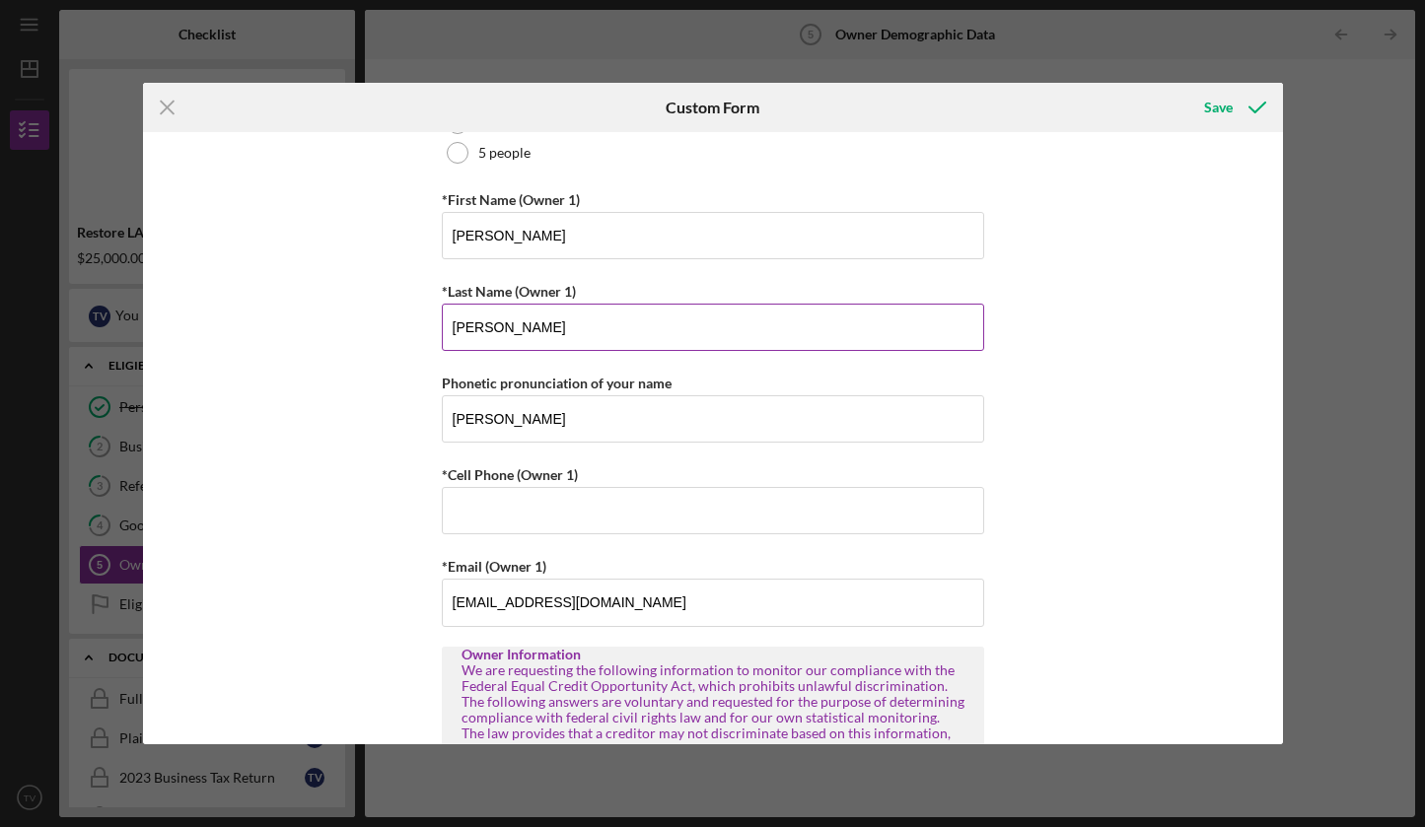
type input "[PERSON_NAME]"
type input "[EMAIL_ADDRESS][DOMAIN_NAME]"
type input "[PERSON_NAME]"
type input "[EMAIL_ADDRESS][DOMAIN_NAME]"
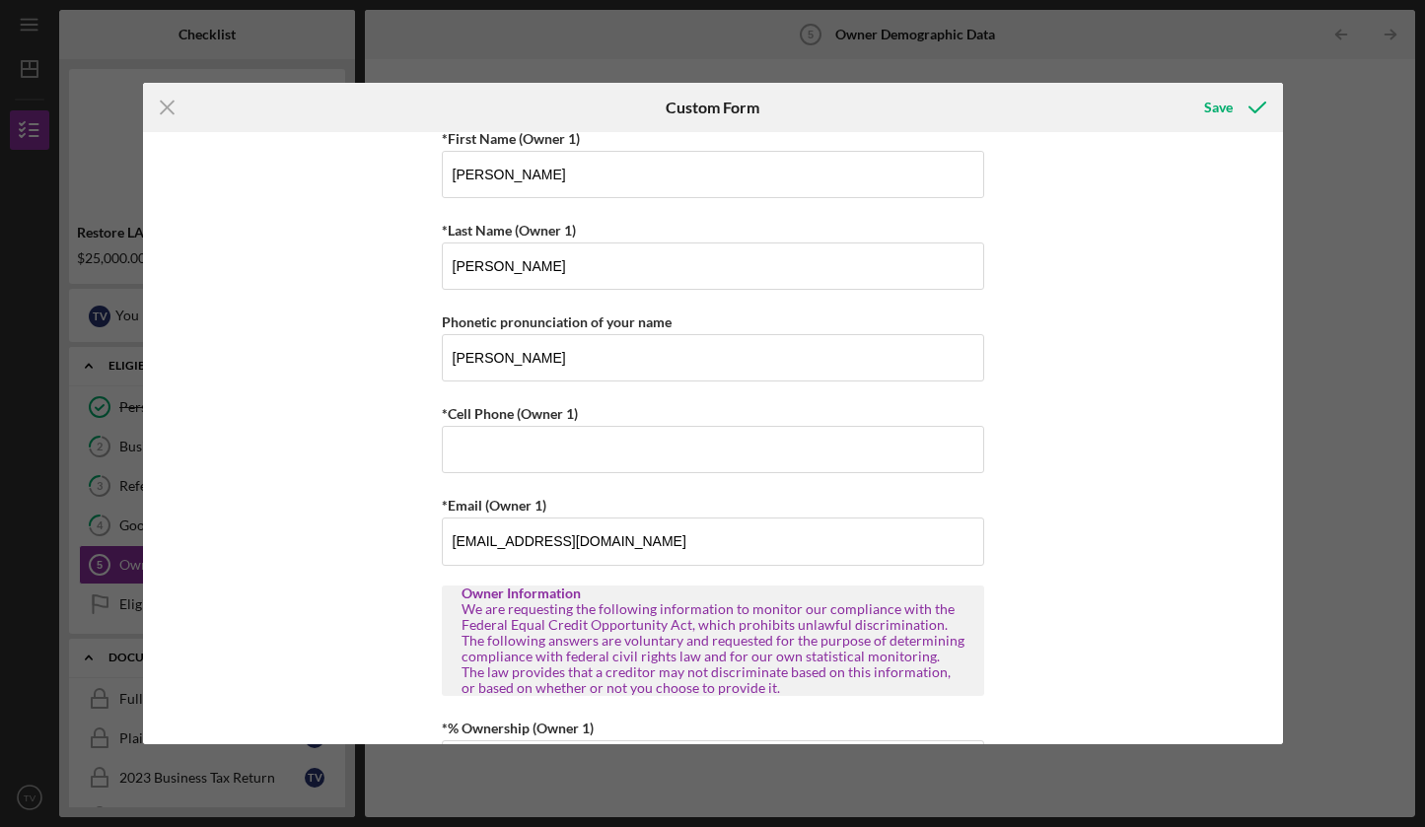
scroll to position [371, 0]
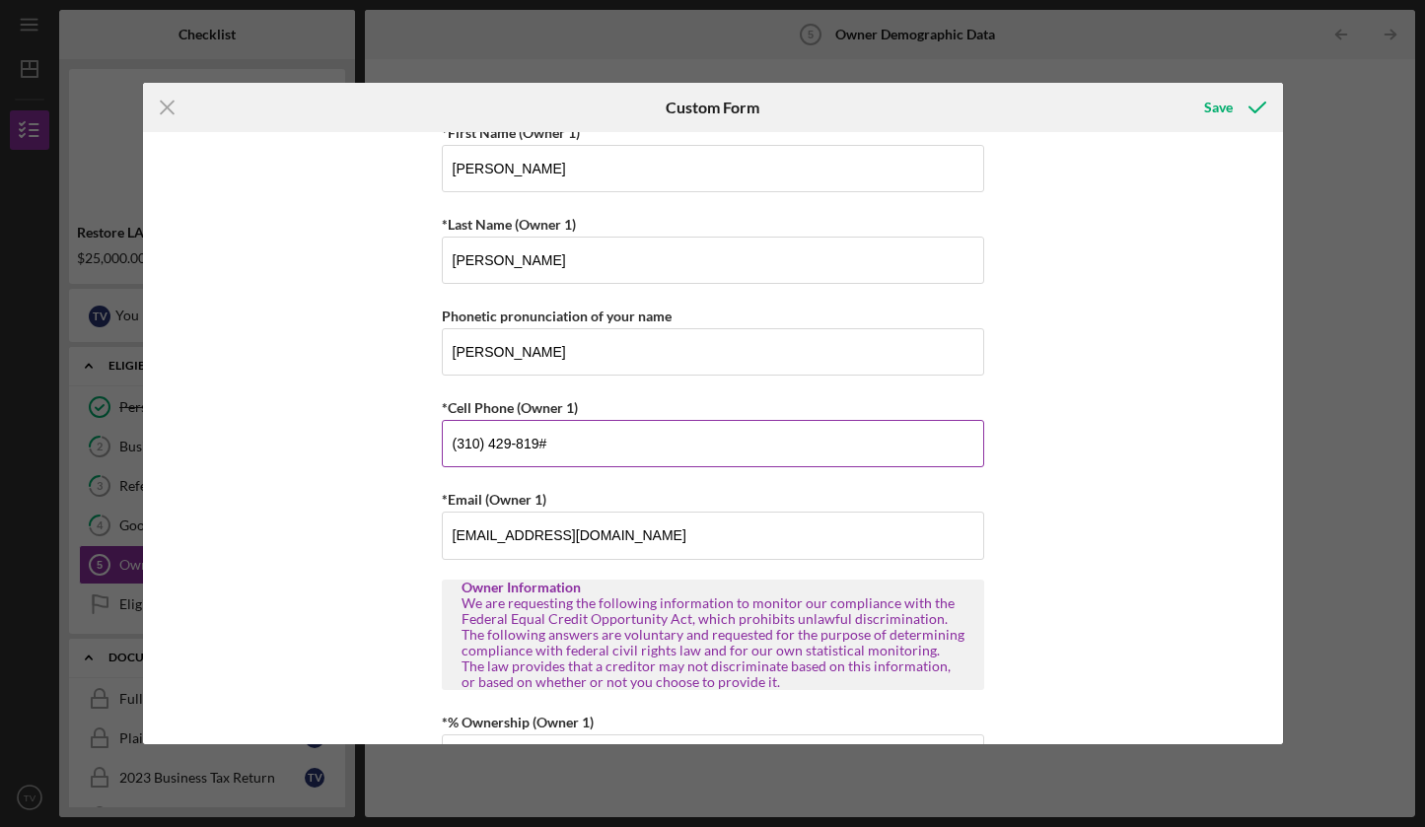
type input "[PHONE_NUMBER]"
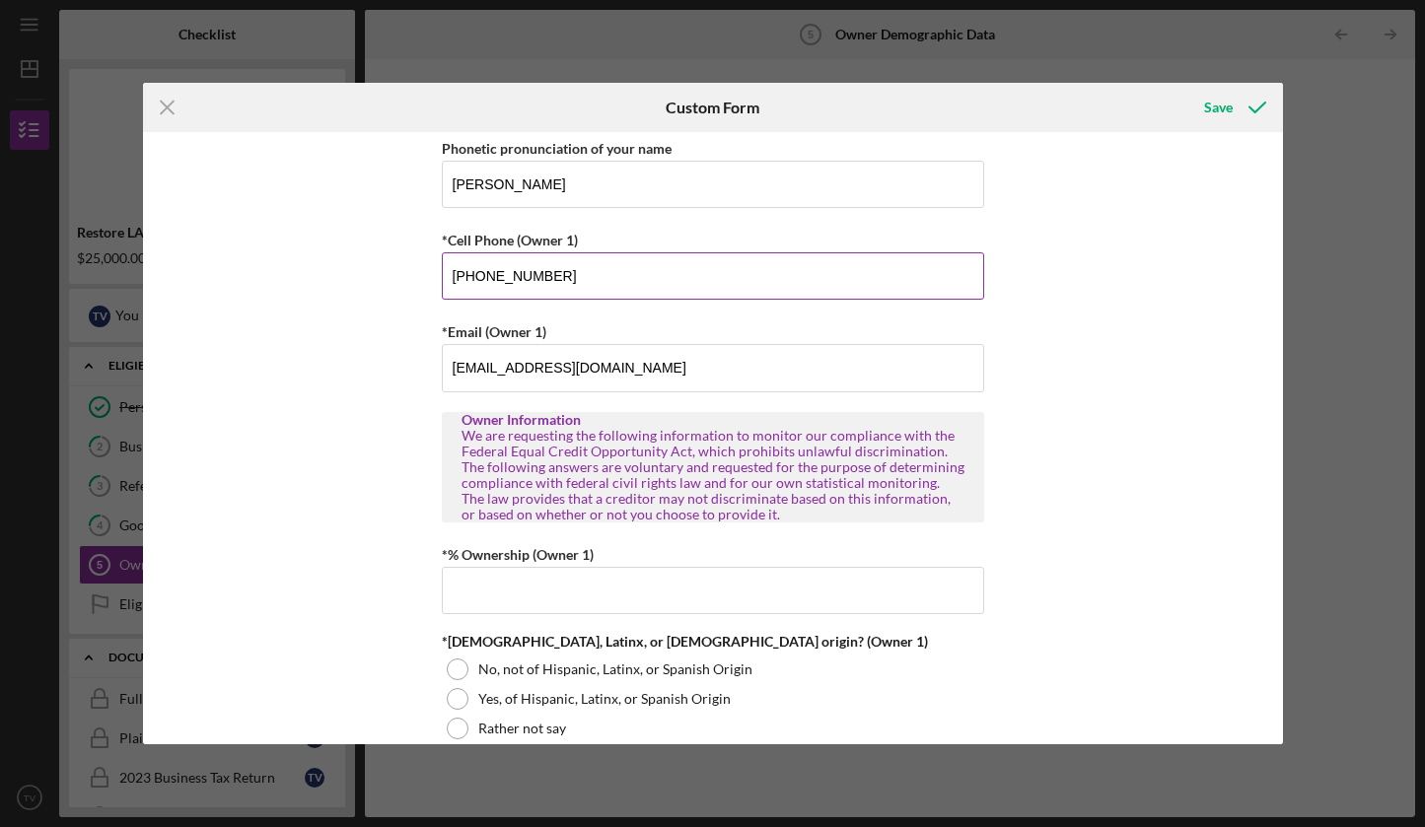
scroll to position [571, 0]
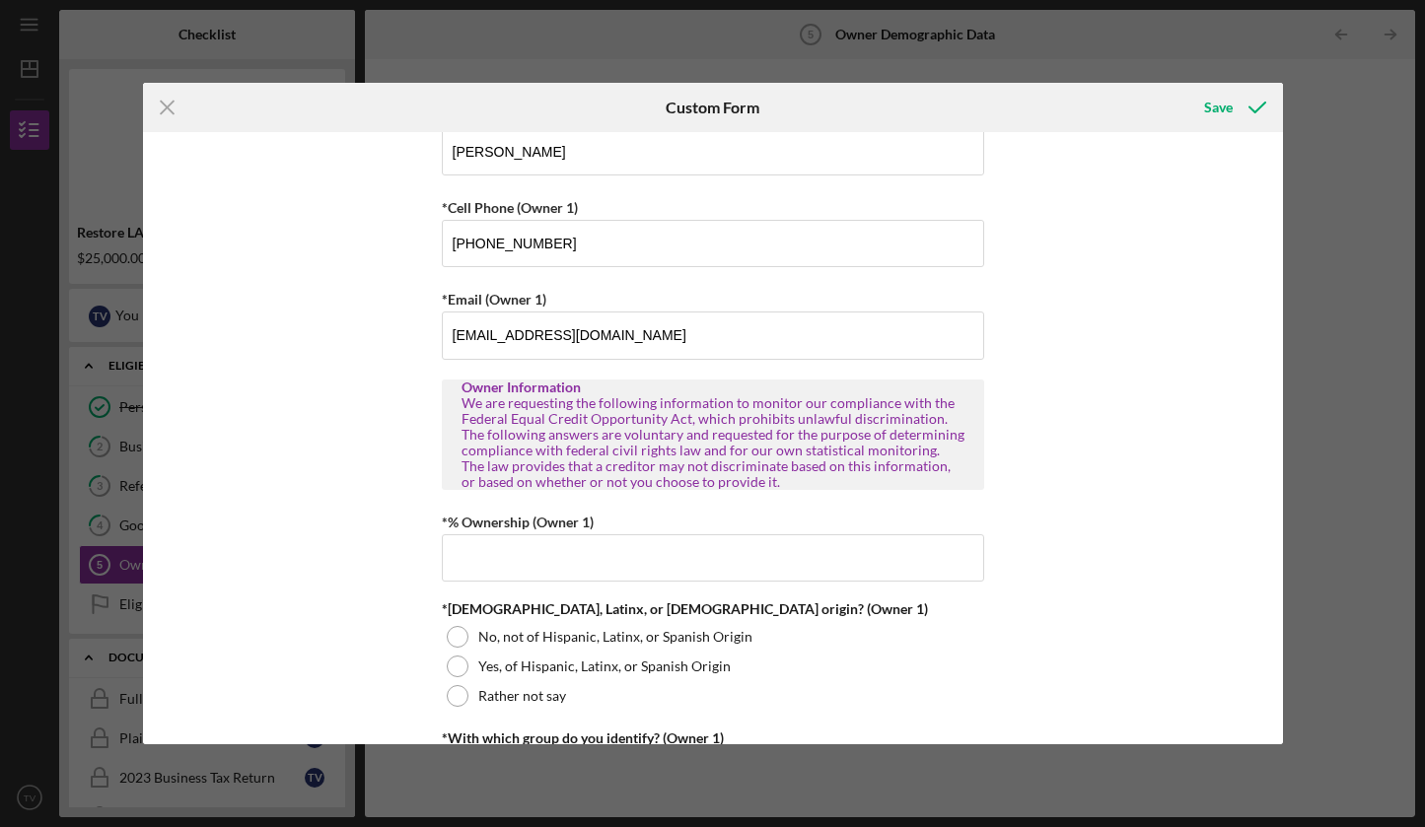
click at [289, 416] on div "Owner Demographic Form What is your preferred language? English *How many peopl…" at bounding box center [713, 438] width 1140 height 612
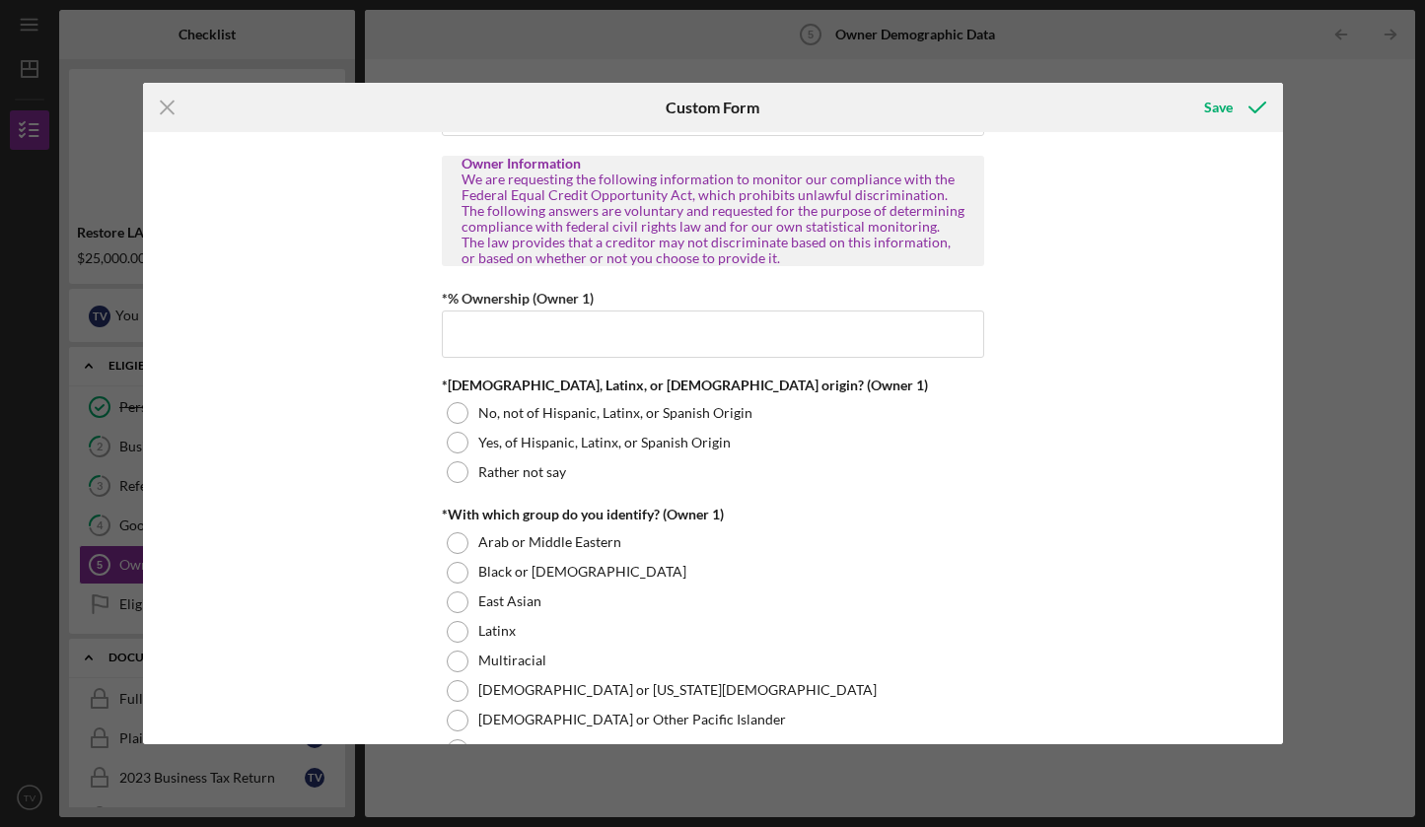
scroll to position [804, 0]
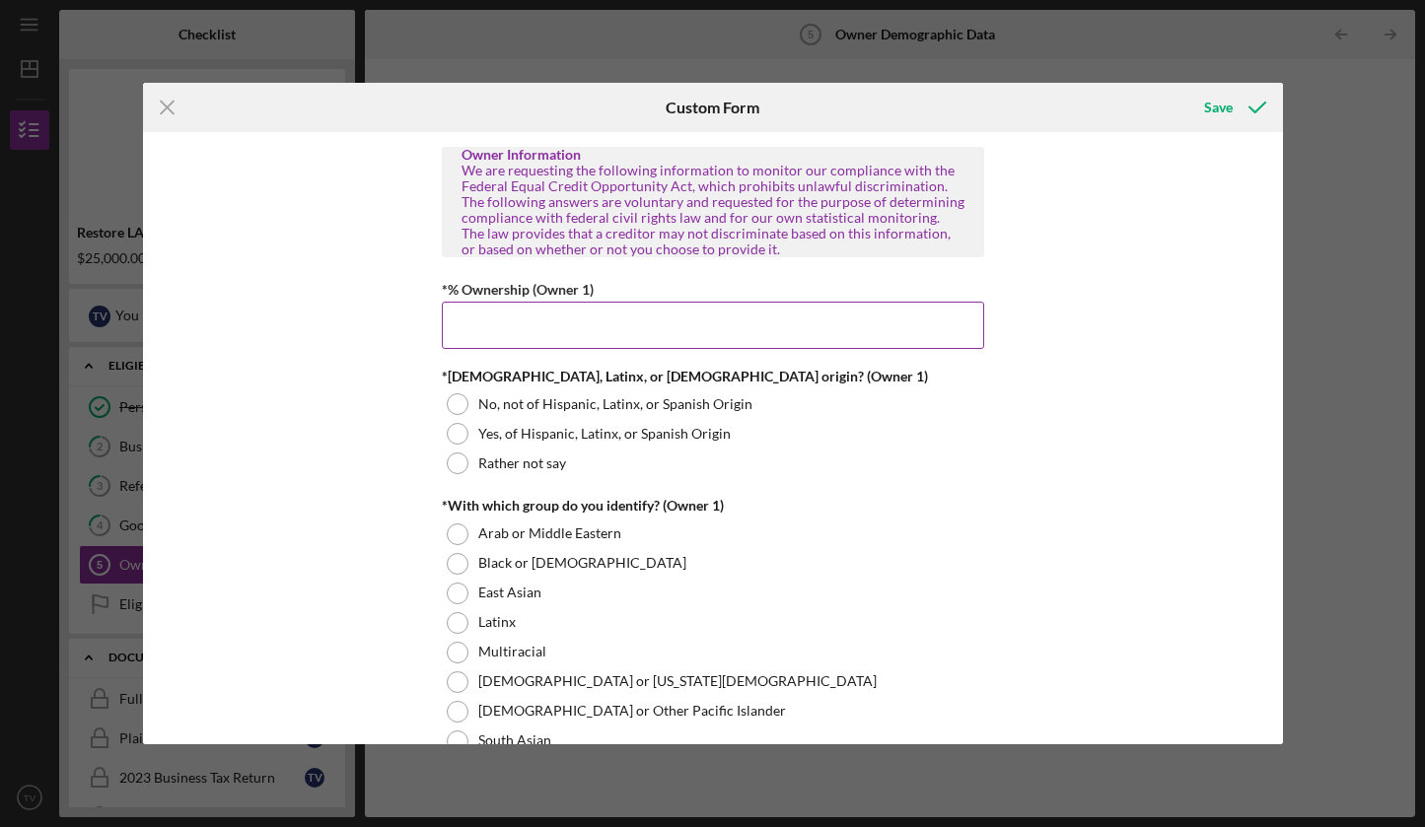
click at [477, 321] on input "*% Ownership (Owner 1)" at bounding box center [713, 325] width 542 height 47
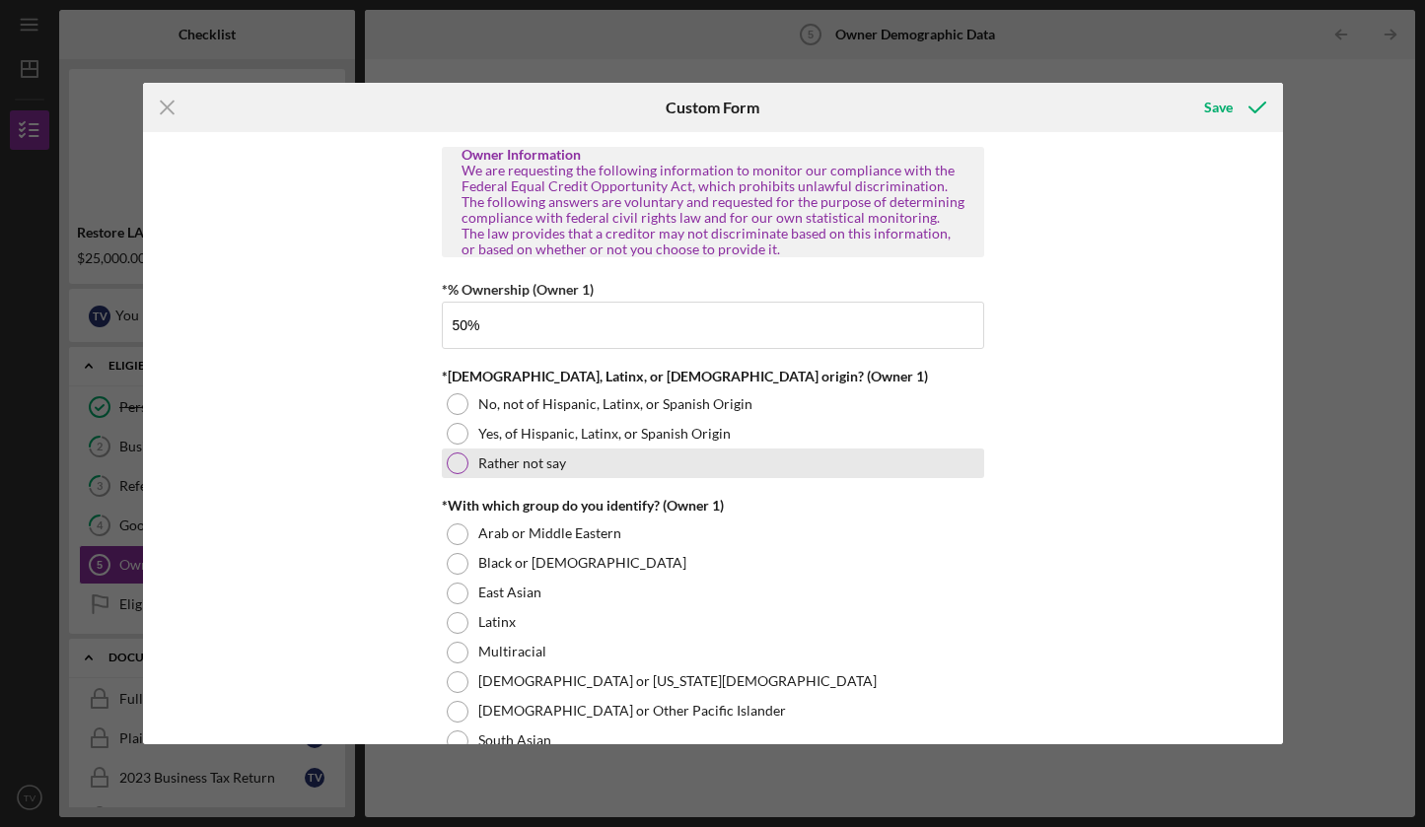
type input "50.00000%"
click at [459, 461] on div at bounding box center [458, 464] width 22 height 22
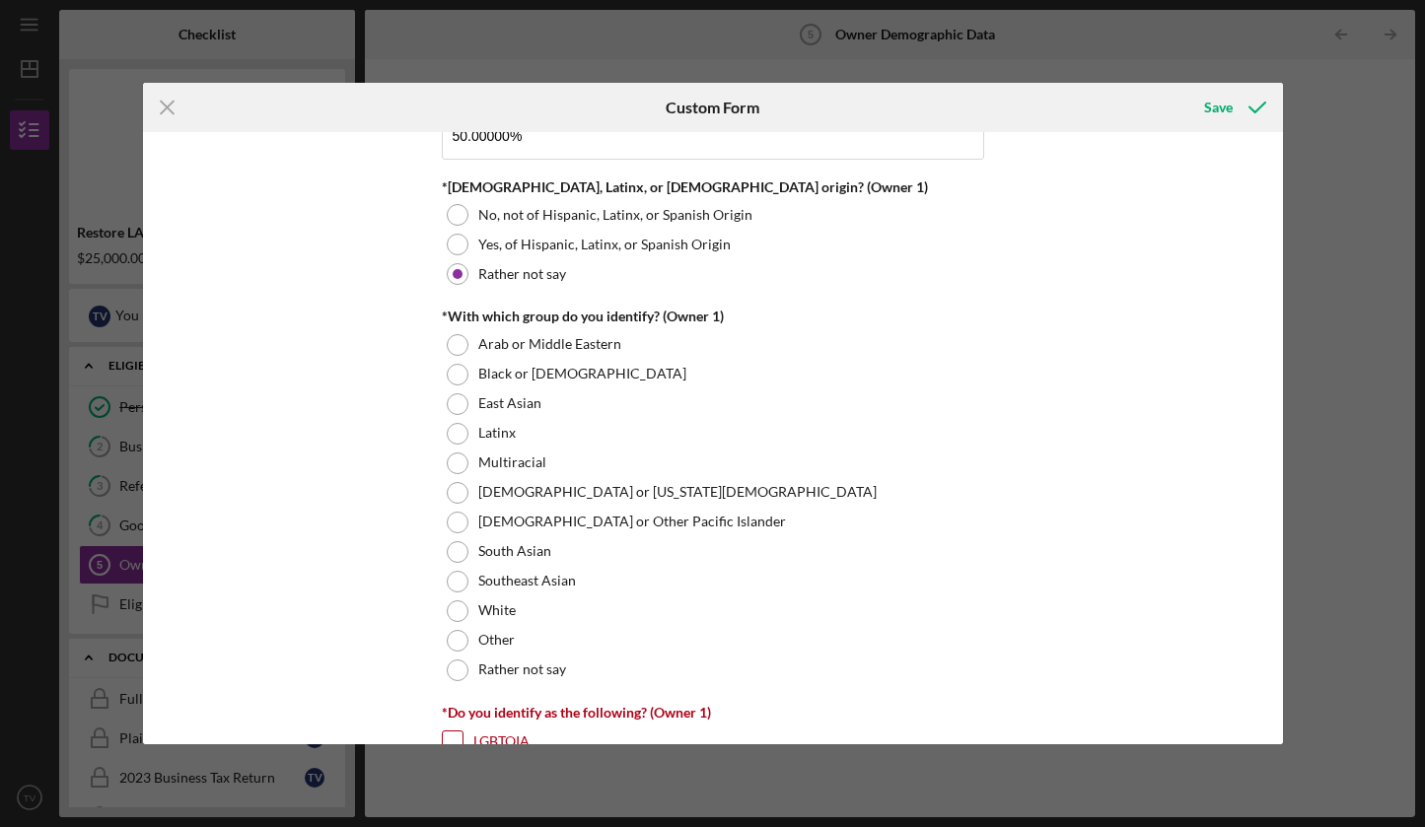
scroll to position [999, 0]
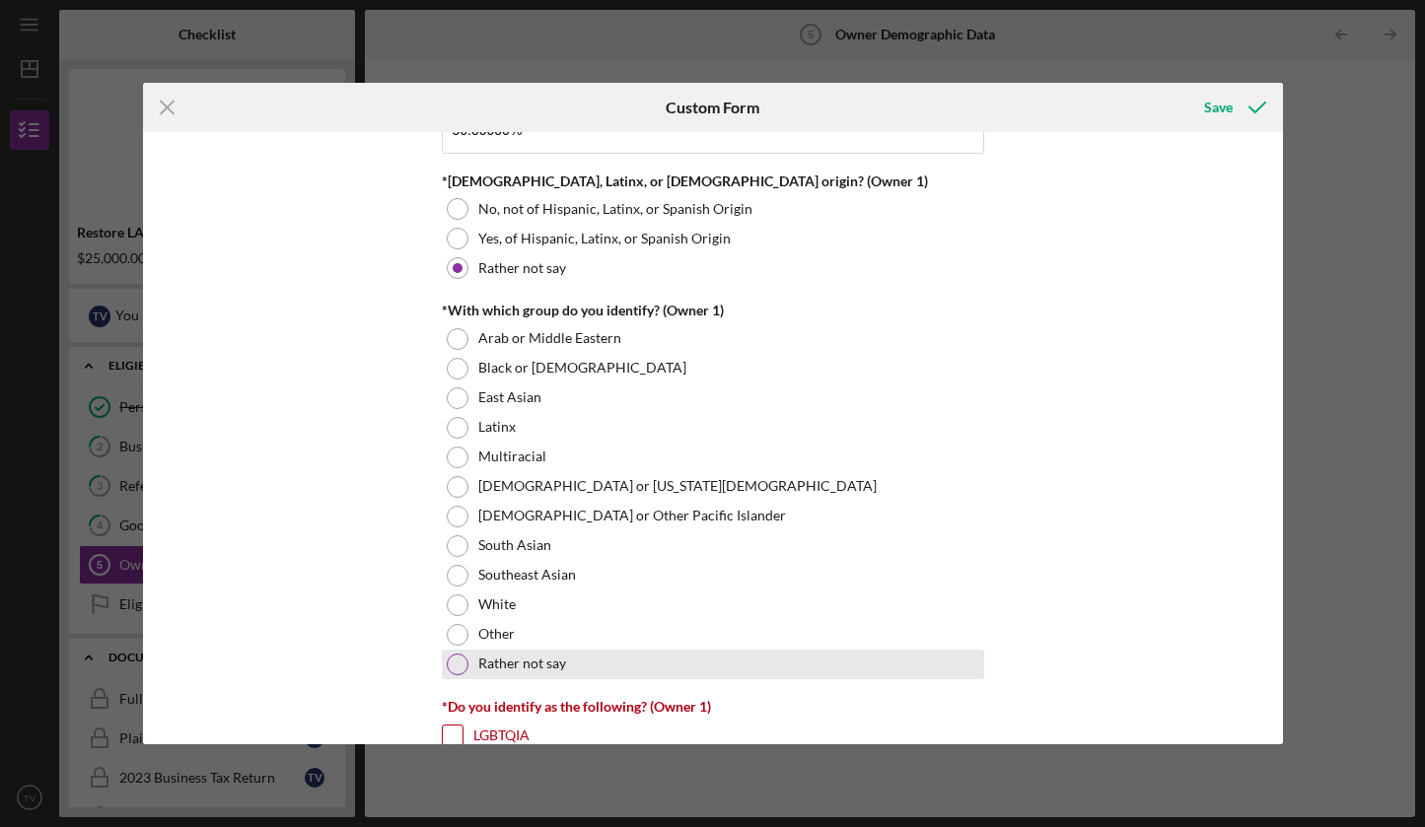
click at [458, 665] on div at bounding box center [458, 665] width 22 height 22
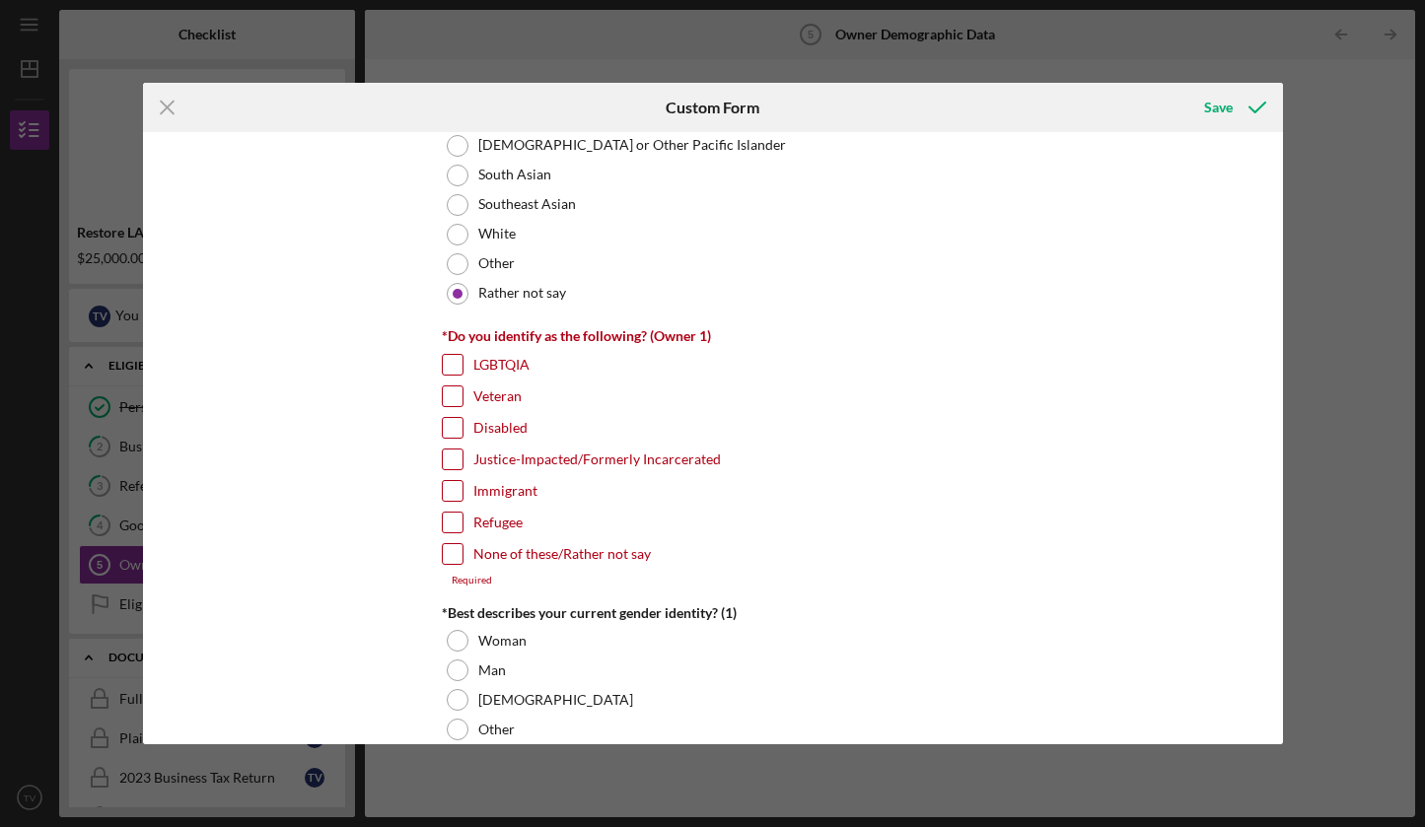
scroll to position [1473, 0]
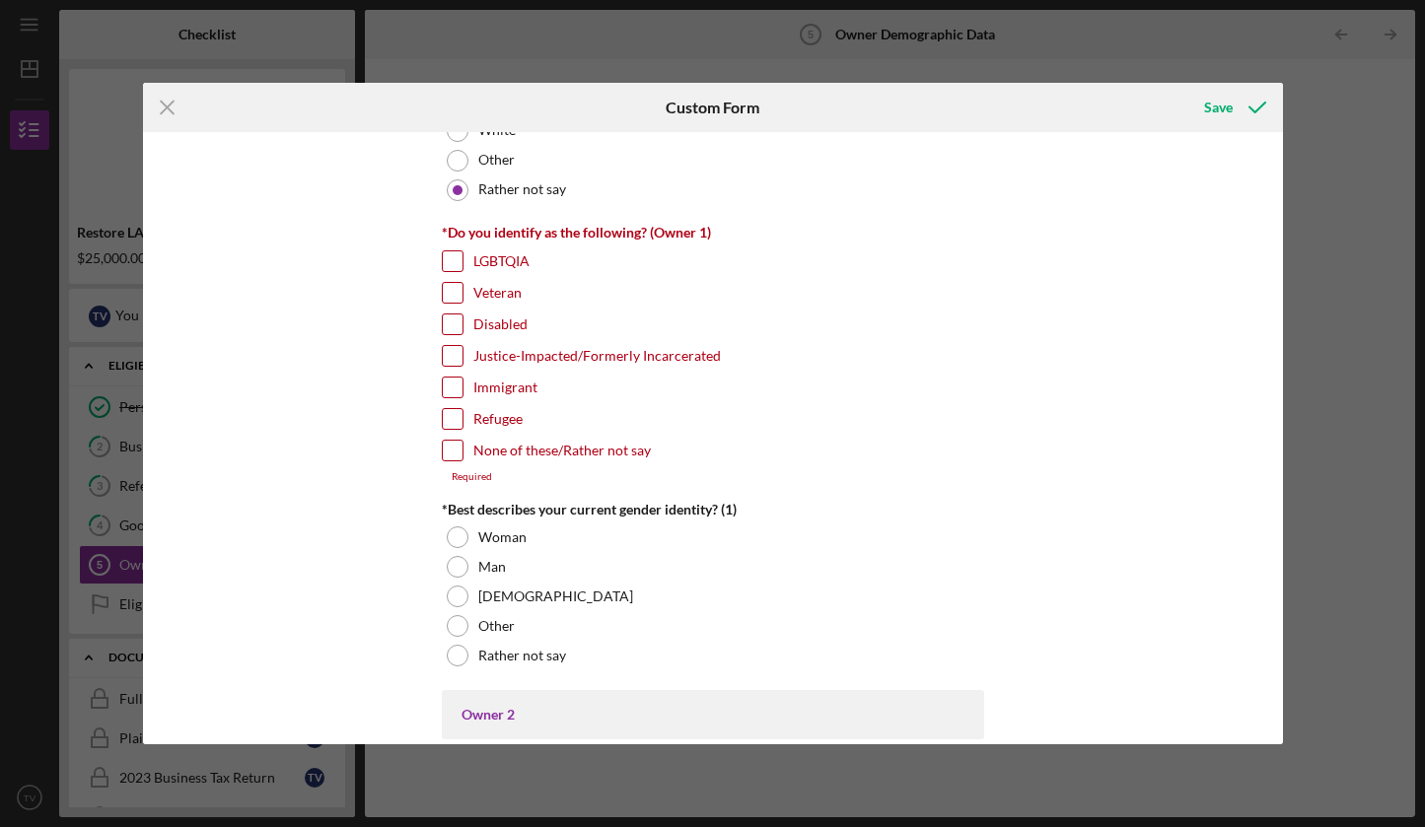
click at [450, 450] on input "None of these/Rather not say" at bounding box center [453, 451] width 20 height 20
checkbox input "true"
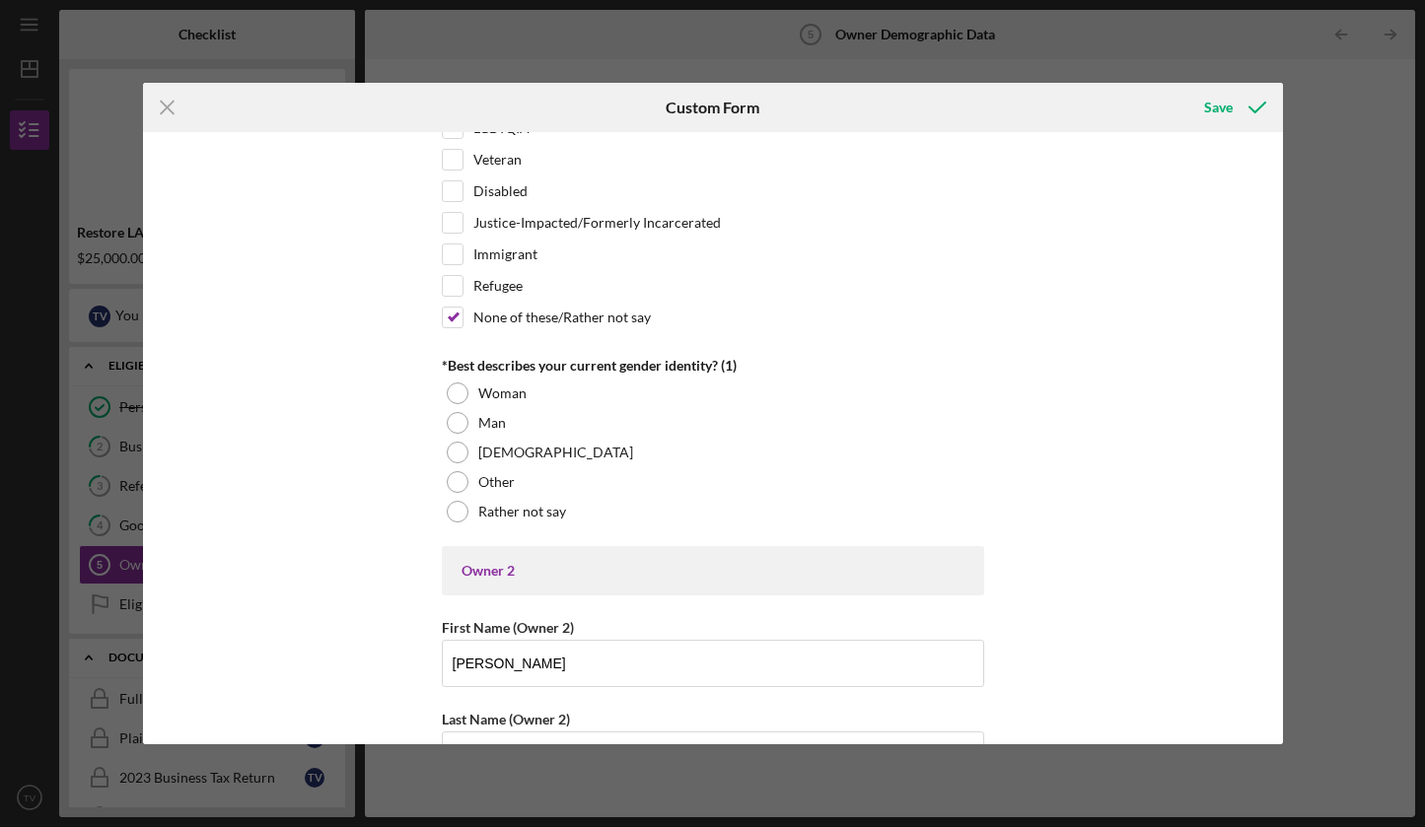
scroll to position [1612, 0]
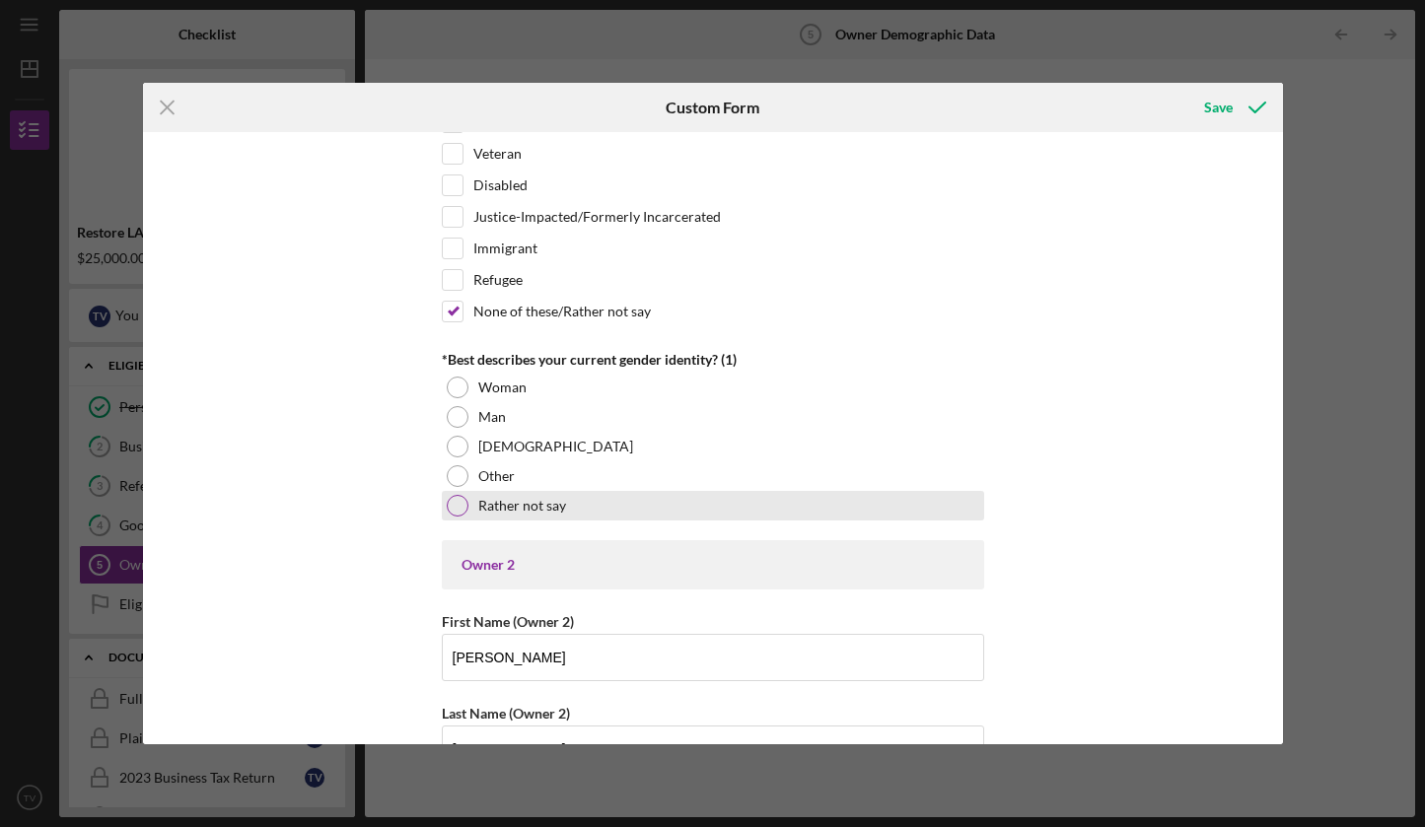
click at [454, 510] on div at bounding box center [458, 506] width 22 height 22
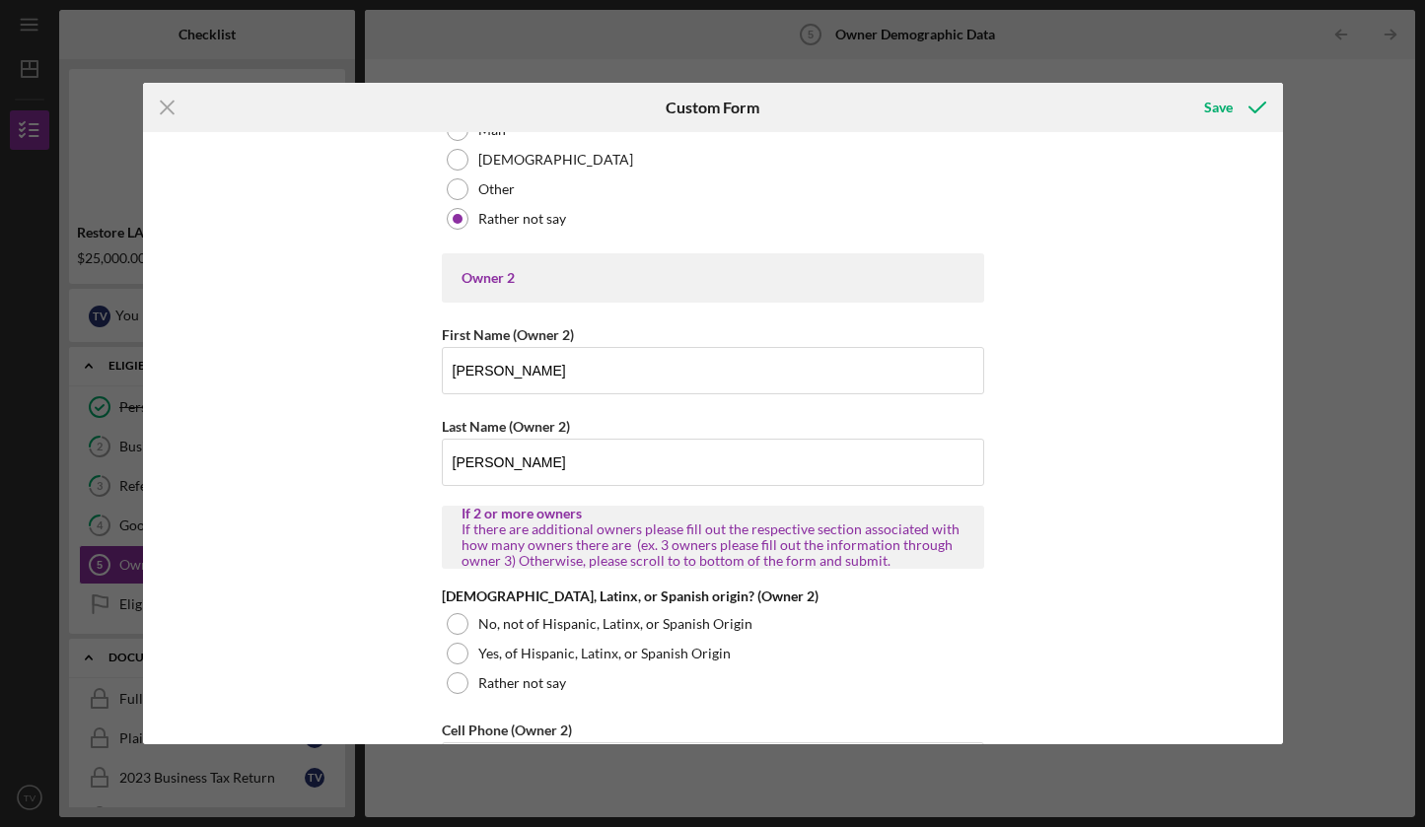
scroll to position [1900, 0]
drag, startPoint x: 481, startPoint y: 374, endPoint x: 431, endPoint y: 371, distance: 50.4
drag, startPoint x: 488, startPoint y: 457, endPoint x: 422, endPoint y: 460, distance: 66.2
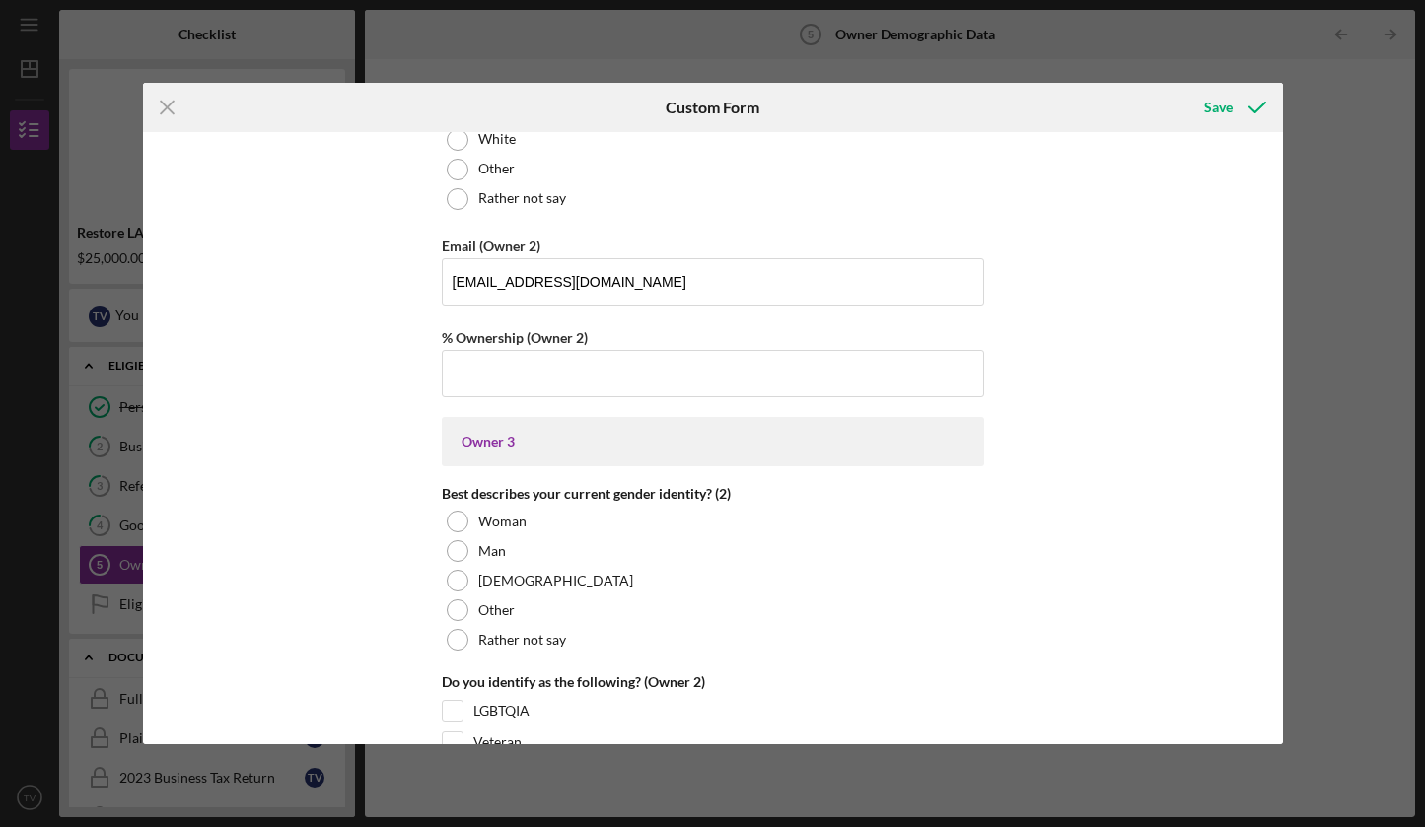
scroll to position [2877, 0]
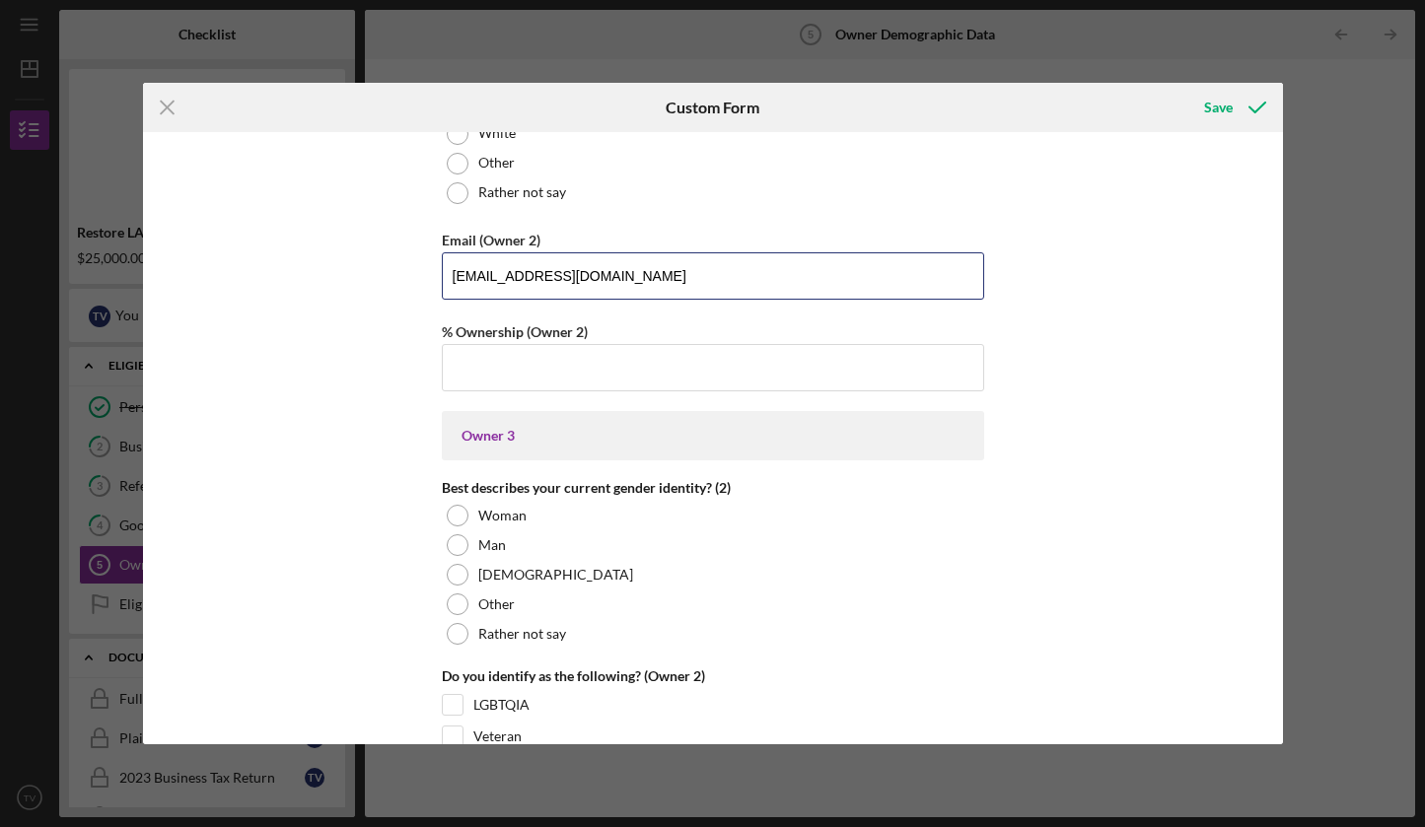
drag, startPoint x: 627, startPoint y: 273, endPoint x: 394, endPoint y: 279, distance: 232.8
click at [374, 382] on div "Owner Demographic Form What is your preferred language? English *How many peopl…" at bounding box center [713, 438] width 1140 height 612
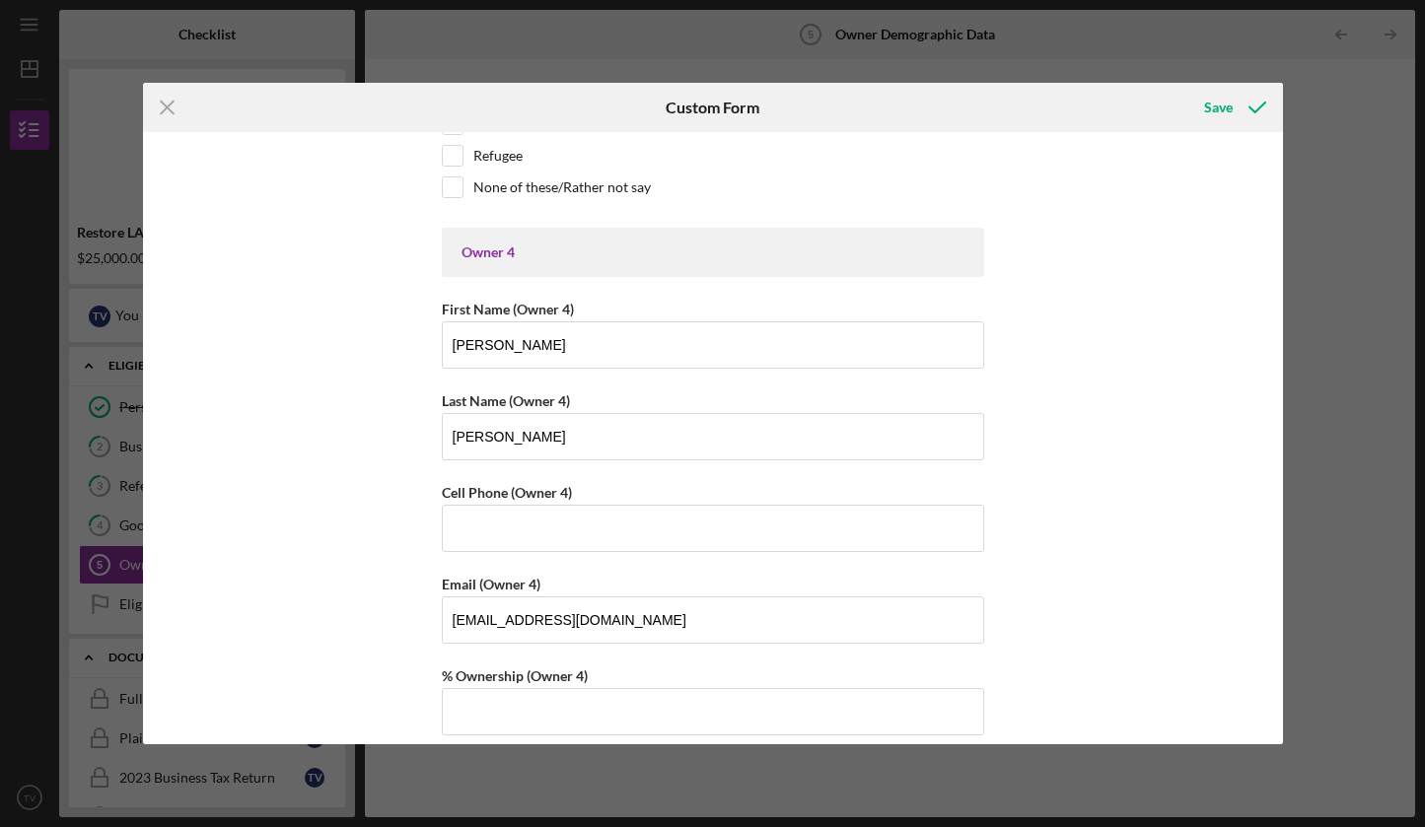
scroll to position [5032, 0]
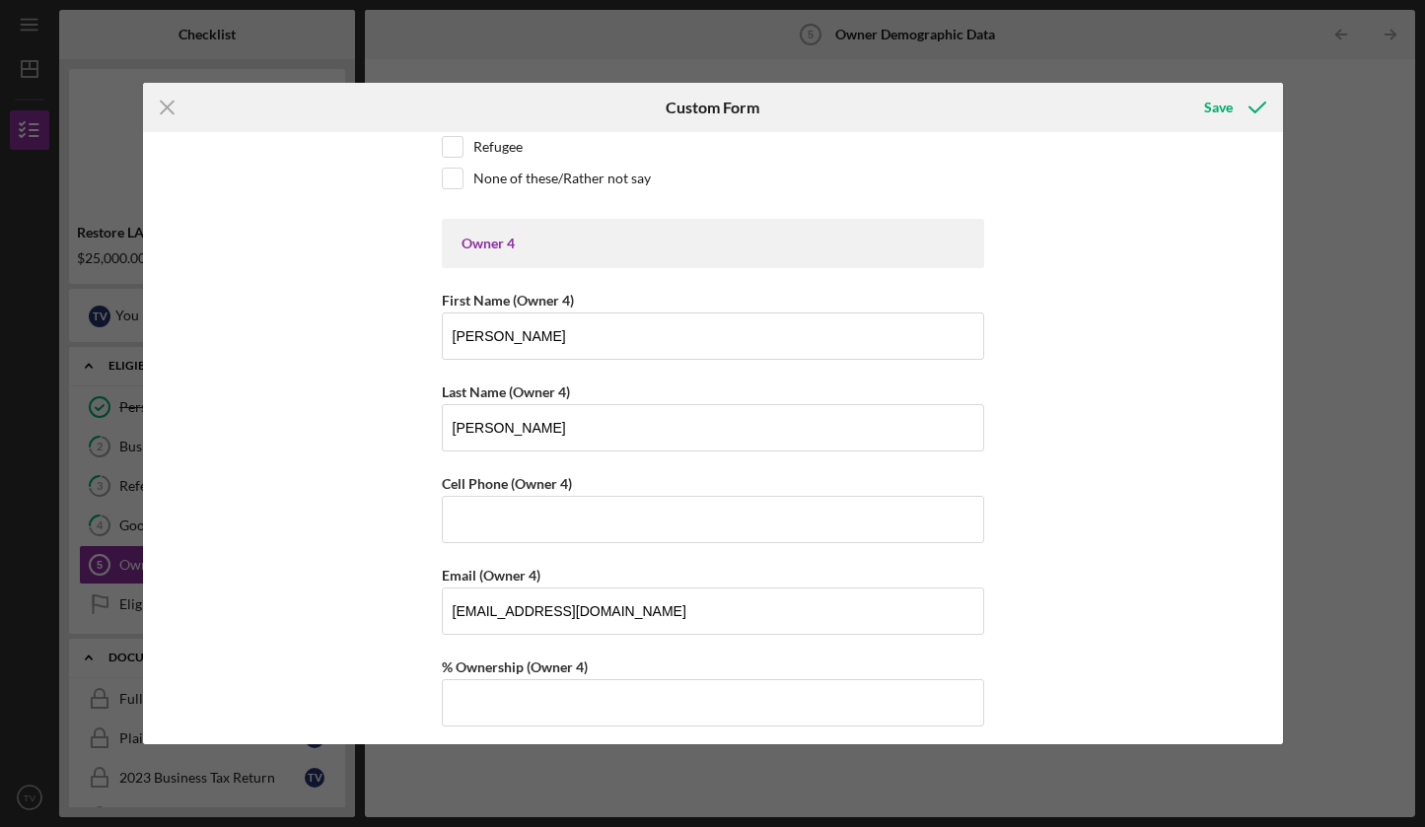
click at [390, 488] on div "Owner Demographic Form What is your preferred language? English *How many peopl…" at bounding box center [713, 438] width 1140 height 612
drag, startPoint x: 480, startPoint y: 340, endPoint x: 439, endPoint y: 340, distance: 41.4
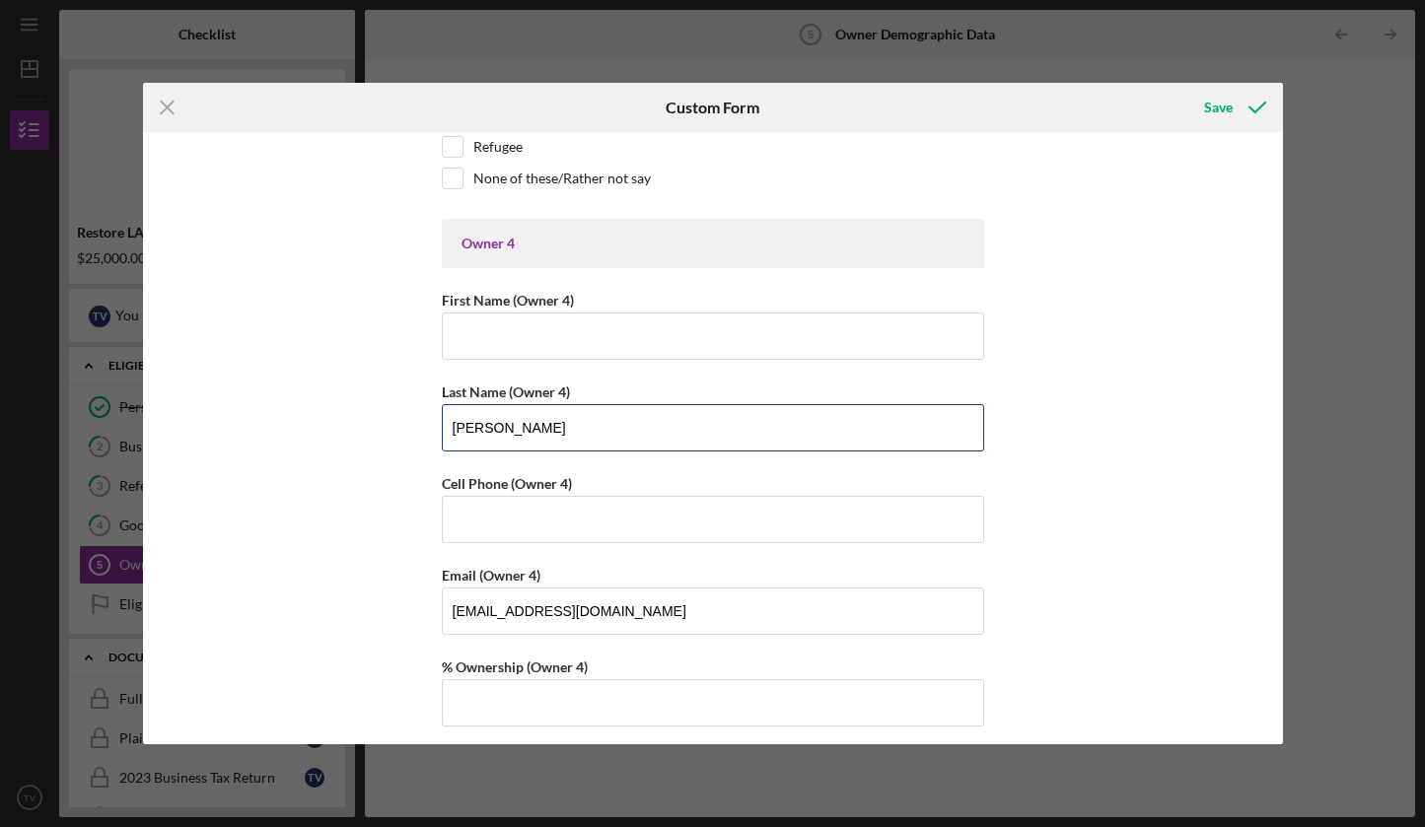
drag, startPoint x: 496, startPoint y: 417, endPoint x: 391, endPoint y: 424, distance: 104.7
drag, startPoint x: 501, startPoint y: 431, endPoint x: 377, endPoint y: 427, distance: 124.3
click at [377, 427] on div "Owner Demographic Form What is your preferred language? English *How many peopl…" at bounding box center [713, 438] width 1140 height 612
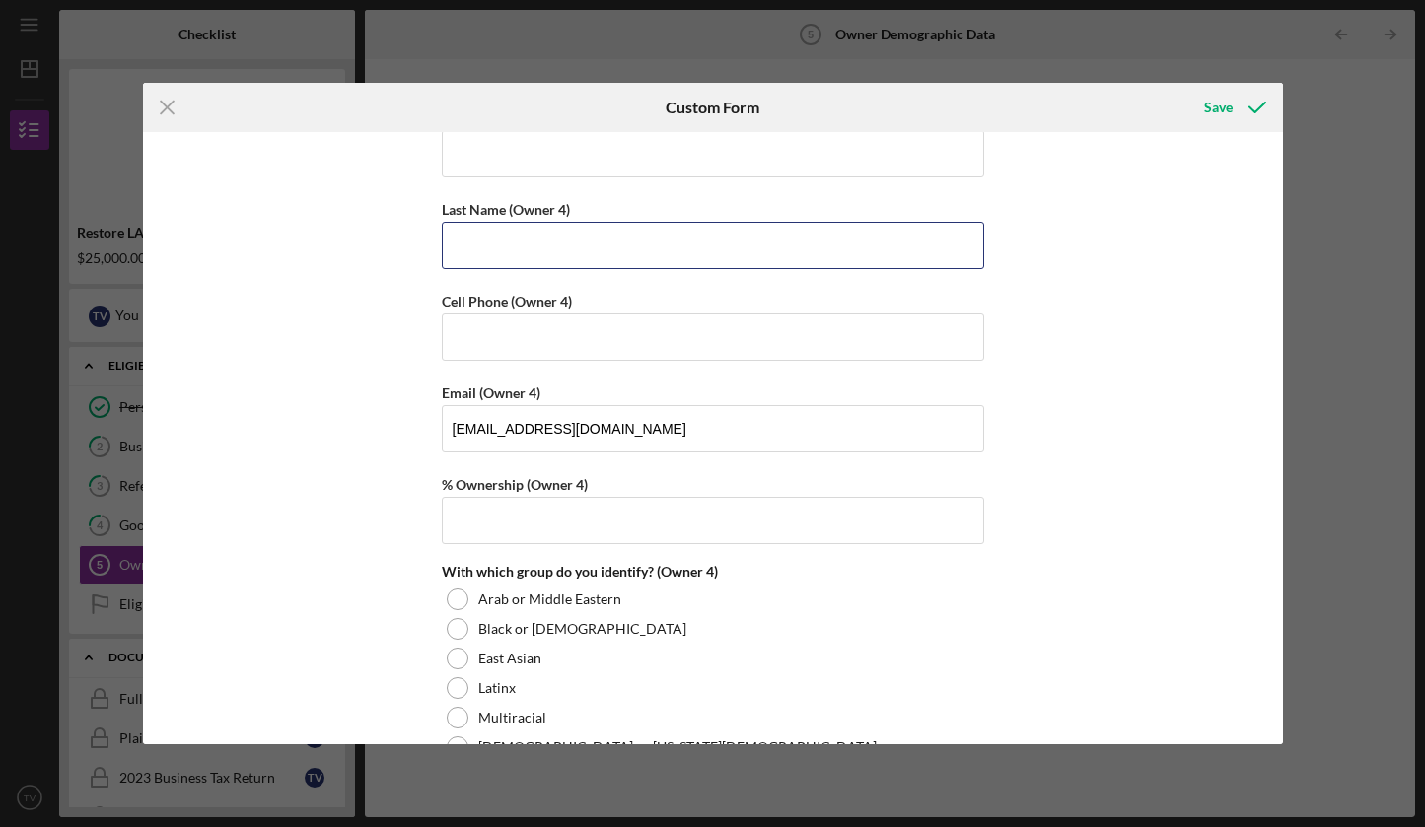
scroll to position [5216, 0]
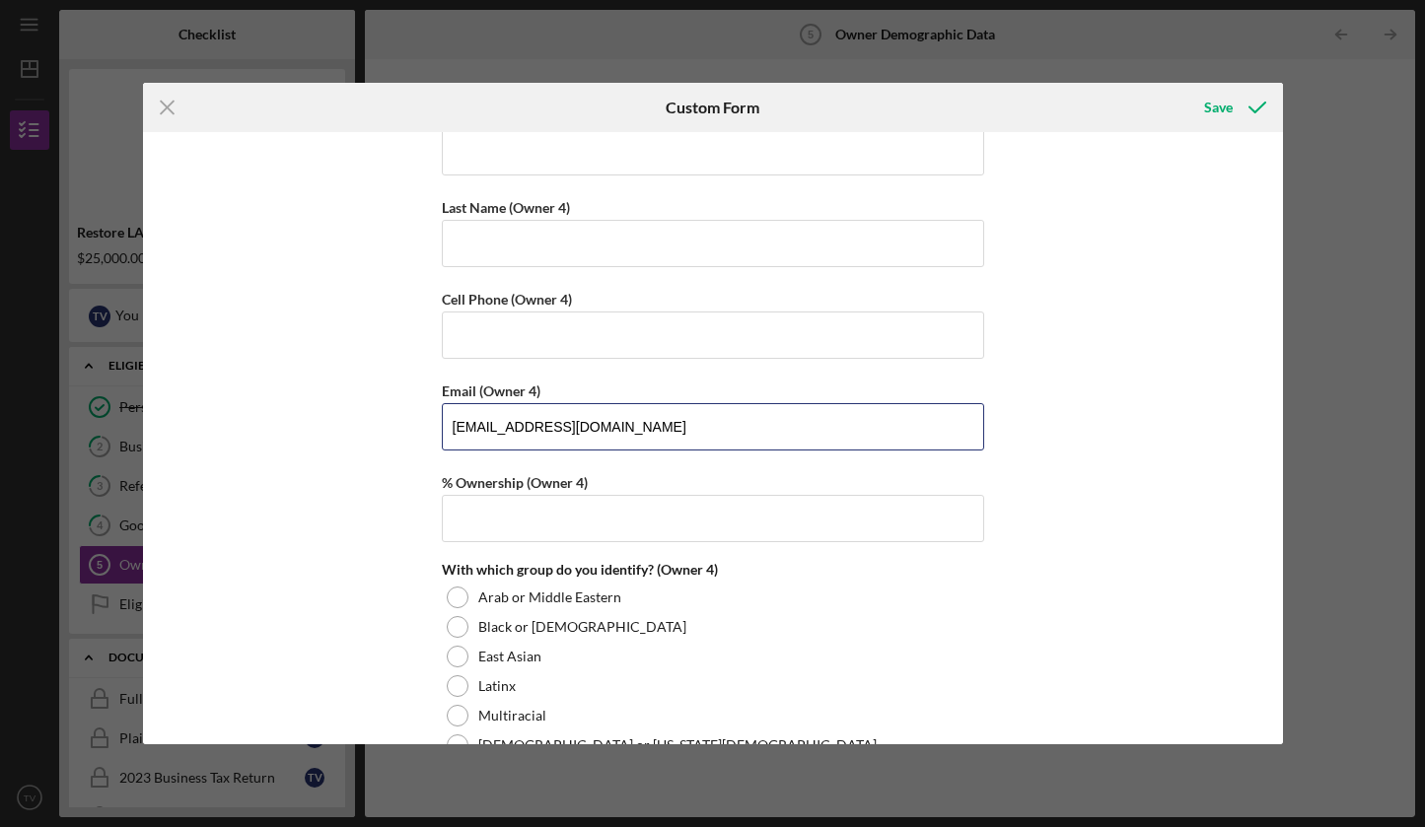
drag, startPoint x: 632, startPoint y: 432, endPoint x: 367, endPoint y: 420, distance: 265.5
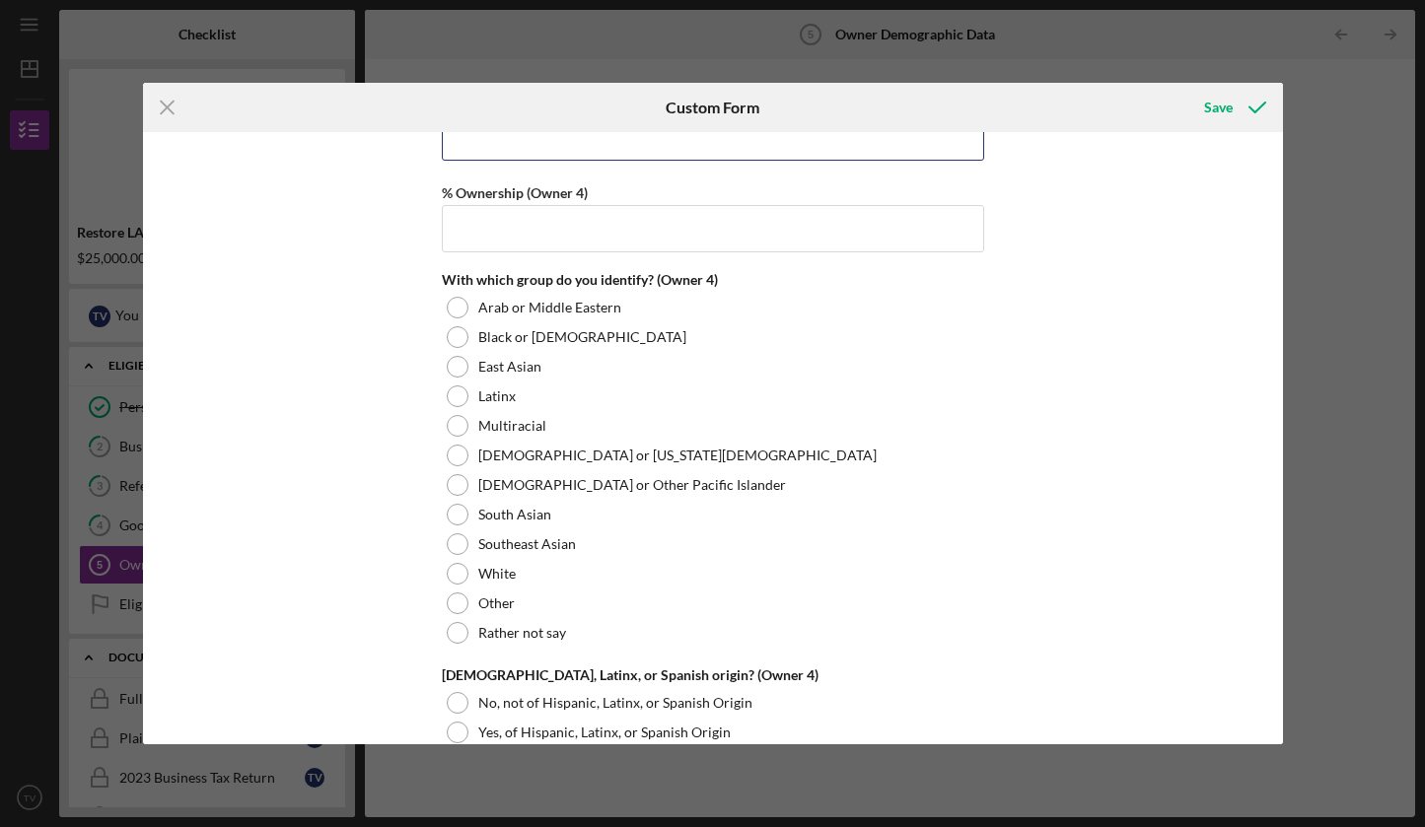
scroll to position [5517, 0]
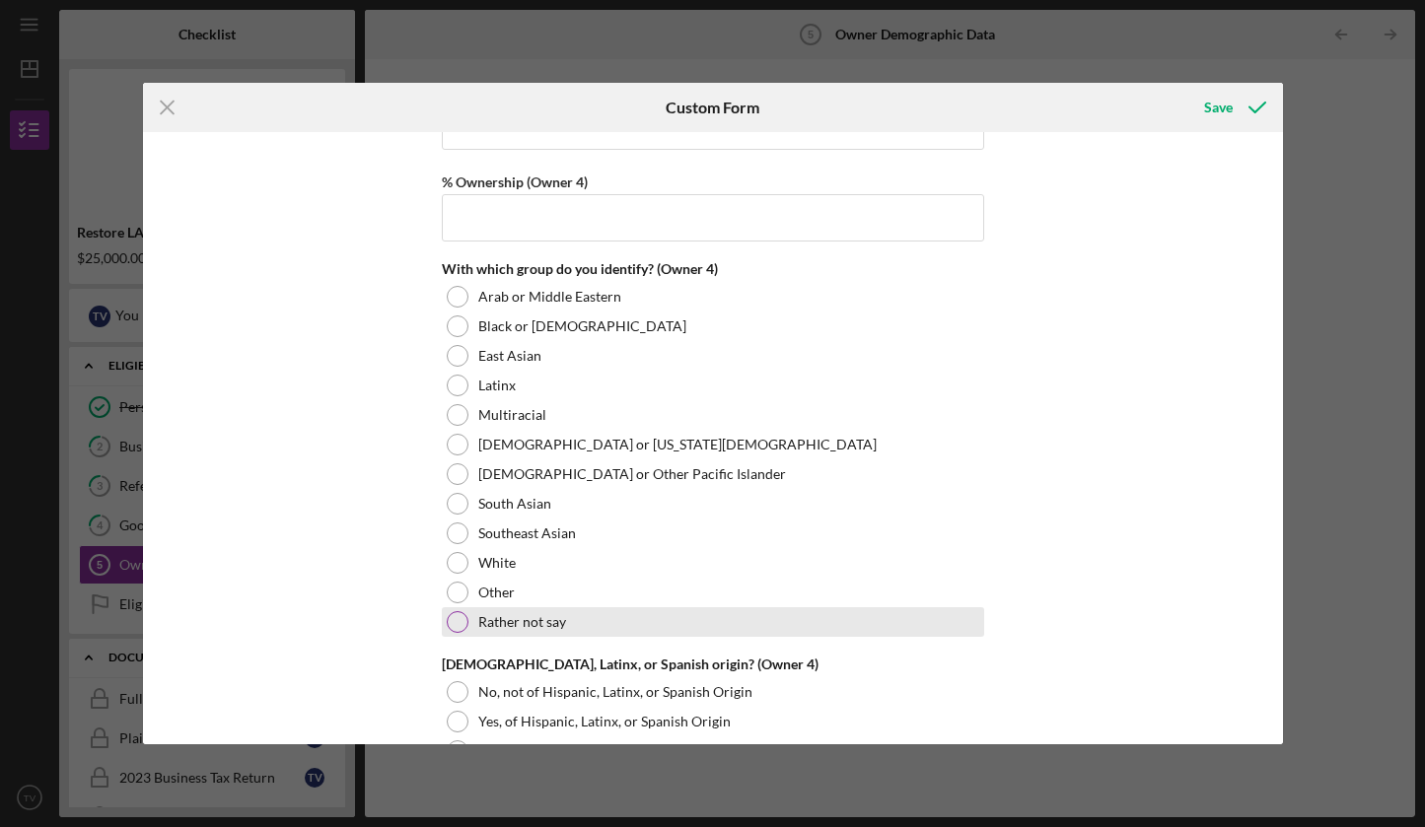
click at [453, 617] on div at bounding box center [458, 622] width 22 height 22
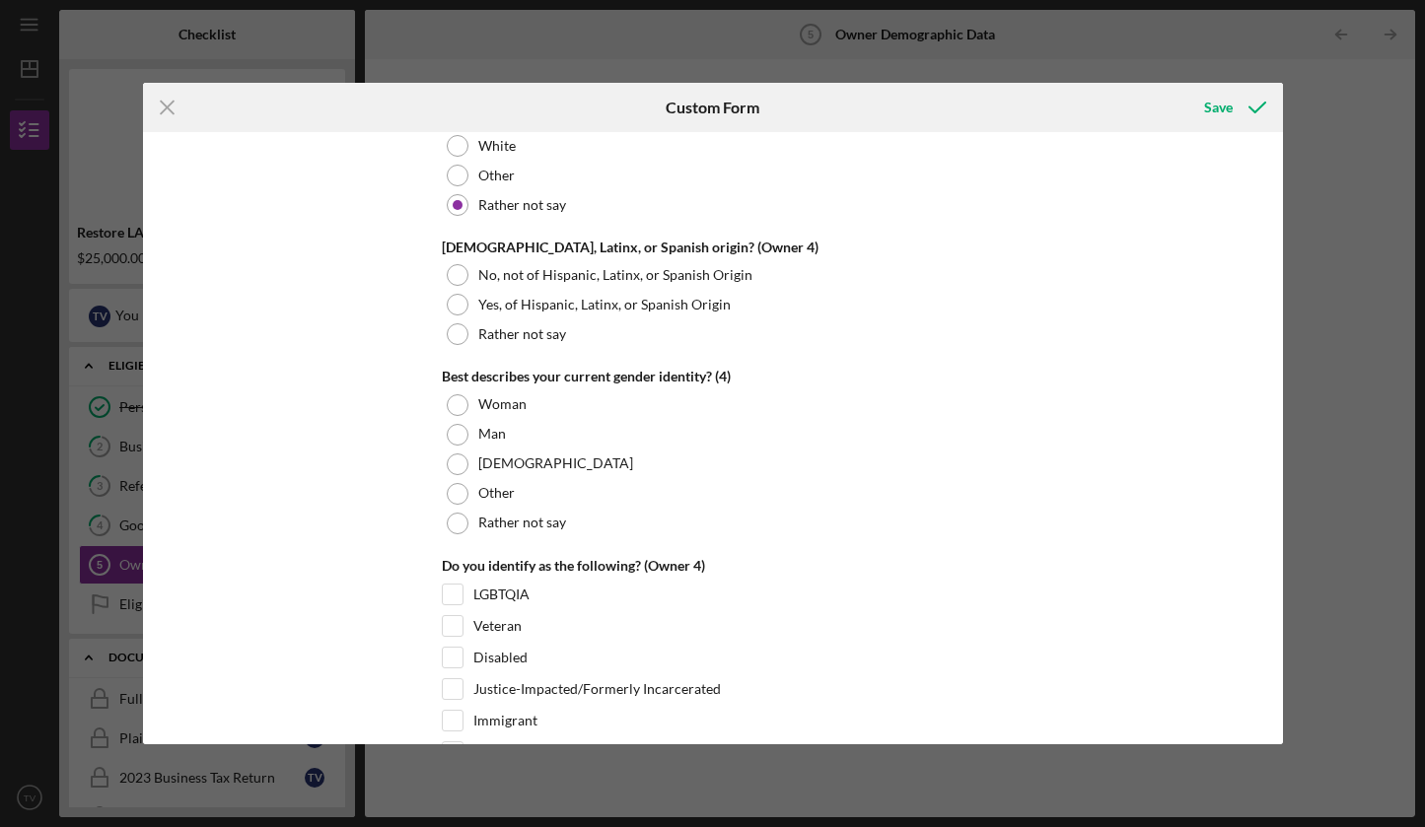
scroll to position [5937, 0]
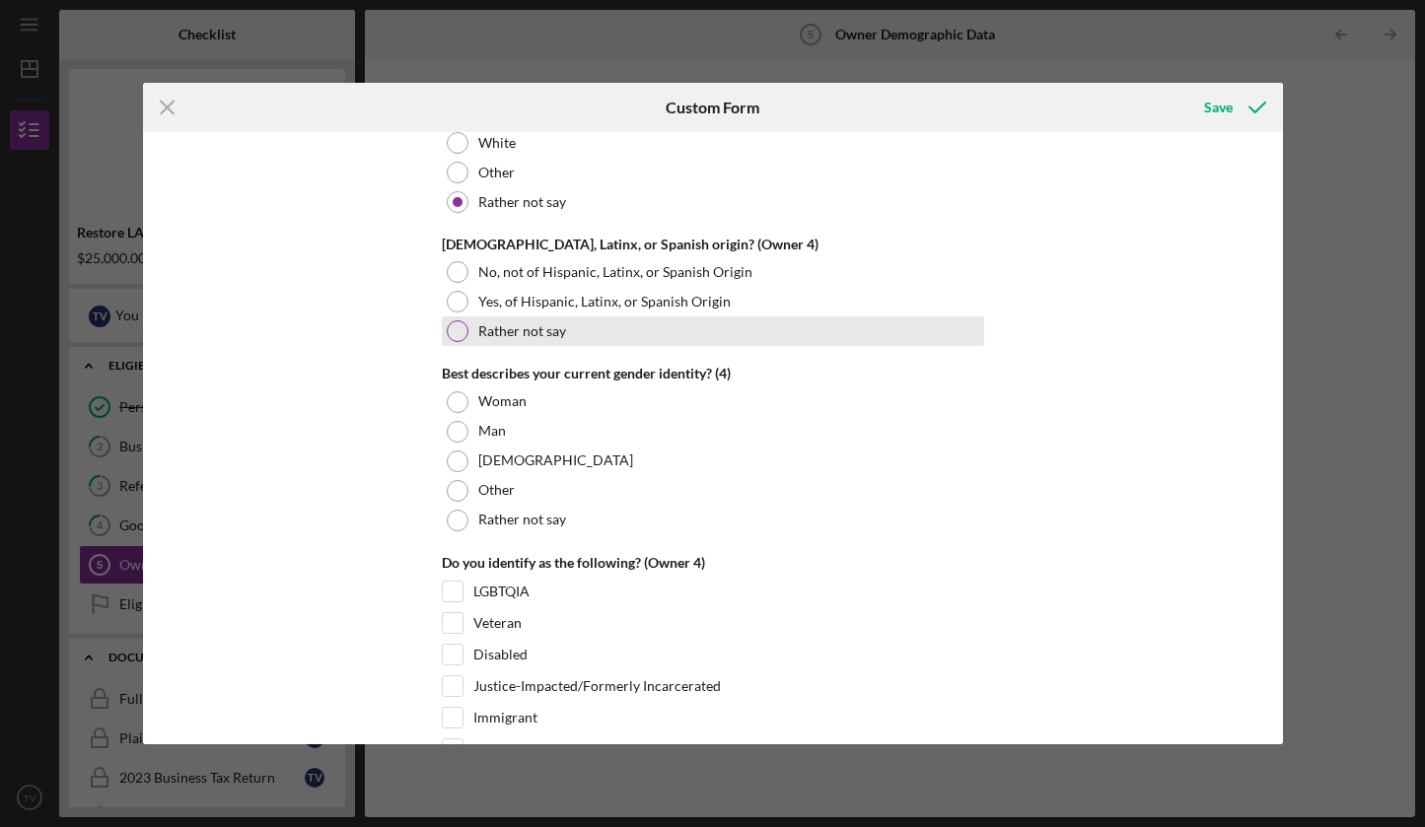
click at [453, 328] on div at bounding box center [458, 331] width 22 height 22
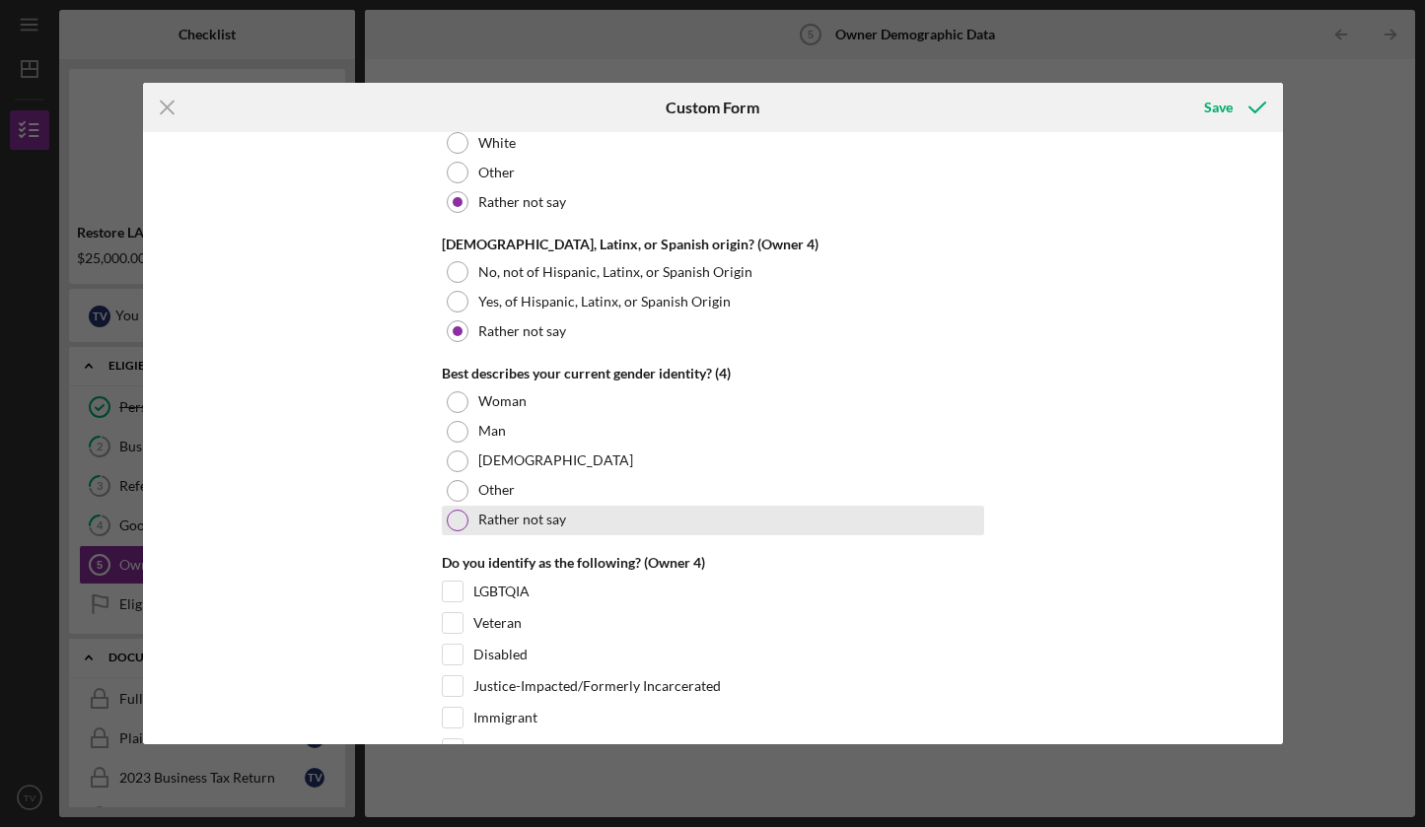
click at [457, 522] on div at bounding box center [458, 521] width 22 height 22
click at [457, 522] on div at bounding box center [458, 521] width 10 height 10
click at [420, 416] on div "Owner Demographic Form What is your preferred language? English *How many peopl…" at bounding box center [713, 438] width 1140 height 612
click at [419, 417] on div "Owner Demographic Form What is your preferred language? English *How many peopl…" at bounding box center [713, 438] width 1140 height 612
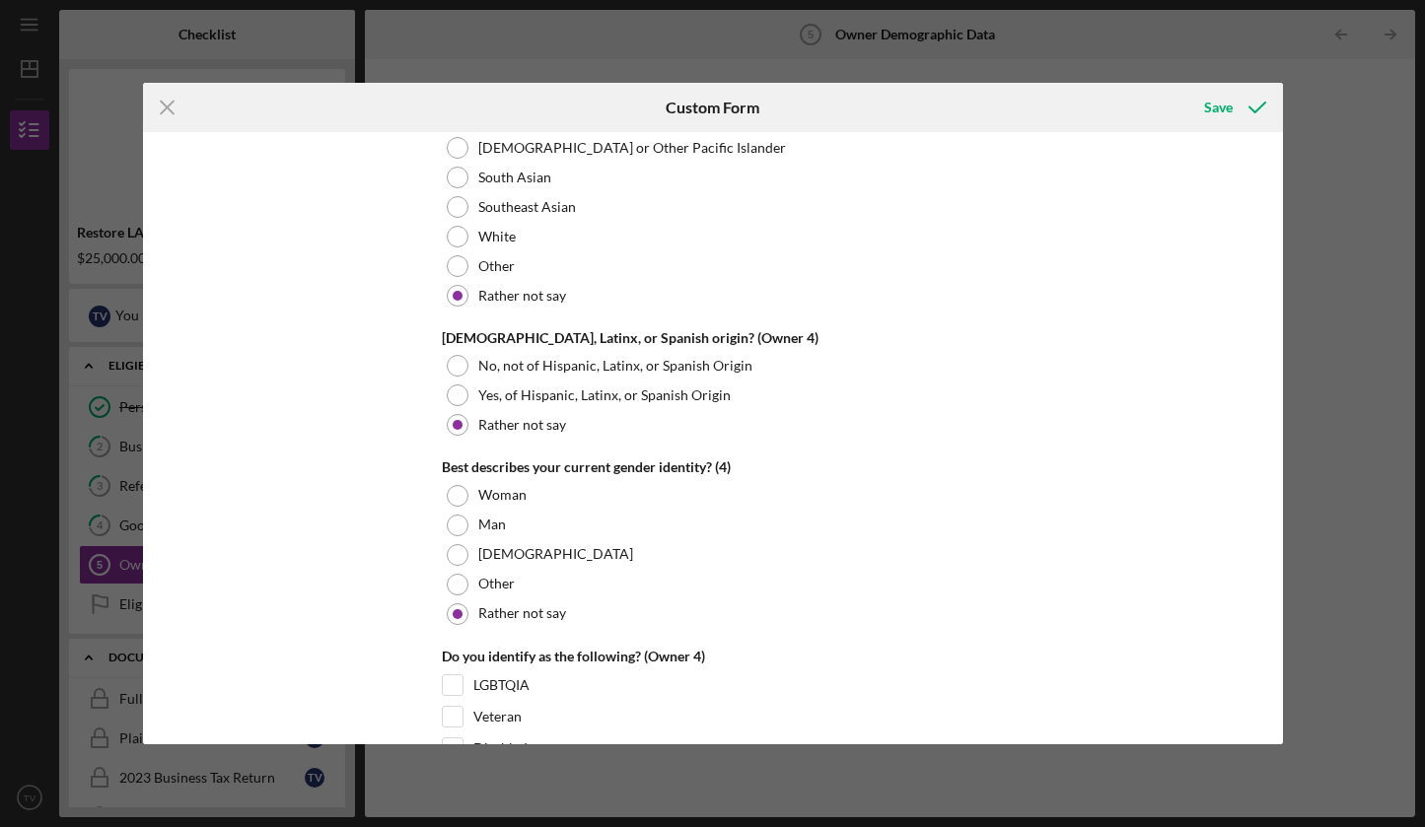
scroll to position [5817, 0]
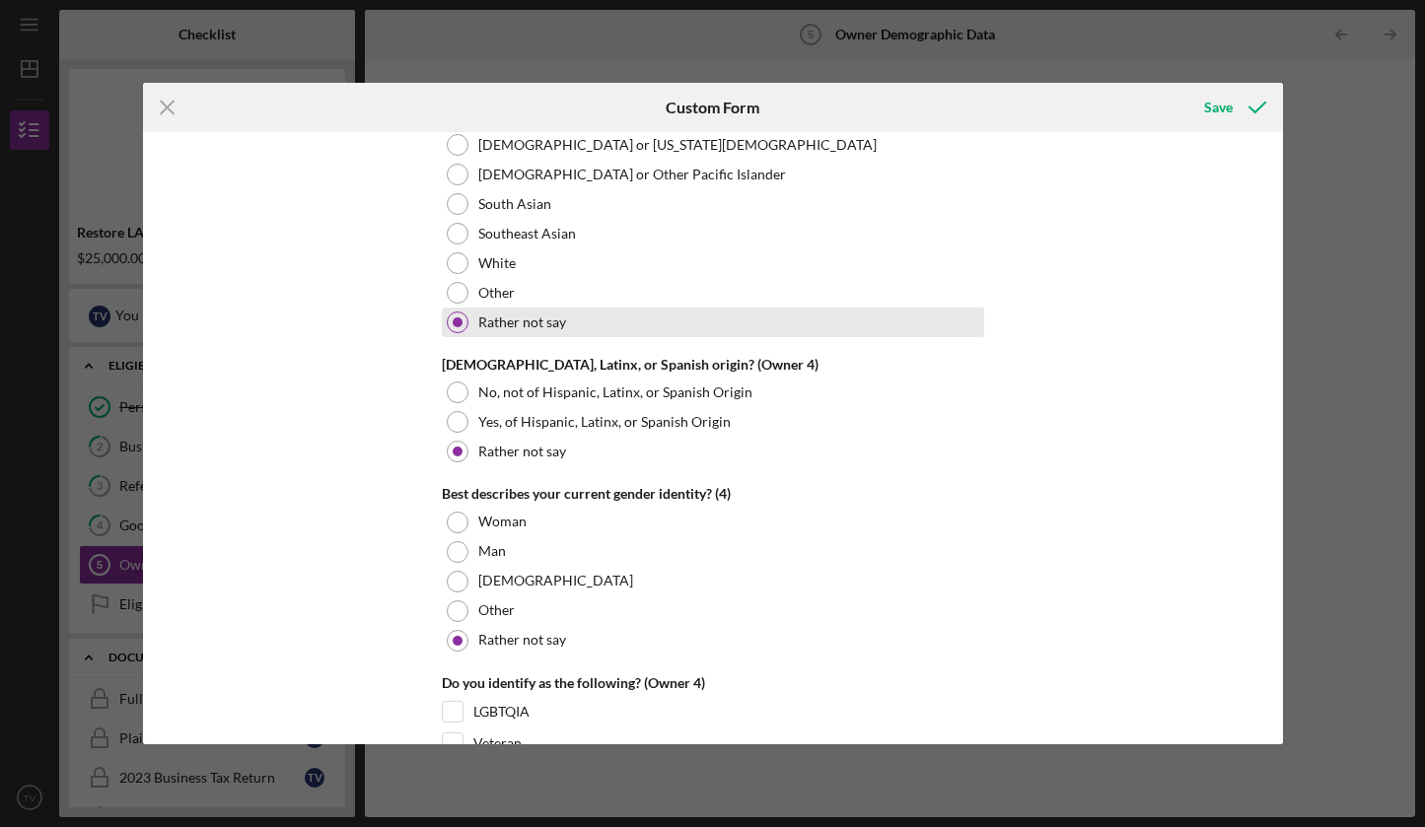
click at [459, 318] on div at bounding box center [458, 323] width 22 height 22
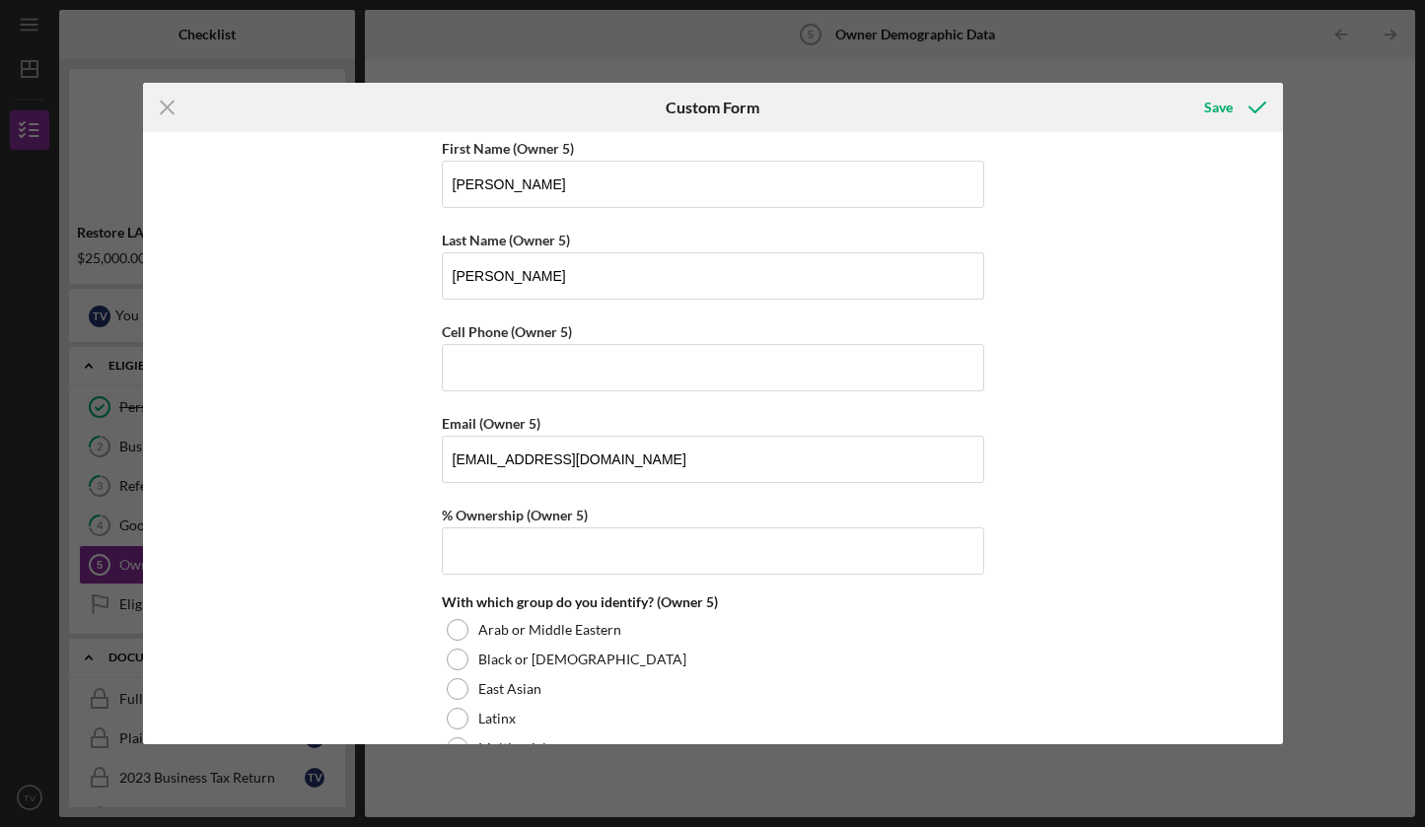
scroll to position [6604, 0]
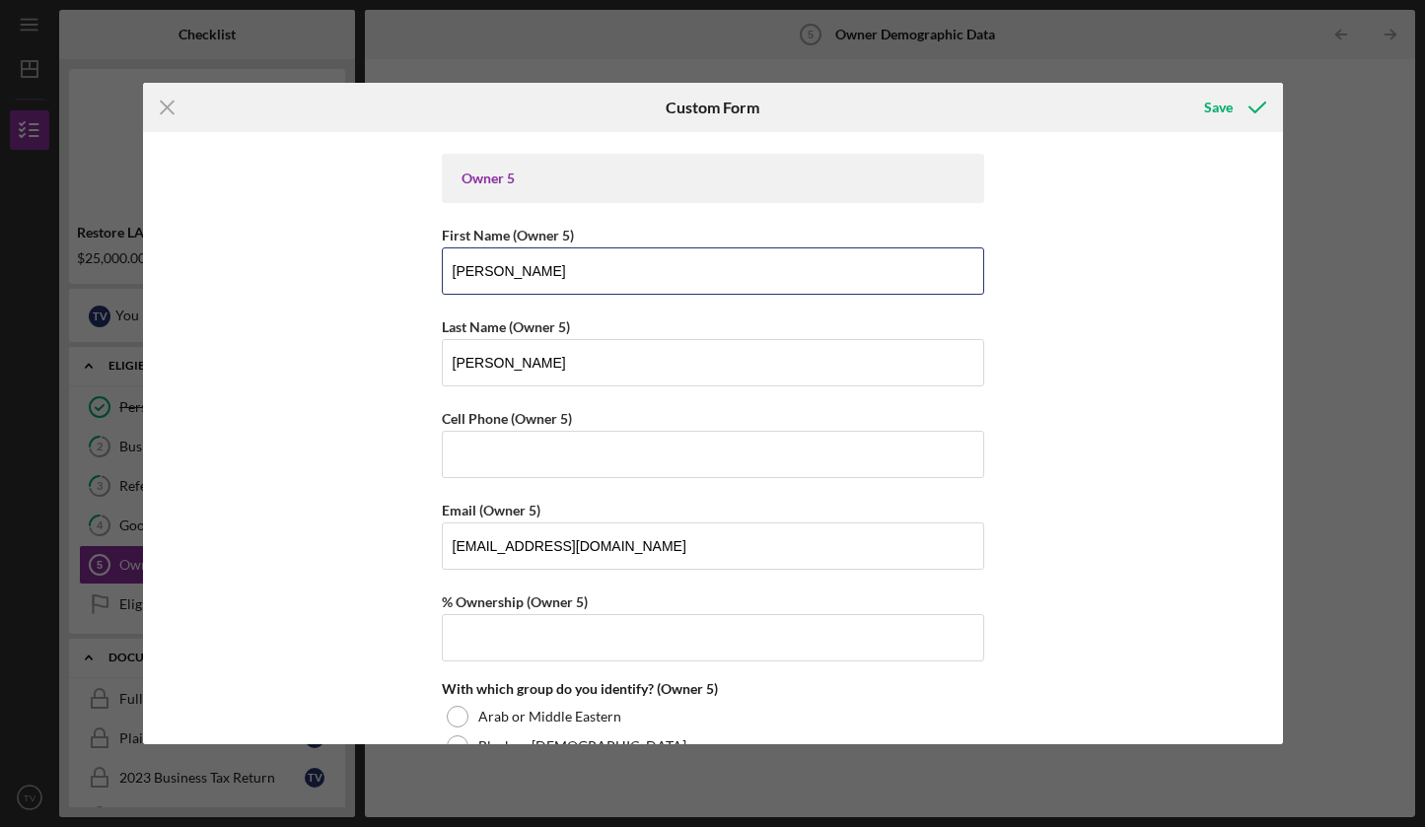
drag, startPoint x: 486, startPoint y: 259, endPoint x: 401, endPoint y: 261, distance: 84.8
drag, startPoint x: 482, startPoint y: 261, endPoint x: 449, endPoint y: 261, distance: 33.5
click at [449, 261] on input "[PERSON_NAME]" at bounding box center [713, 270] width 542 height 47
drag, startPoint x: 495, startPoint y: 361, endPoint x: 425, endPoint y: 362, distance: 70.0
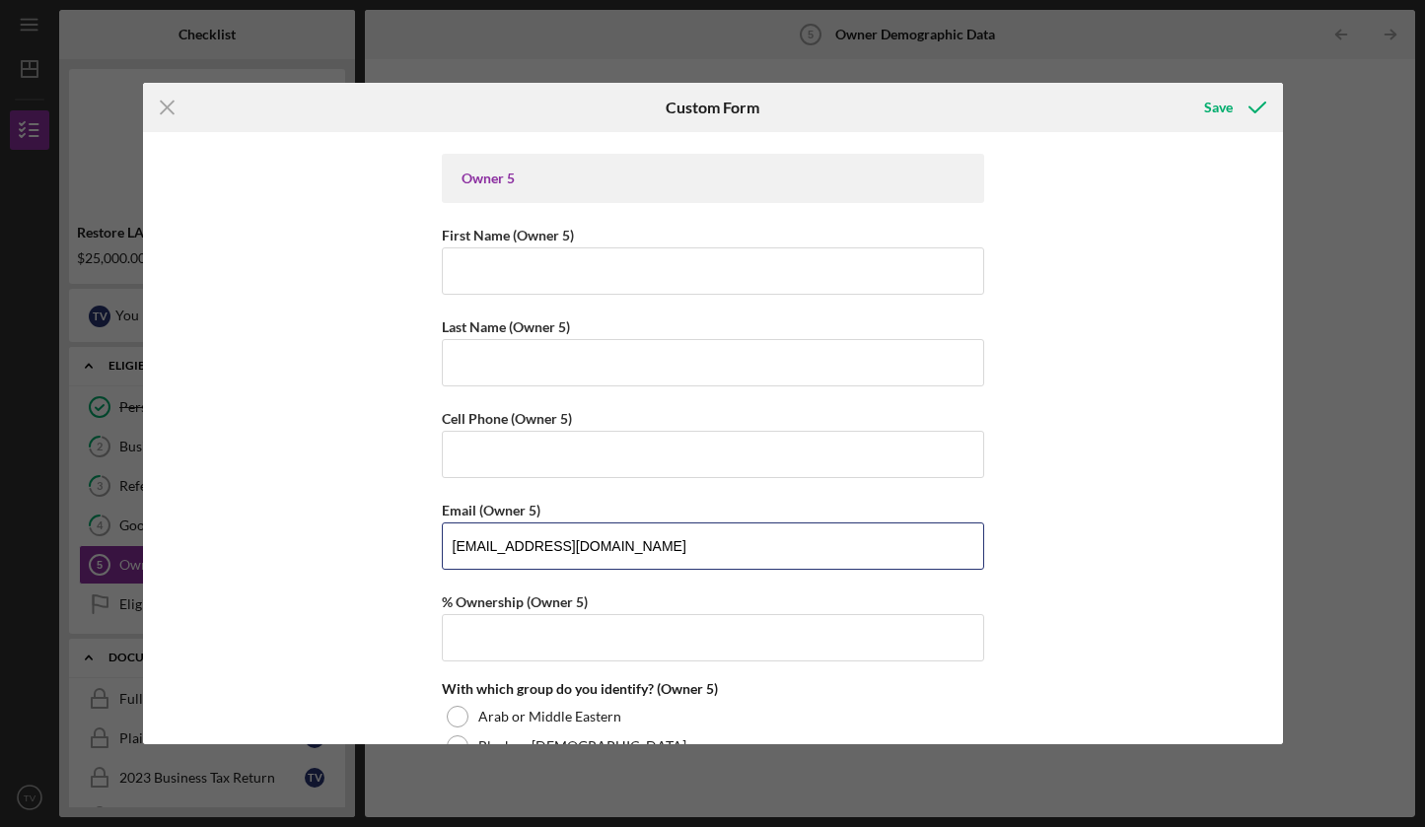
drag, startPoint x: 643, startPoint y: 539, endPoint x: 376, endPoint y: 542, distance: 267.2
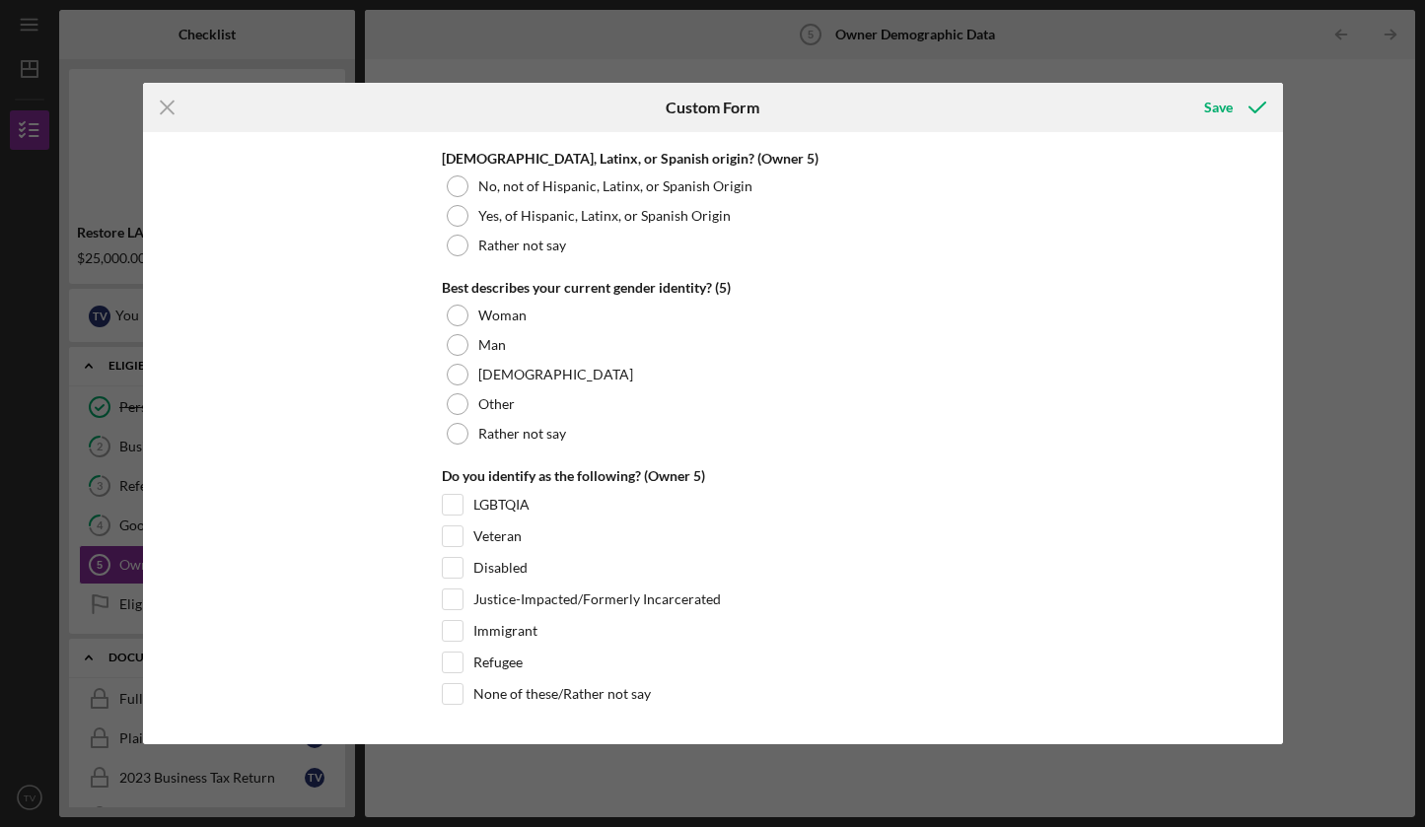
scroll to position [7528, 0]
click at [1228, 106] on div "Save" at bounding box center [1218, 107] width 29 height 39
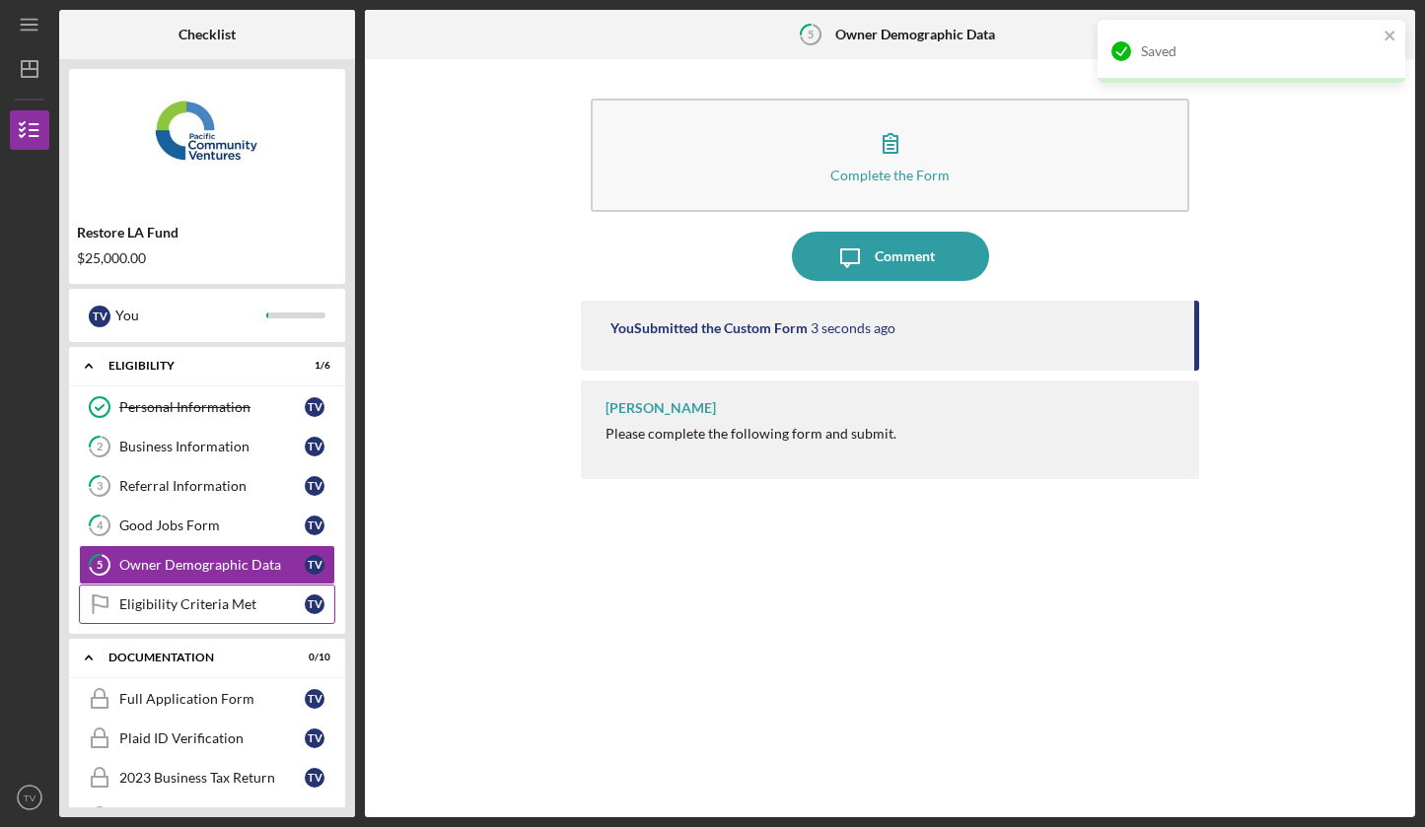
click at [199, 605] on div "Eligibility Criteria Met" at bounding box center [211, 605] width 185 height 16
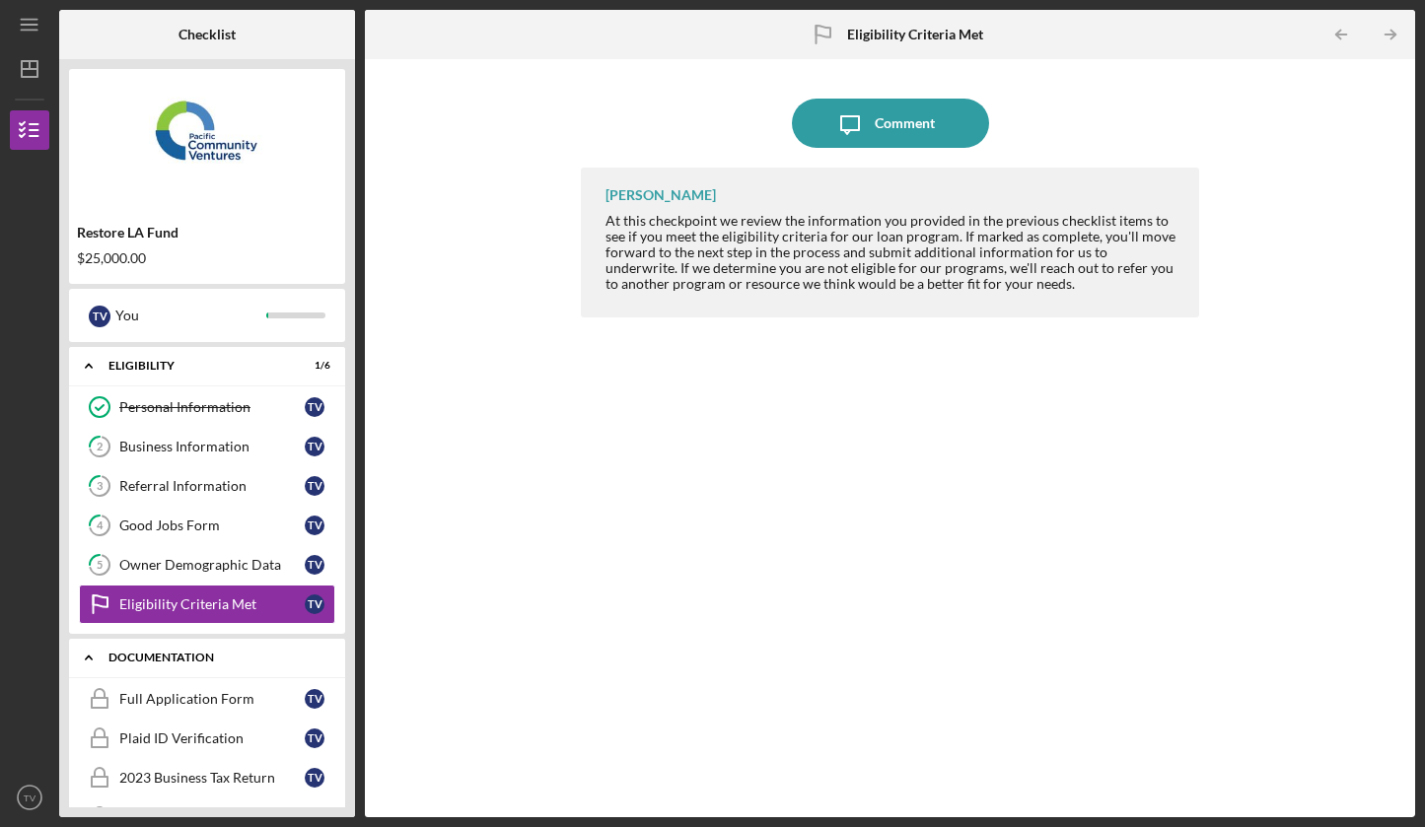
click at [165, 658] on div "Documentation" at bounding box center [214, 658] width 212 height 12
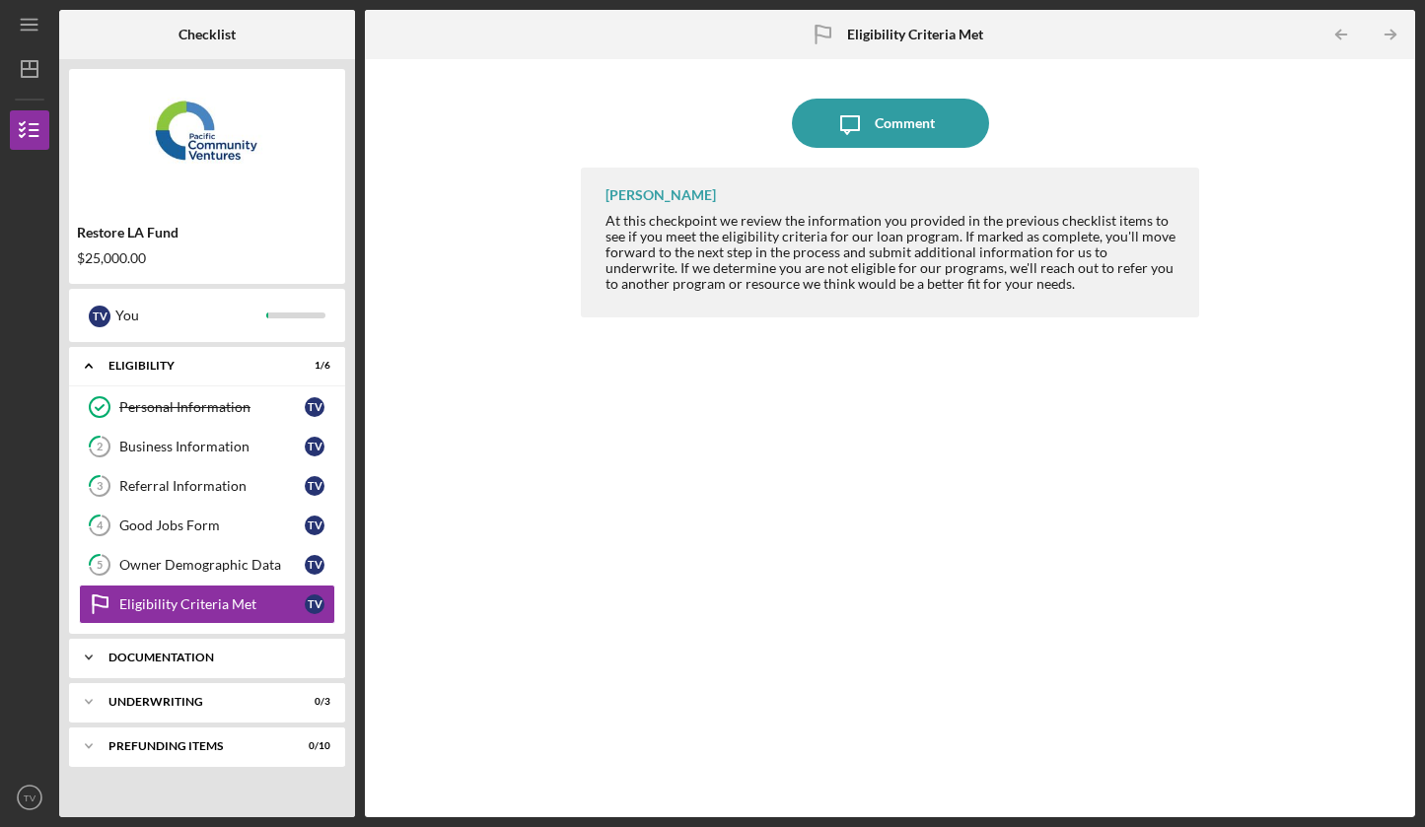
click at [165, 657] on div "Documentation" at bounding box center [214, 658] width 212 height 12
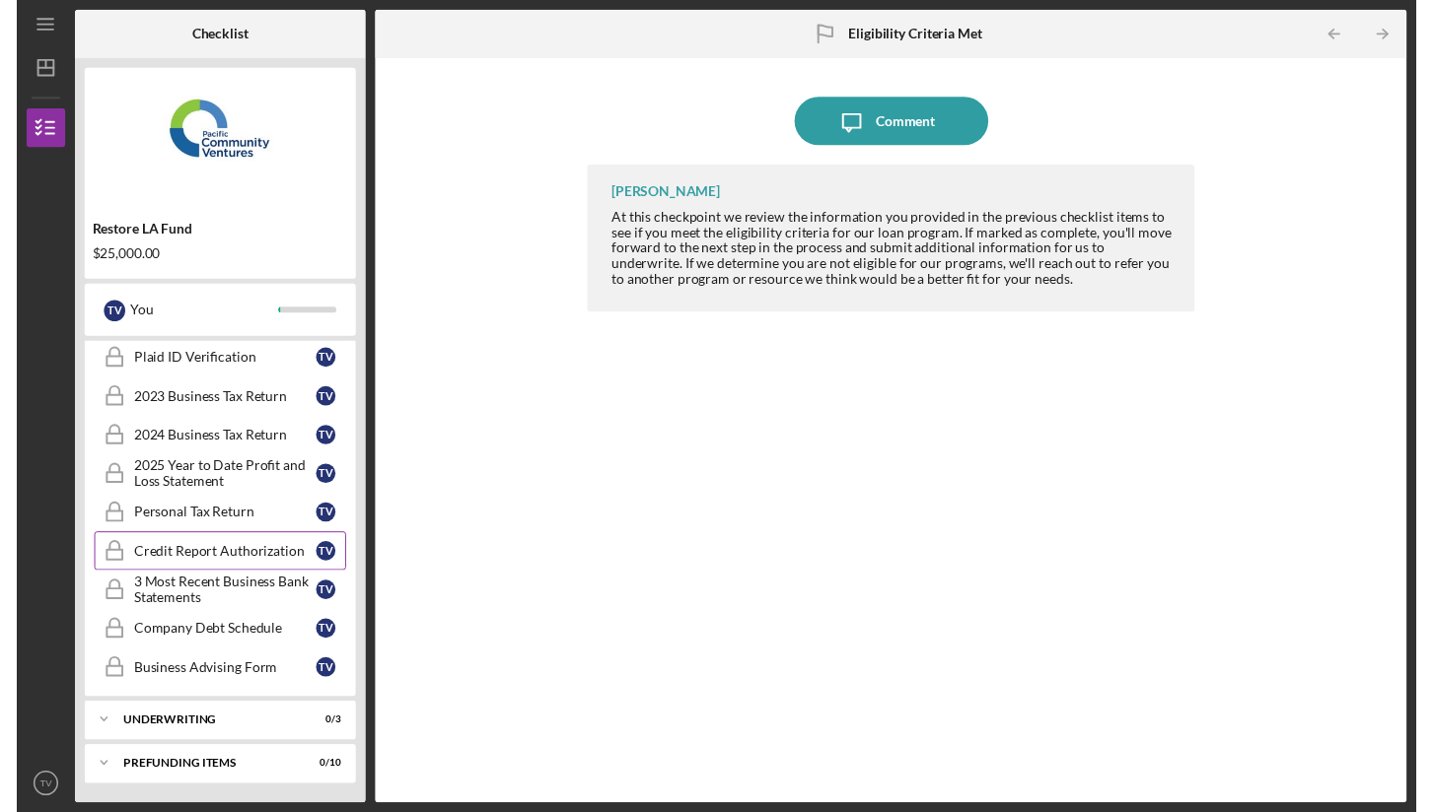
scroll to position [375, 0]
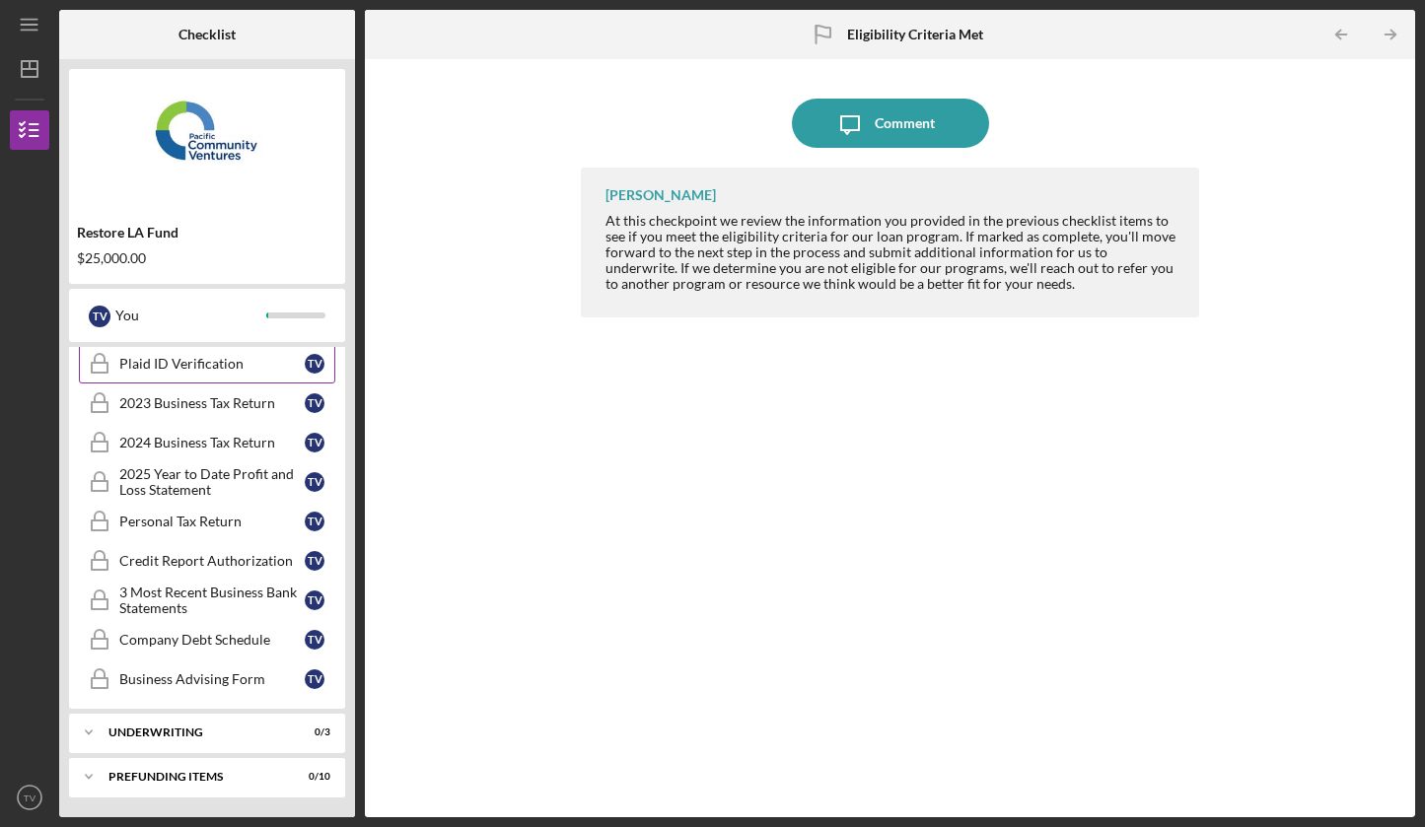
click at [188, 364] on div "Plaid ID Verification" at bounding box center [211, 364] width 185 height 16
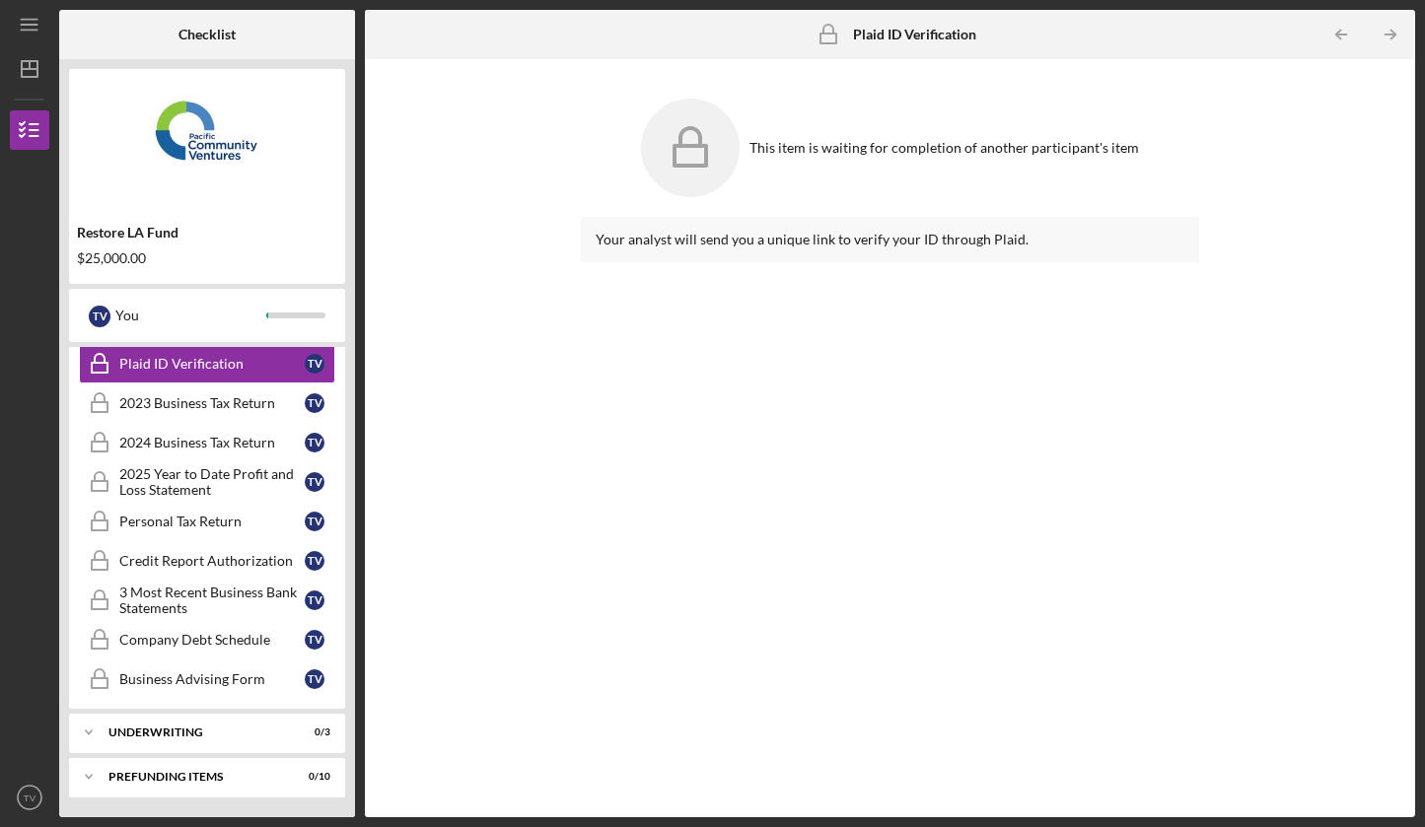
click at [692, 239] on div "Your analyst will send you a unique link to verify your ID through Plaid." at bounding box center [890, 240] width 589 height 16
click at [693, 141] on icon at bounding box center [690, 148] width 99 height 99
click at [205, 396] on div "2023 Business Tax Return" at bounding box center [211, 403] width 185 height 16
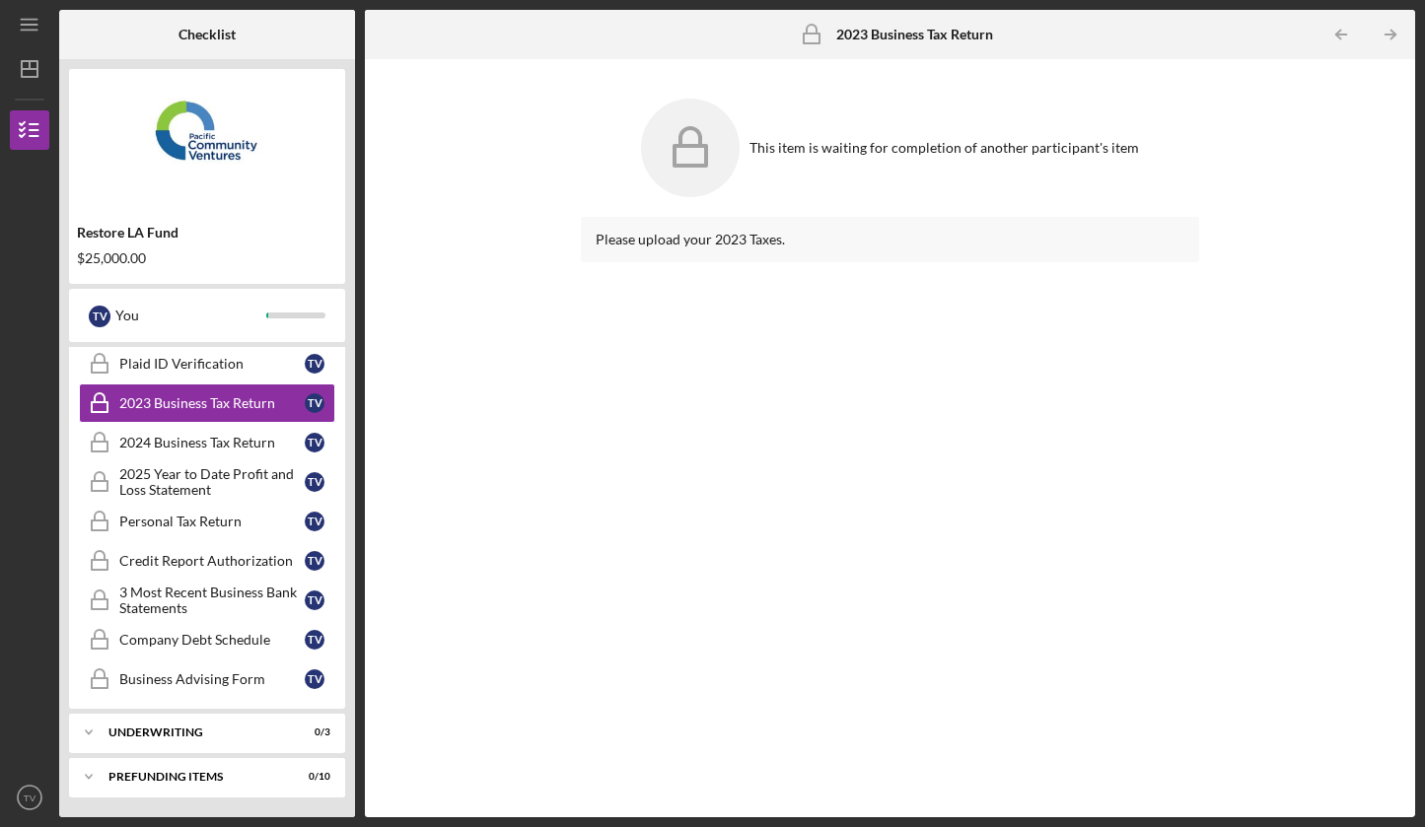
click at [706, 244] on div "Please upload your 2023 Taxes." at bounding box center [890, 240] width 589 height 16
click at [235, 432] on link "2024 Business Tax Return 2024 Business Tax Return T V" at bounding box center [207, 442] width 256 height 39
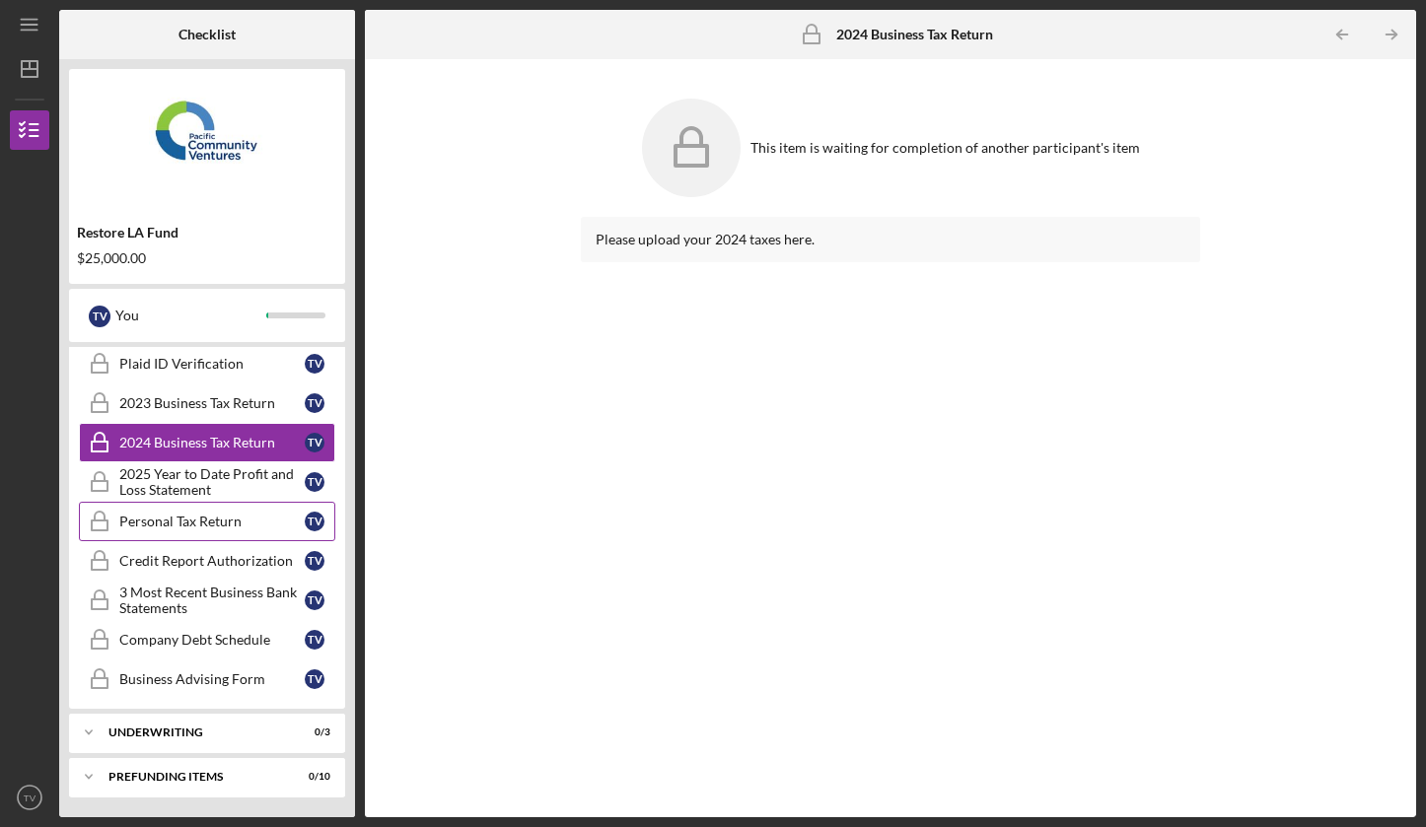
click at [218, 511] on link "Personal Tax Return Personal Tax Return T V" at bounding box center [207, 521] width 256 height 39
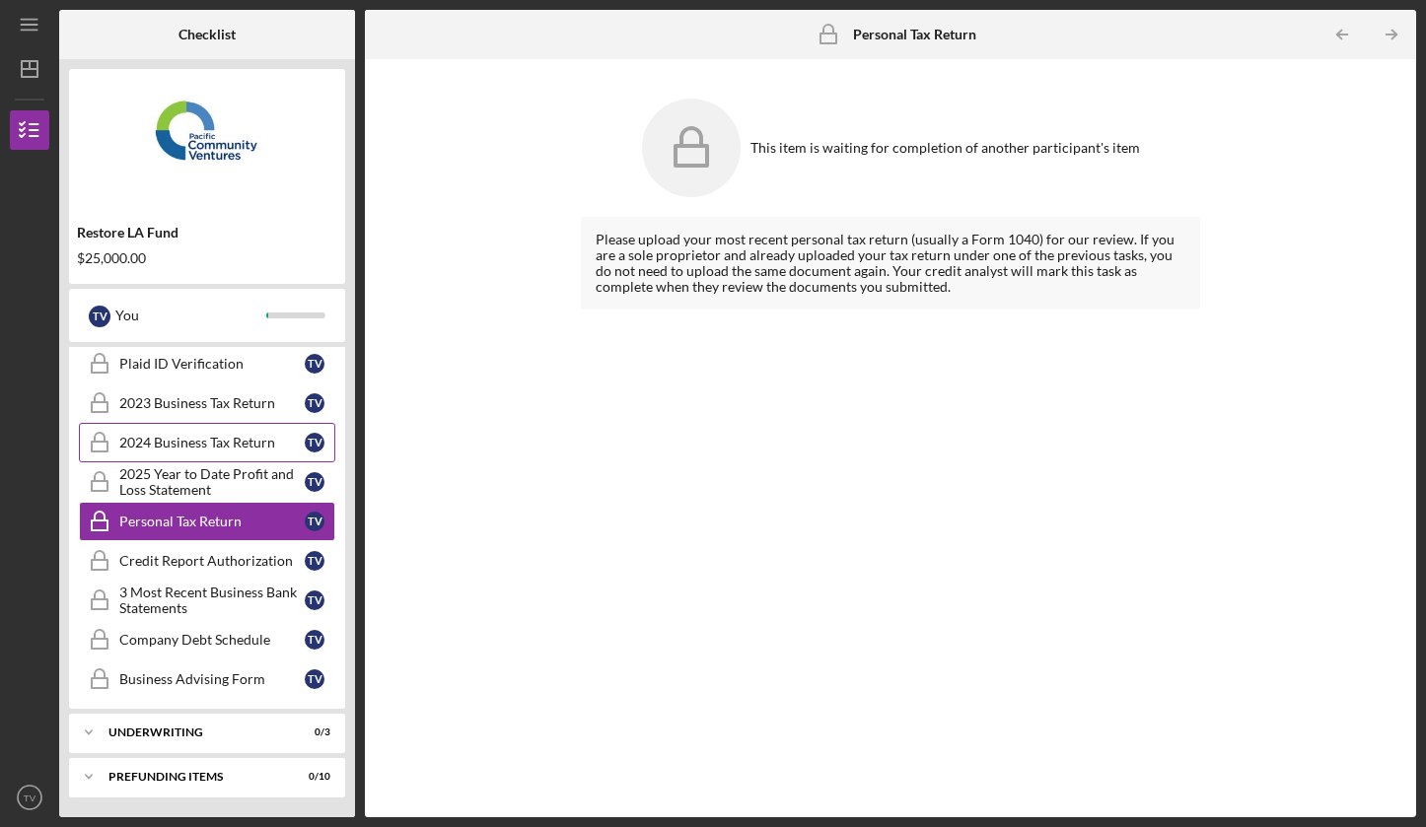
click at [221, 437] on div "2024 Business Tax Return" at bounding box center [211, 443] width 185 height 16
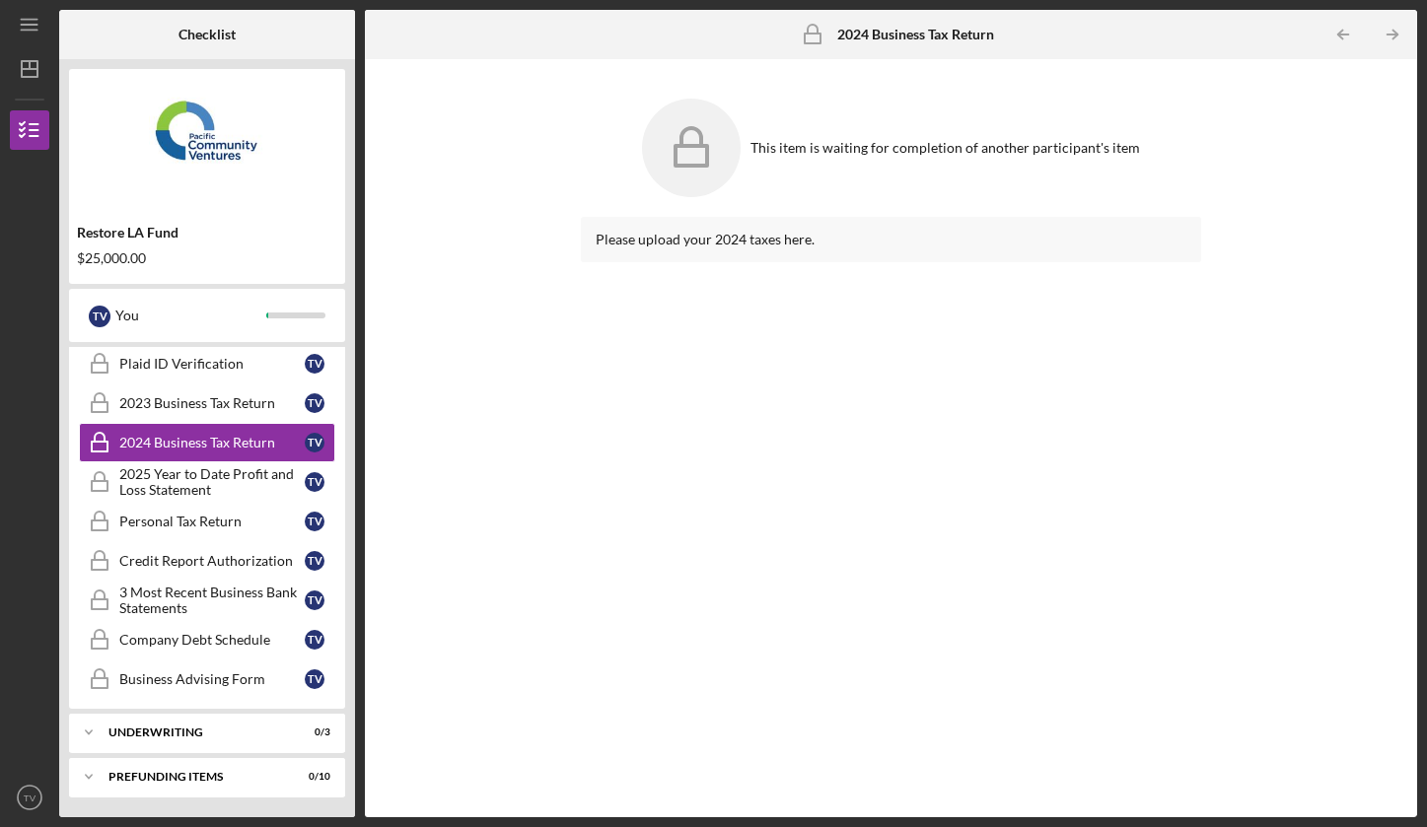
click at [926, 30] on b "2024 Business Tax Return" at bounding box center [915, 35] width 157 height 16
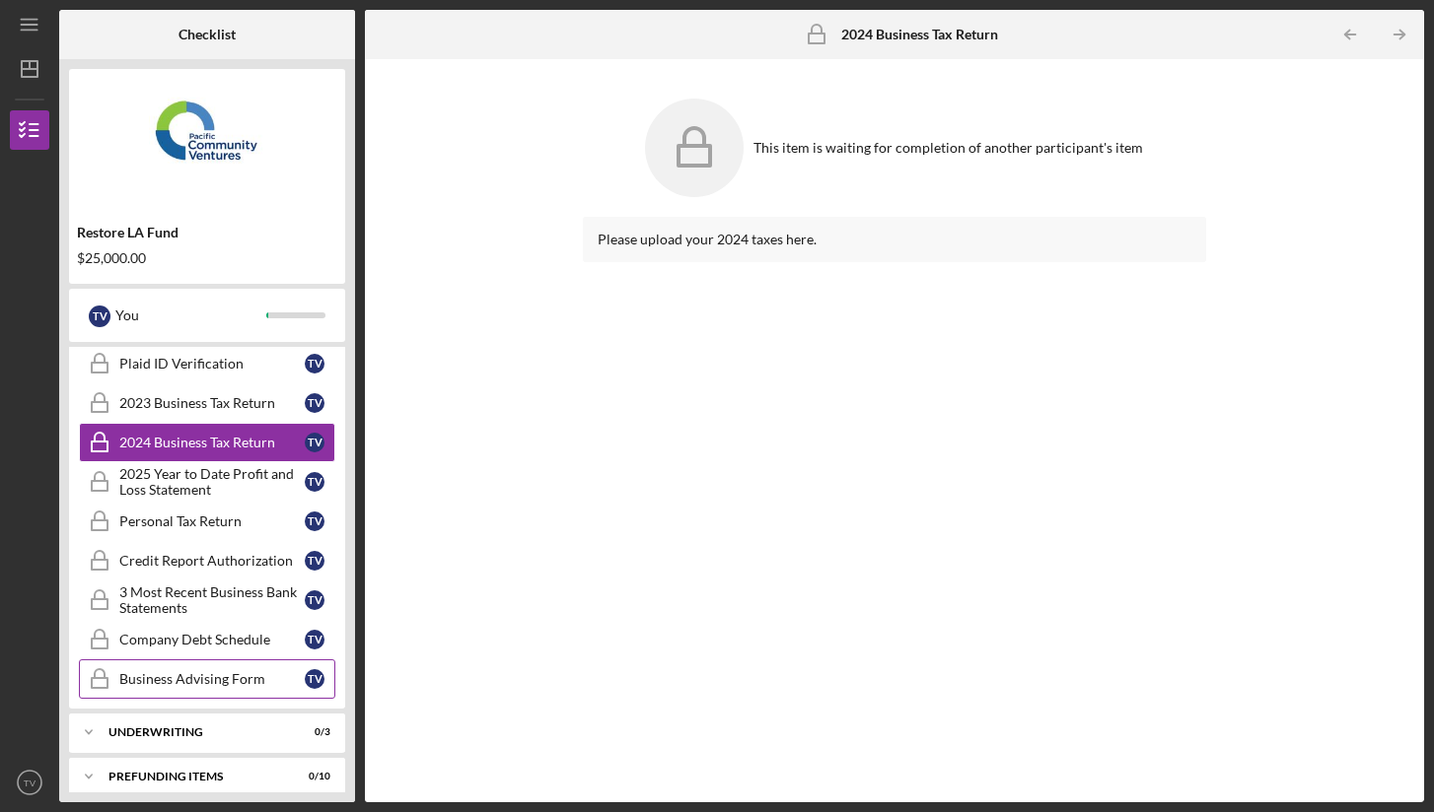
click at [200, 684] on div "Business Advising Form" at bounding box center [211, 679] width 185 height 16
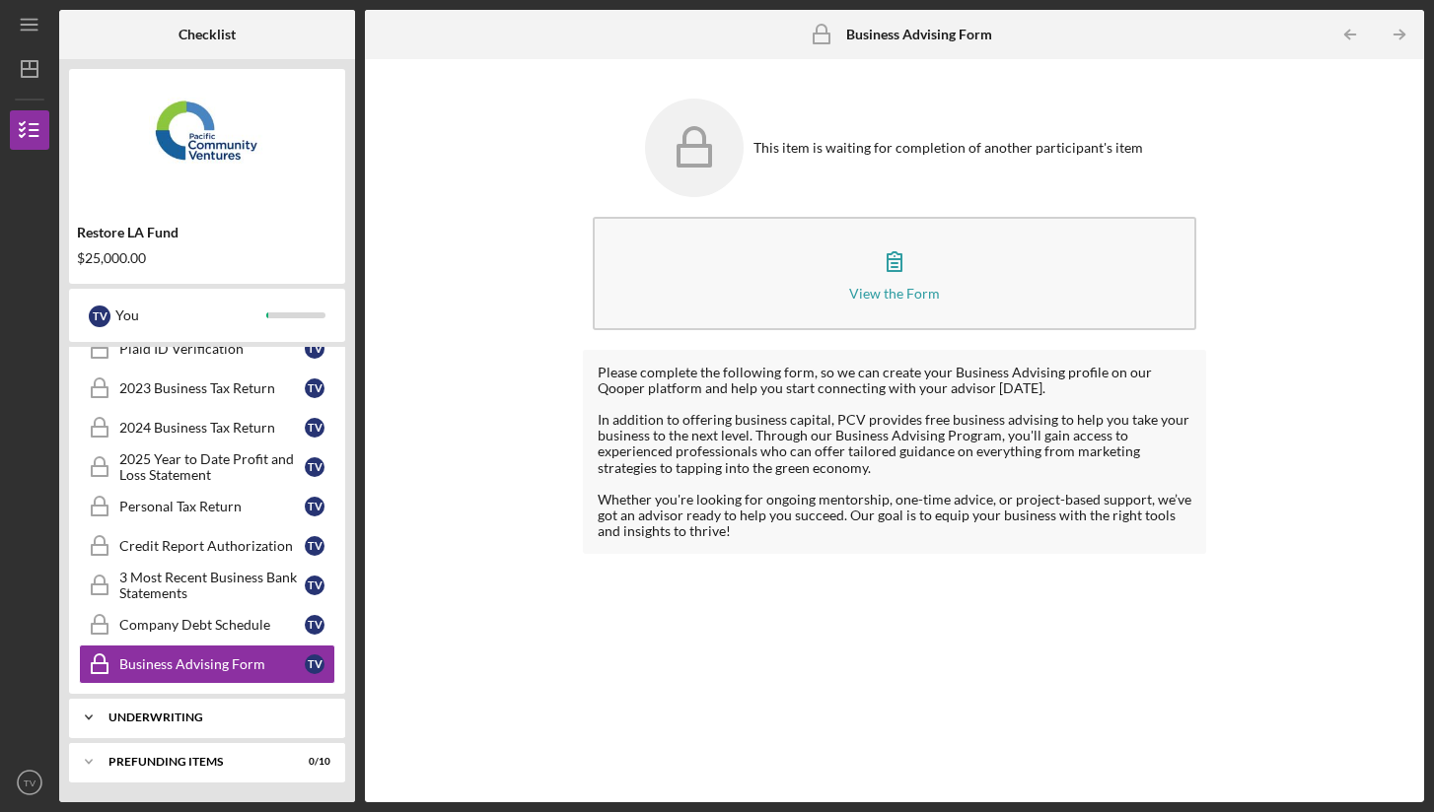
scroll to position [389, 0]
click at [183, 718] on div "Underwriting" at bounding box center [214, 718] width 212 height 12
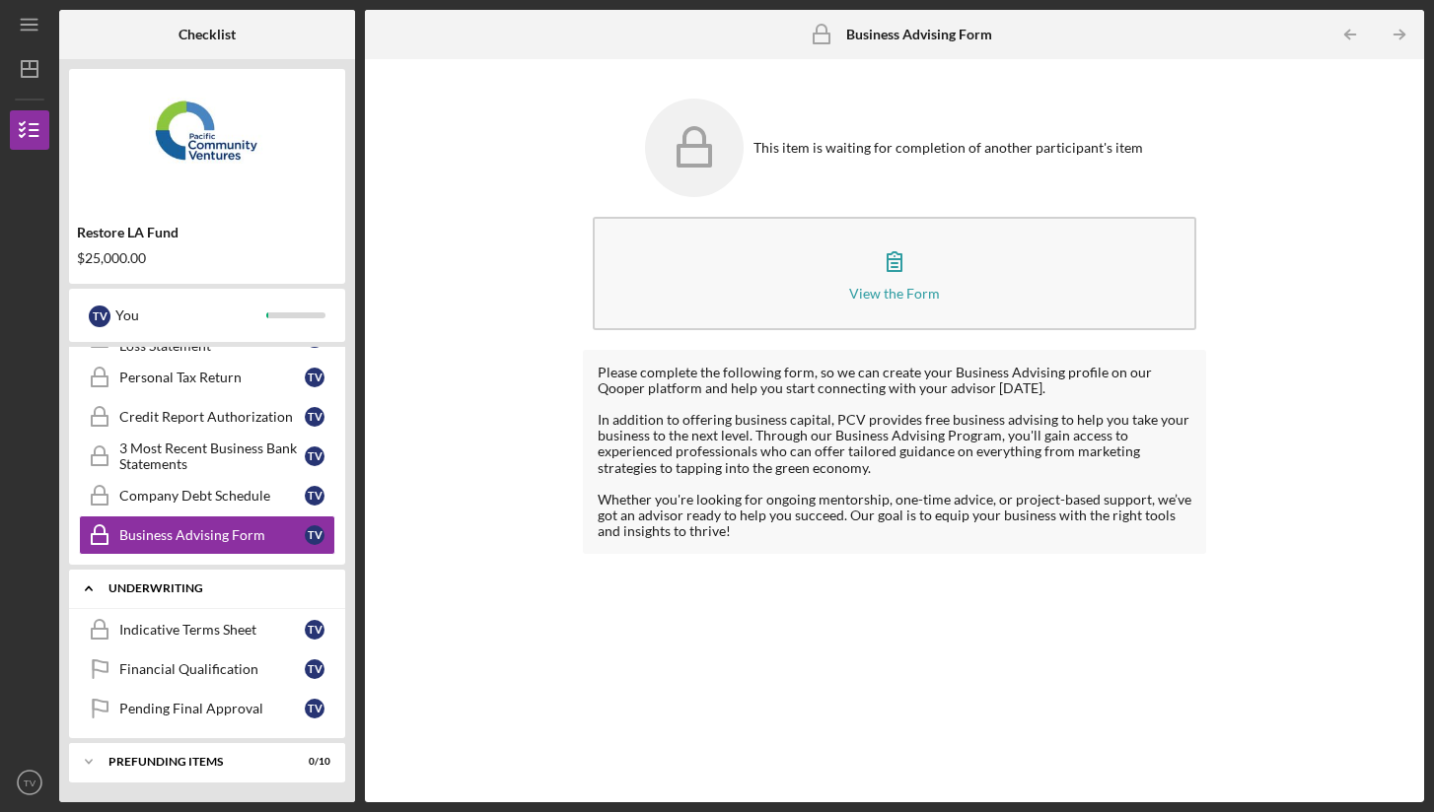
scroll to position [519, 0]
click at [192, 632] on div "Indicative Terms Sheet" at bounding box center [211, 630] width 185 height 16
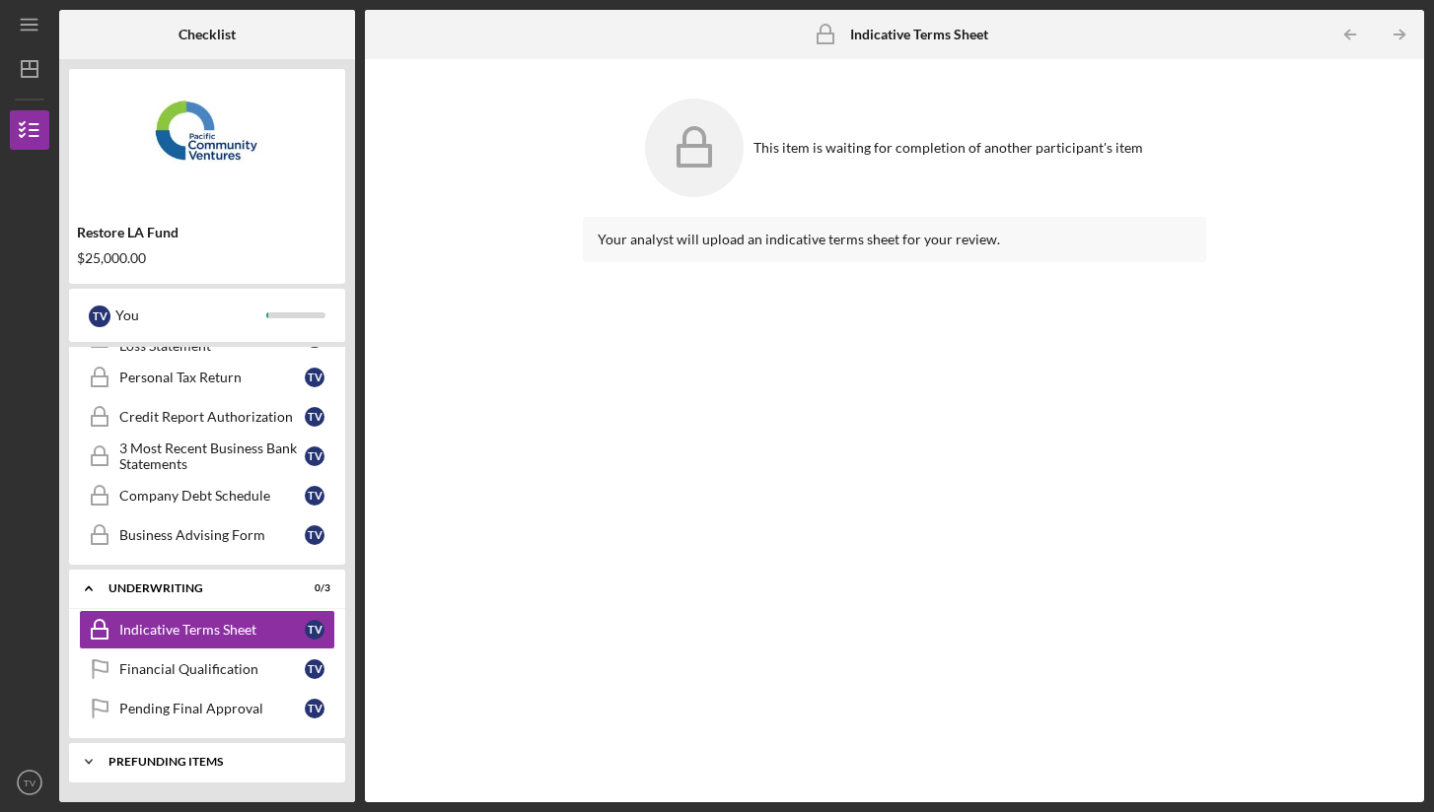
click at [180, 756] on div "Prefunding Items" at bounding box center [214, 762] width 212 height 12
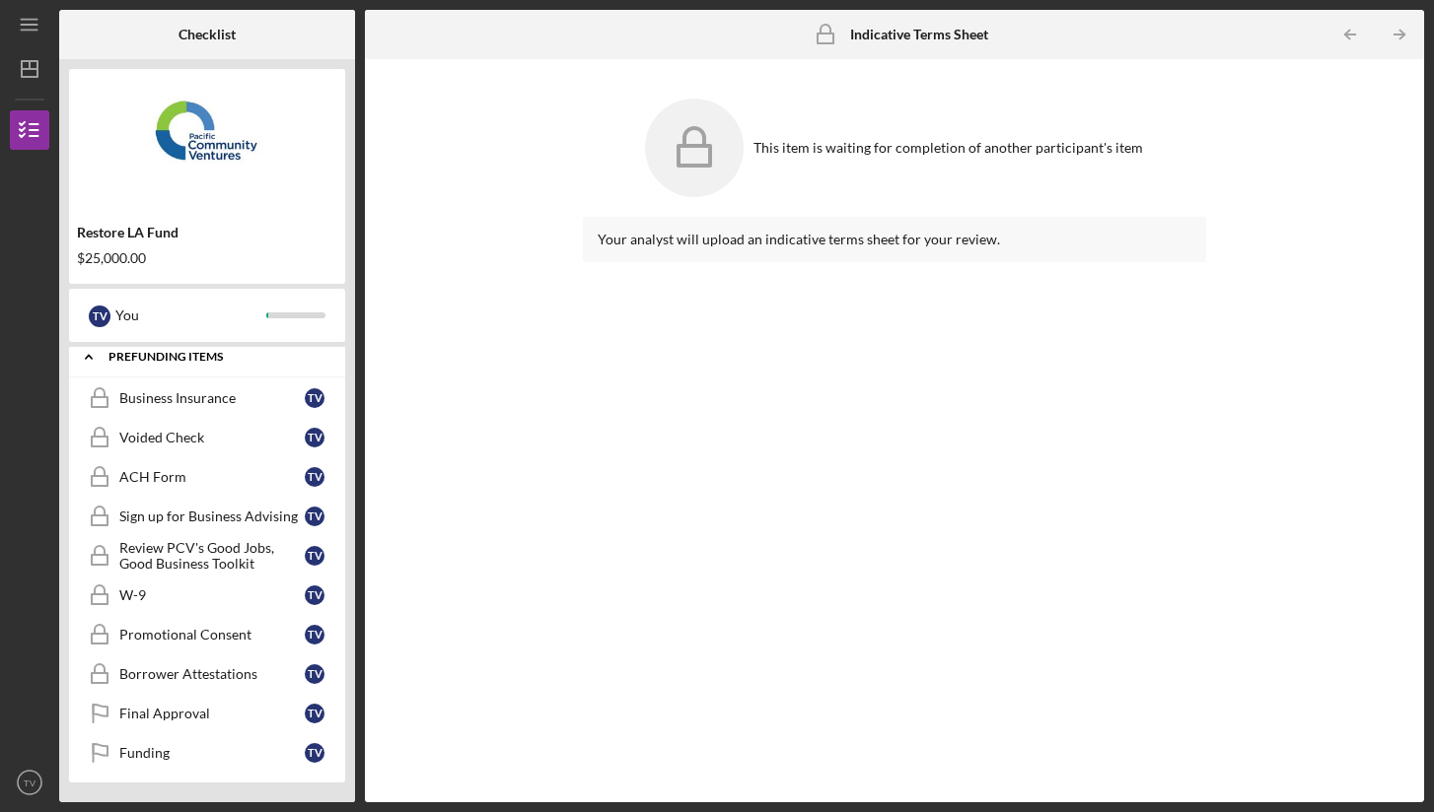
scroll to position [924, 0]
click at [193, 394] on div "Business Insurance" at bounding box center [211, 398] width 185 height 16
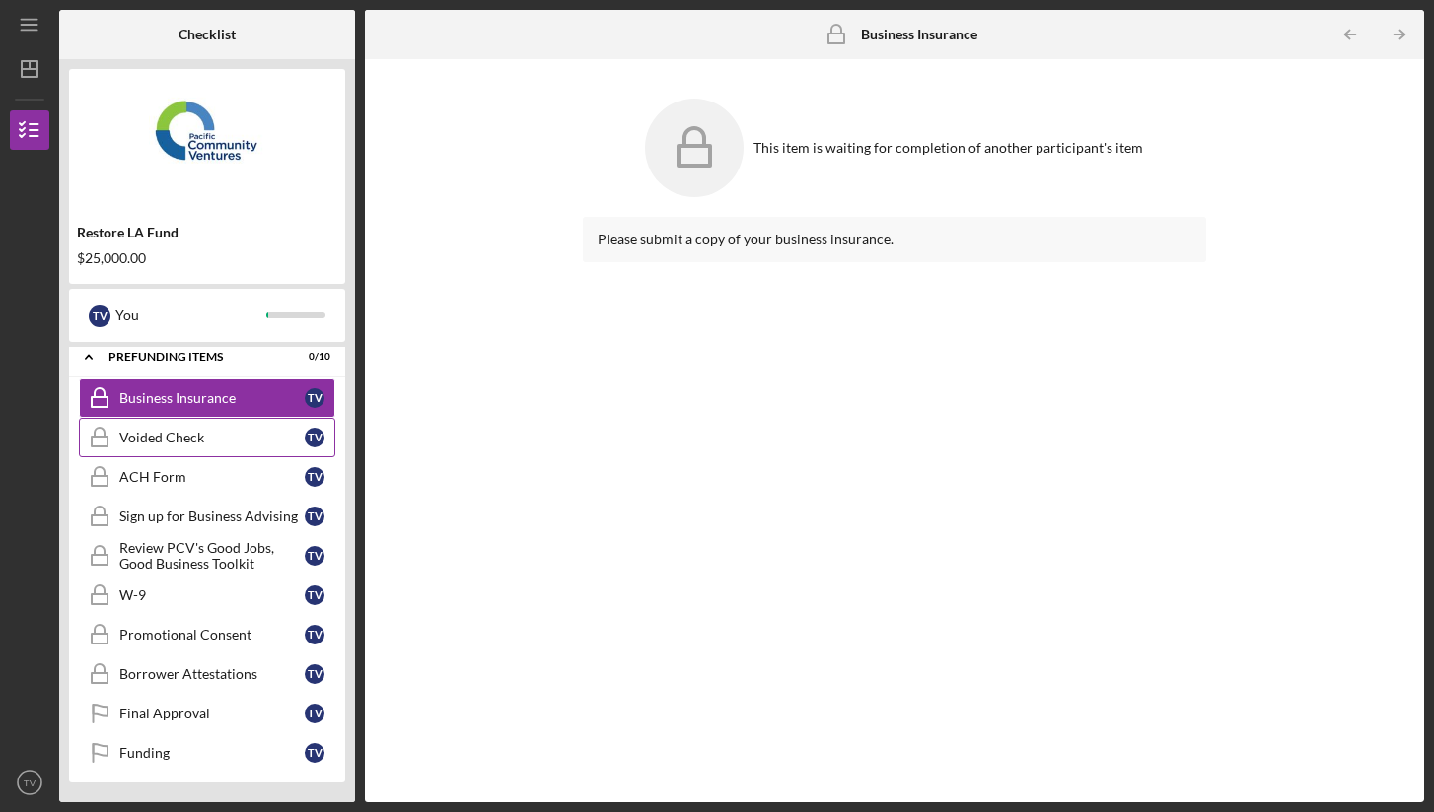
click at [181, 431] on div "Voided Check" at bounding box center [211, 438] width 185 height 16
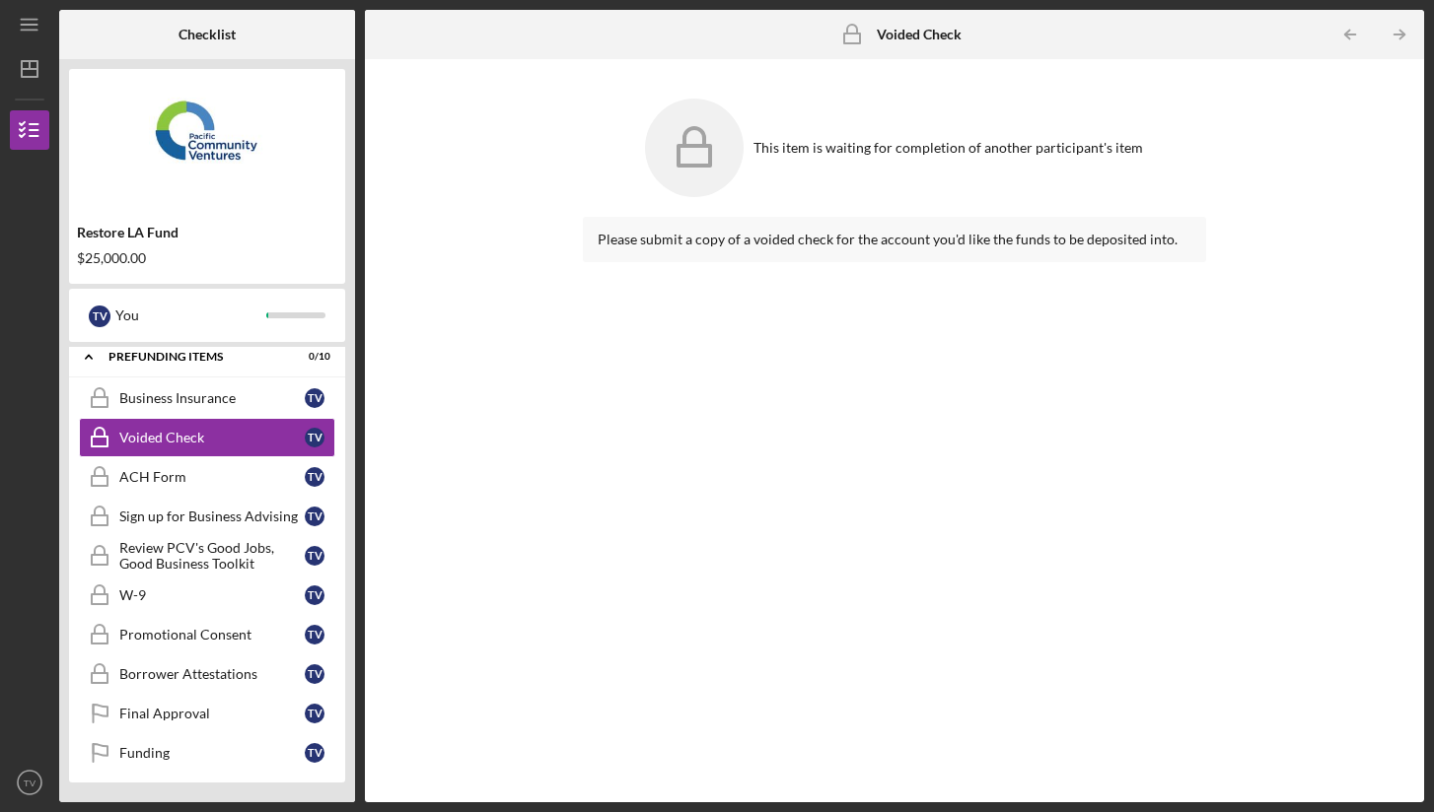
click at [700, 134] on icon at bounding box center [694, 148] width 99 height 99
click at [713, 231] on div "Please submit a copy of a voided check for the account you'd like the funds to …" at bounding box center [894, 239] width 623 height 45
click at [859, 225] on div "Please submit a copy of a voided check for the account you'd like the funds to …" at bounding box center [894, 239] width 623 height 45
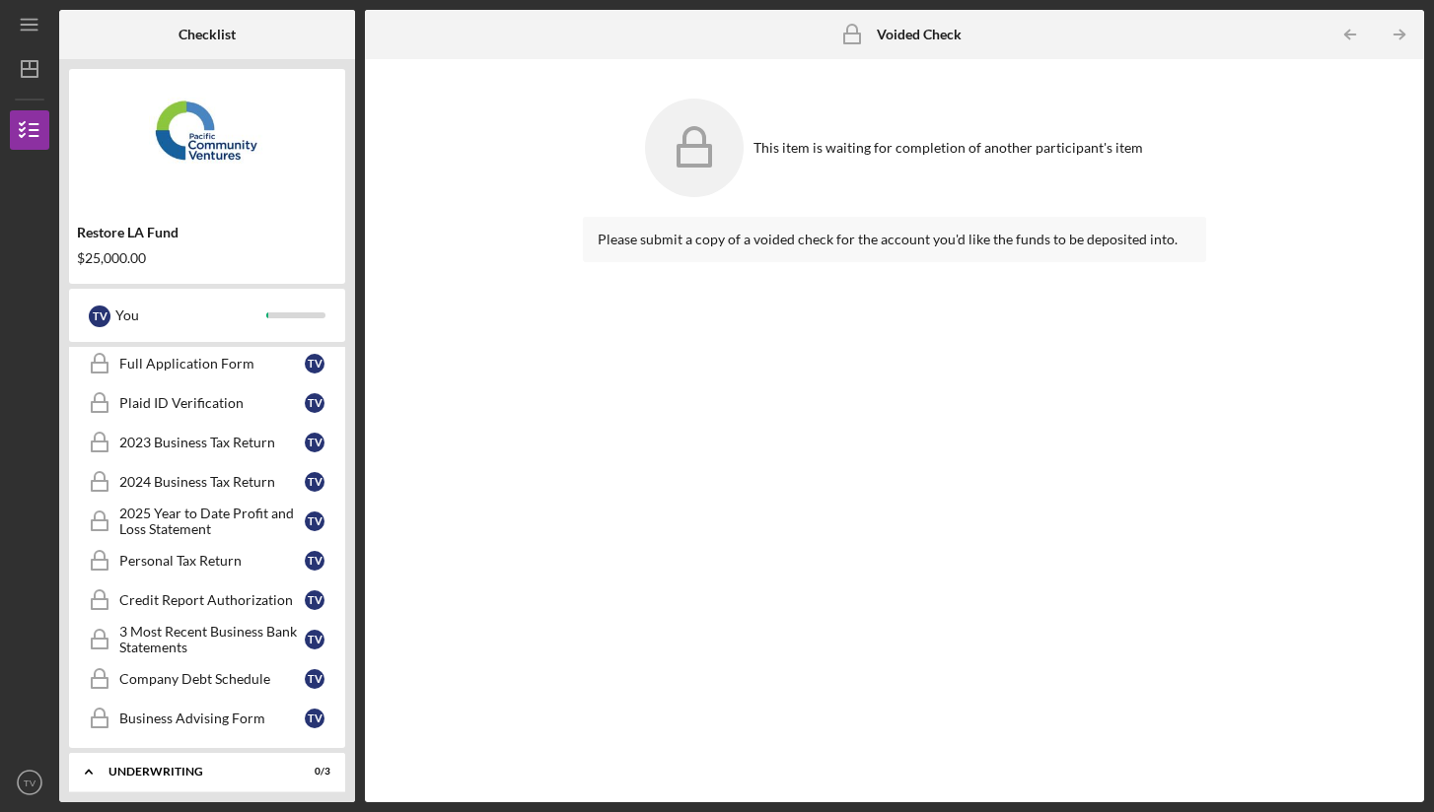
scroll to position [360, 0]
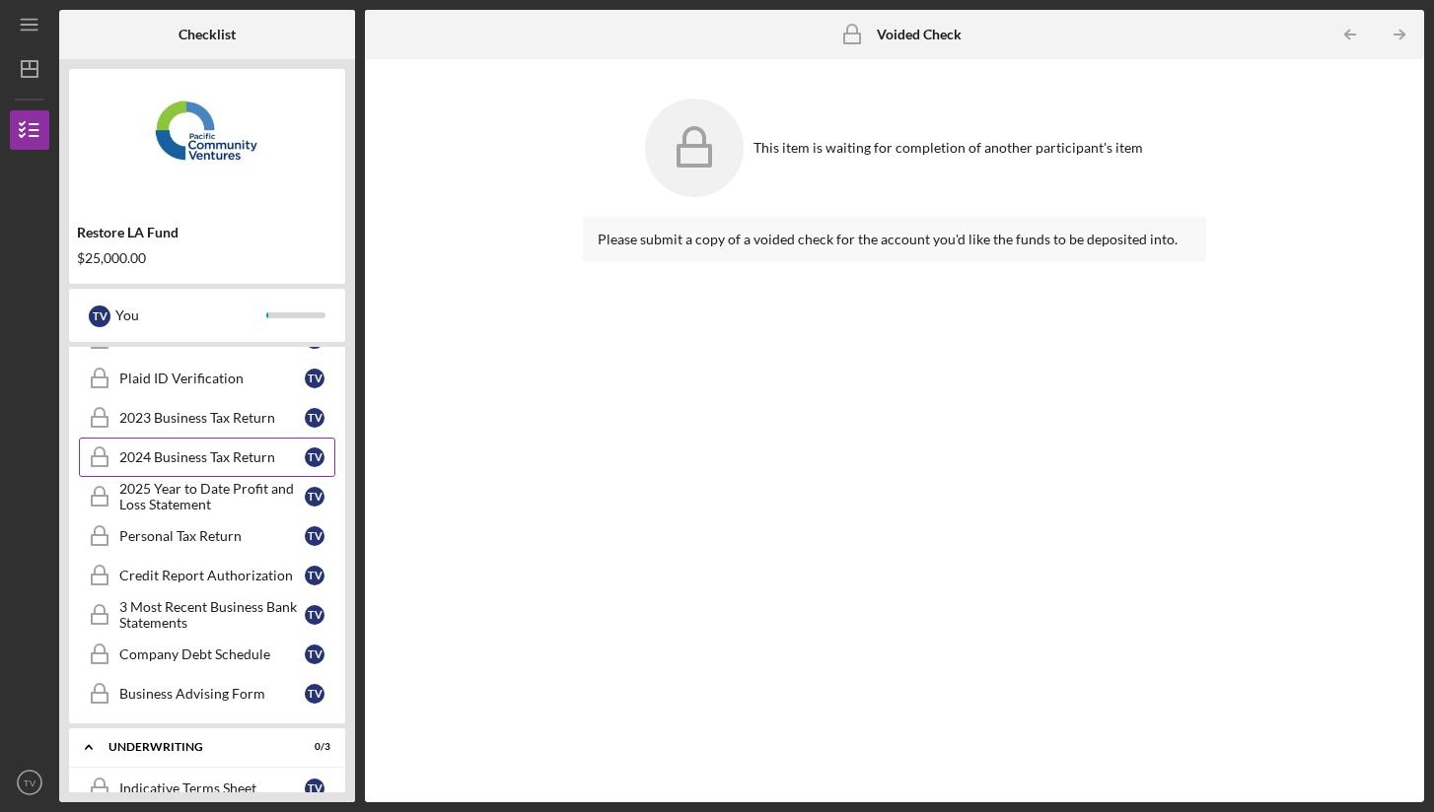
click at [218, 453] on div "2024 Business Tax Return" at bounding box center [211, 458] width 185 height 16
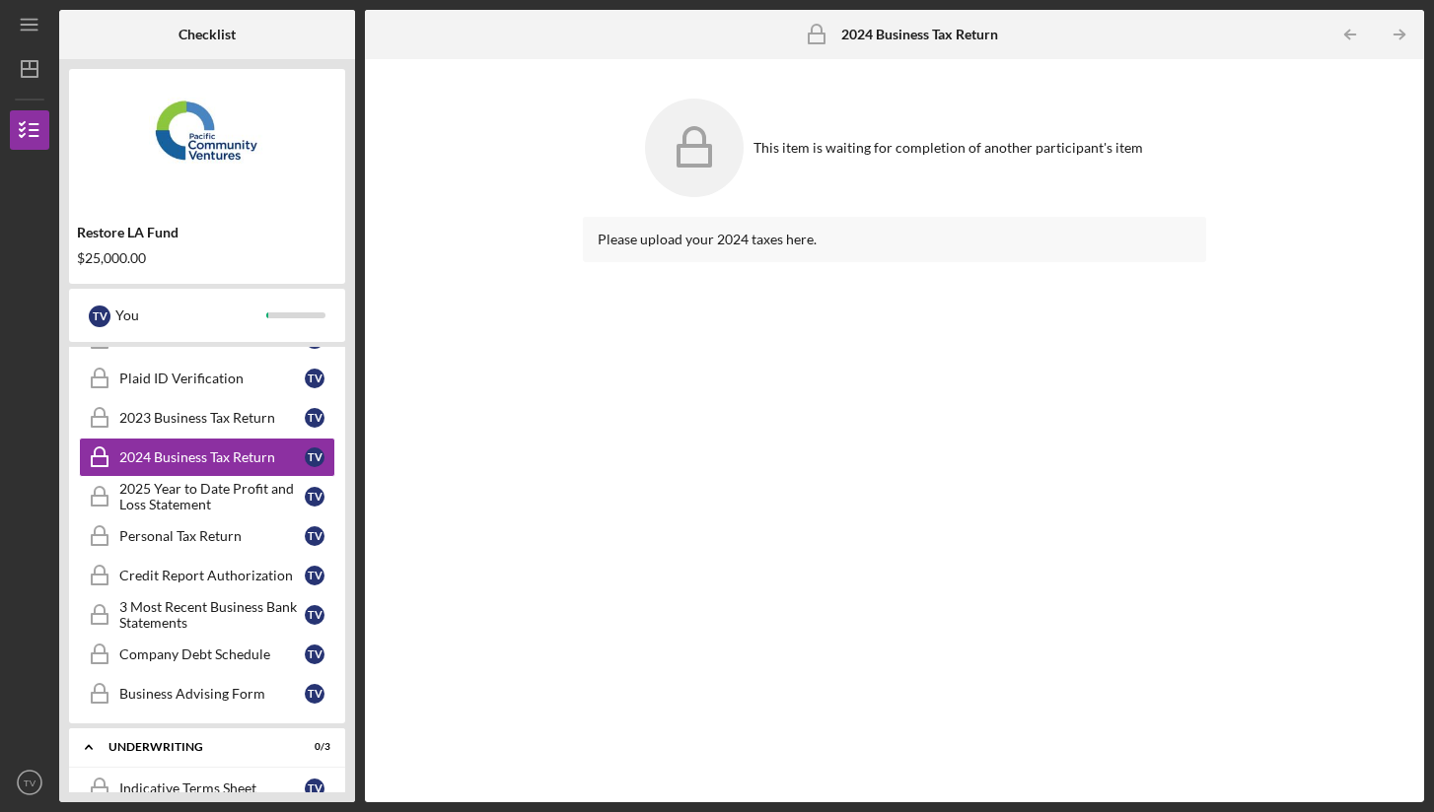
click at [734, 232] on div "Please upload your 2024 taxes here." at bounding box center [895, 240] width 594 height 16
click at [702, 141] on icon at bounding box center [694, 148] width 99 height 99
click at [857, 131] on div "This item is waiting for completion of another participant's item" at bounding box center [894, 148] width 623 height 118
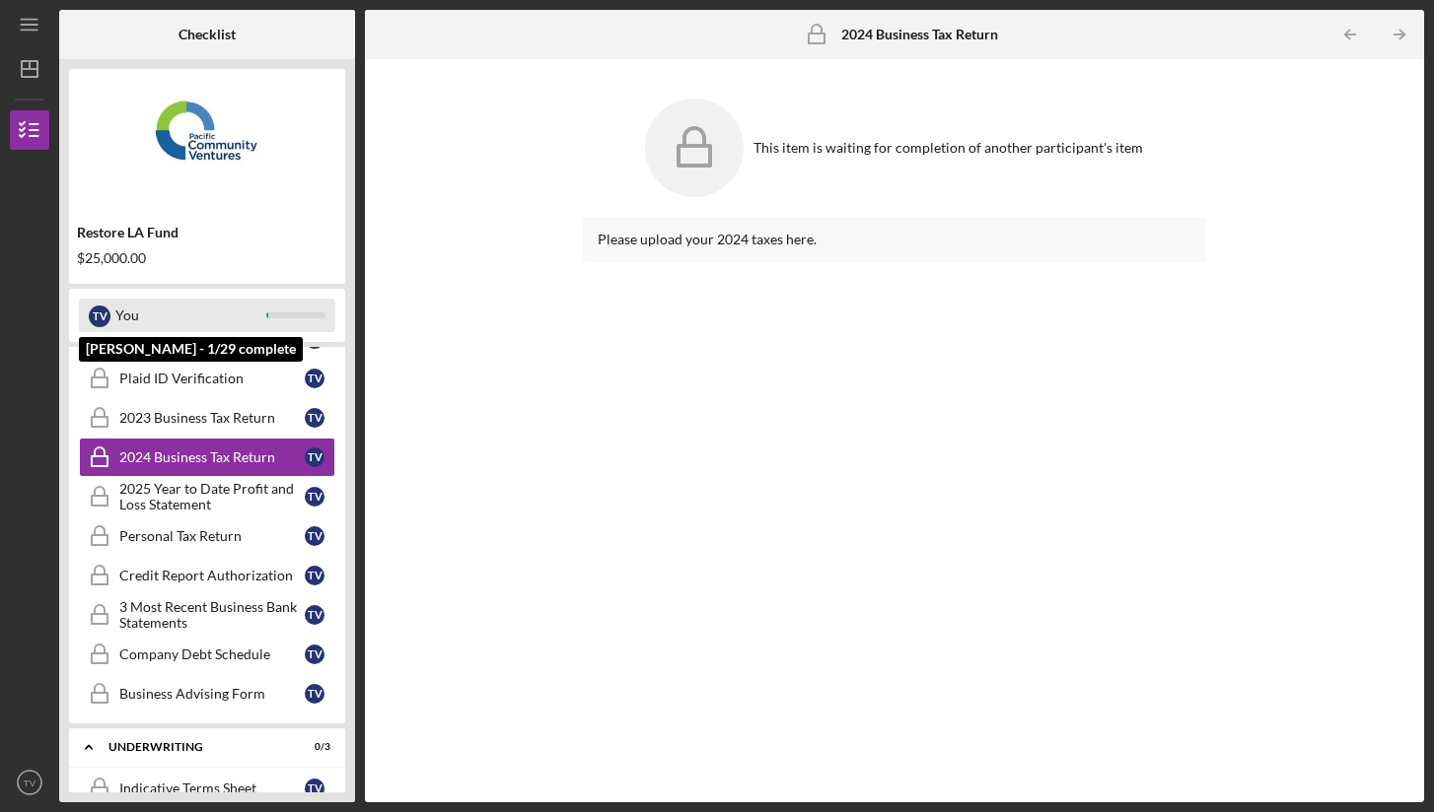
click at [218, 304] on div "You" at bounding box center [190, 316] width 151 height 34
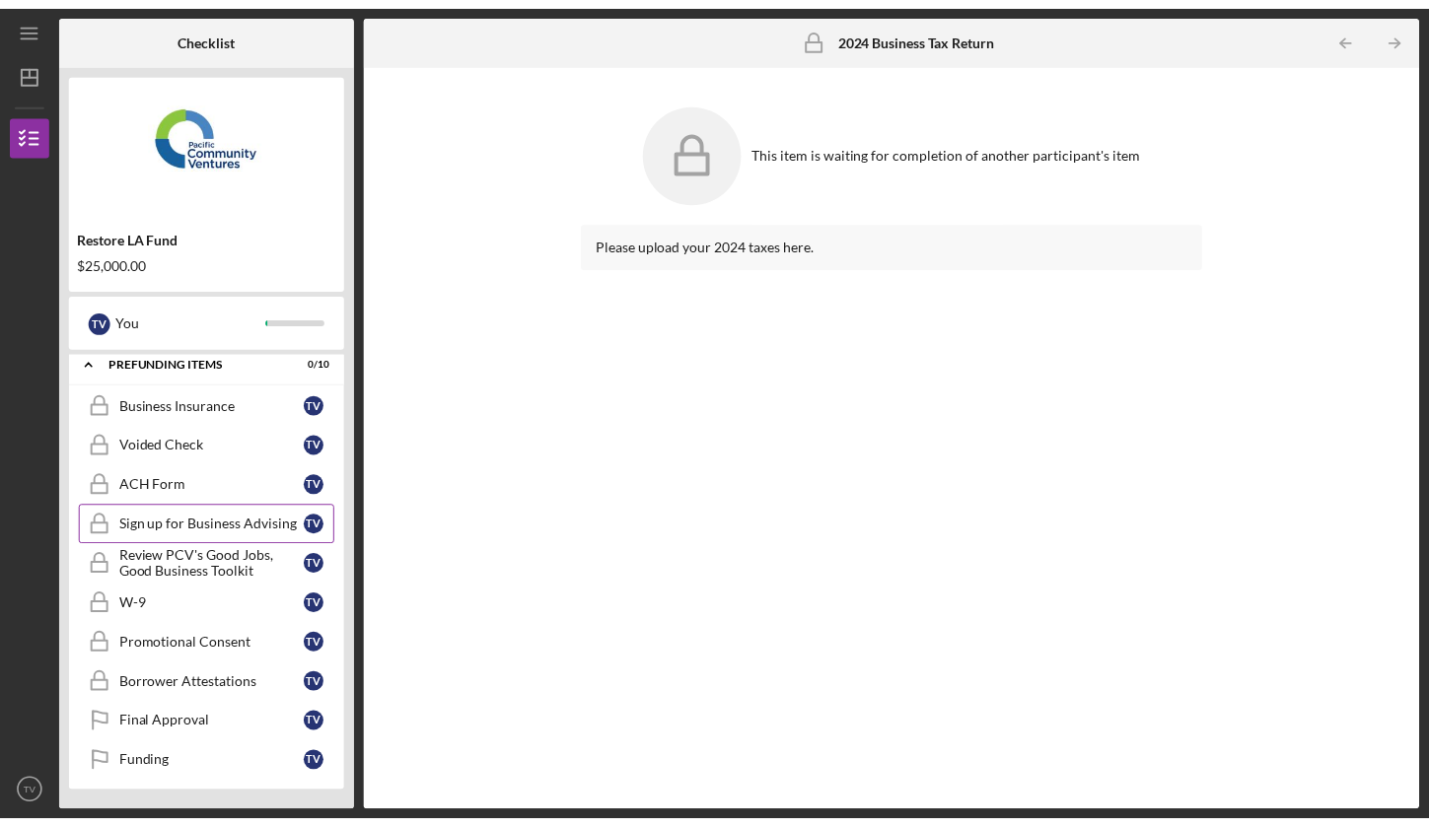
scroll to position [924, 0]
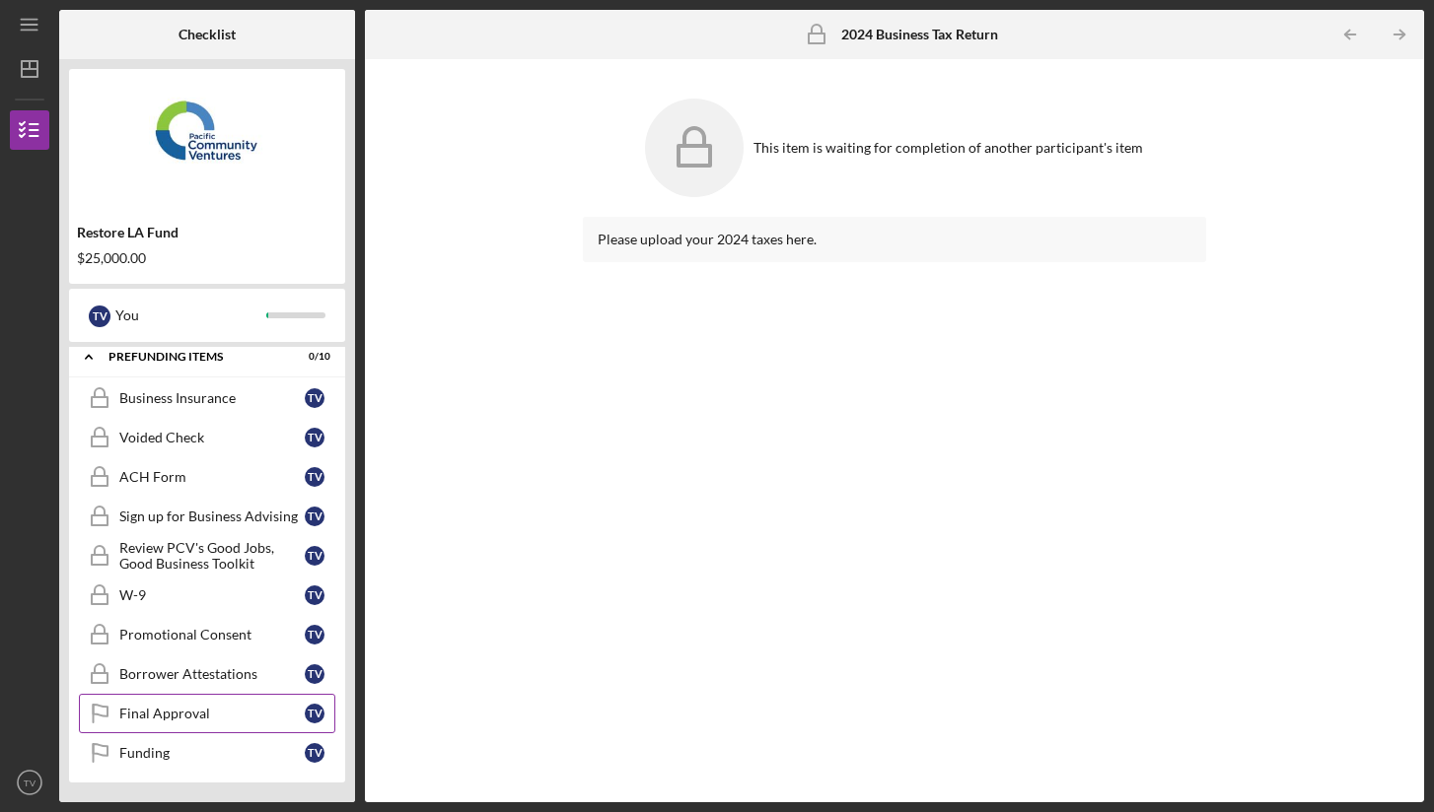
click at [179, 715] on div "Final Approval" at bounding box center [211, 714] width 185 height 16
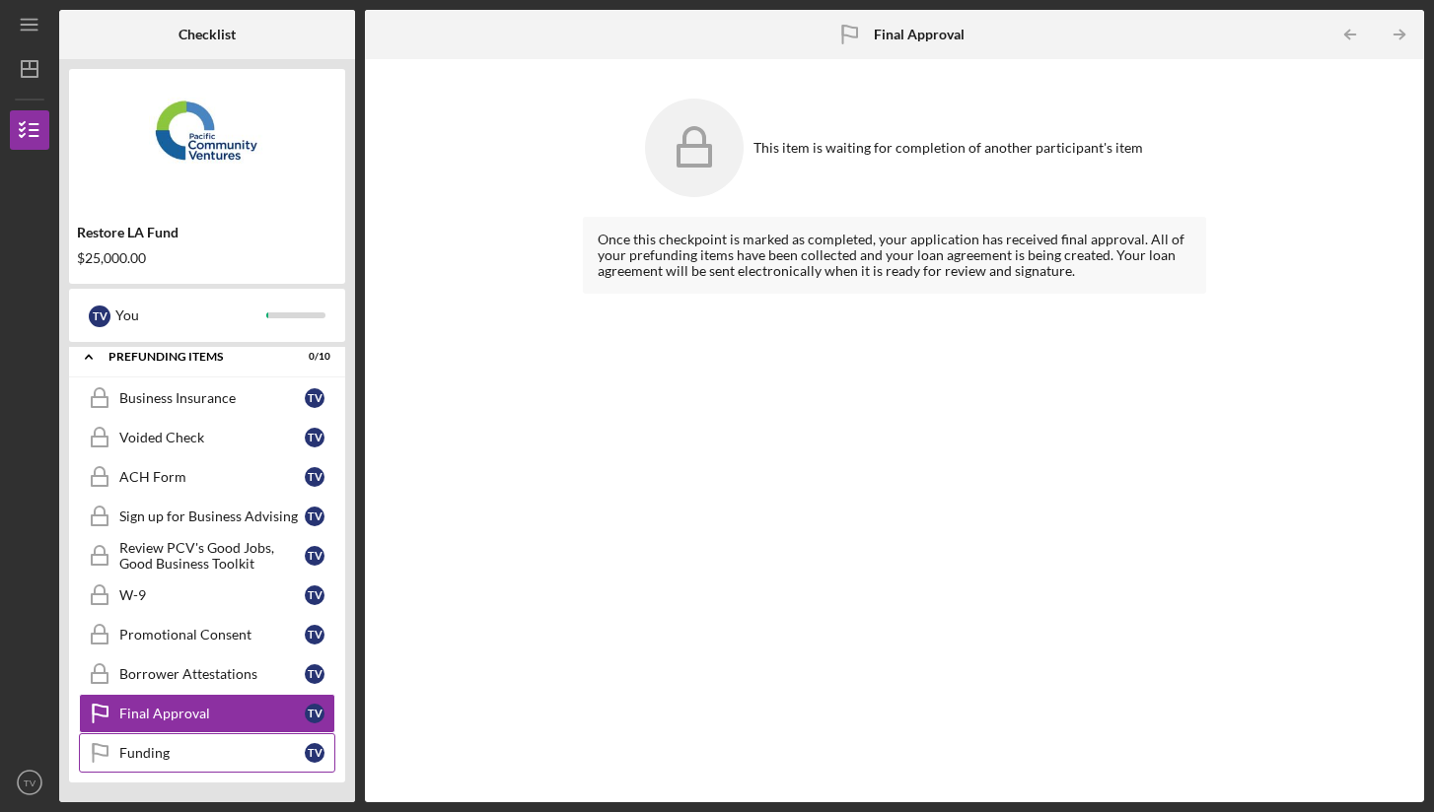
click at [167, 747] on div "Funding" at bounding box center [211, 753] width 185 height 16
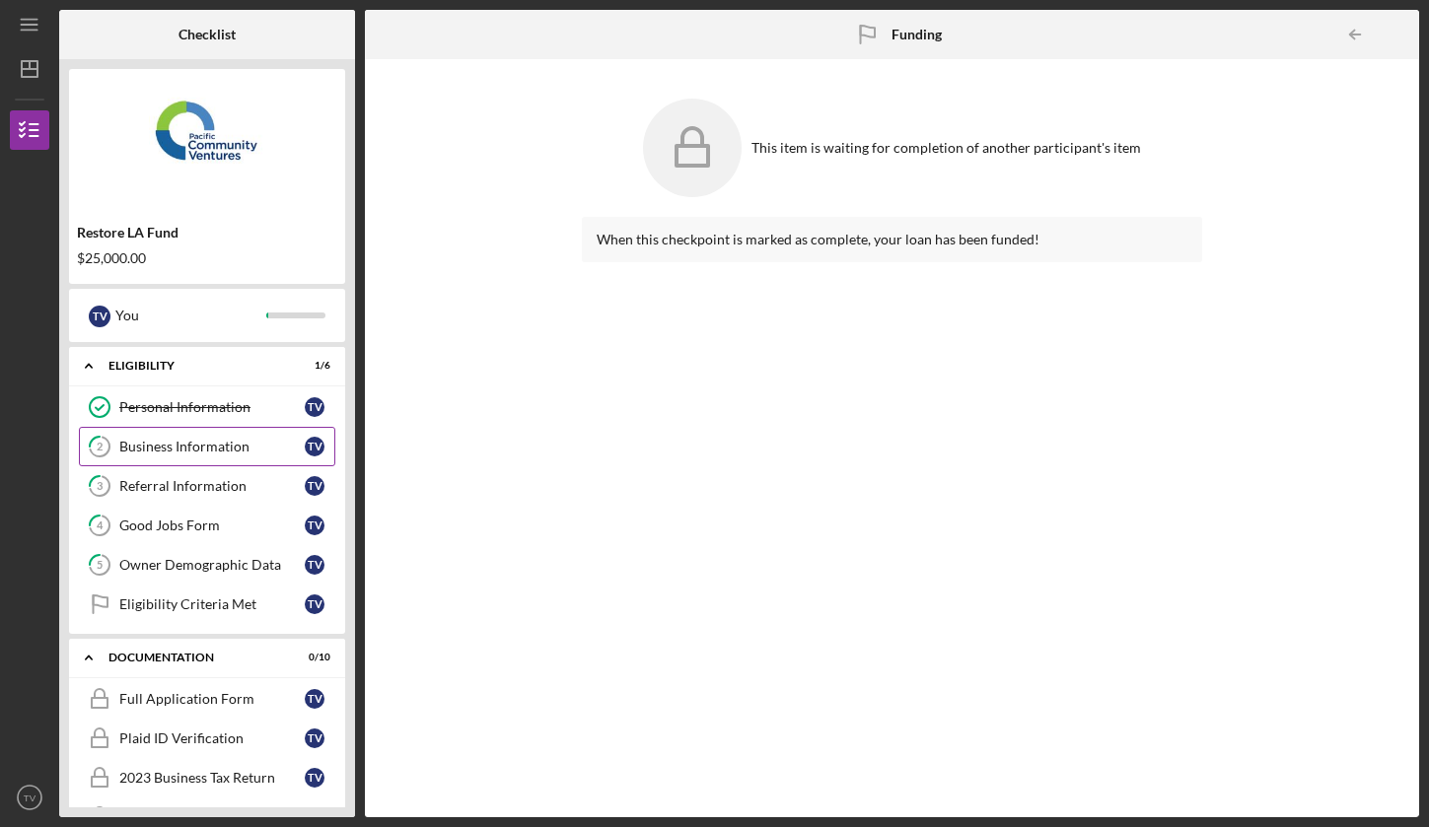
click at [203, 438] on link "2 Business Information T V" at bounding box center [207, 446] width 256 height 39
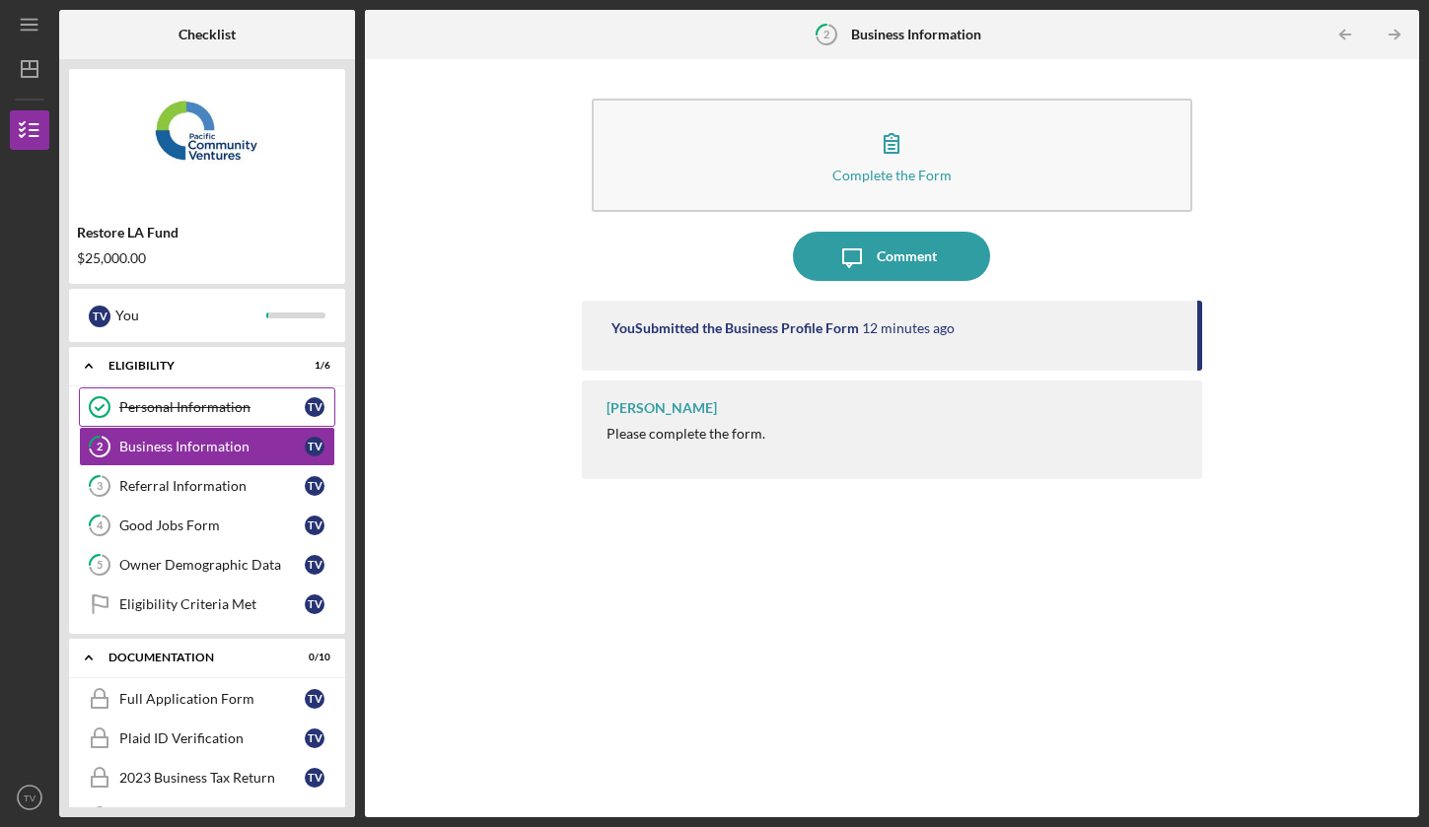
click at [204, 402] on div "Personal Information" at bounding box center [211, 407] width 185 height 16
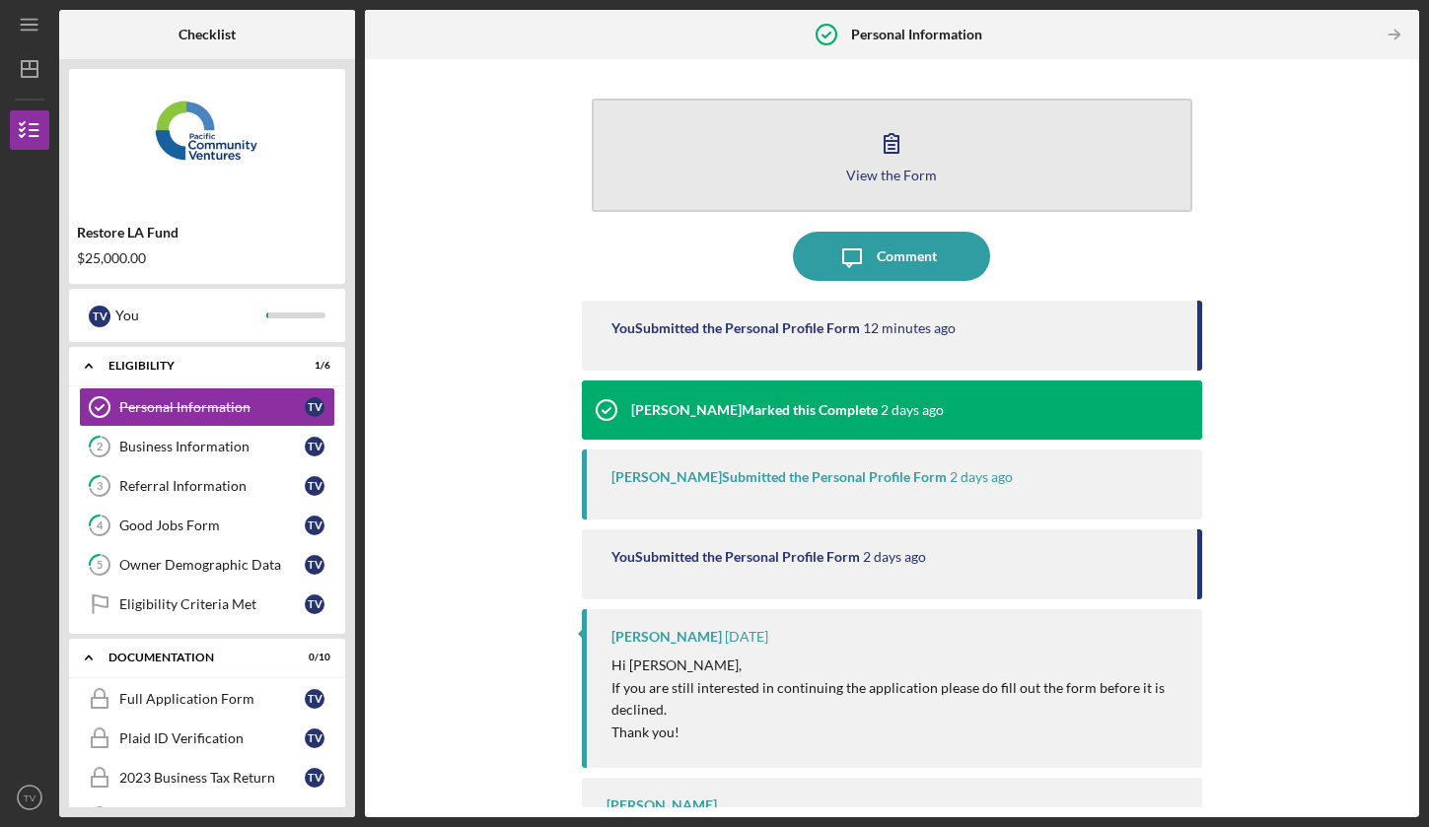
click at [888, 166] on icon "button" at bounding box center [891, 142] width 49 height 49
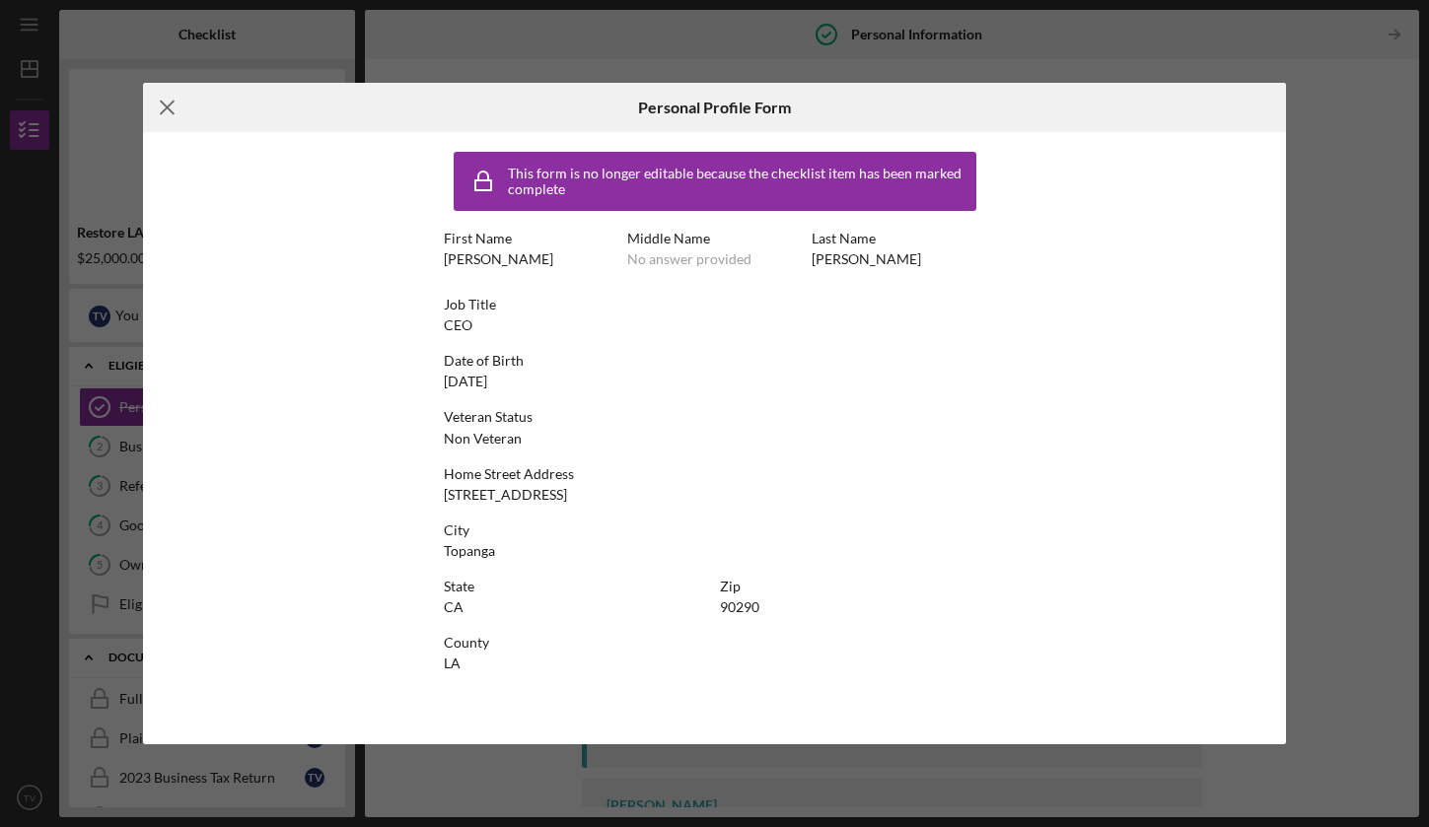
click at [164, 106] on icon "Icon/Menu Close" at bounding box center [167, 107] width 49 height 49
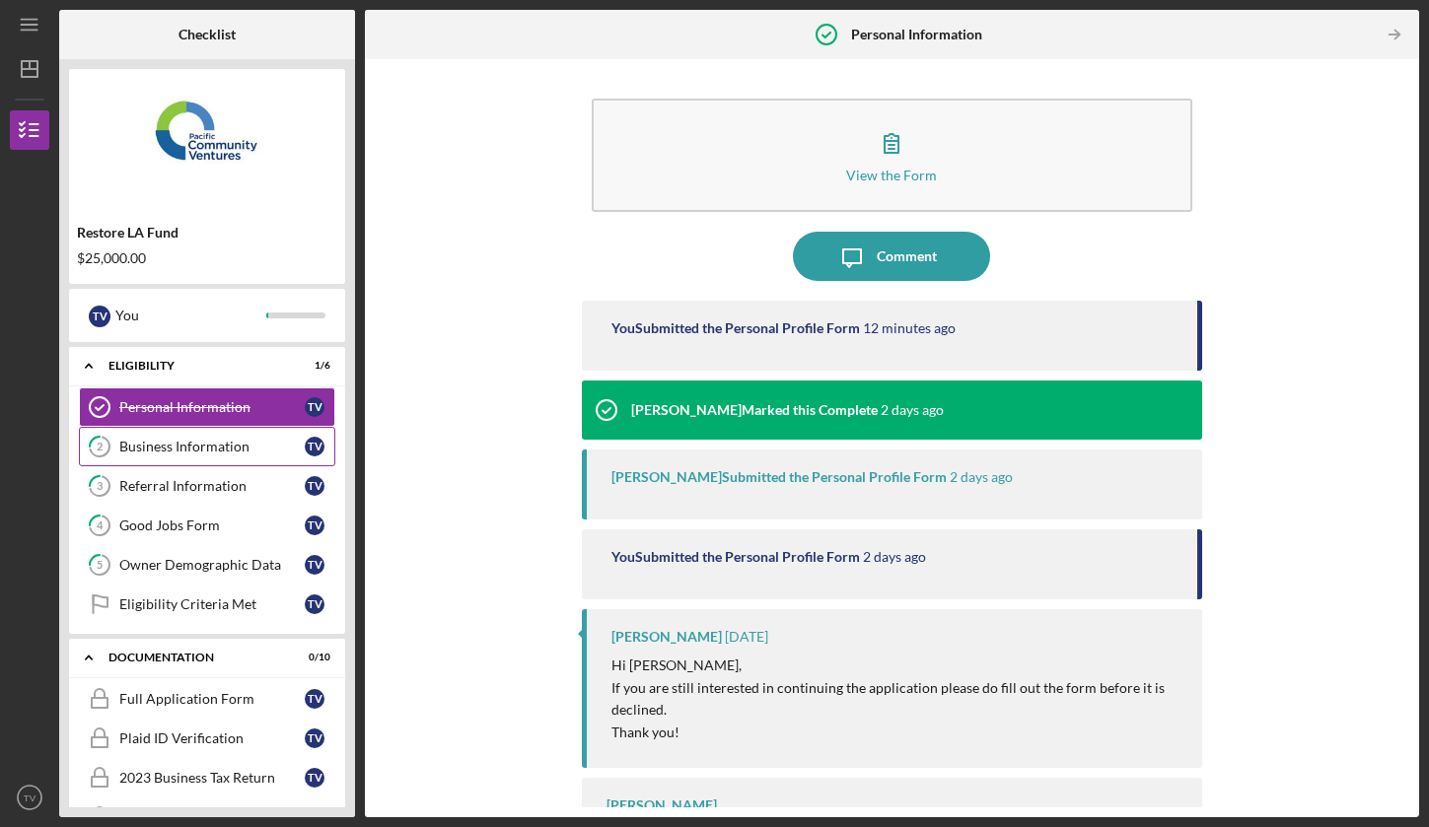
click at [197, 440] on div "Business Information" at bounding box center [211, 447] width 185 height 16
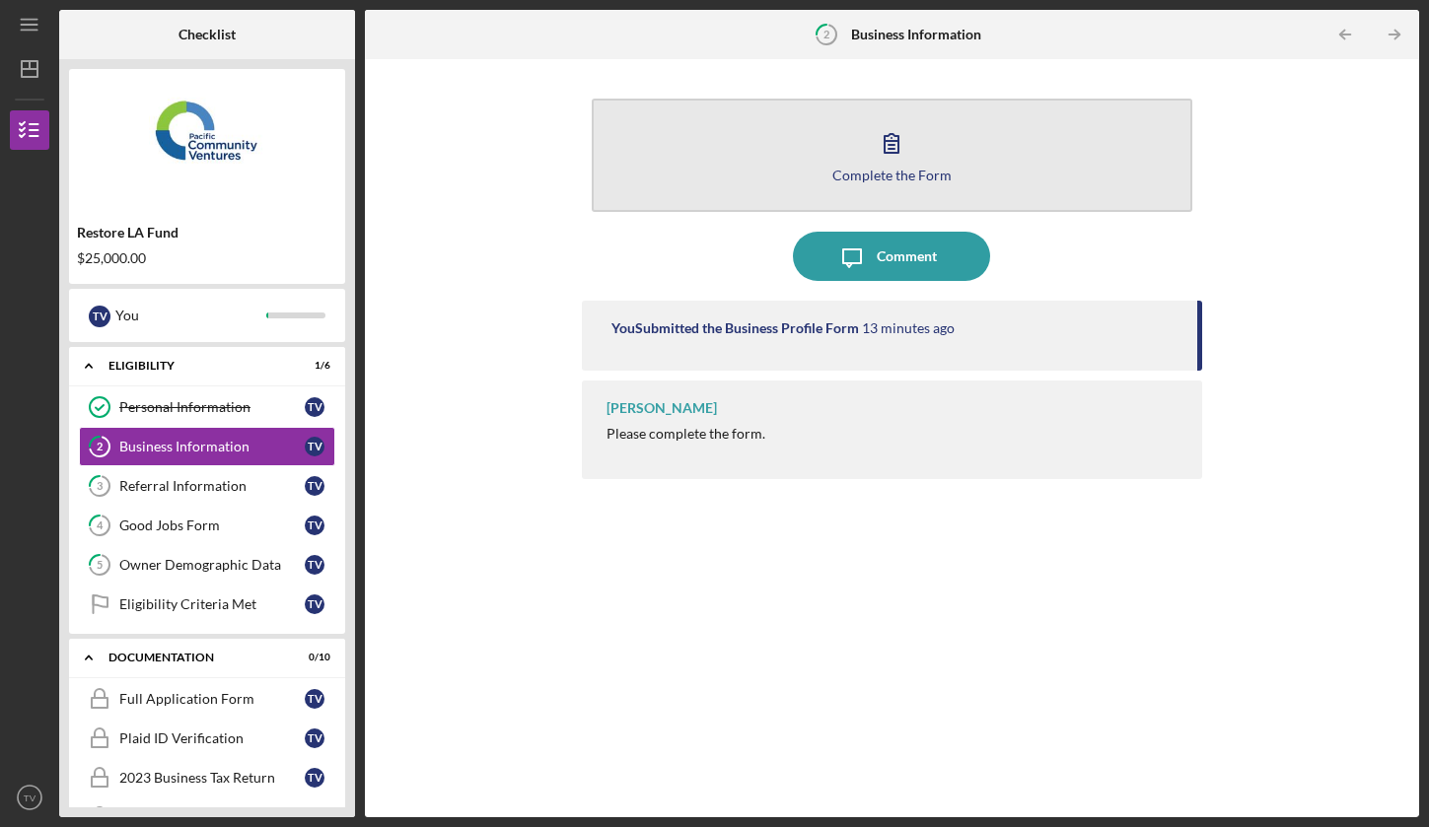
click at [928, 168] on div "Complete the Form" at bounding box center [891, 175] width 119 height 15
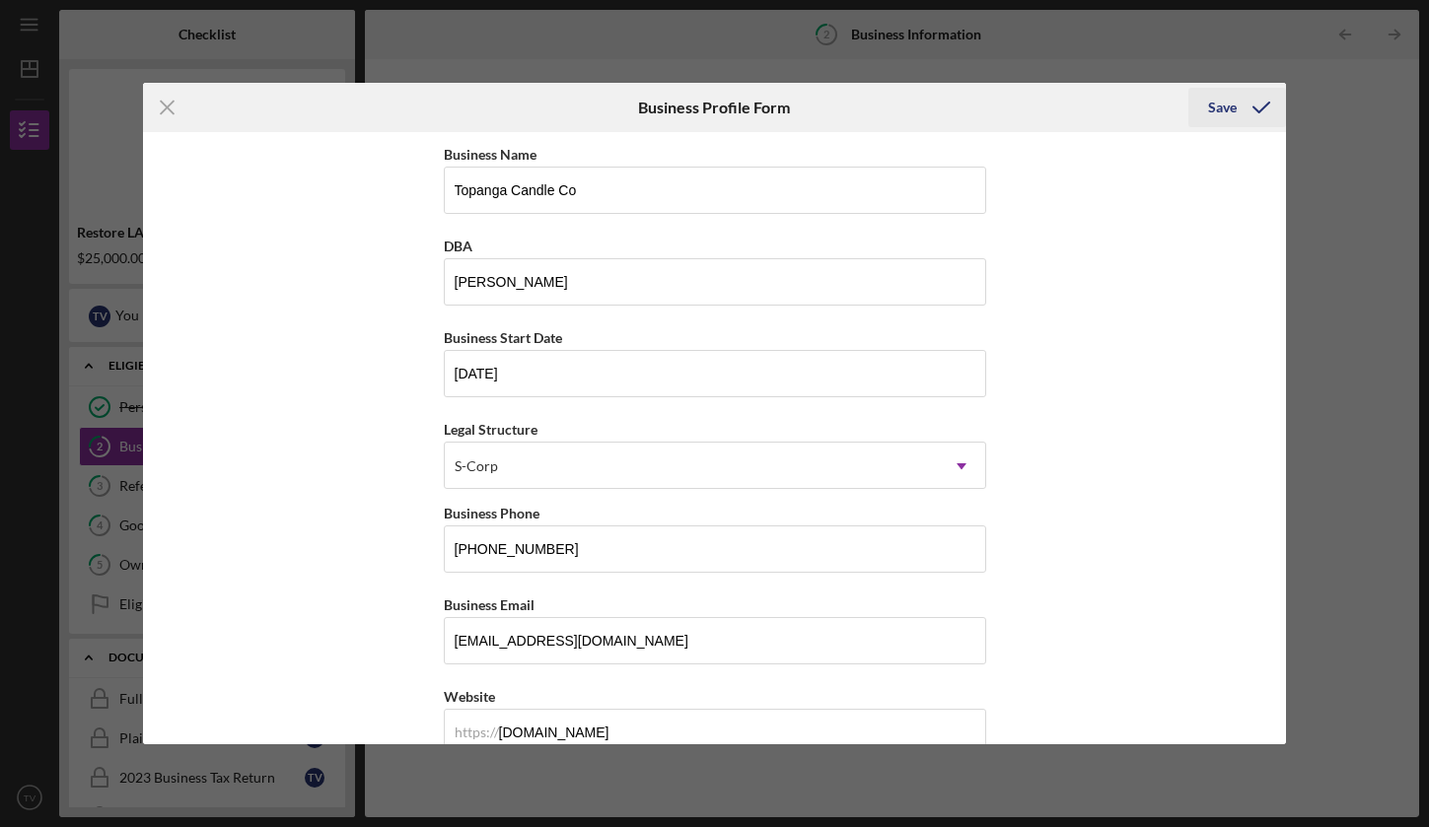
click at [1219, 112] on div "Save" at bounding box center [1222, 107] width 29 height 39
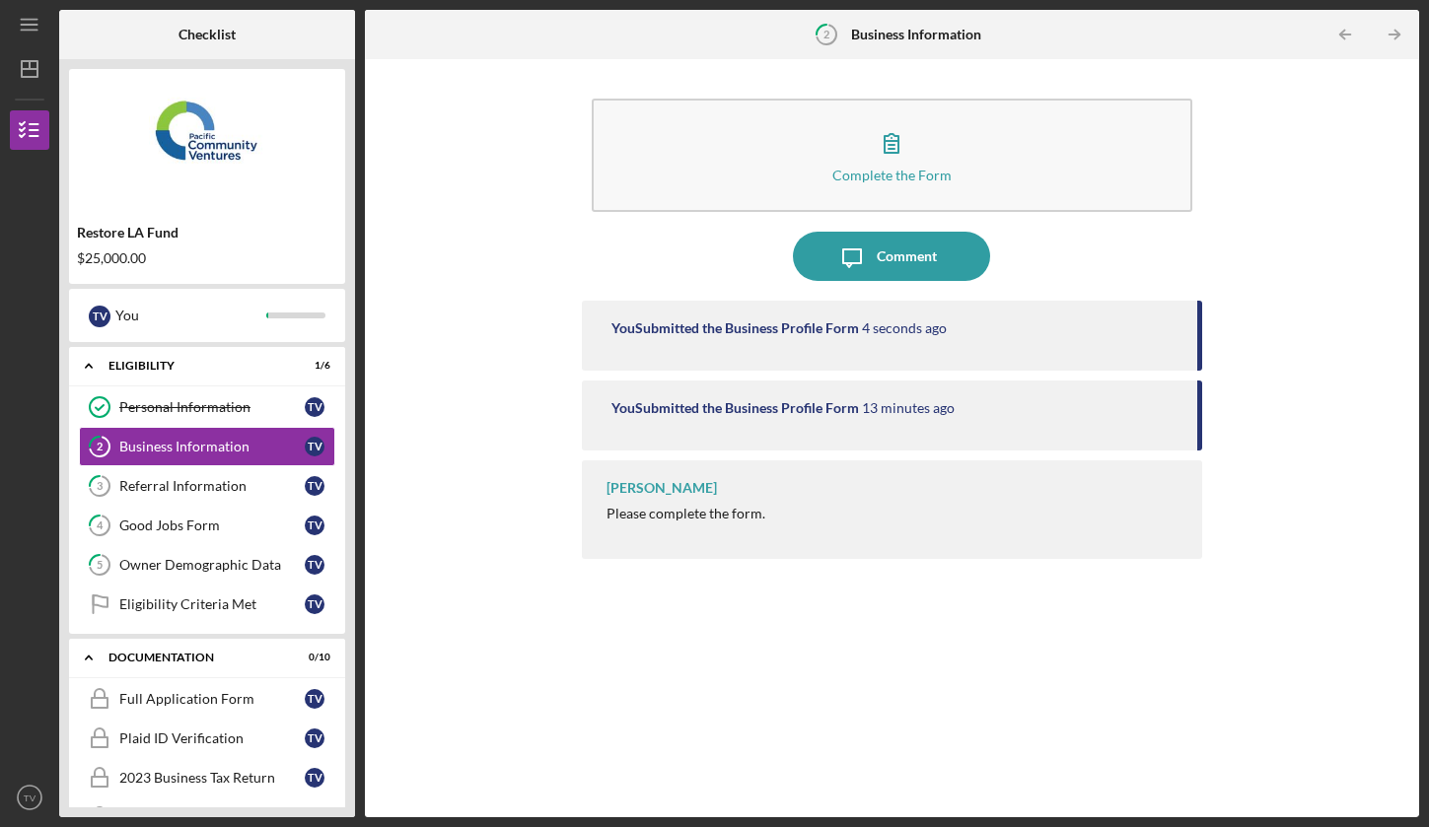
click at [1231, 141] on div "Complete the Form Form Icon/Message Comment You Submitted the Business Profile …" at bounding box center [892, 438] width 1034 height 739
